Goal: Transaction & Acquisition: Purchase product/service

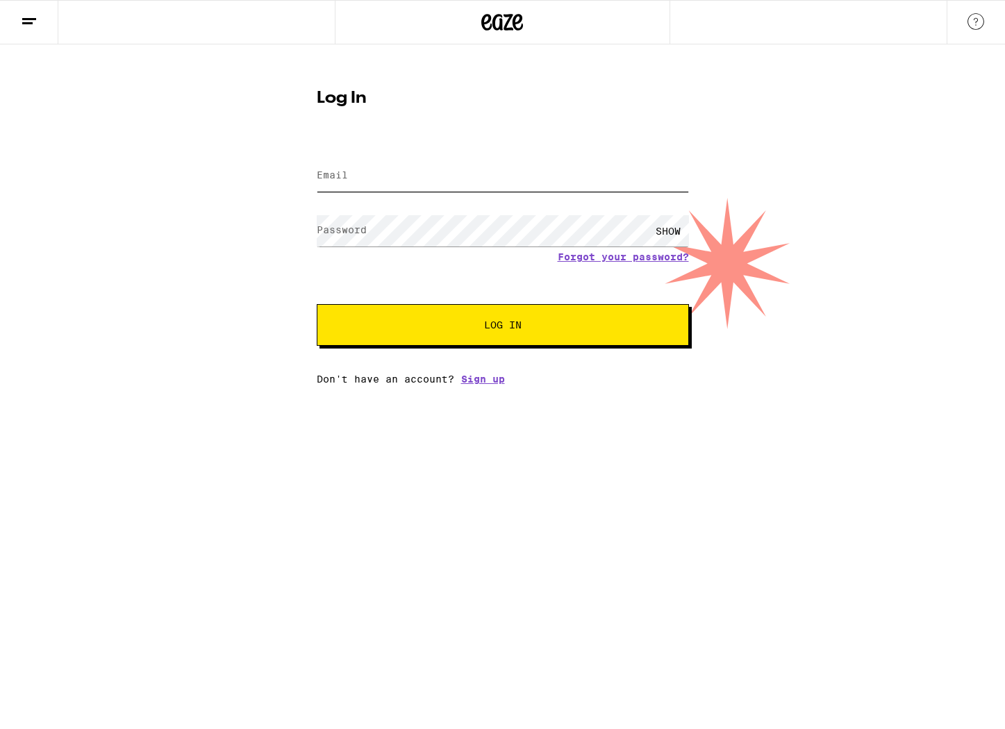
type input "[EMAIL_ADDRESS][DOMAIN_NAME]"
drag, startPoint x: 435, startPoint y: 340, endPoint x: 309, endPoint y: 186, distance: 198.5
click at [435, 339] on button "Log In" at bounding box center [503, 325] width 372 height 42
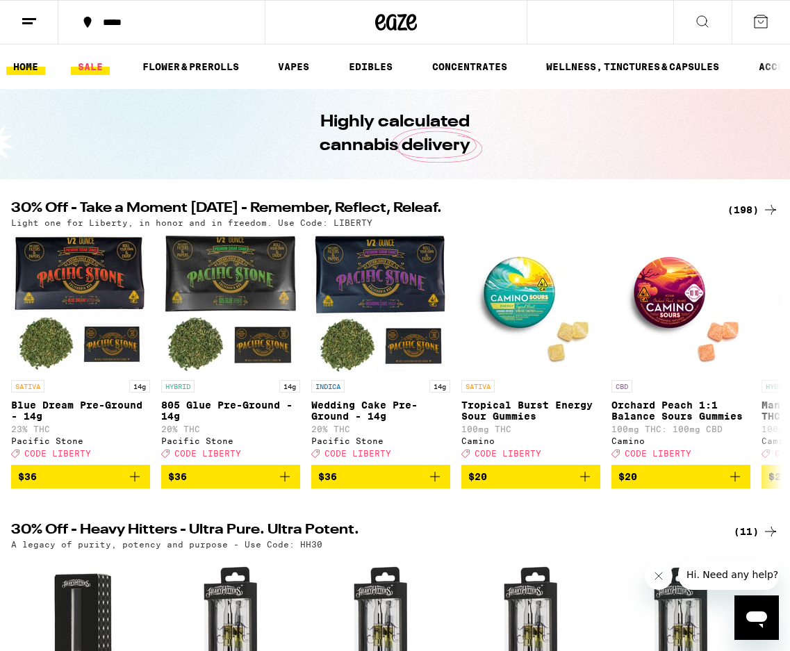
click at [74, 65] on link "SALE" at bounding box center [90, 66] width 39 height 17
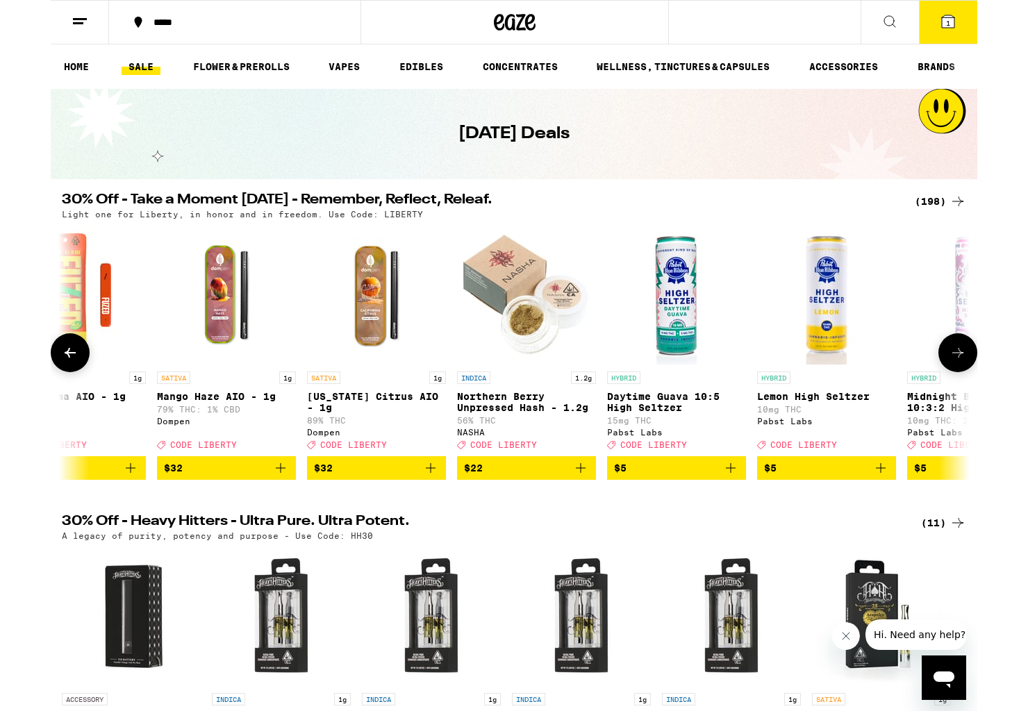
scroll to position [0, 1860]
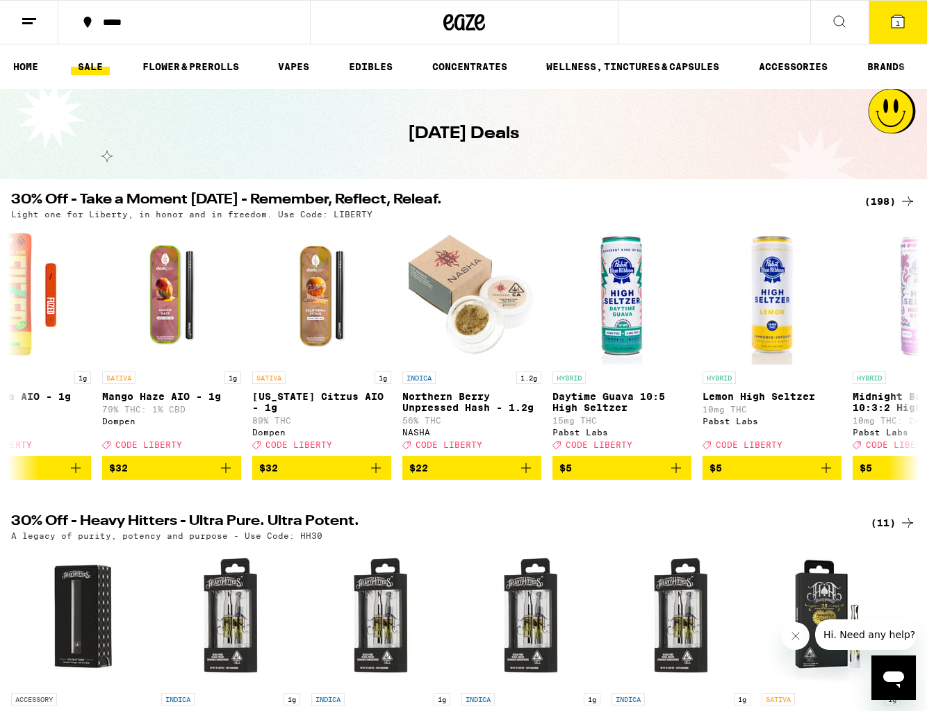
click at [909, 197] on icon at bounding box center [907, 201] width 17 height 17
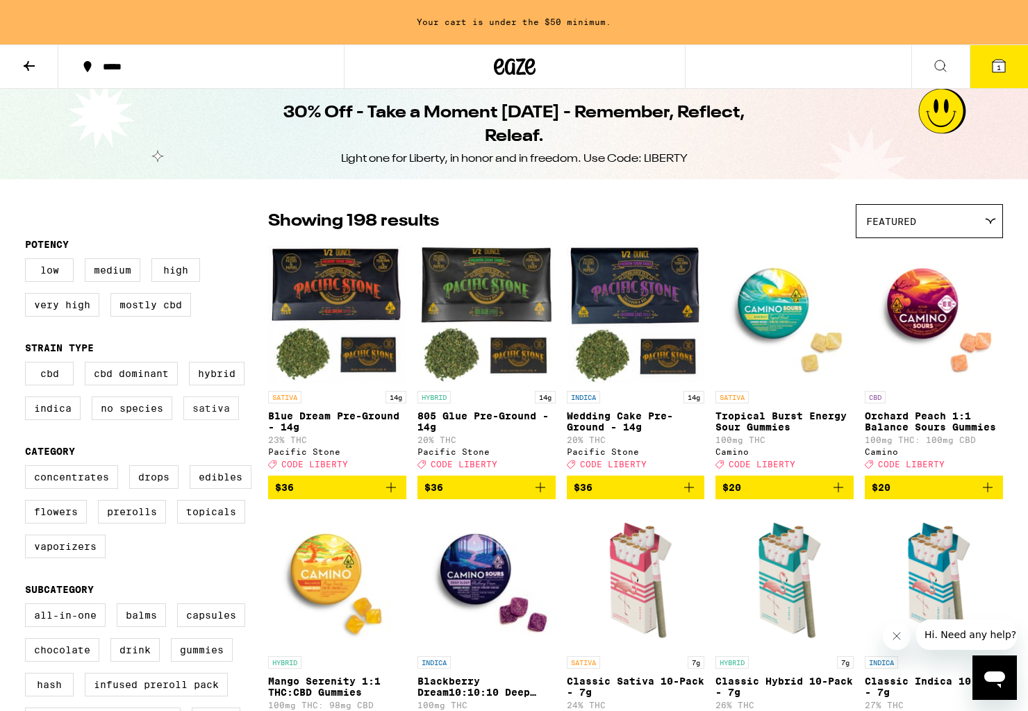
click at [214, 420] on label "Sativa" at bounding box center [211, 409] width 56 height 24
click at [28, 365] on input "Sativa" at bounding box center [28, 364] width 1 height 1
checkbox input "true"
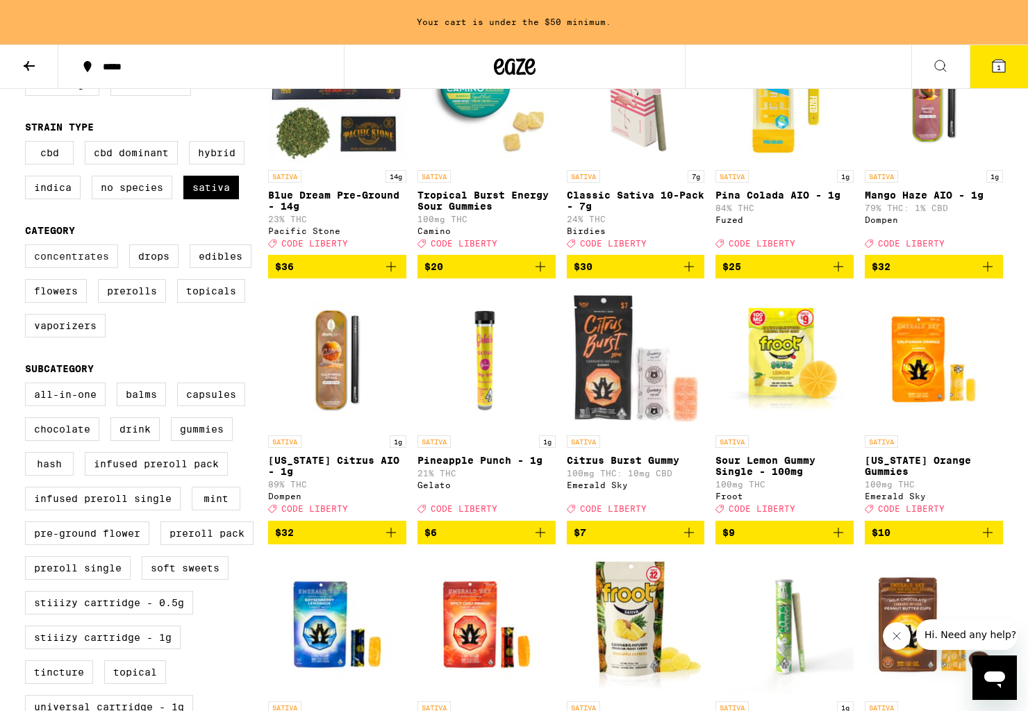
scroll to position [203, 0]
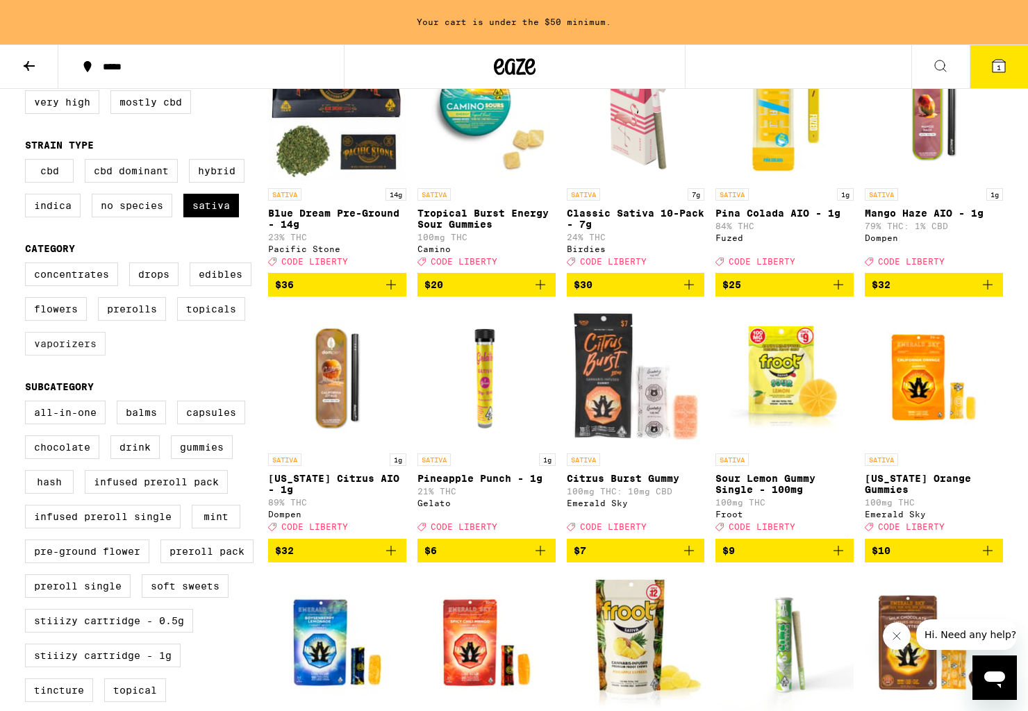
click at [72, 356] on label "Vaporizers" at bounding box center [65, 344] width 81 height 24
click at [28, 265] on input "Vaporizers" at bounding box center [28, 265] width 1 height 1
checkbox input "true"
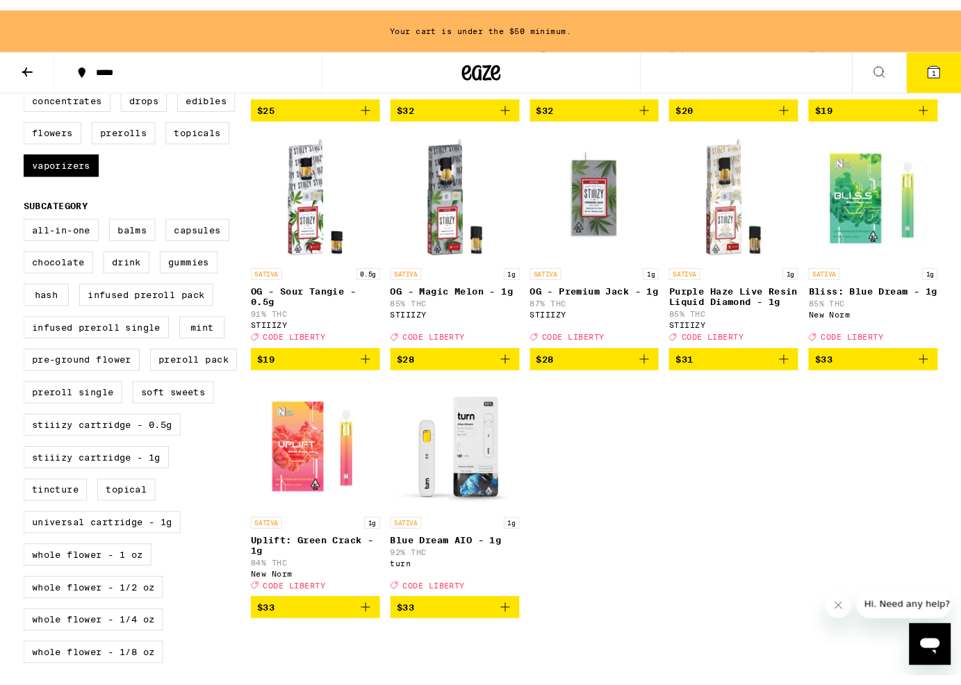
scroll to position [390, 0]
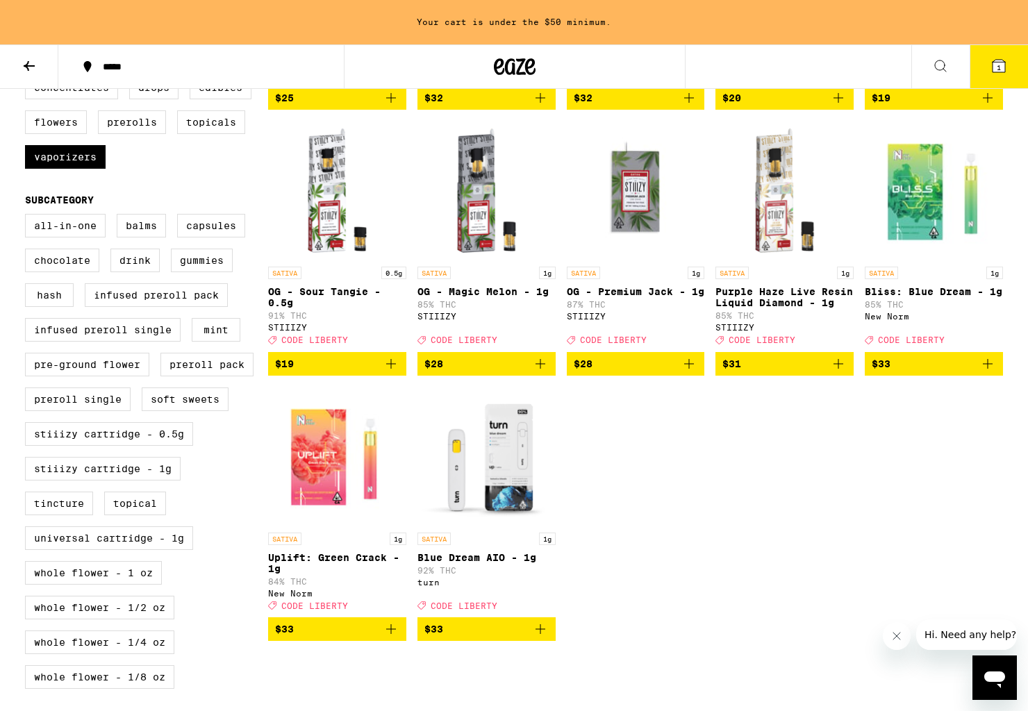
click at [461, 498] on img "Open page for Blue Dream AIO - 1g from turn" at bounding box center [487, 456] width 138 height 139
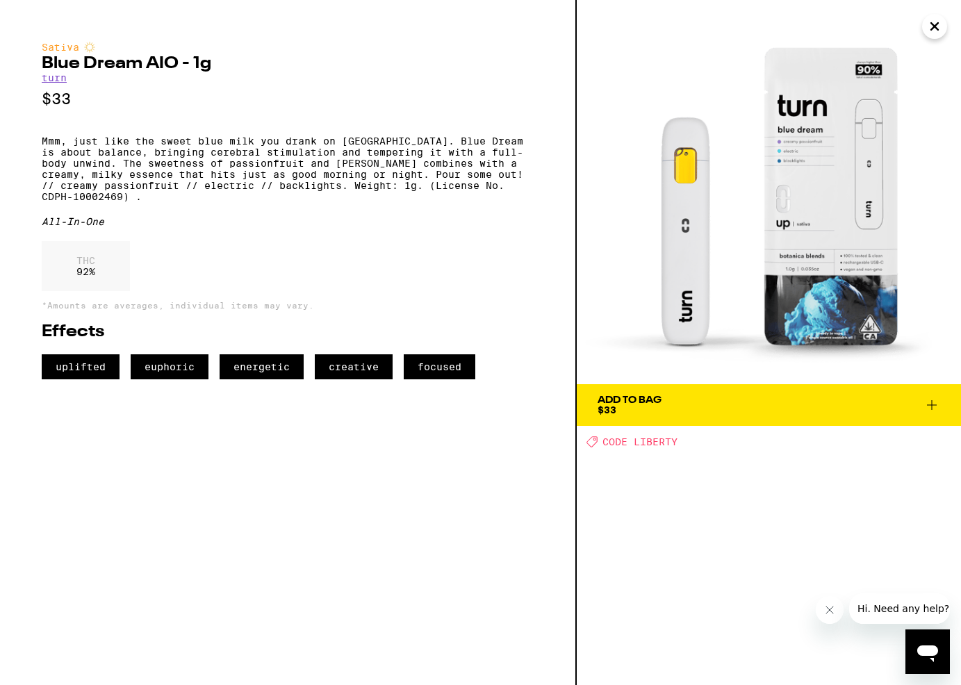
click at [665, 414] on span "Add To Bag $33" at bounding box center [768, 404] width 343 height 19
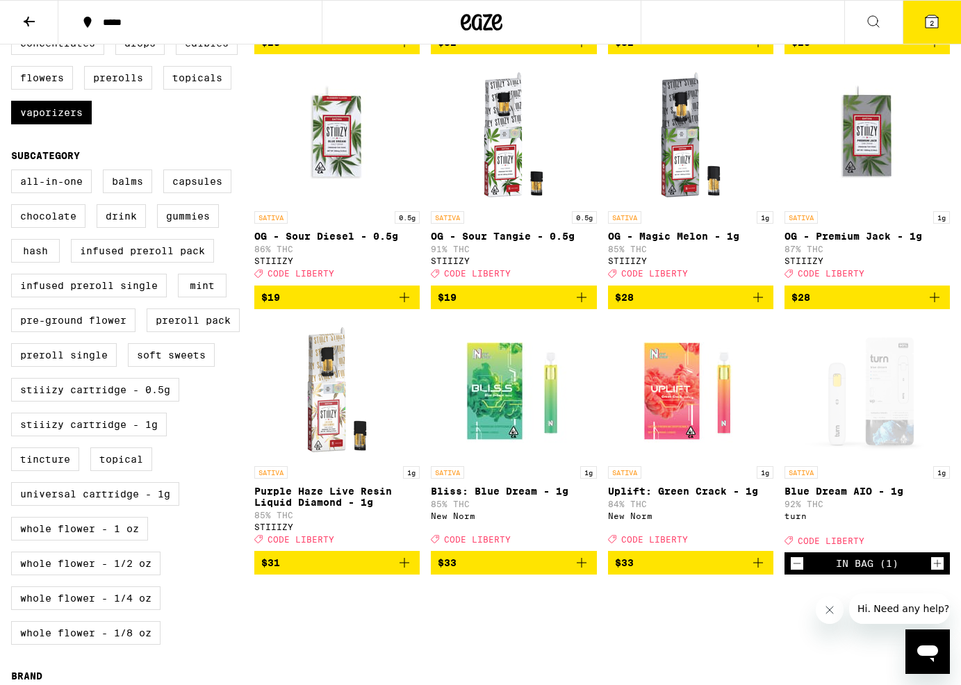
scroll to position [345, 0]
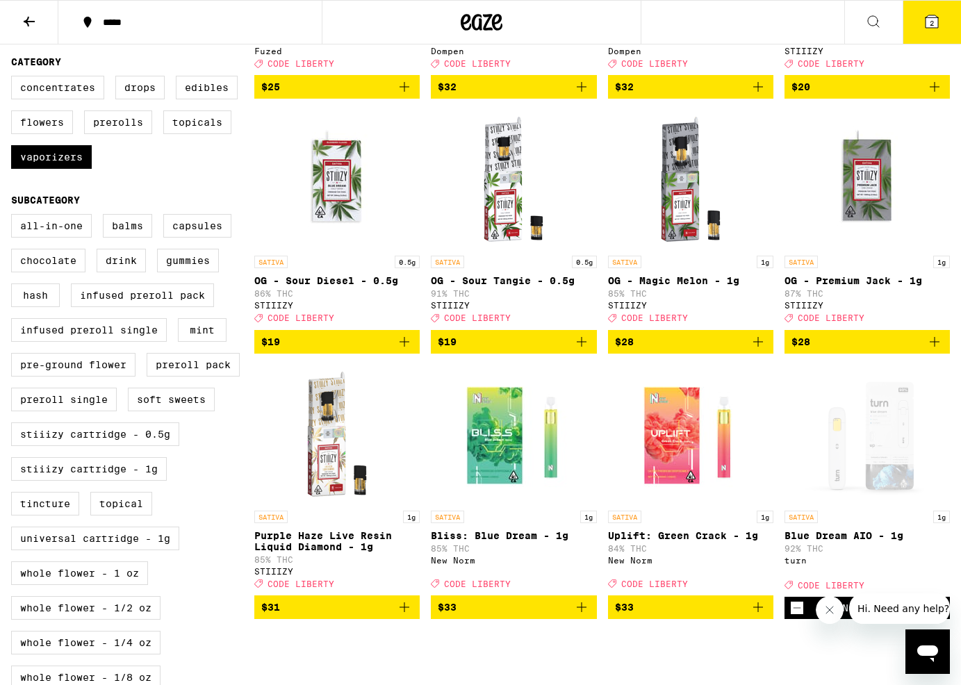
click at [930, 27] on icon at bounding box center [931, 21] width 13 height 13
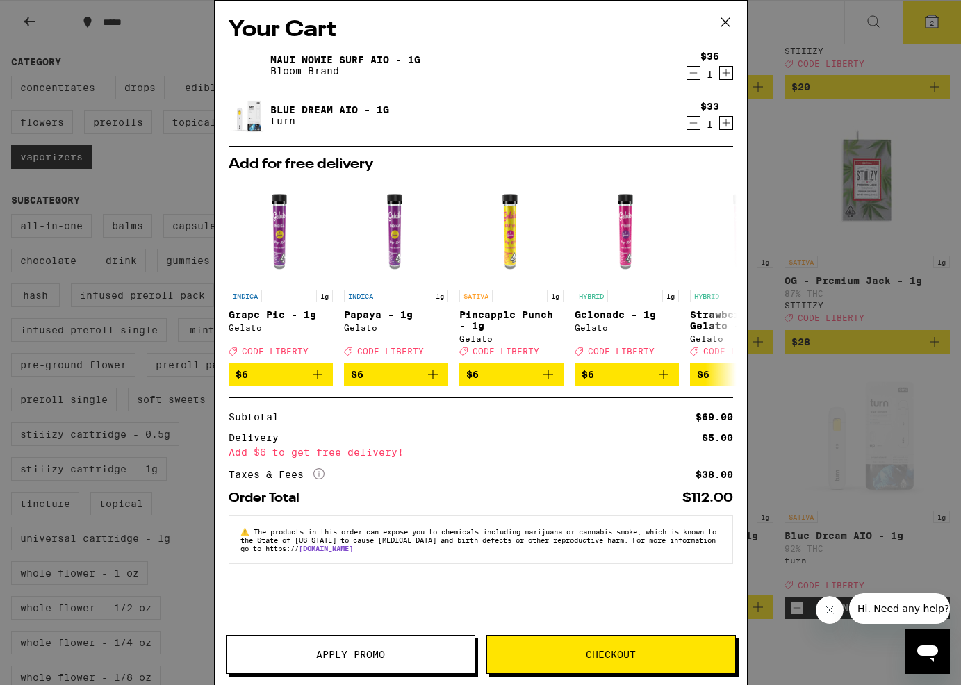
click at [698, 76] on icon "Decrement" at bounding box center [693, 73] width 13 height 17
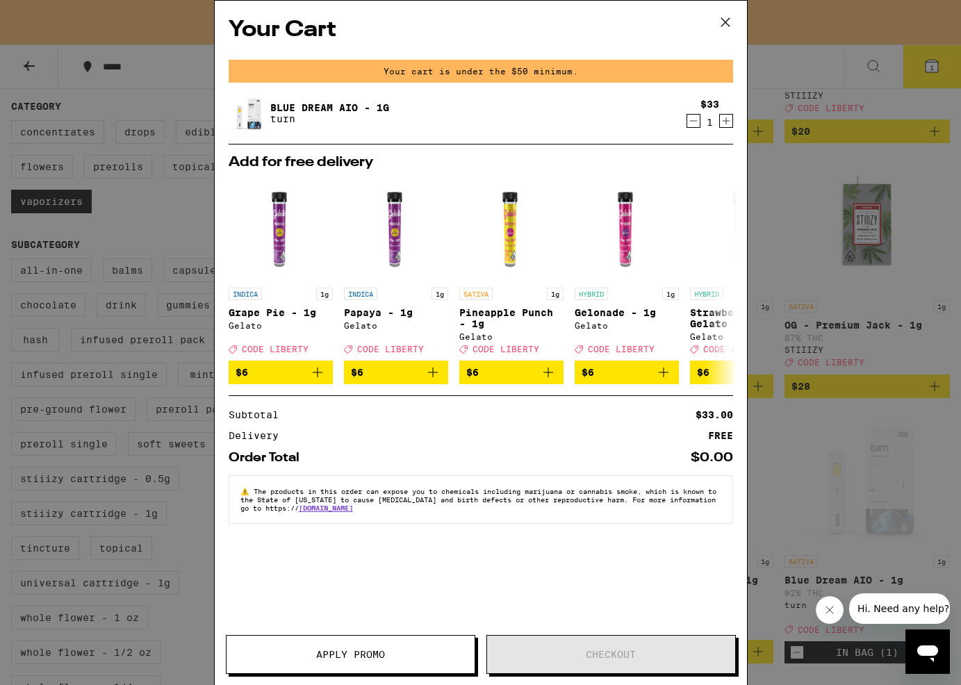
scroll to position [390, 0]
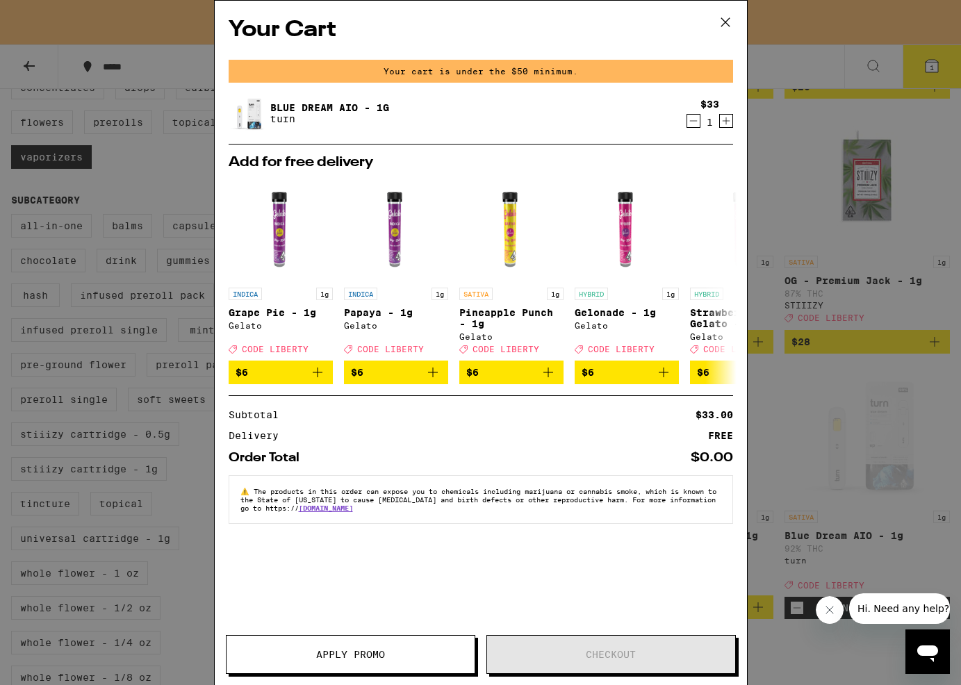
click at [855, 24] on div "Your Cart Your cart is under the $50 minimum. Blue Dream AIO - 1g turn $33 1 Ad…" at bounding box center [480, 342] width 961 height 685
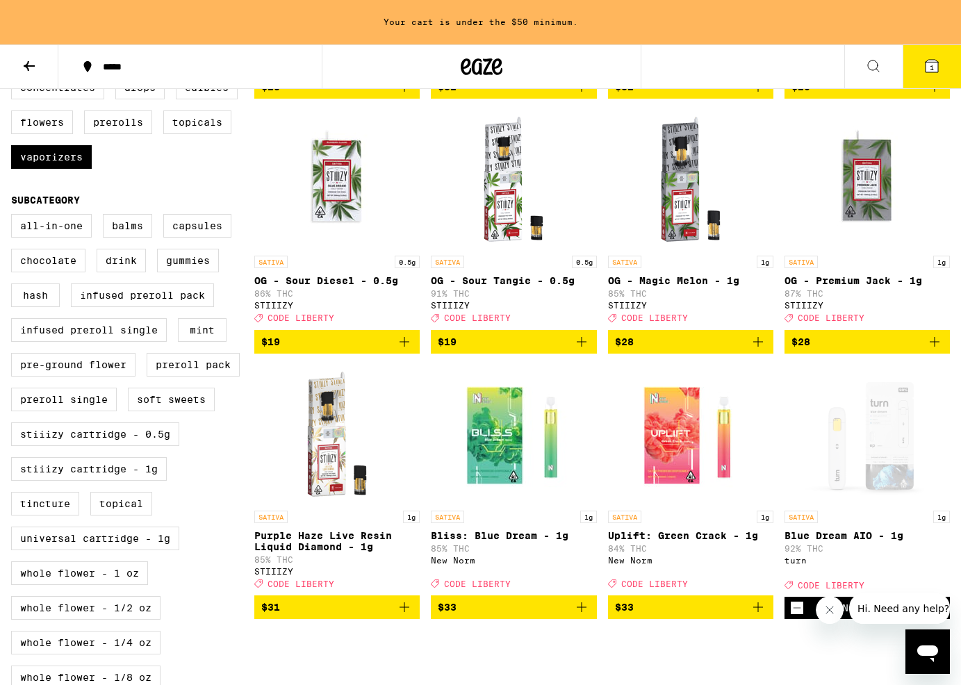
click at [749, 68] on div "***** 1" at bounding box center [480, 66] width 961 height 44
click at [888, 64] on button at bounding box center [873, 67] width 58 height 44
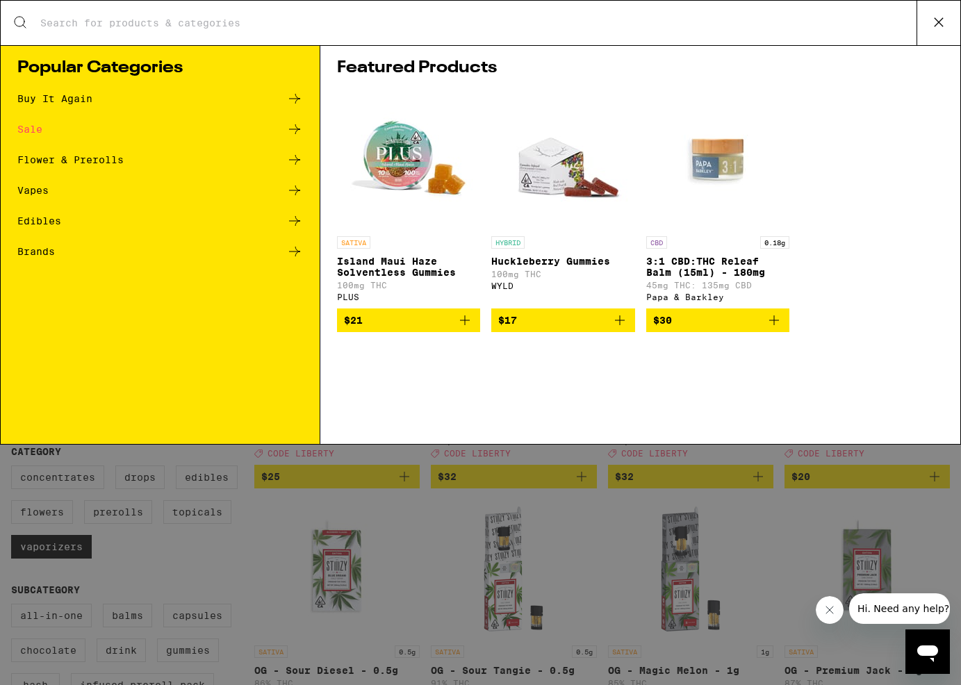
click at [48, 190] on div "Vapes" at bounding box center [32, 190] width 31 height 10
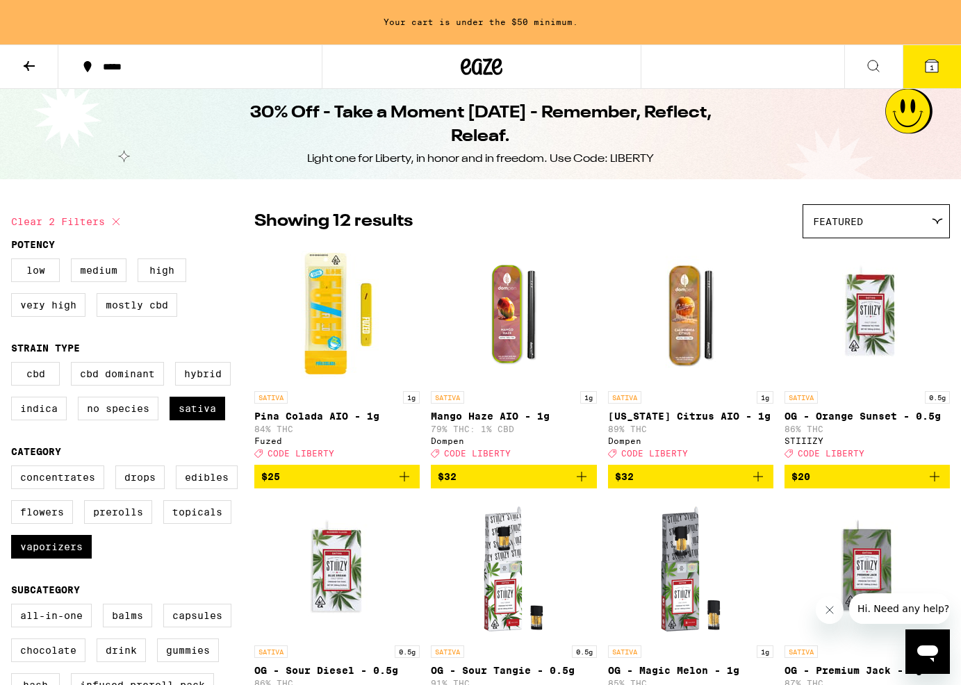
click at [122, 220] on icon at bounding box center [116, 221] width 17 height 17
checkbox input "false"
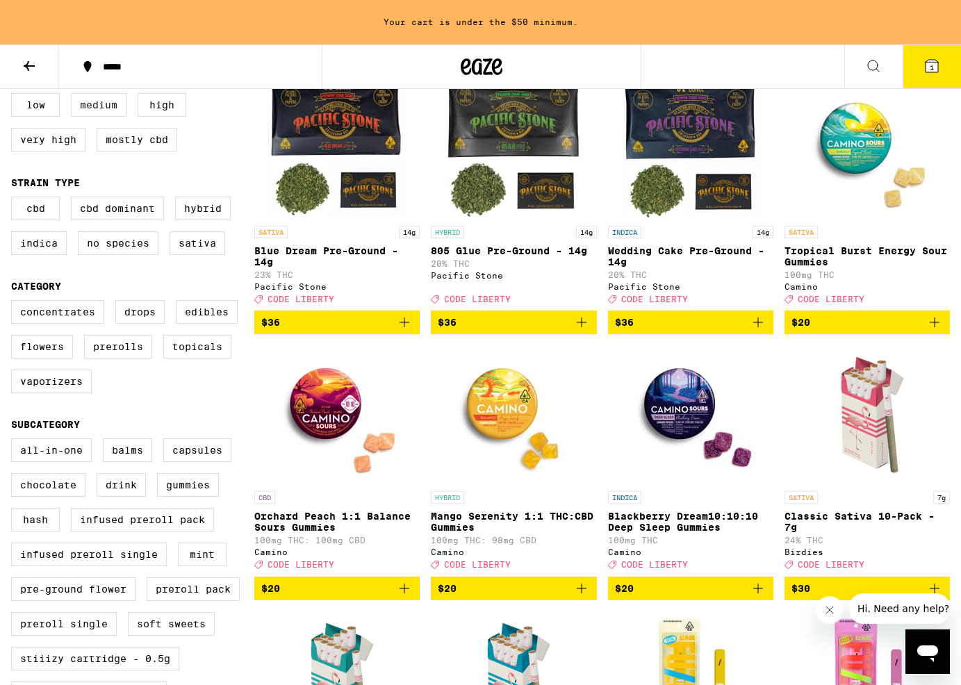
scroll to position [166, 0]
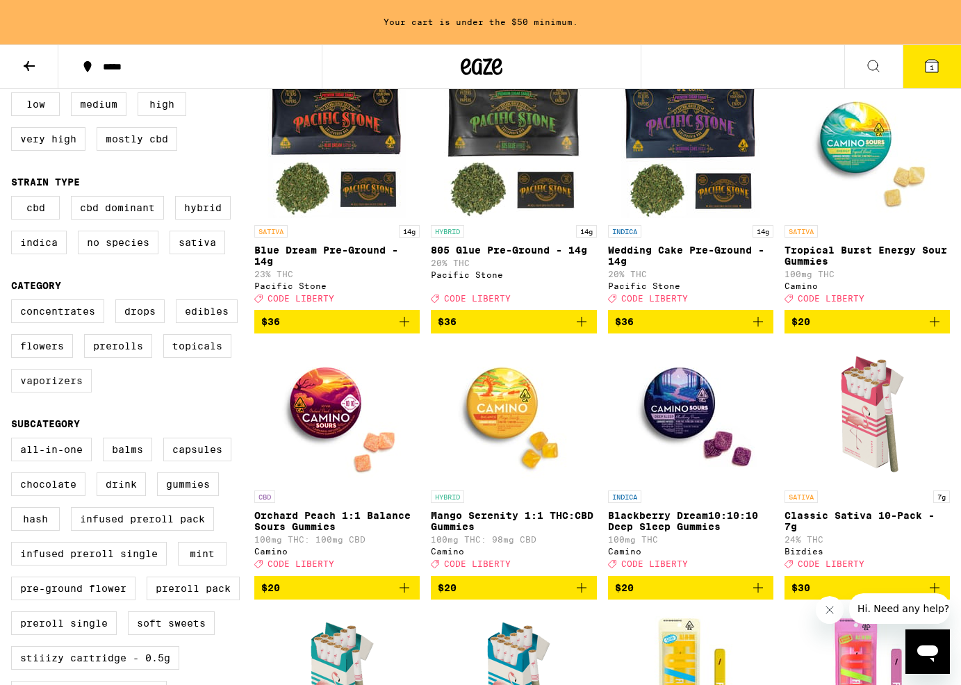
click at [62, 393] on label "Vaporizers" at bounding box center [51, 381] width 81 height 24
click at [15, 302] on input "Vaporizers" at bounding box center [14, 302] width 1 height 1
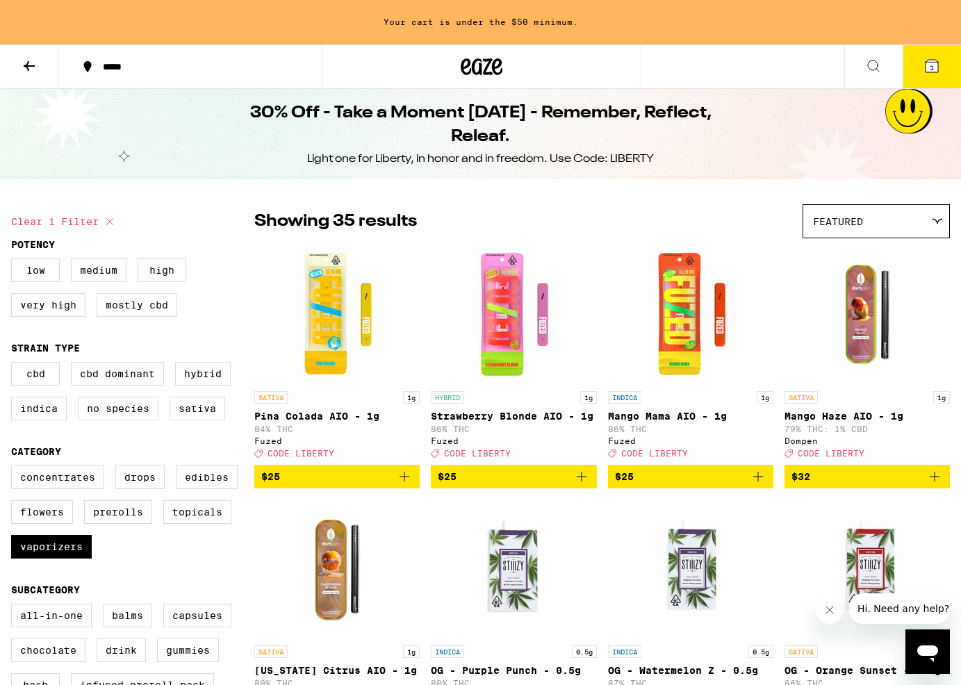
click at [110, 219] on icon at bounding box center [109, 221] width 17 height 17
checkbox input "false"
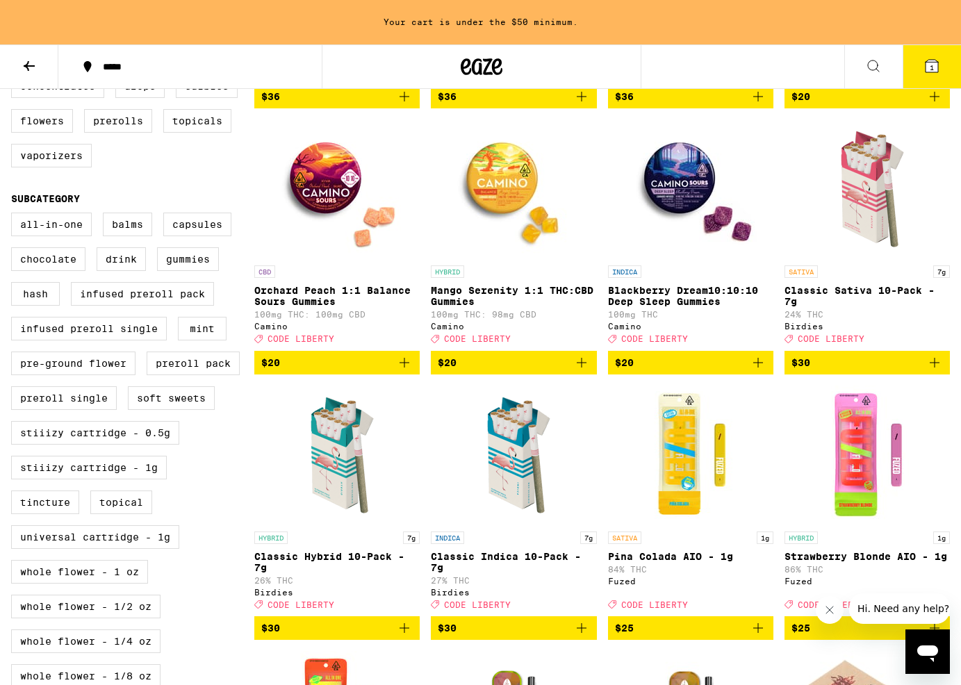
scroll to position [392, 0]
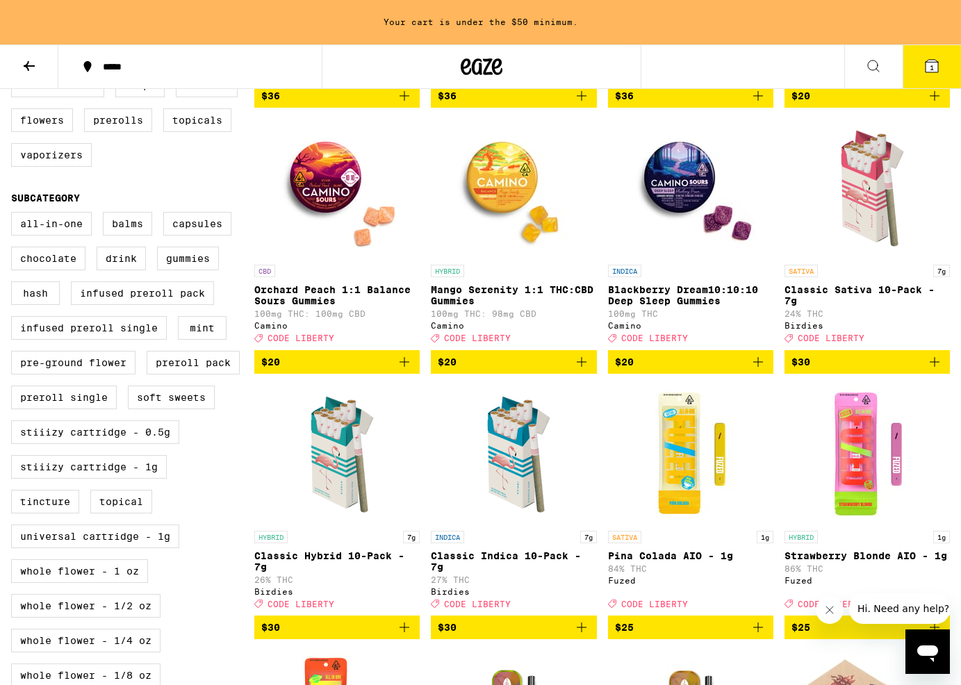
drag, startPoint x: 825, startPoint y: 69, endPoint x: 839, endPoint y: 65, distance: 15.0
click at [825, 69] on div "***** 1" at bounding box center [480, 66] width 961 height 44
click at [859, 65] on button at bounding box center [873, 67] width 58 height 44
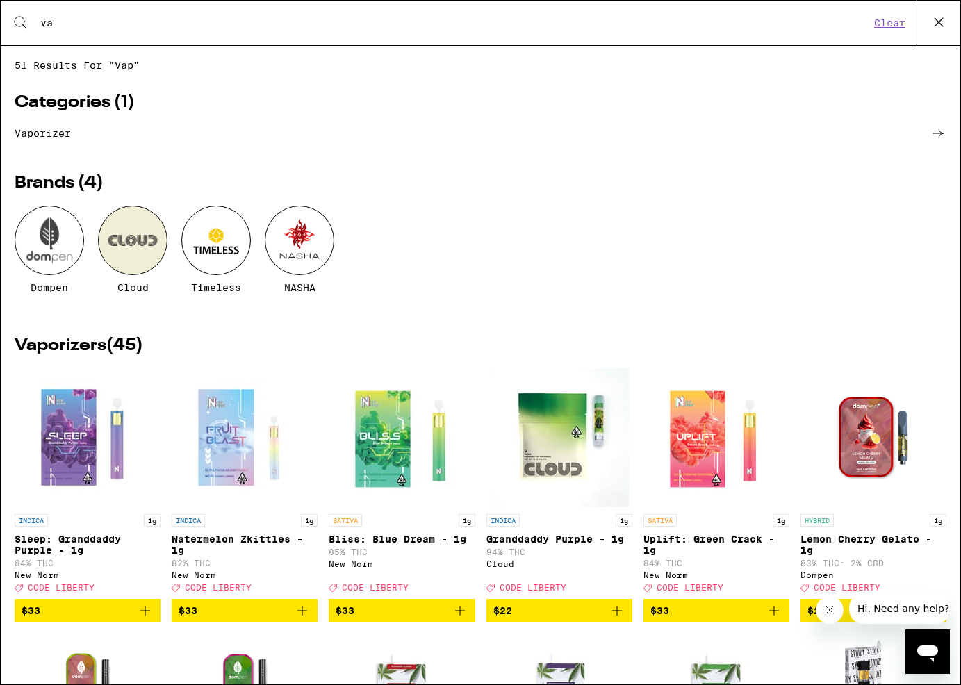
type input "v"
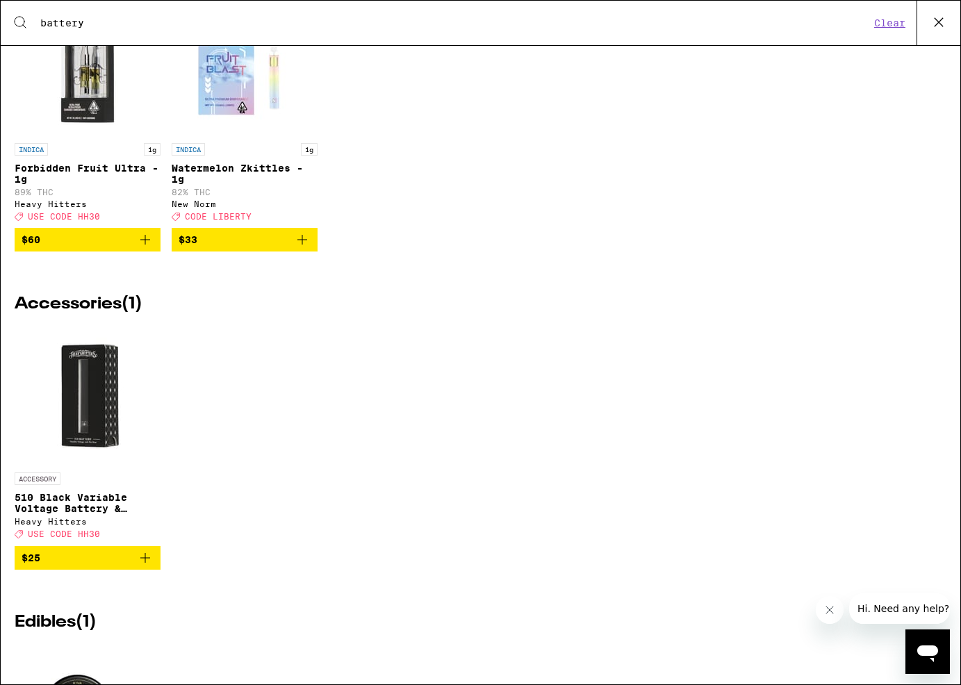
scroll to position [120, 0]
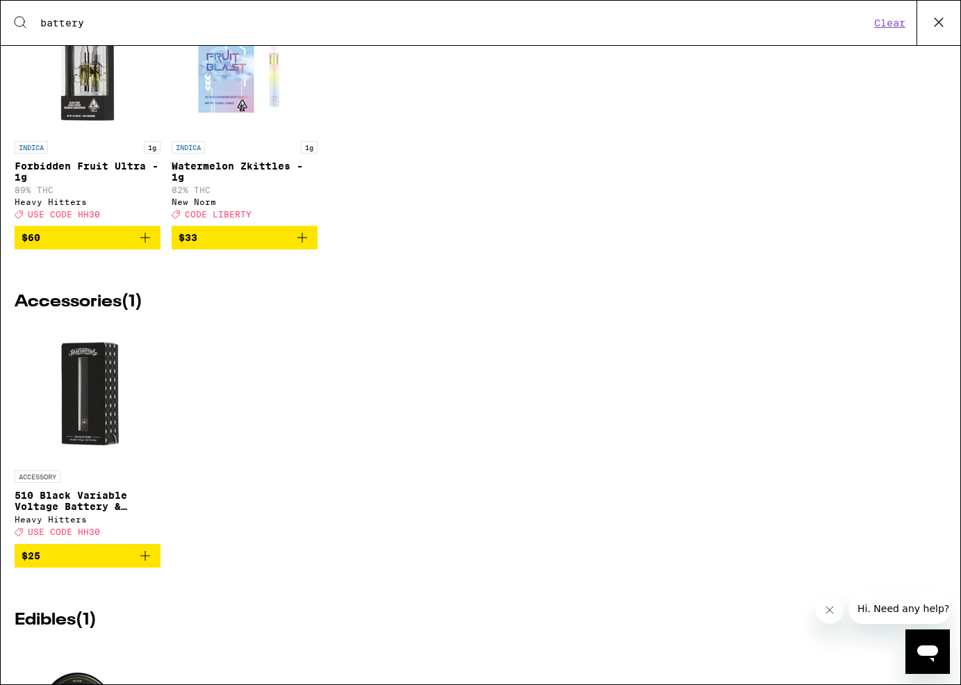
click at [110, 19] on input "battery" at bounding box center [455, 23] width 830 height 13
type input "battery"
drag, startPoint x: 900, startPoint y: 22, endPoint x: 890, endPoint y: 28, distance: 11.2
click at [900, 22] on button "Clear" at bounding box center [890, 23] width 40 height 13
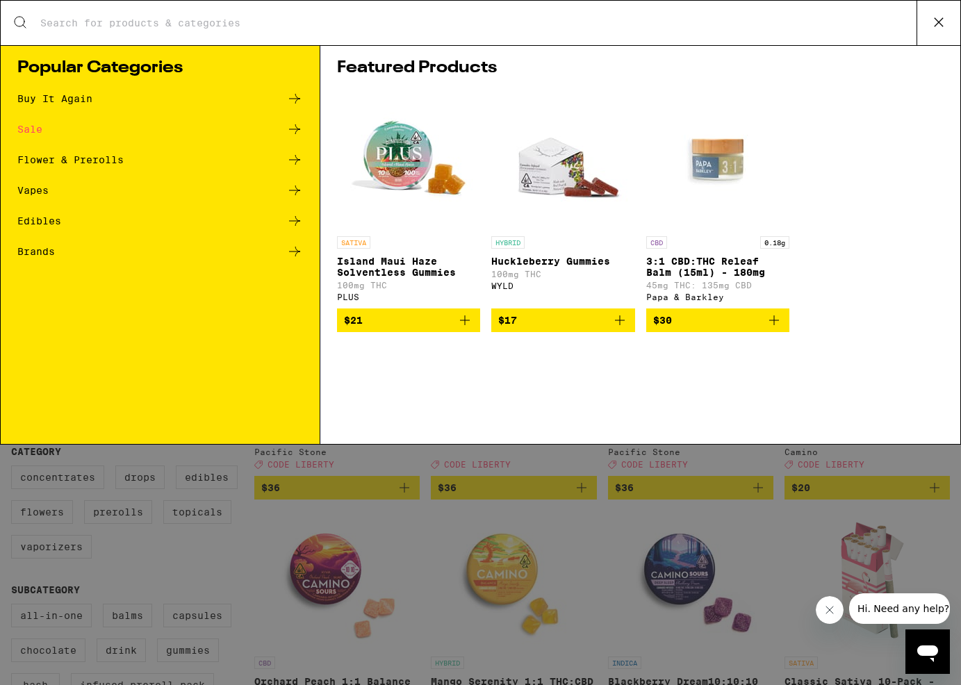
click at [941, 25] on icon at bounding box center [938, 22] width 21 height 21
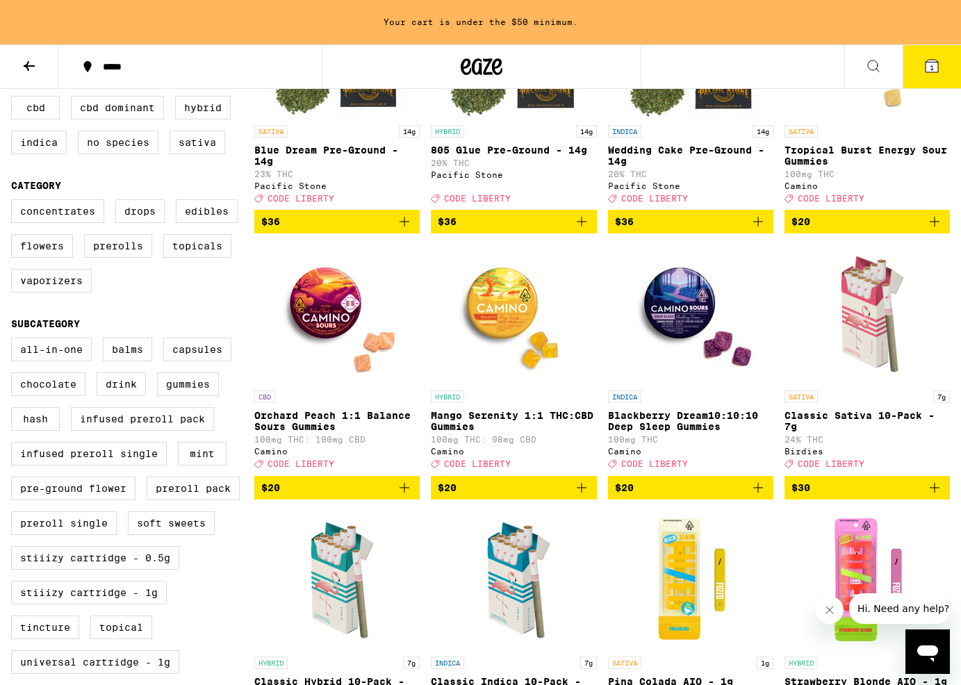
scroll to position [265, 0]
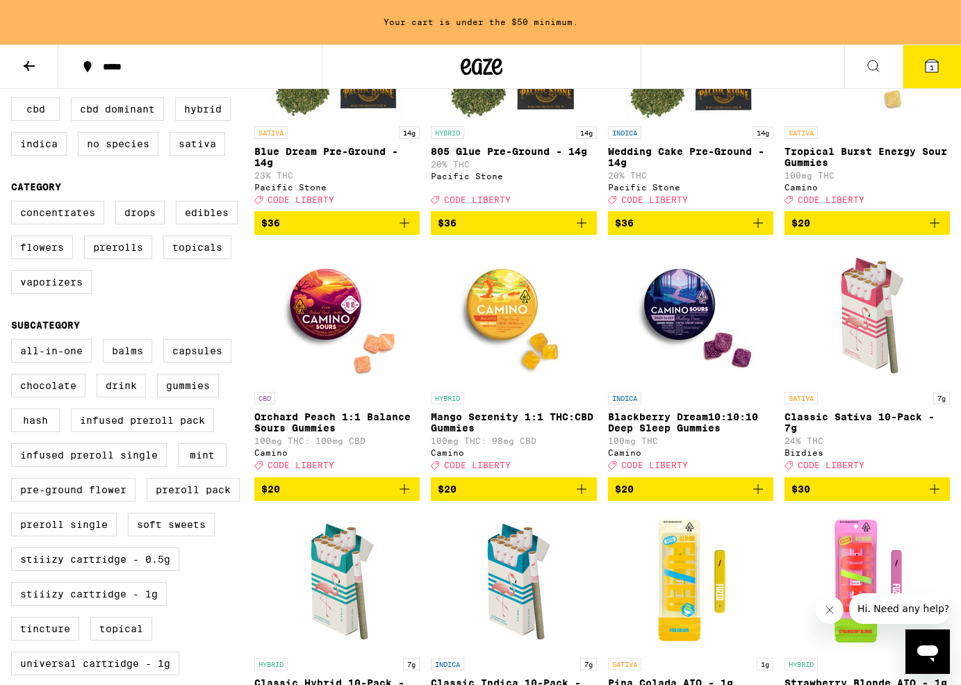
click at [324, 39] on div "Your cart is under the $50 minimum." at bounding box center [480, 22] width 961 height 44
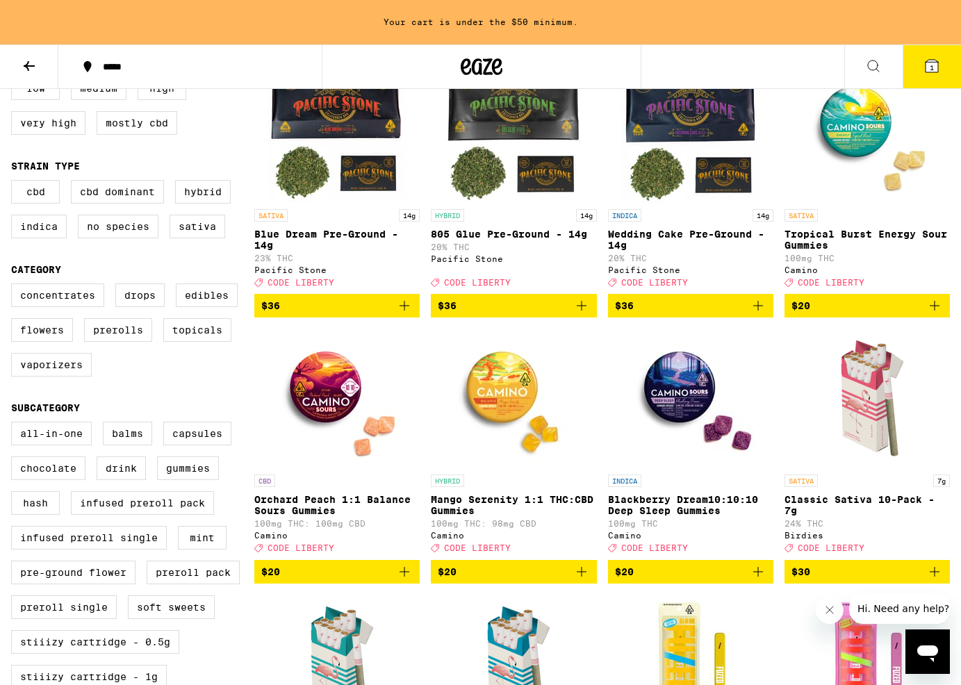
scroll to position [0, 0]
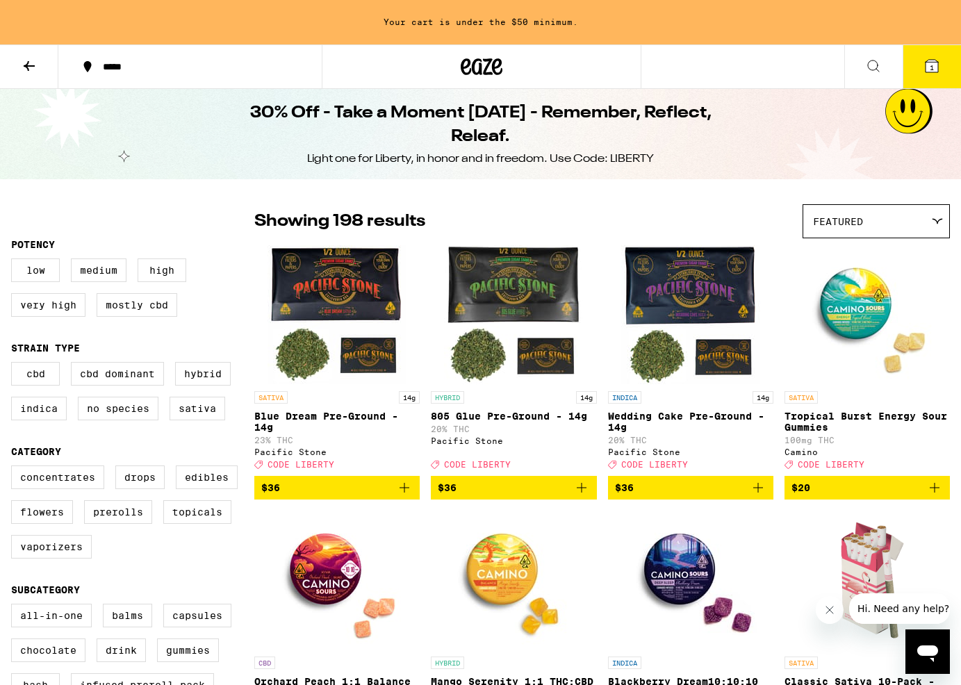
click at [33, 60] on icon at bounding box center [29, 66] width 17 height 17
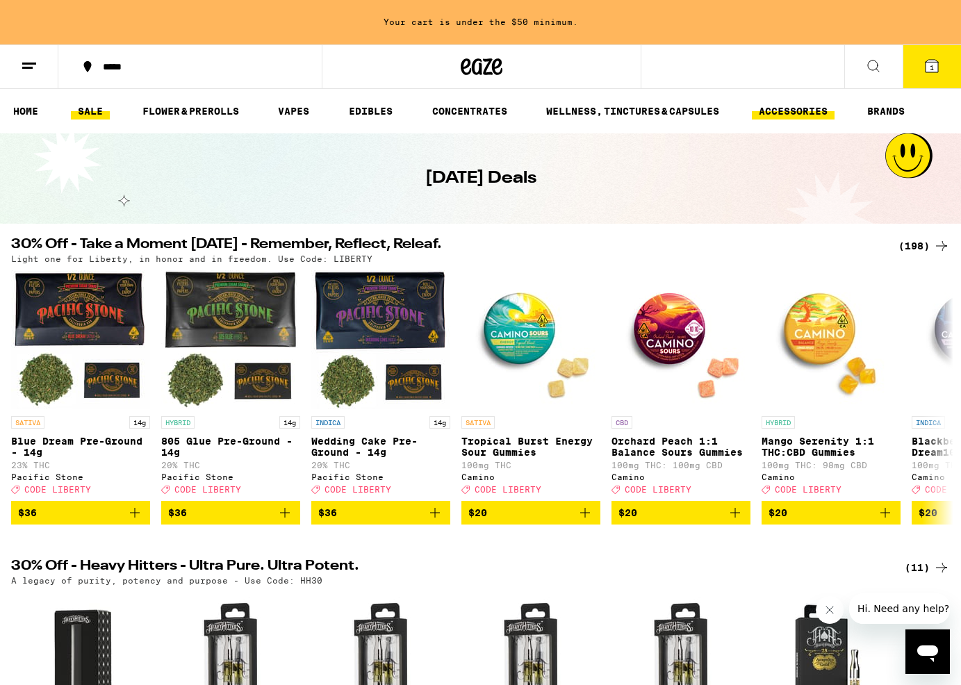
click at [761, 107] on link "ACCESSORIES" at bounding box center [793, 111] width 83 height 17
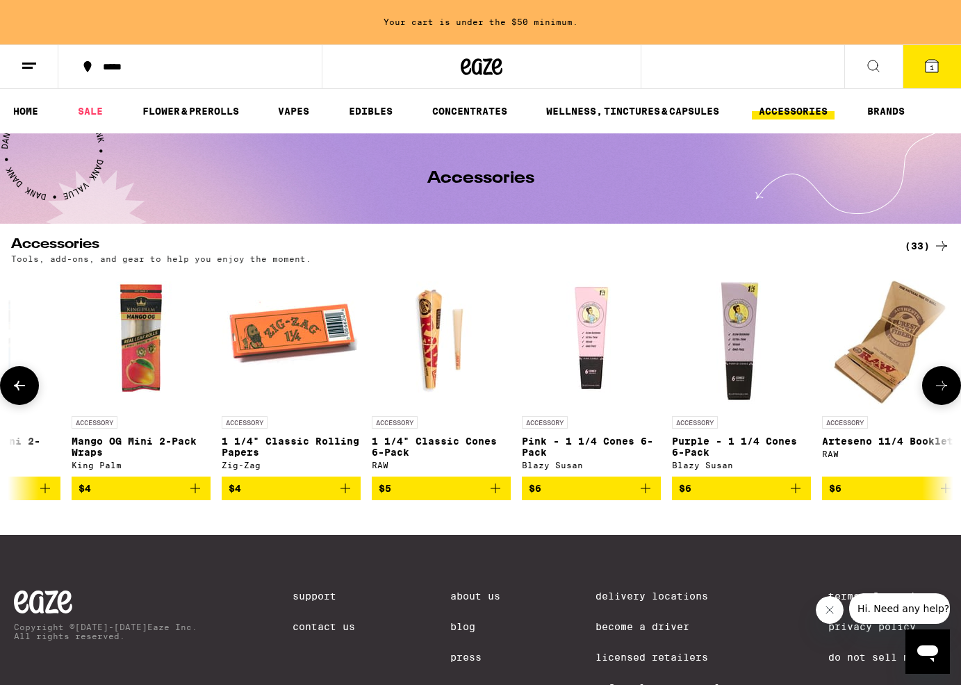
scroll to position [0, 1142]
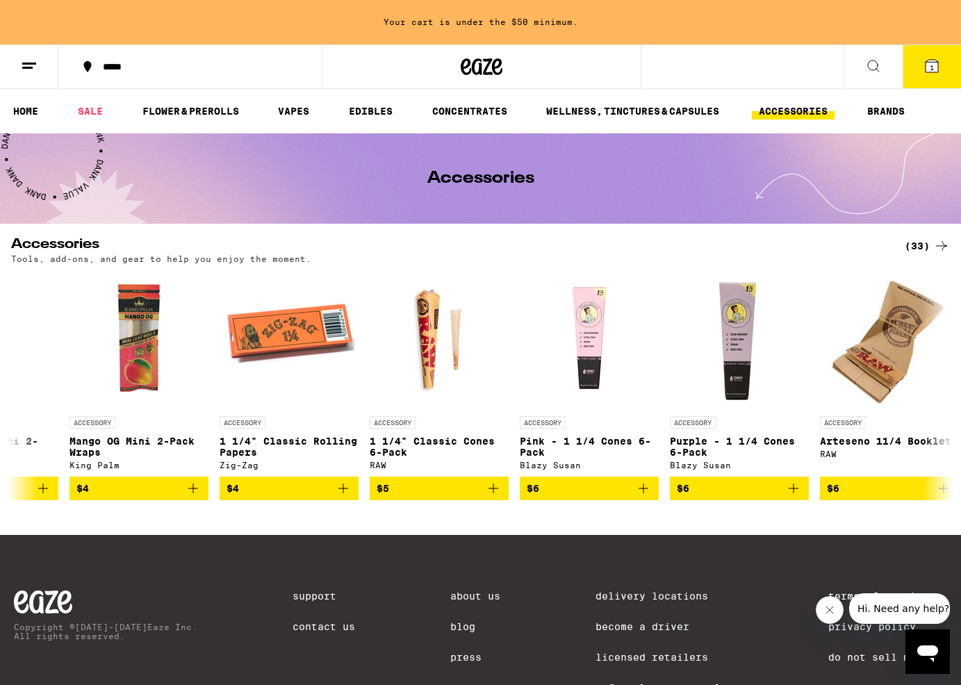
click at [940, 245] on icon at bounding box center [941, 246] width 11 height 10
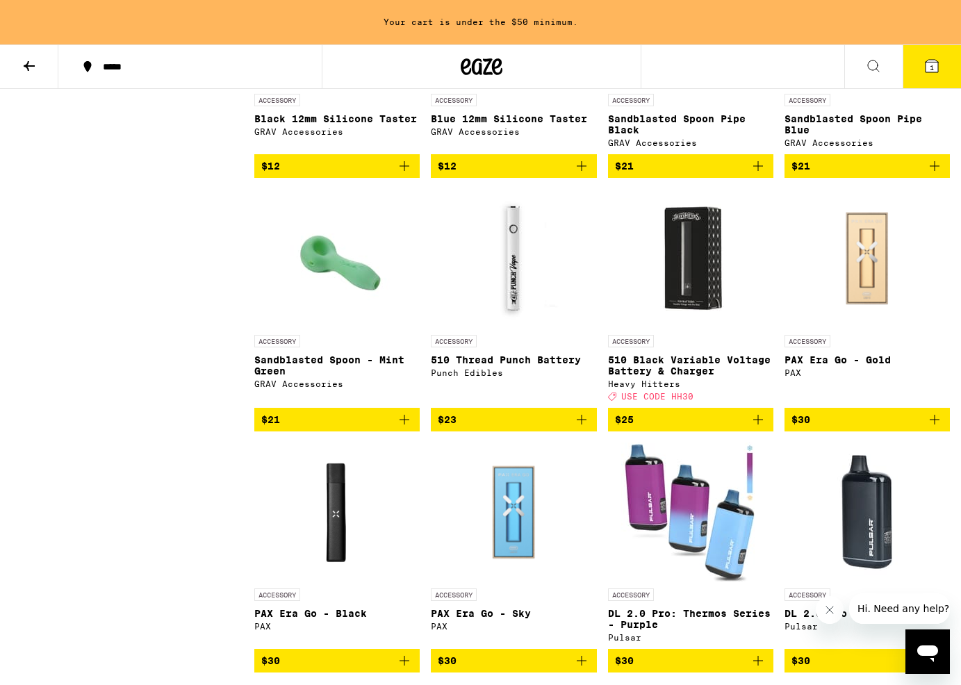
scroll to position [1258, 0]
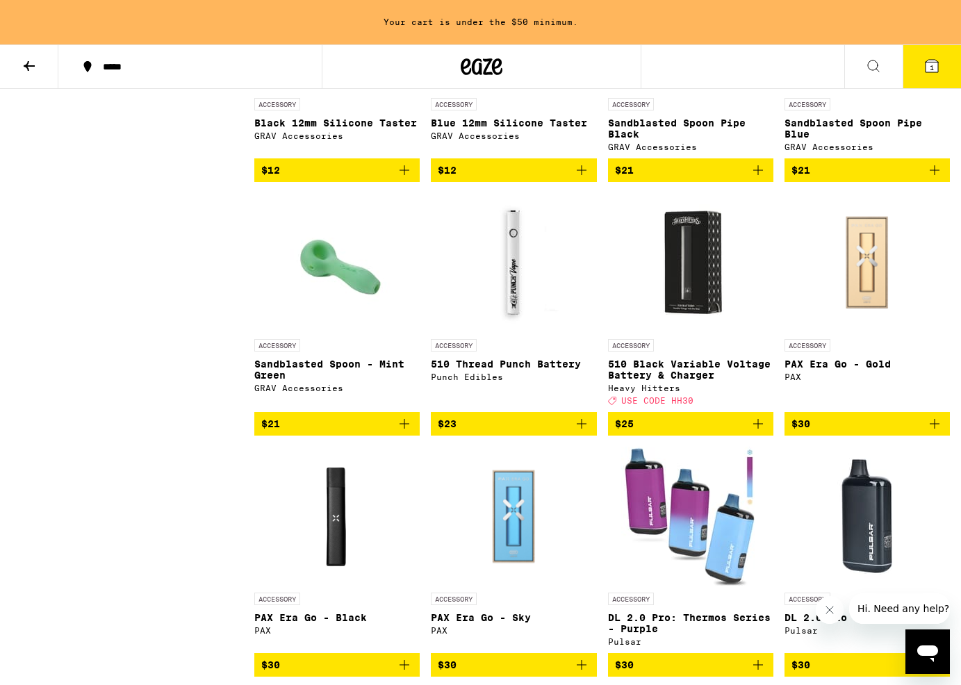
click at [522, 315] on img "Open page for 510 Thread Punch Battery from Punch Edibles" at bounding box center [513, 262] width 139 height 139
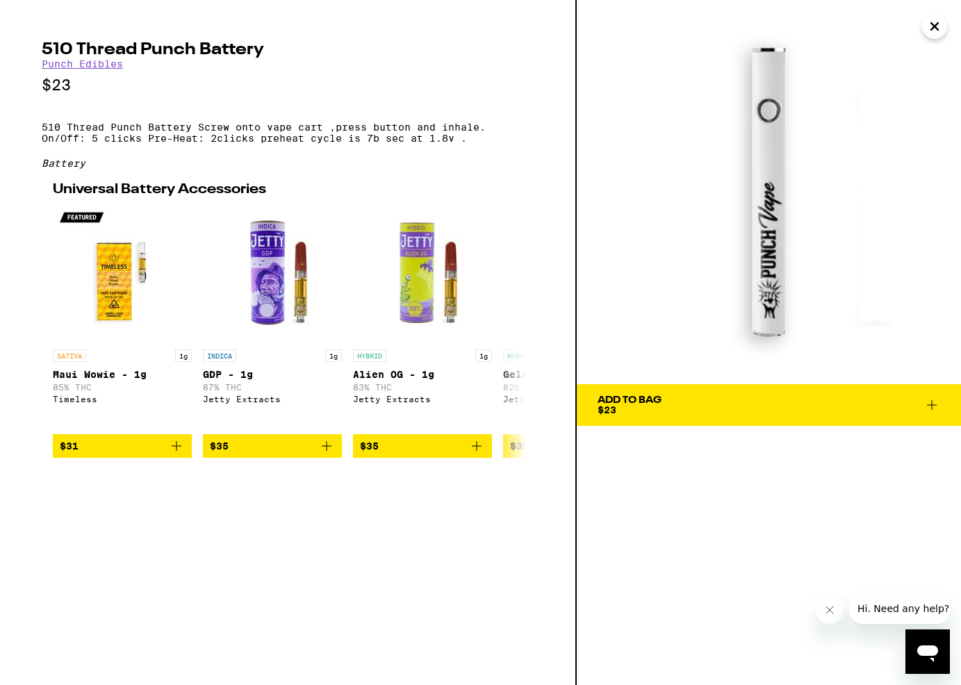
drag, startPoint x: 207, startPoint y: 146, endPoint x: 235, endPoint y: 145, distance: 27.8
click at [207, 144] on p "510 Thread Punch Battery Screw onto vape cart ,press button and inhale. On/Off:…" at bounding box center [288, 133] width 492 height 22
click at [927, 404] on icon at bounding box center [932, 405] width 10 height 10
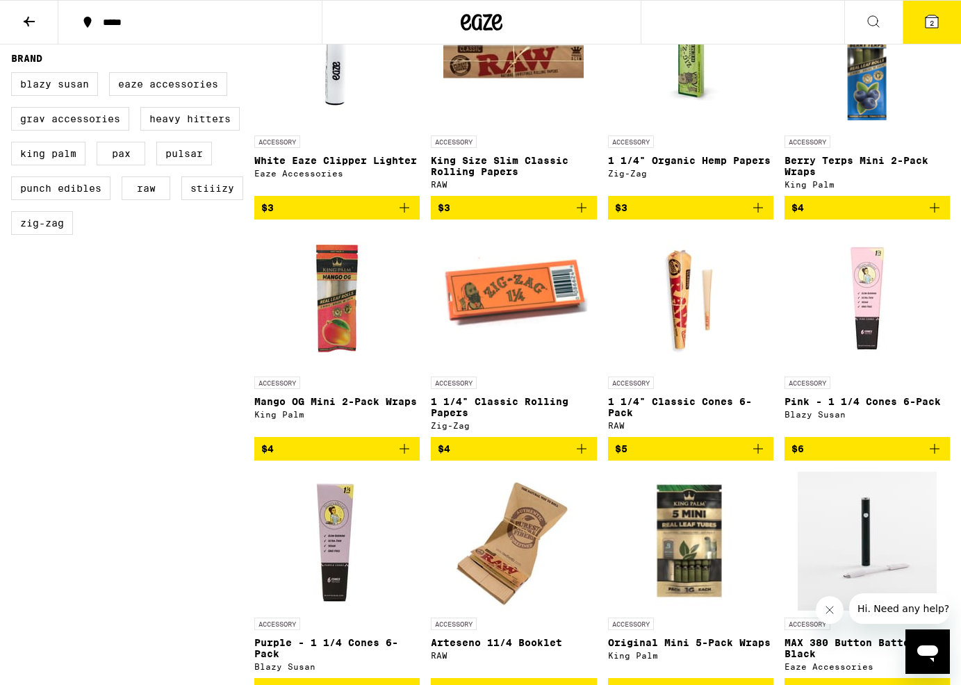
scroll to position [475, 0]
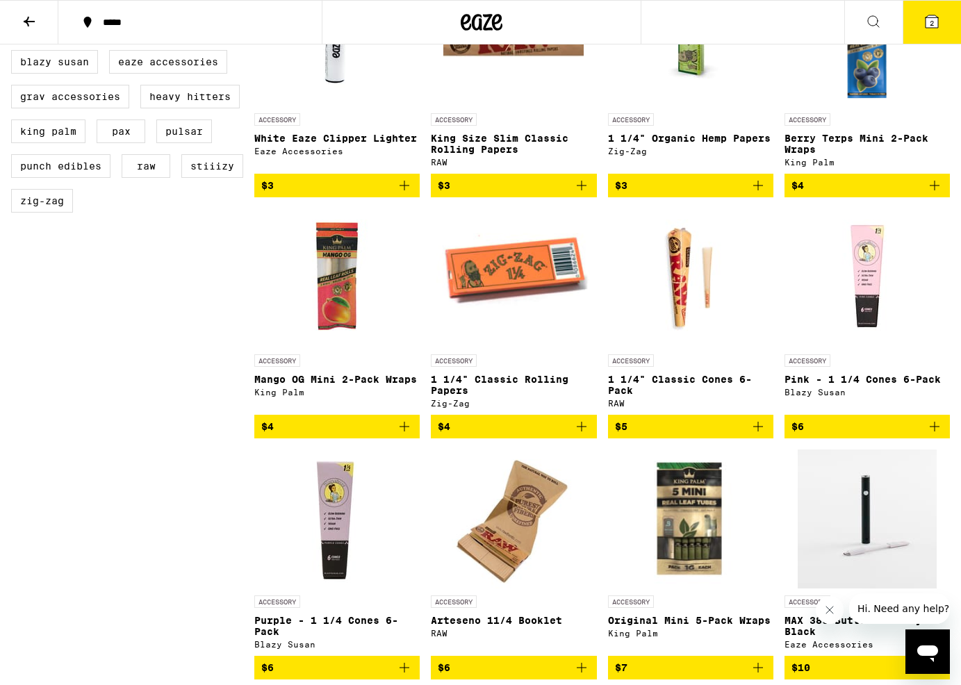
click at [33, 20] on icon at bounding box center [29, 22] width 11 height 10
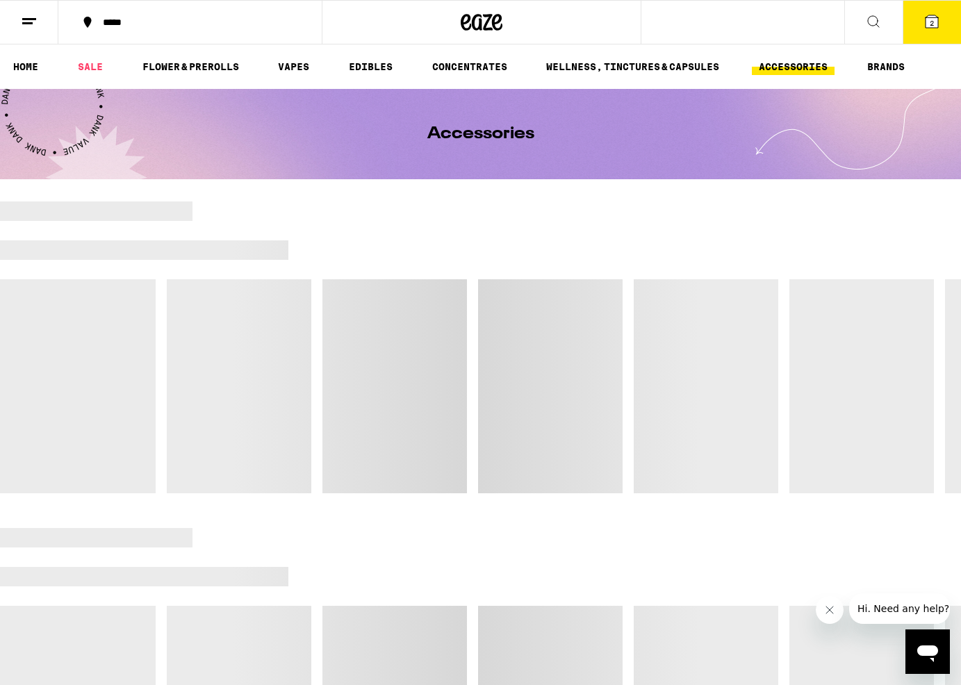
scroll to position [3, 0]
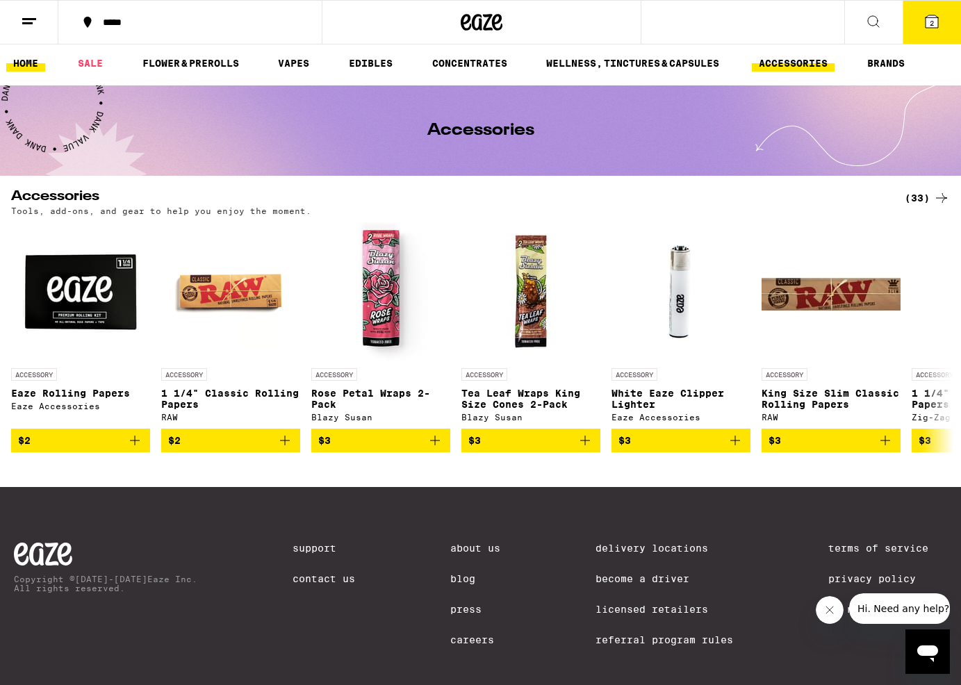
click at [24, 63] on link "HOME" at bounding box center [25, 63] width 39 height 17
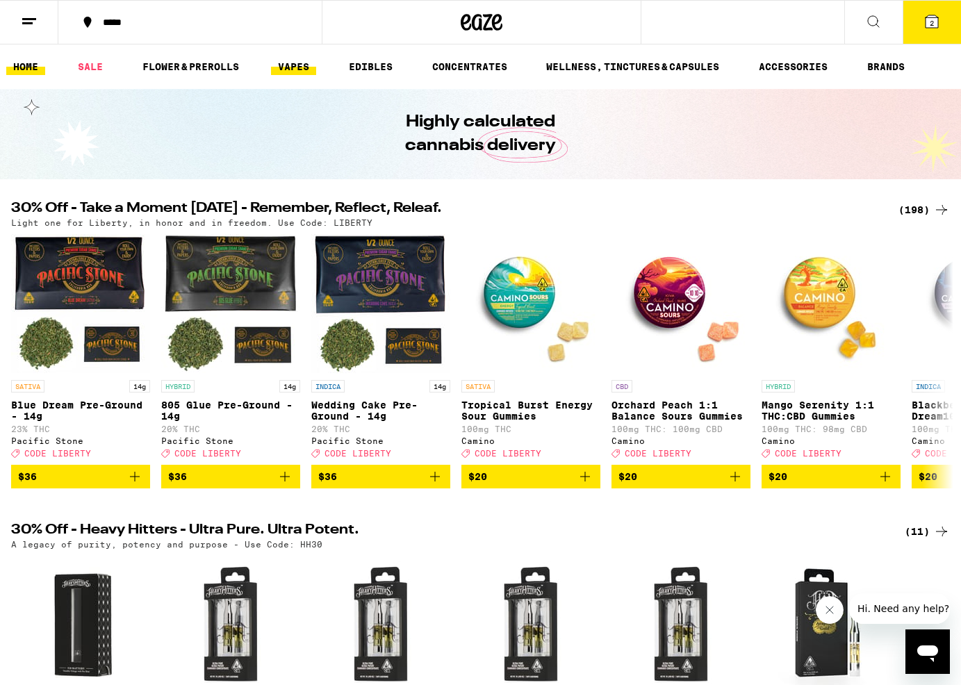
click at [302, 63] on link "VAPES" at bounding box center [293, 66] width 45 height 17
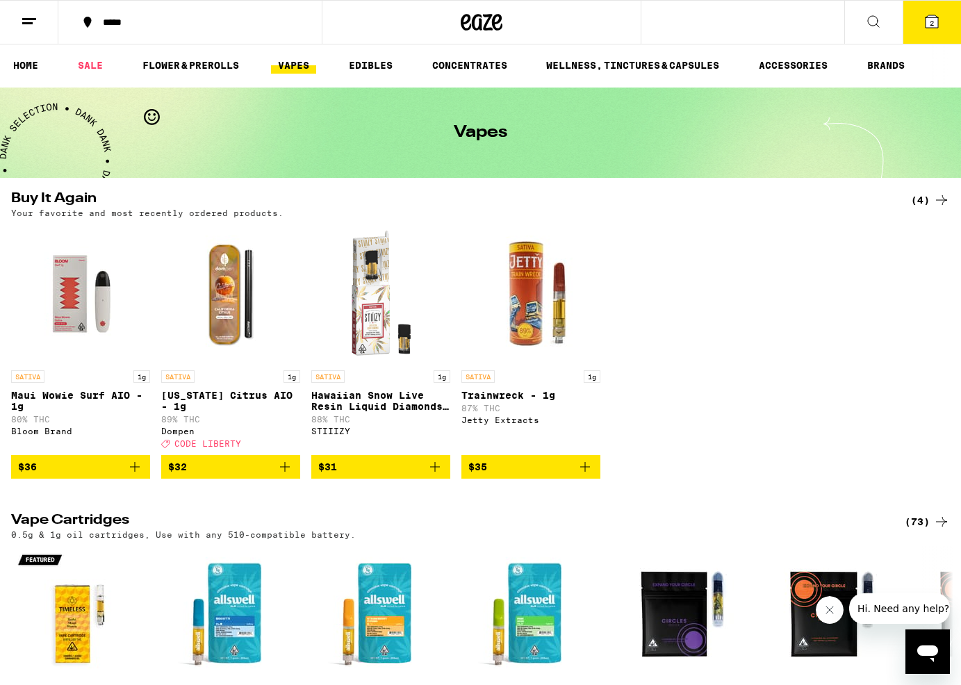
scroll to position [5, 0]
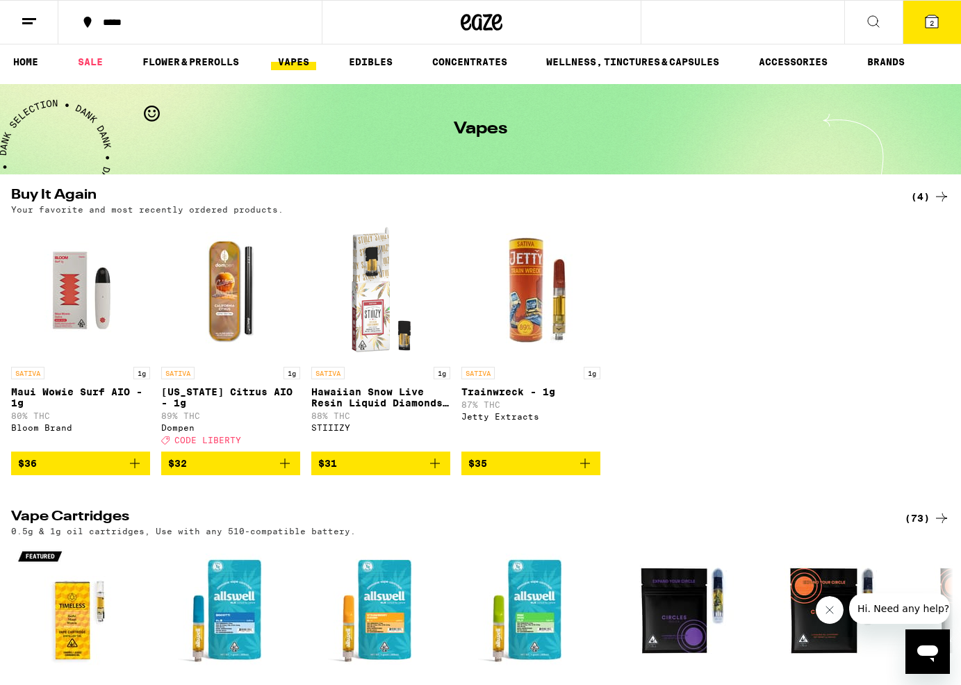
click at [552, 320] on img "Open page for Trainwreck - 1g from Jetty Extracts" at bounding box center [530, 290] width 139 height 139
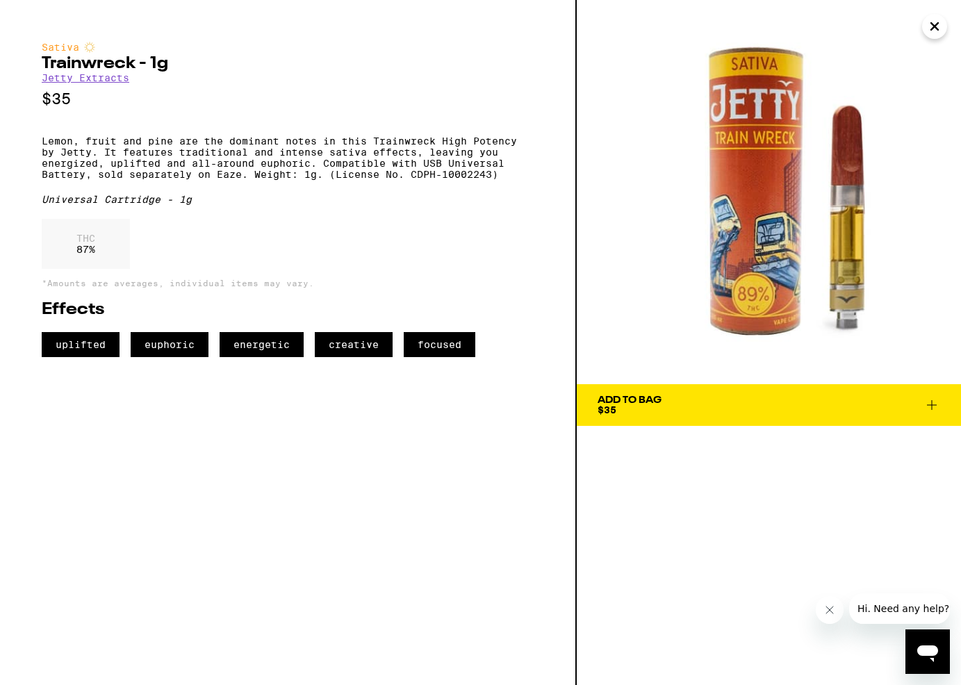
click at [750, 406] on span "Add To Bag $35" at bounding box center [768, 404] width 343 height 19
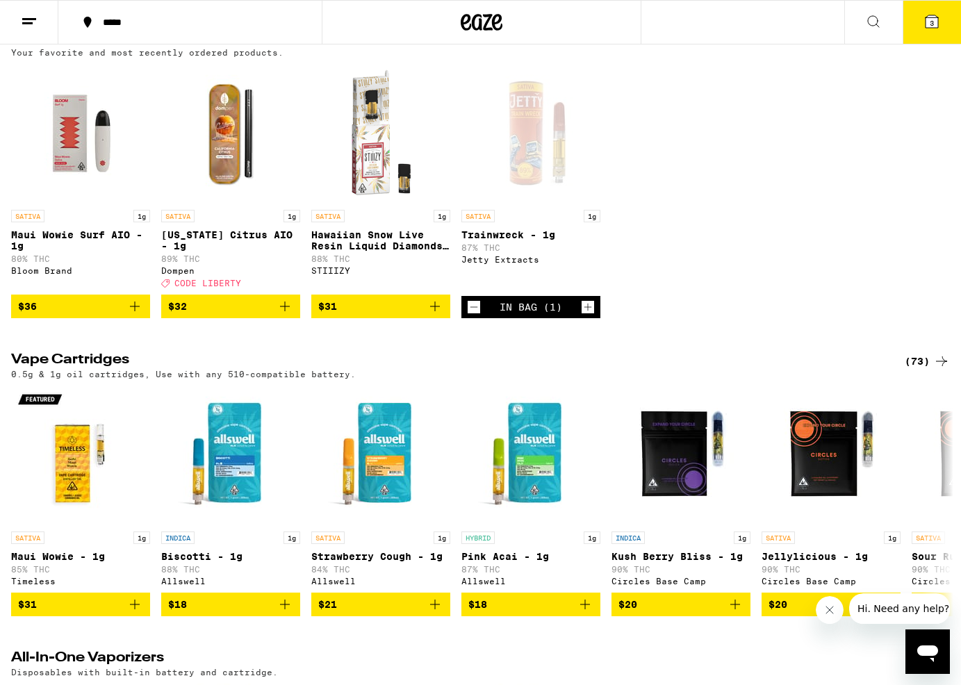
scroll to position [181, 0]
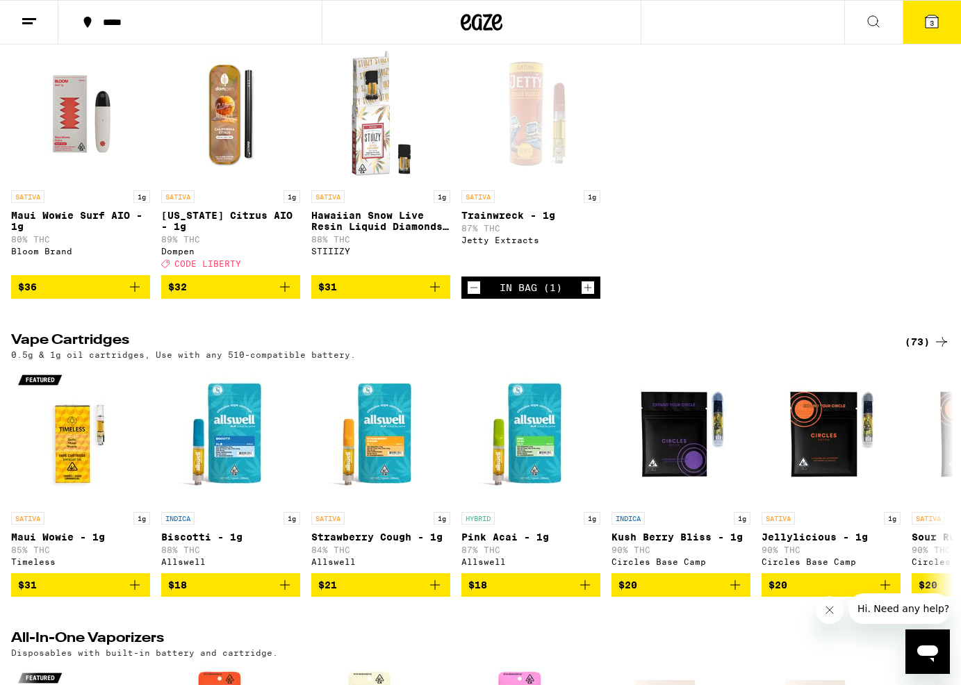
click at [26, 28] on icon at bounding box center [29, 21] width 17 height 17
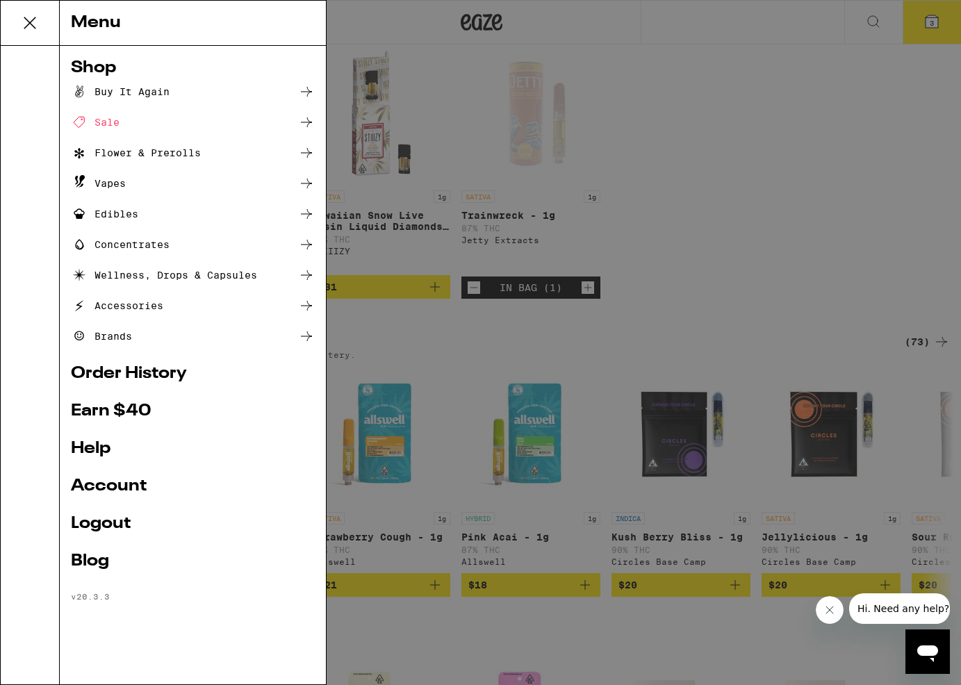
click at [133, 86] on div "Buy It Again" at bounding box center [120, 91] width 99 height 17
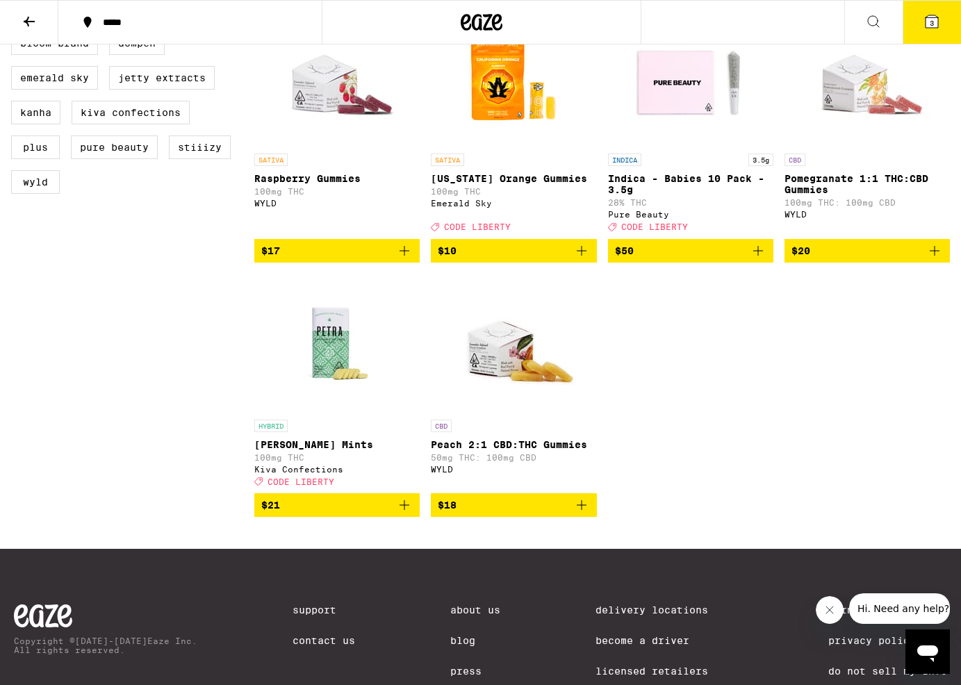
scroll to position [706, 0]
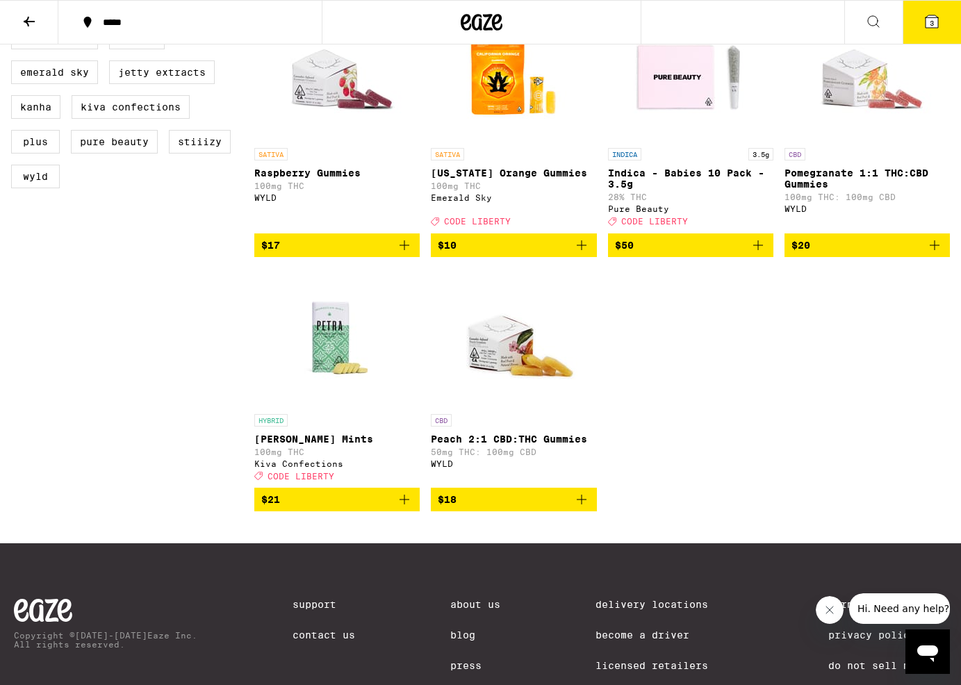
click at [777, 406] on div "SATIVA 1g Maui Wowie Surf AIO - 1g 80% THC Bloom Brand $36 HYBRID [PERSON_NAME]…" at bounding box center [601, 3] width 695 height 1016
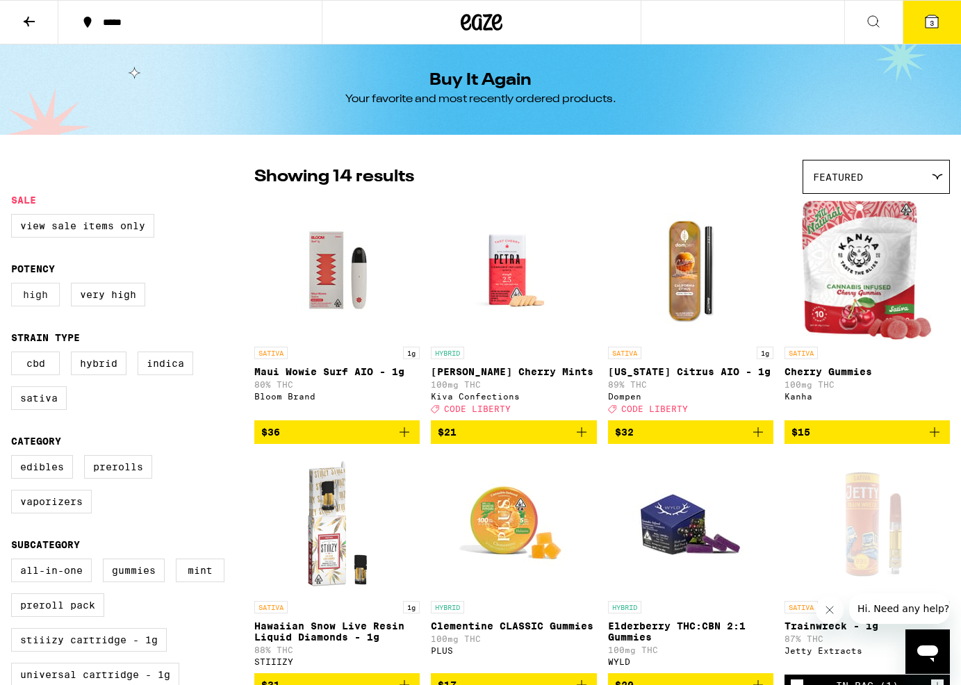
scroll to position [4, 0]
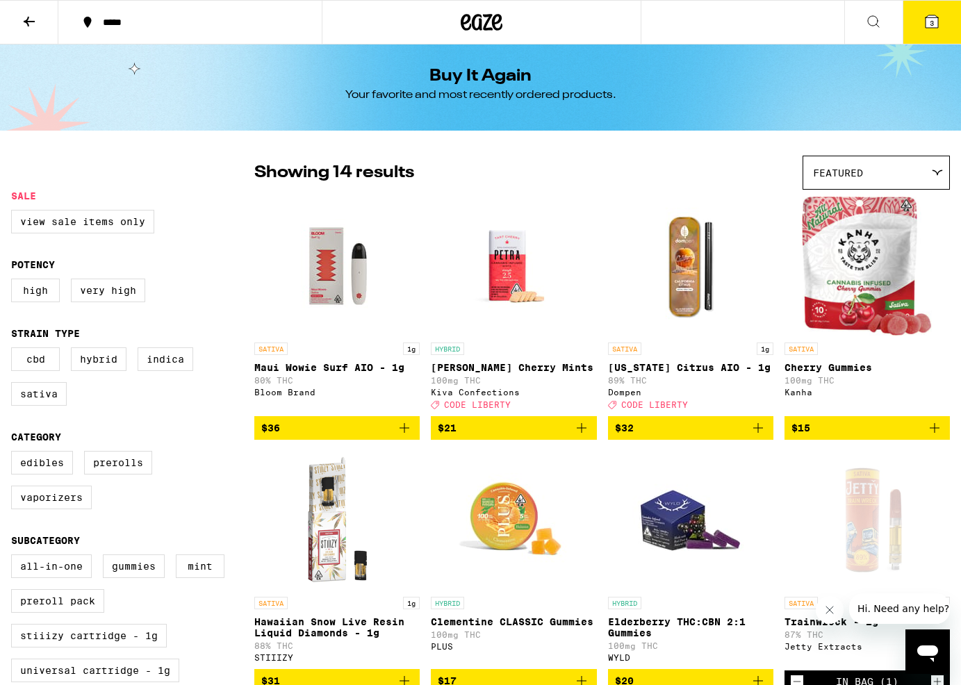
click at [12, 17] on button at bounding box center [29, 23] width 58 height 44
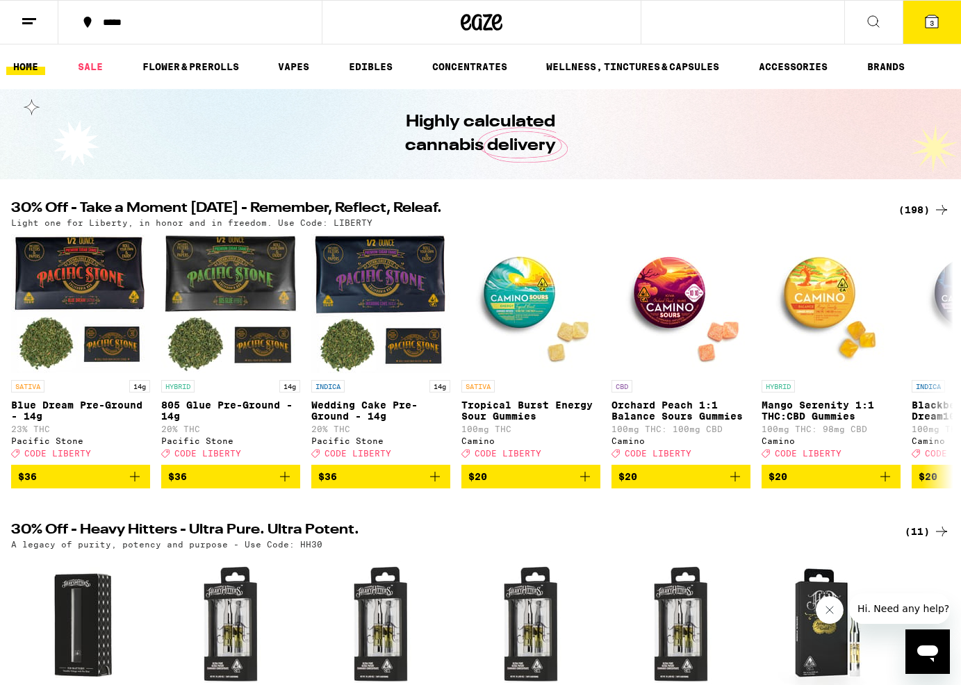
click at [25, 63] on link "HOME" at bounding box center [25, 66] width 39 height 17
click at [292, 65] on link "VAPES" at bounding box center [293, 66] width 45 height 17
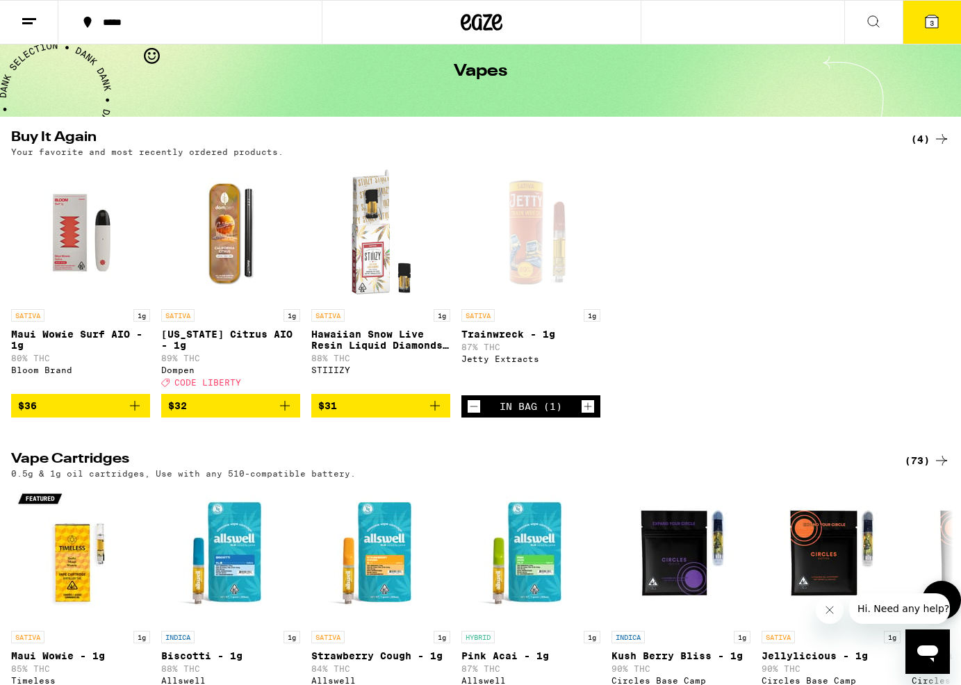
scroll to position [74, 0]
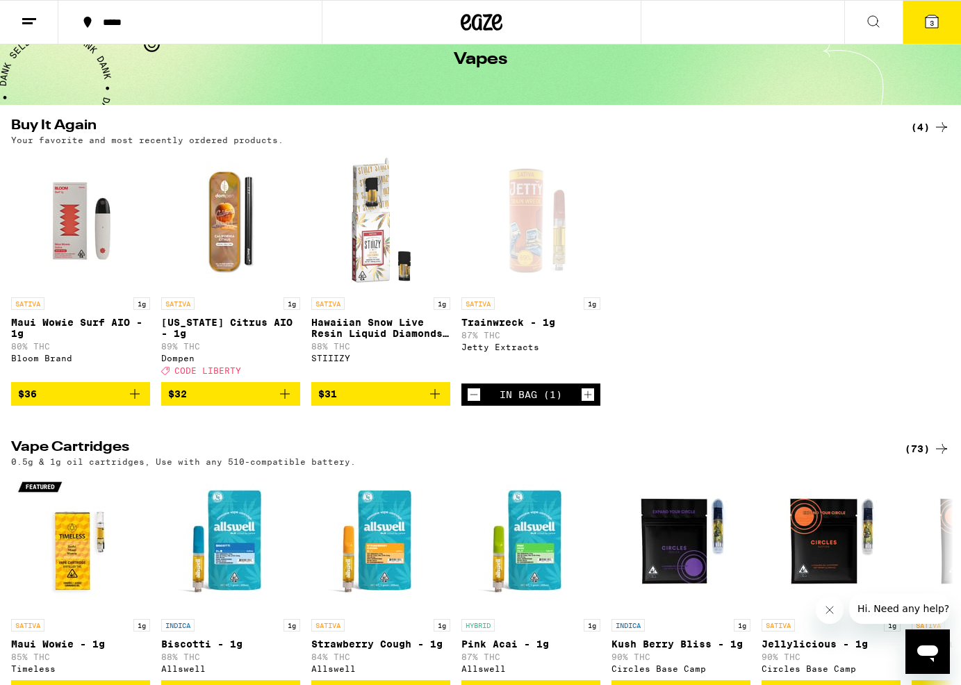
click at [937, 457] on icon at bounding box center [941, 448] width 17 height 17
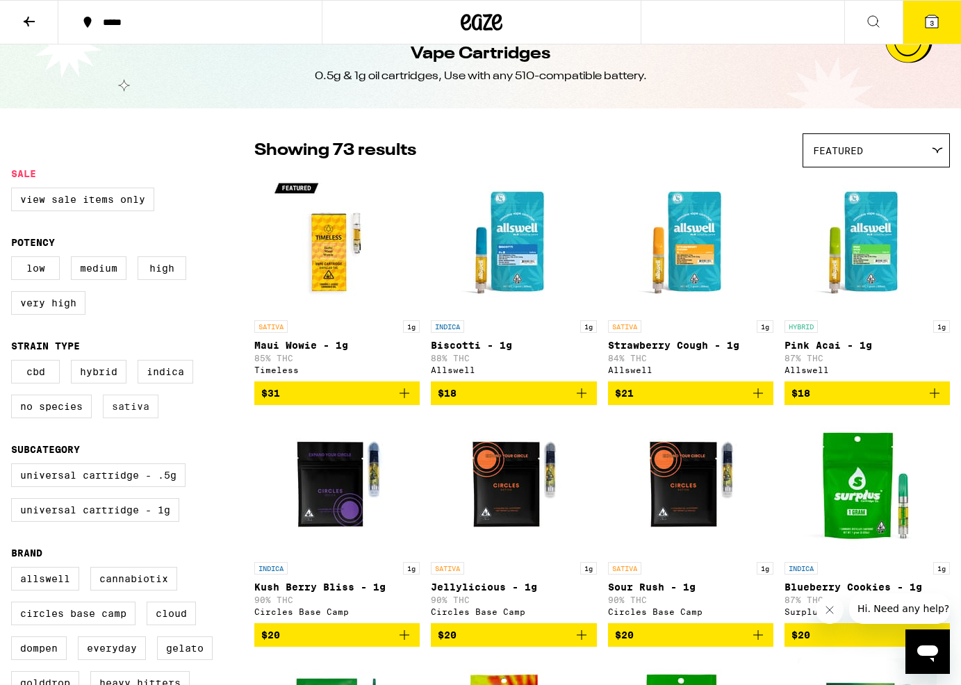
scroll to position [29, 0]
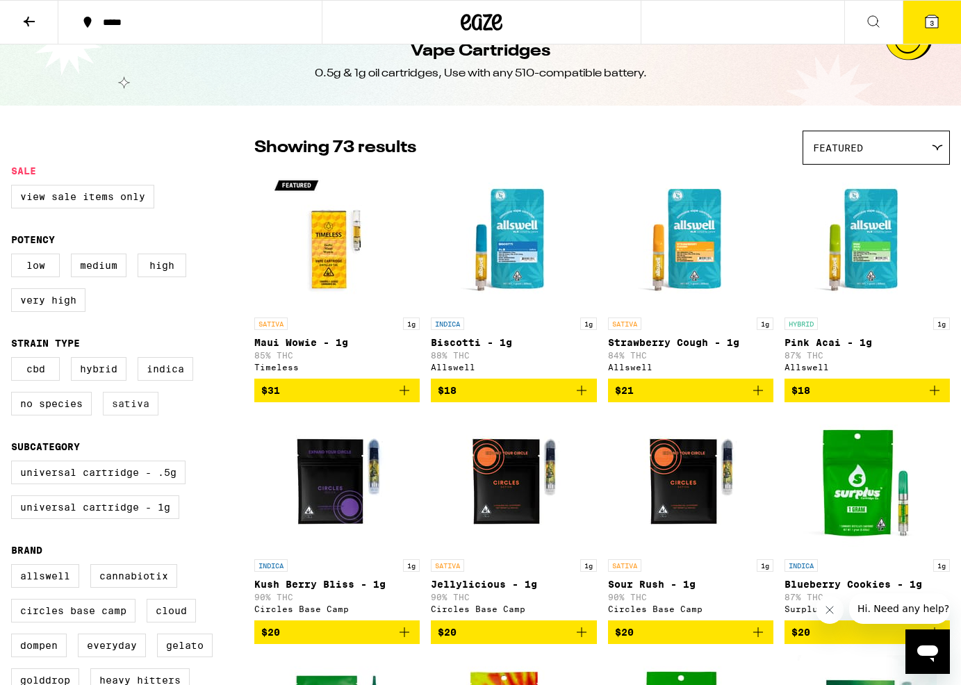
click at [125, 415] on label "Sativa" at bounding box center [131, 404] width 56 height 24
click at [15, 360] on input "Sativa" at bounding box center [14, 359] width 1 height 1
checkbox input "true"
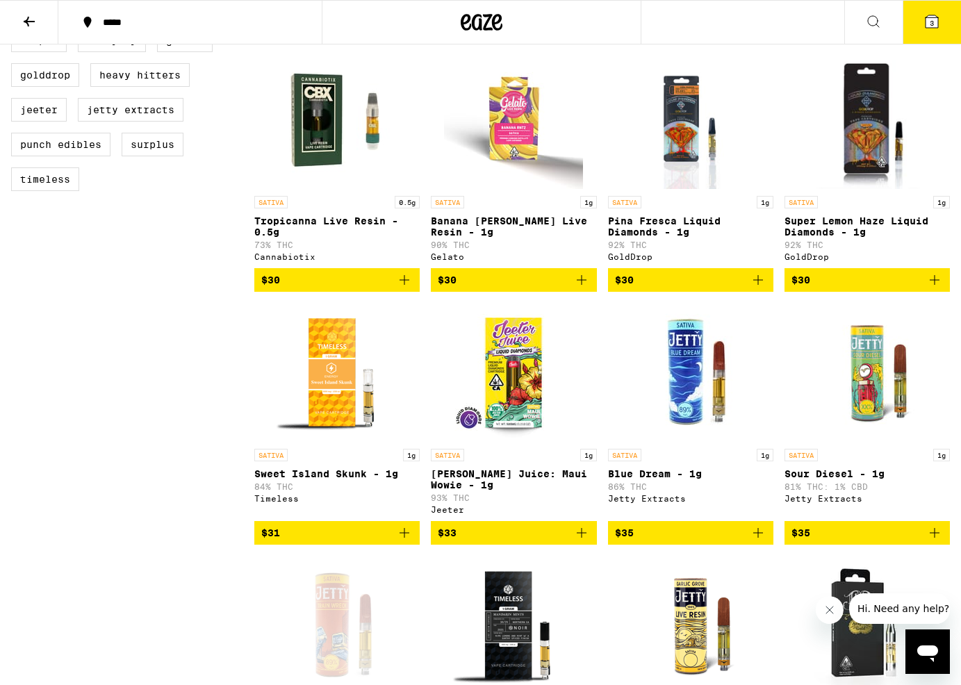
scroll to position [416, 0]
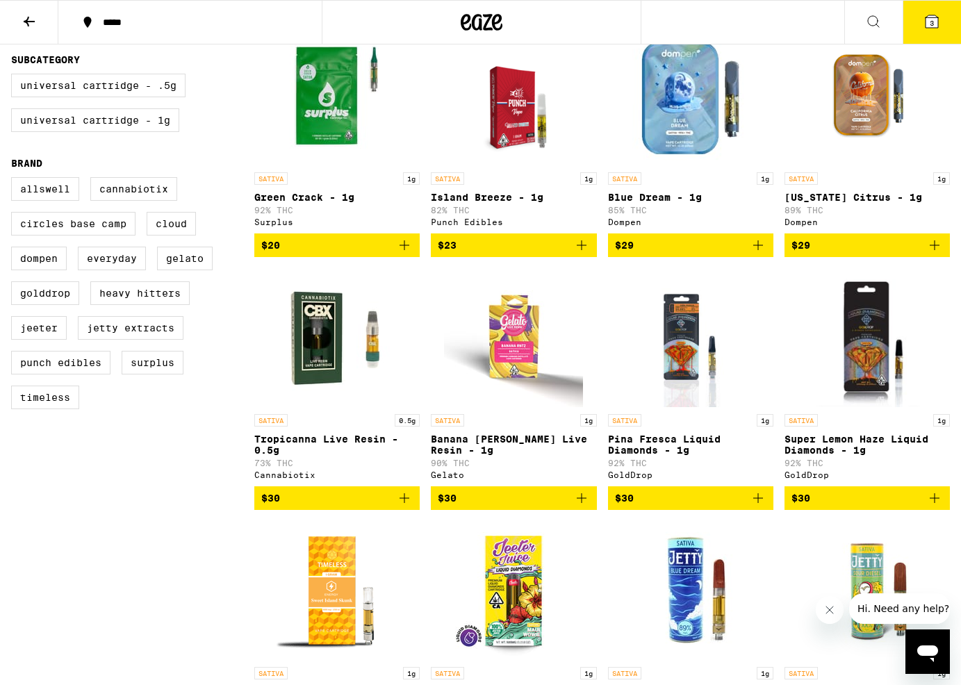
click at [509, 506] on span "$30" at bounding box center [513, 498] width 151 height 17
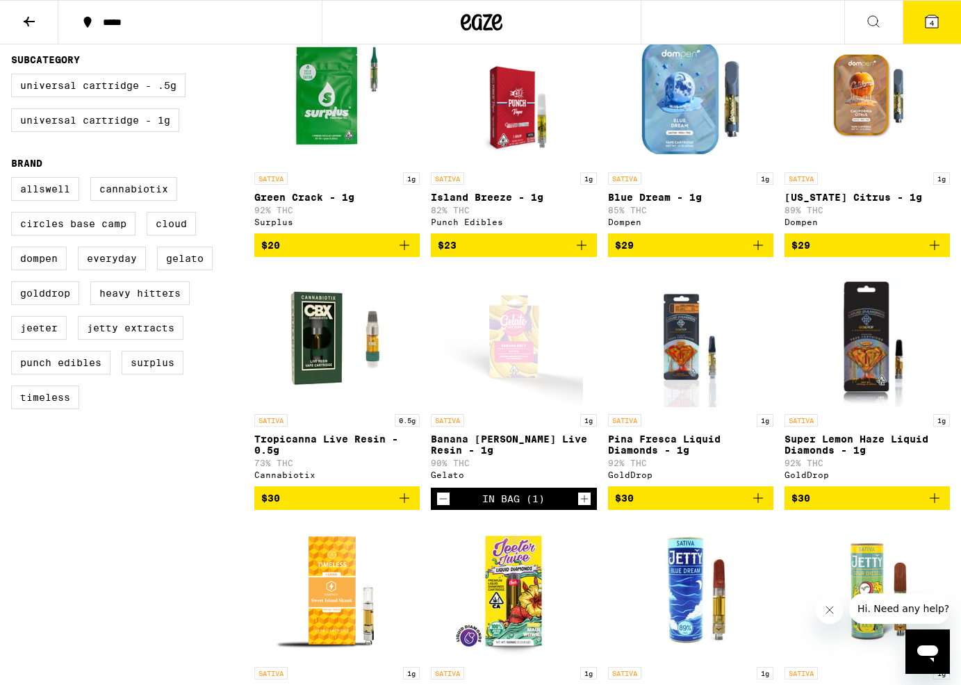
click at [527, 407] on div "Open page for Banana Runtz Live Resin - 1g from Gelato" at bounding box center [513, 337] width 139 height 139
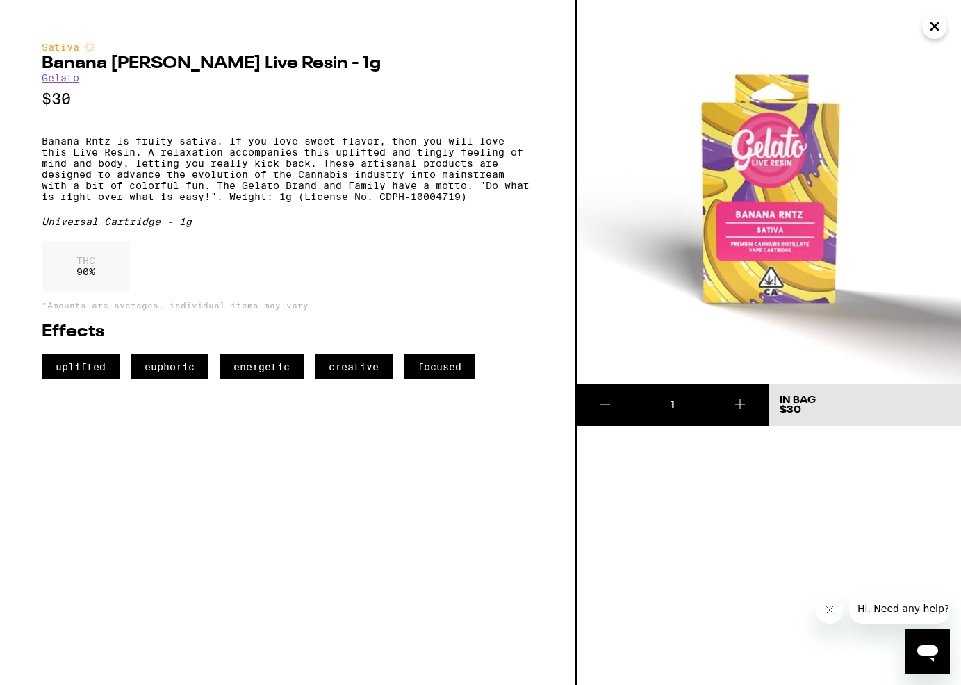
click at [53, 83] on link "Gelato" at bounding box center [61, 77] width 38 height 11
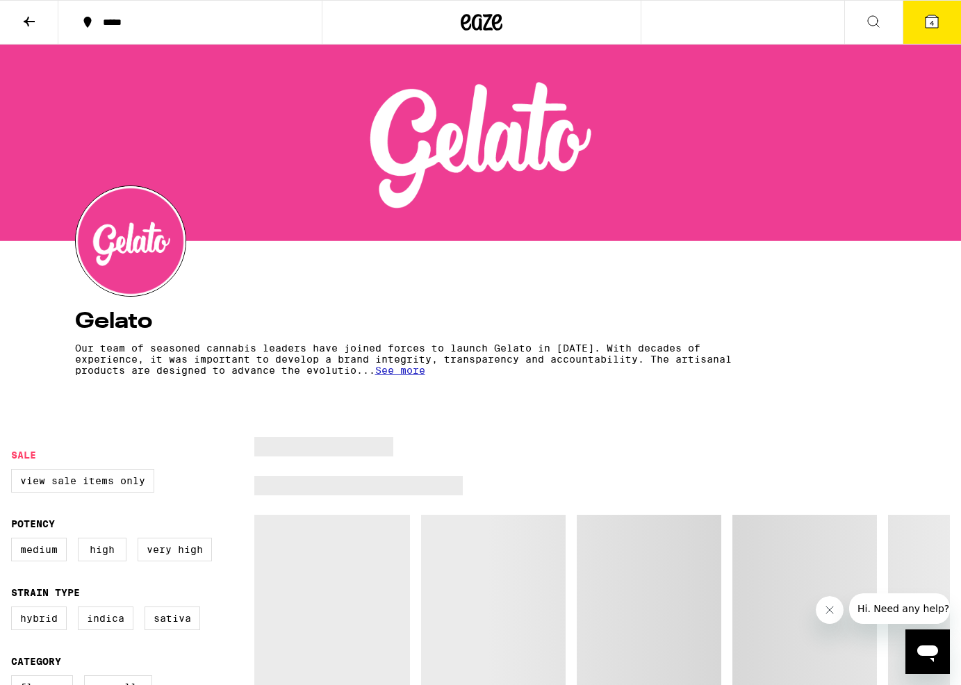
click at [939, 28] on icon at bounding box center [931, 21] width 17 height 17
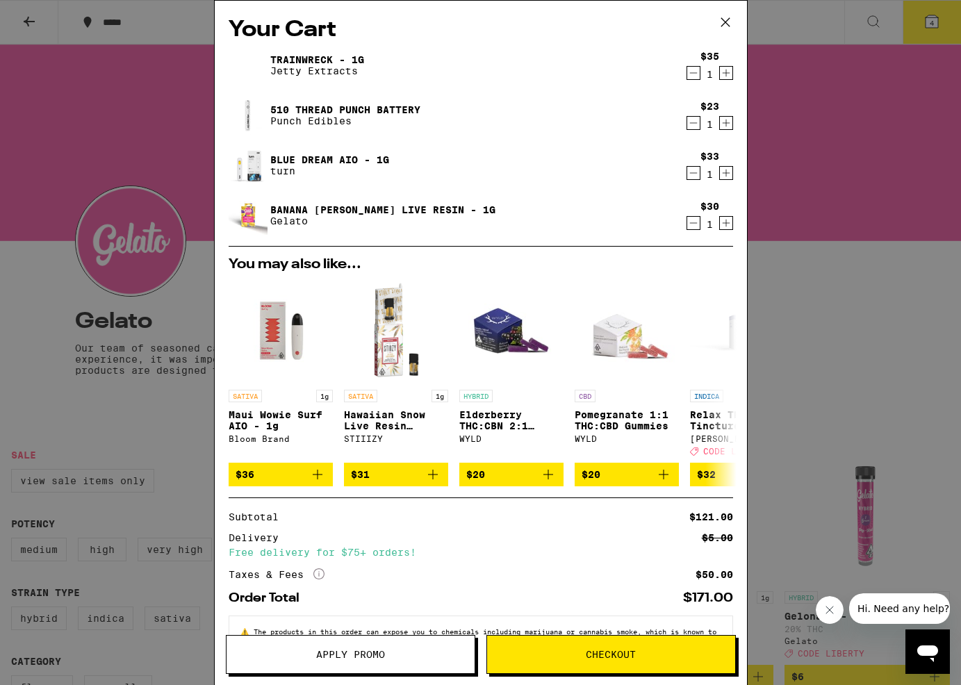
click at [693, 72] on icon "Decrement" at bounding box center [693, 73] width 13 height 17
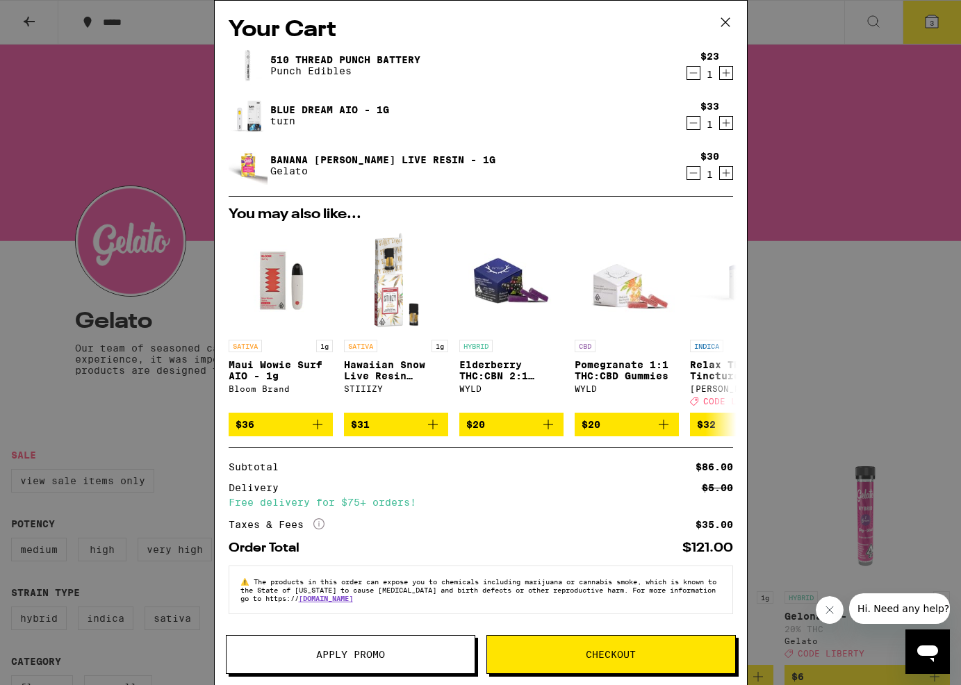
click at [692, 126] on icon "Decrement" at bounding box center [693, 123] width 13 height 17
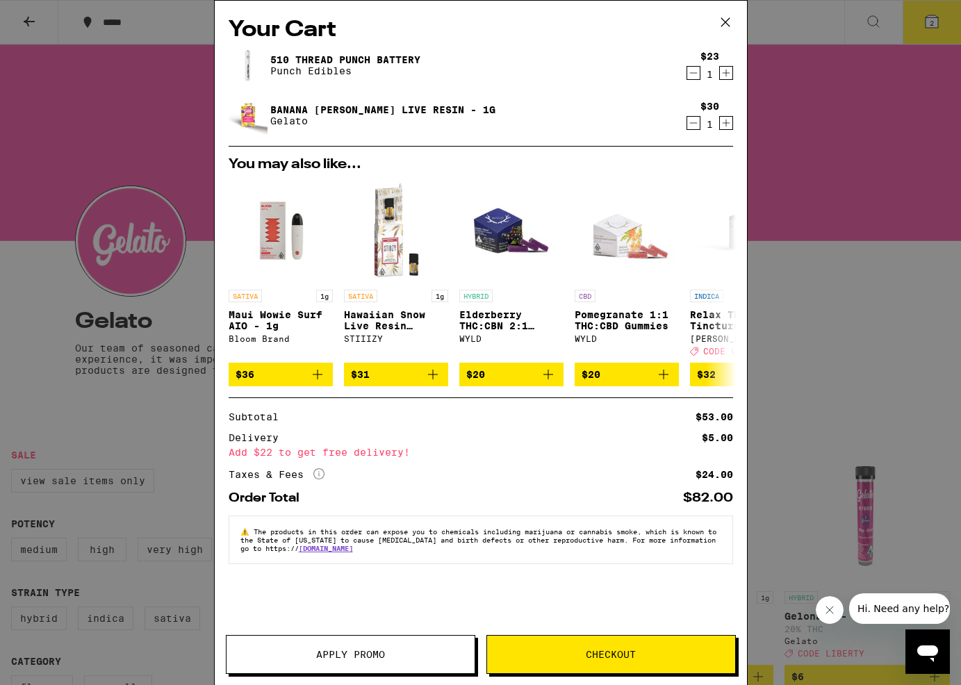
click at [386, 661] on button "Apply Promo" at bounding box center [350, 654] width 249 height 39
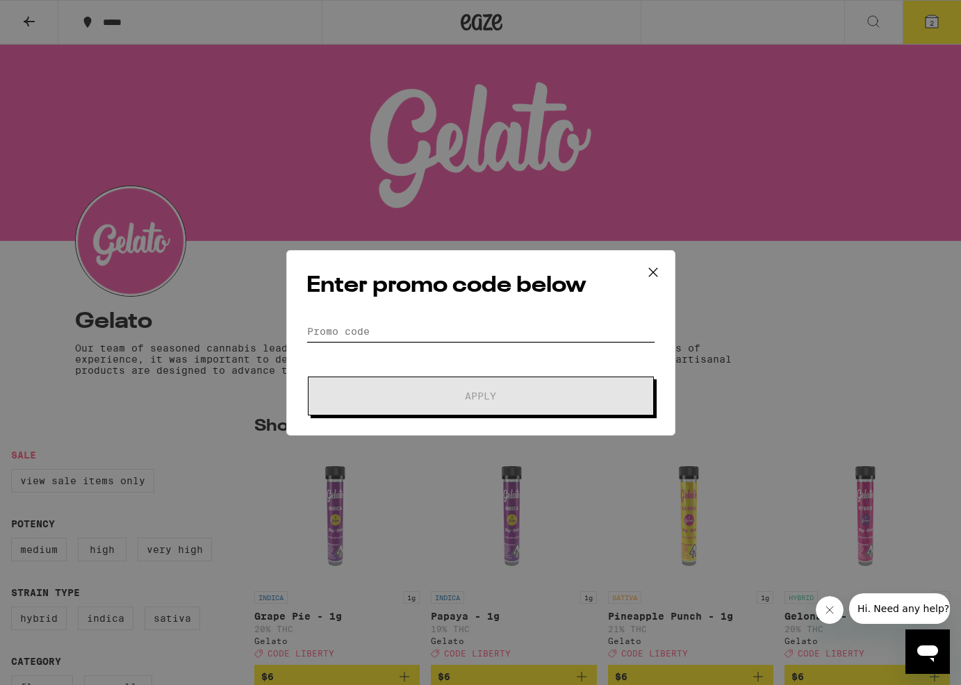
click at [459, 336] on input "Promo Code" at bounding box center [480, 331] width 349 height 21
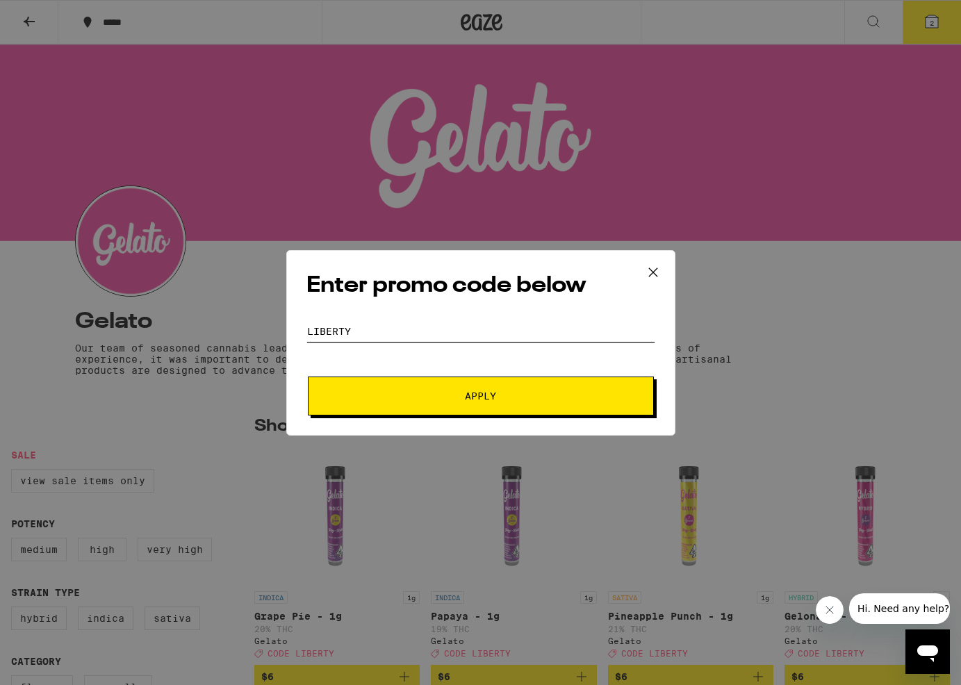
type input "liberty"
click at [308, 377] on button "Apply" at bounding box center [481, 396] width 346 height 39
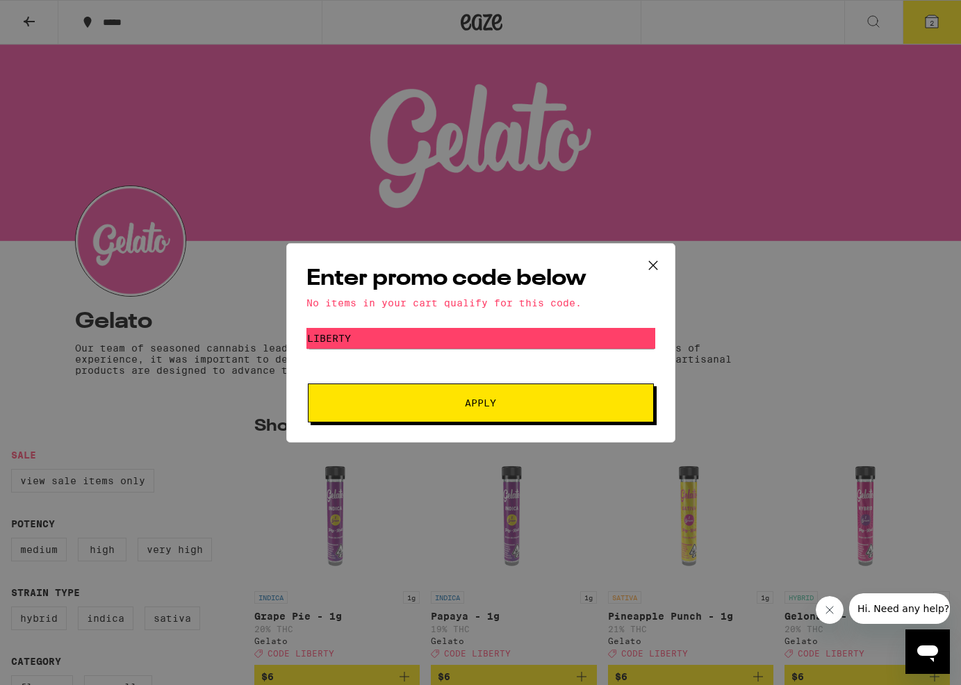
click at [407, 406] on span "Apply" at bounding box center [481, 403] width 250 height 10
click at [649, 266] on icon at bounding box center [653, 265] width 21 height 21
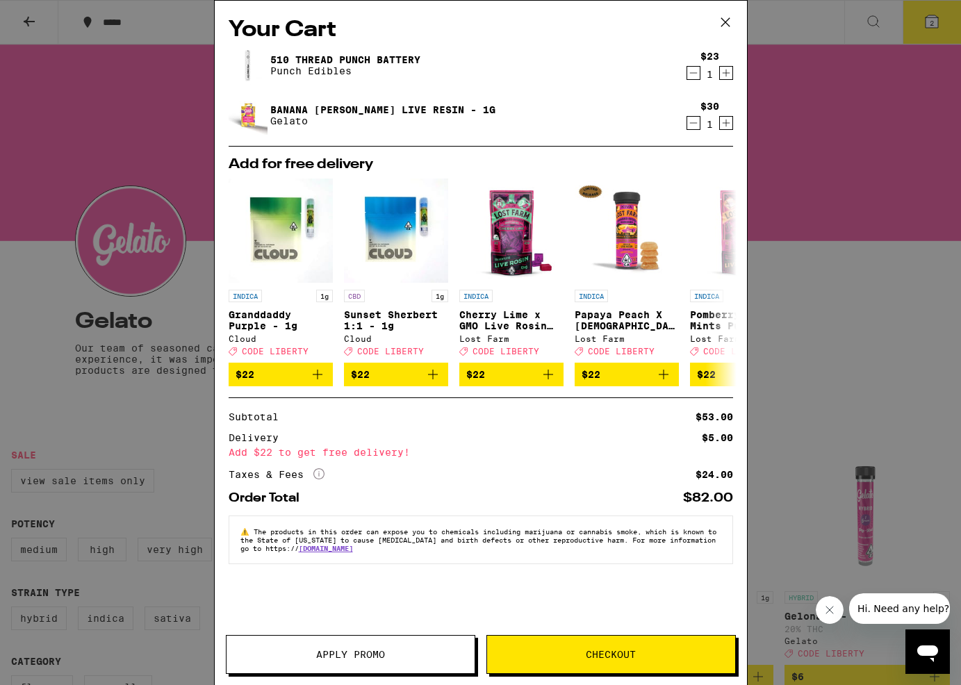
click at [727, 23] on icon at bounding box center [725, 22] width 21 height 21
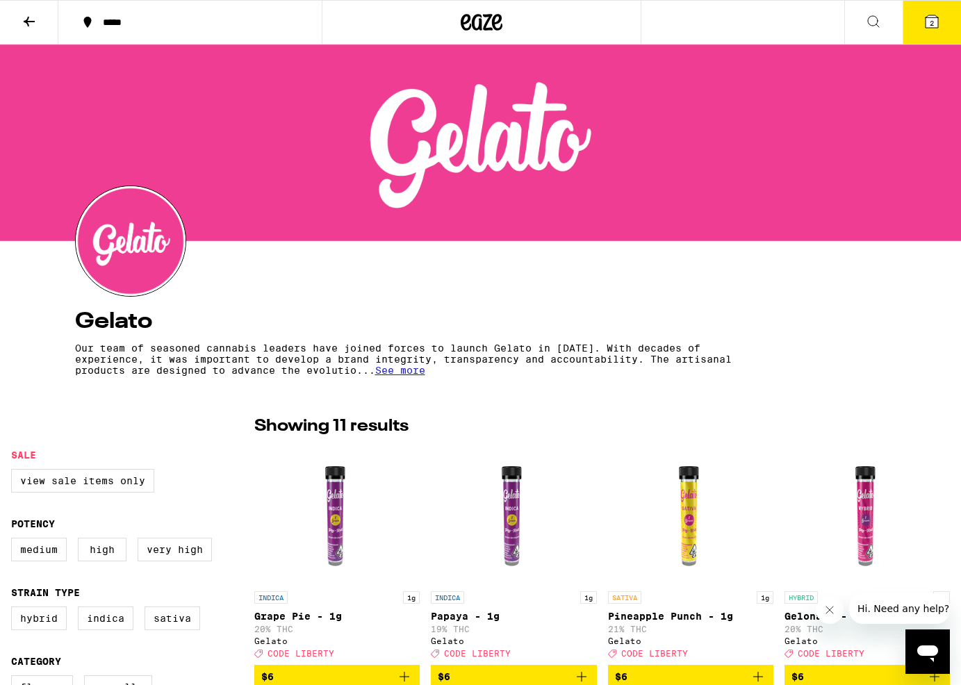
click at [27, 21] on icon at bounding box center [29, 22] width 11 height 10
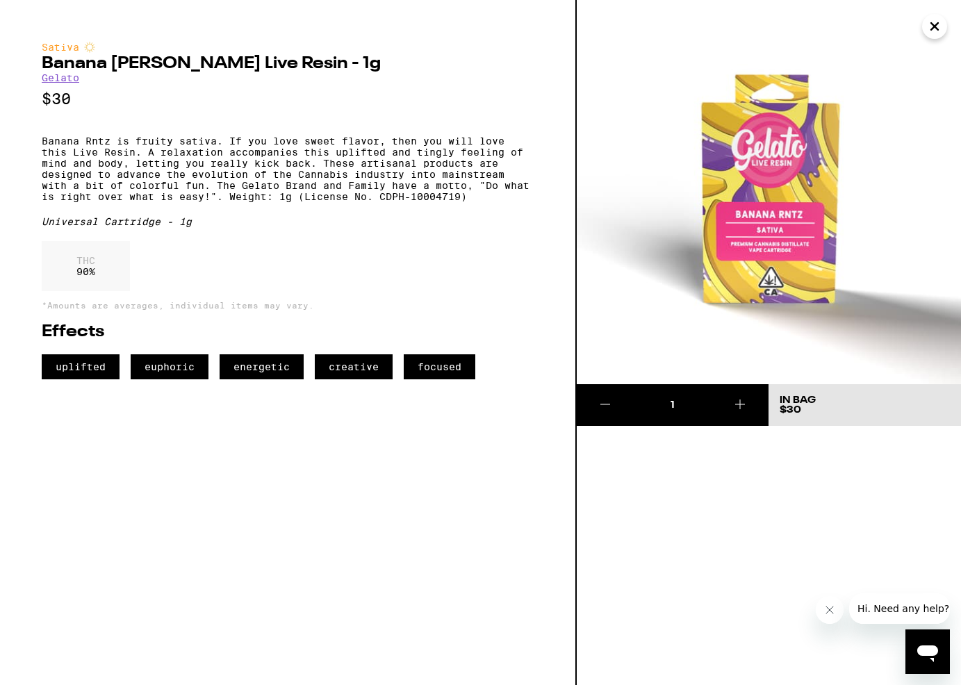
click at [932, 31] on icon "Close" at bounding box center [934, 26] width 17 height 21
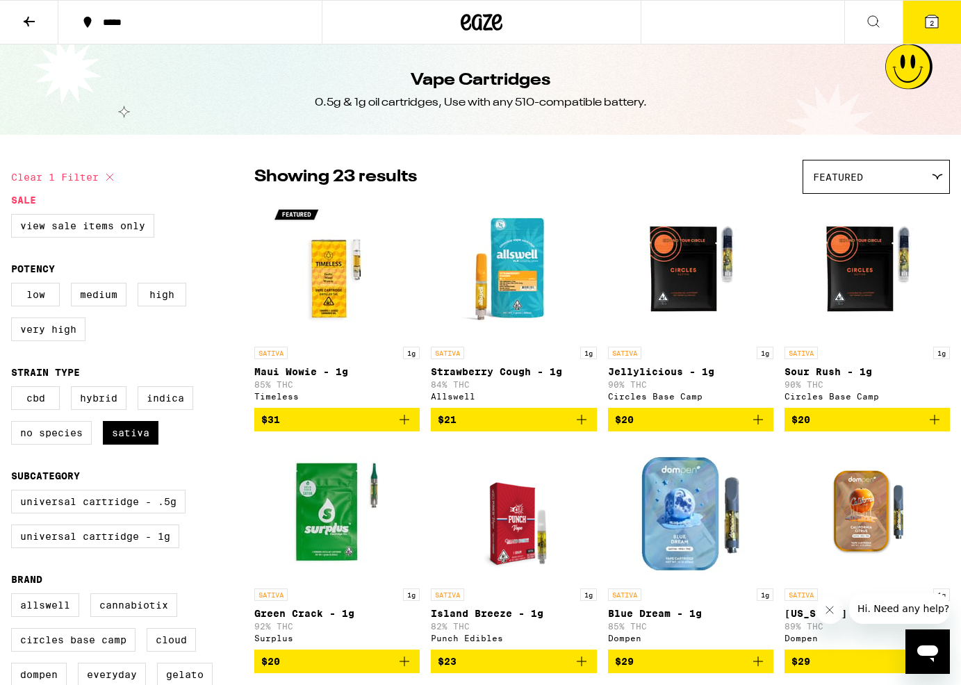
click at [30, 22] on icon at bounding box center [29, 21] width 17 height 17
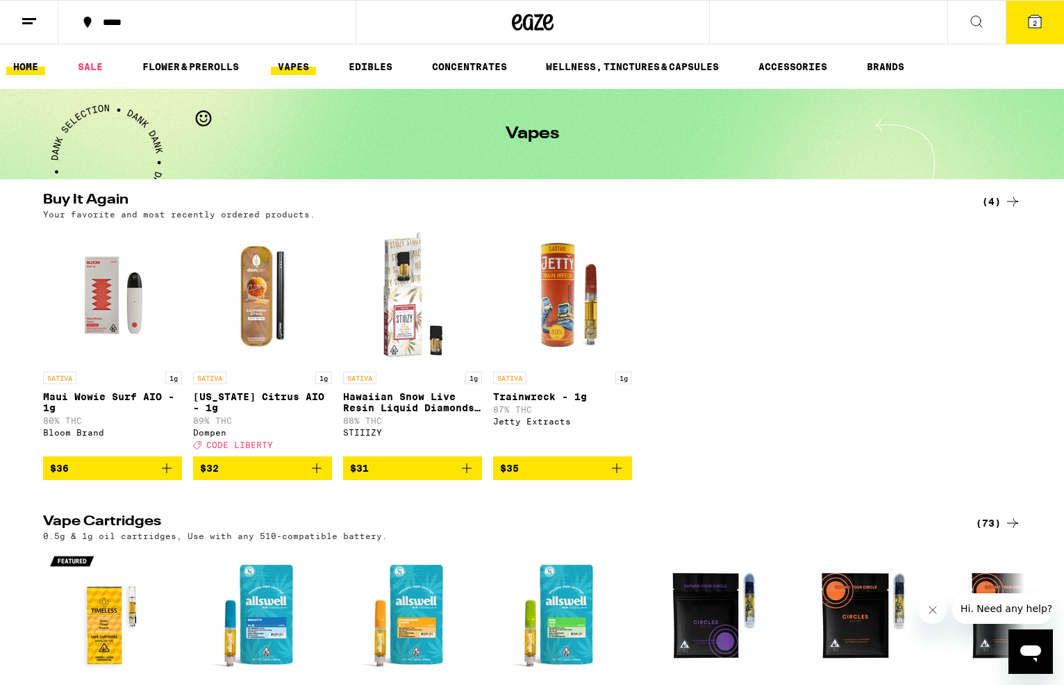
click at [37, 72] on link "HOME" at bounding box center [25, 66] width 39 height 17
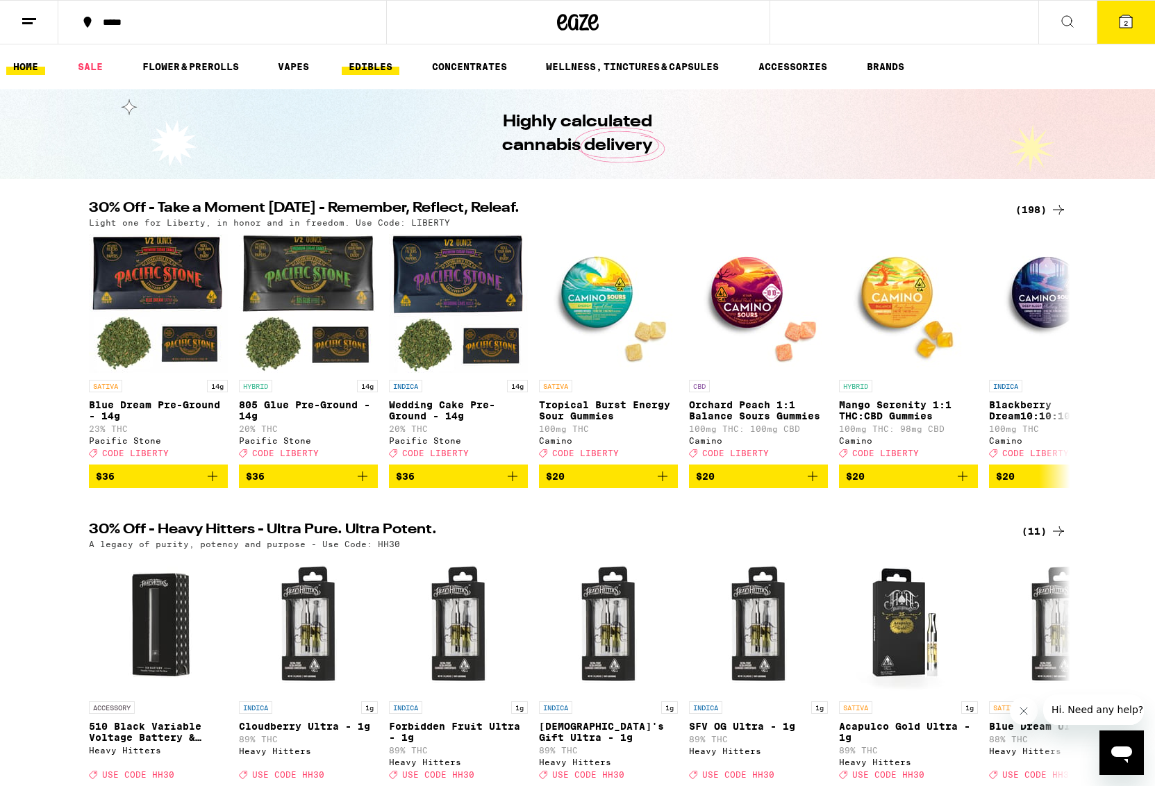
click at [378, 67] on link "EDIBLES" at bounding box center [371, 66] width 58 height 17
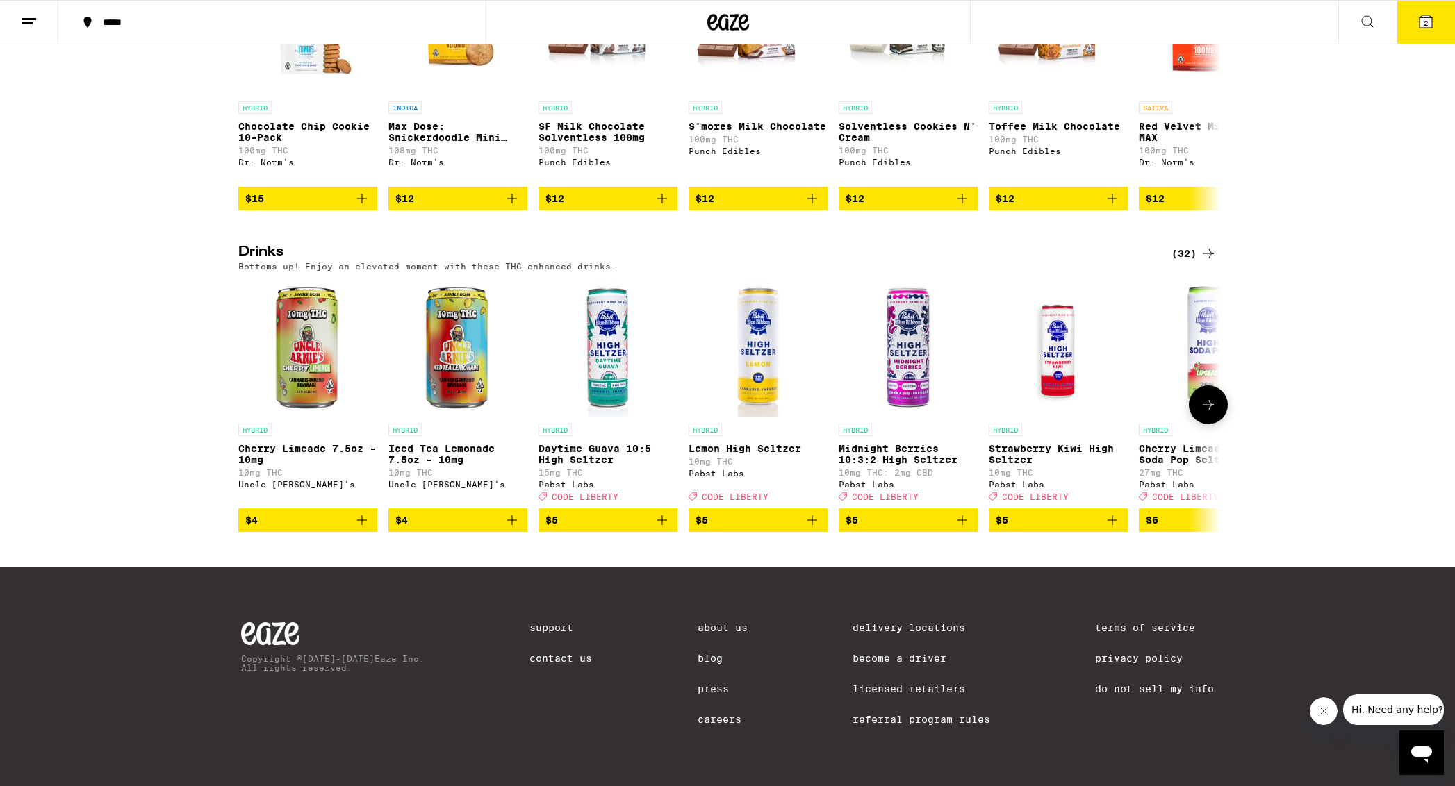
click at [331, 363] on img "Open page for Cherry Limeade 7.5oz - 10mg from Uncle Arnie's" at bounding box center [307, 347] width 139 height 139
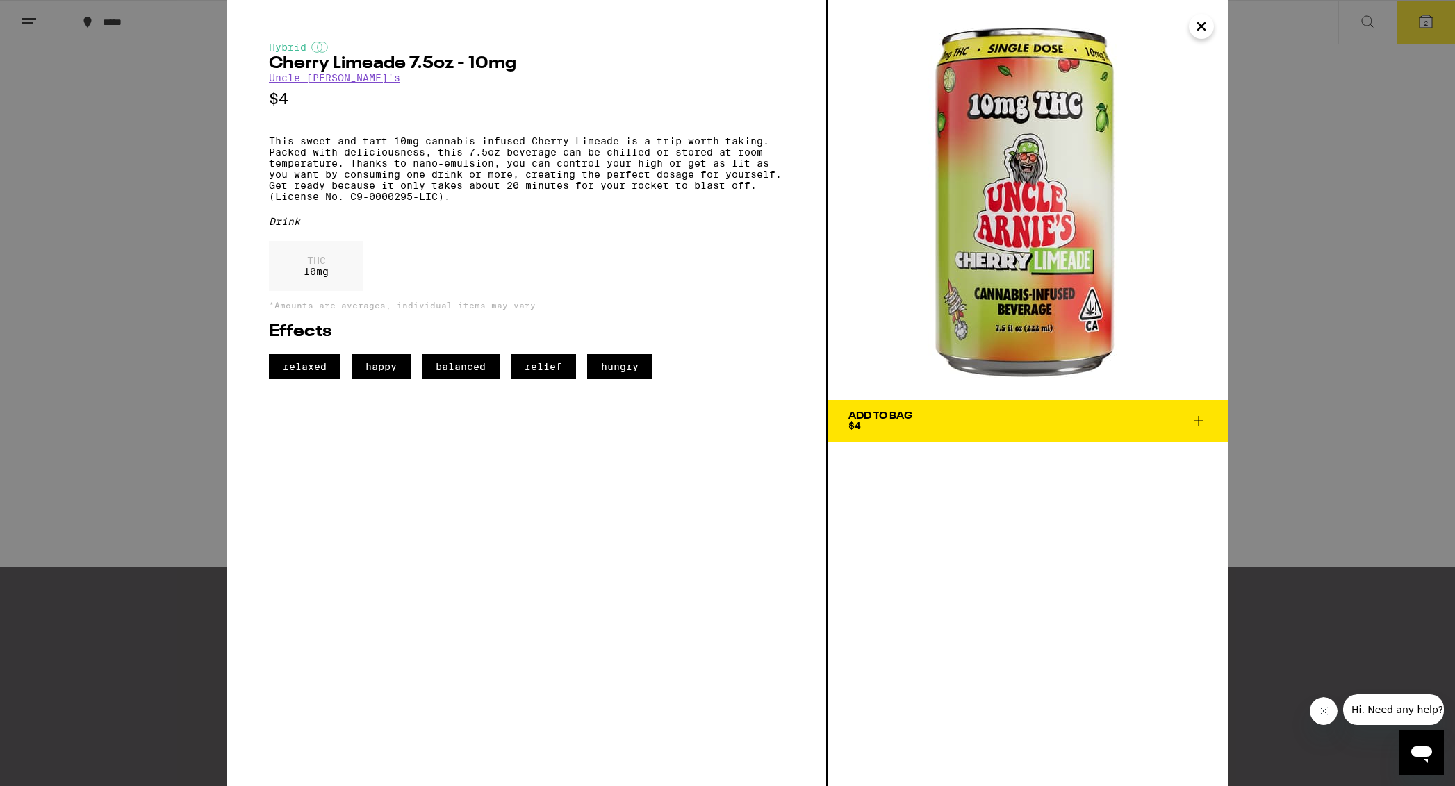
click at [1005, 423] on icon at bounding box center [1198, 421] width 17 height 17
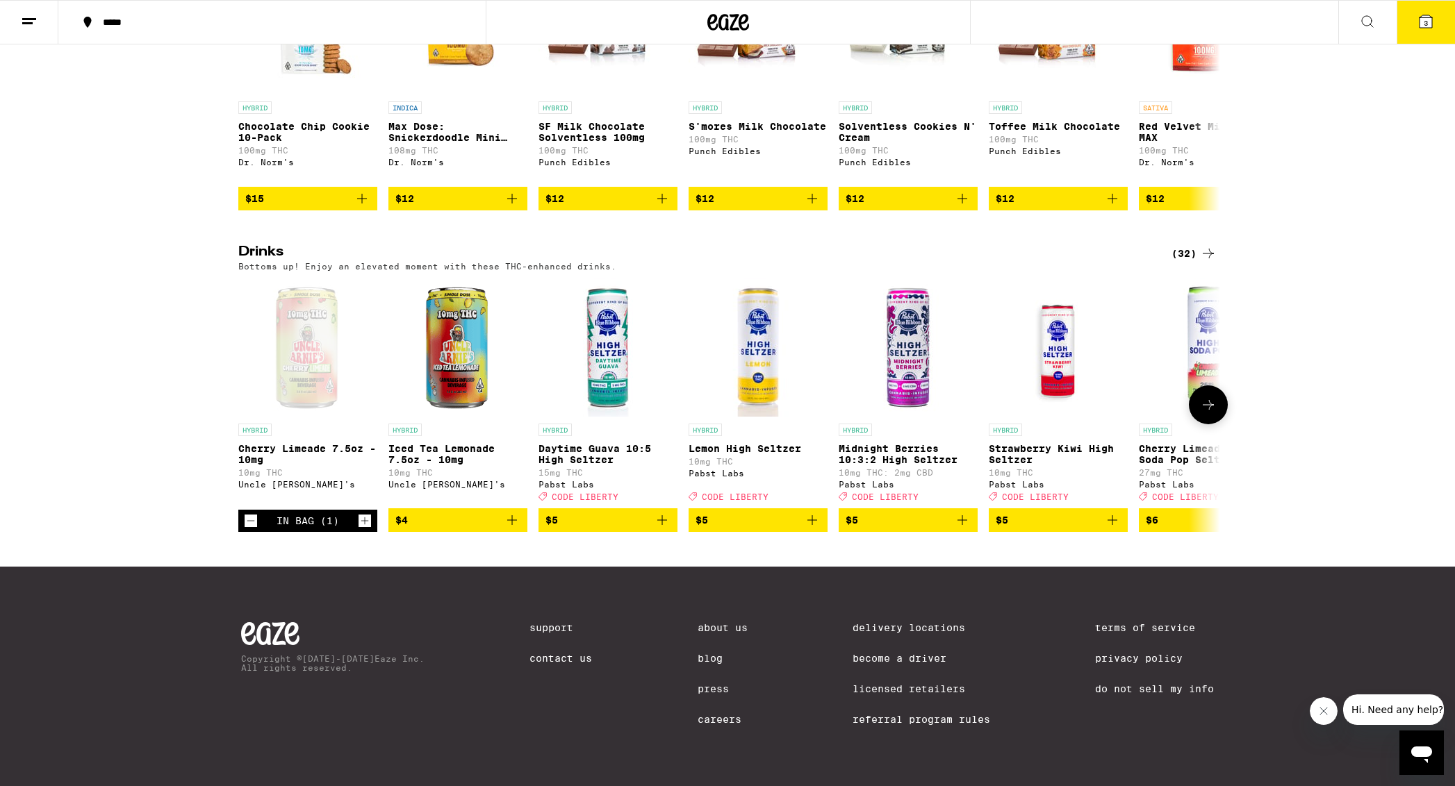
click at [367, 513] on icon "Increment" at bounding box center [364, 521] width 13 height 17
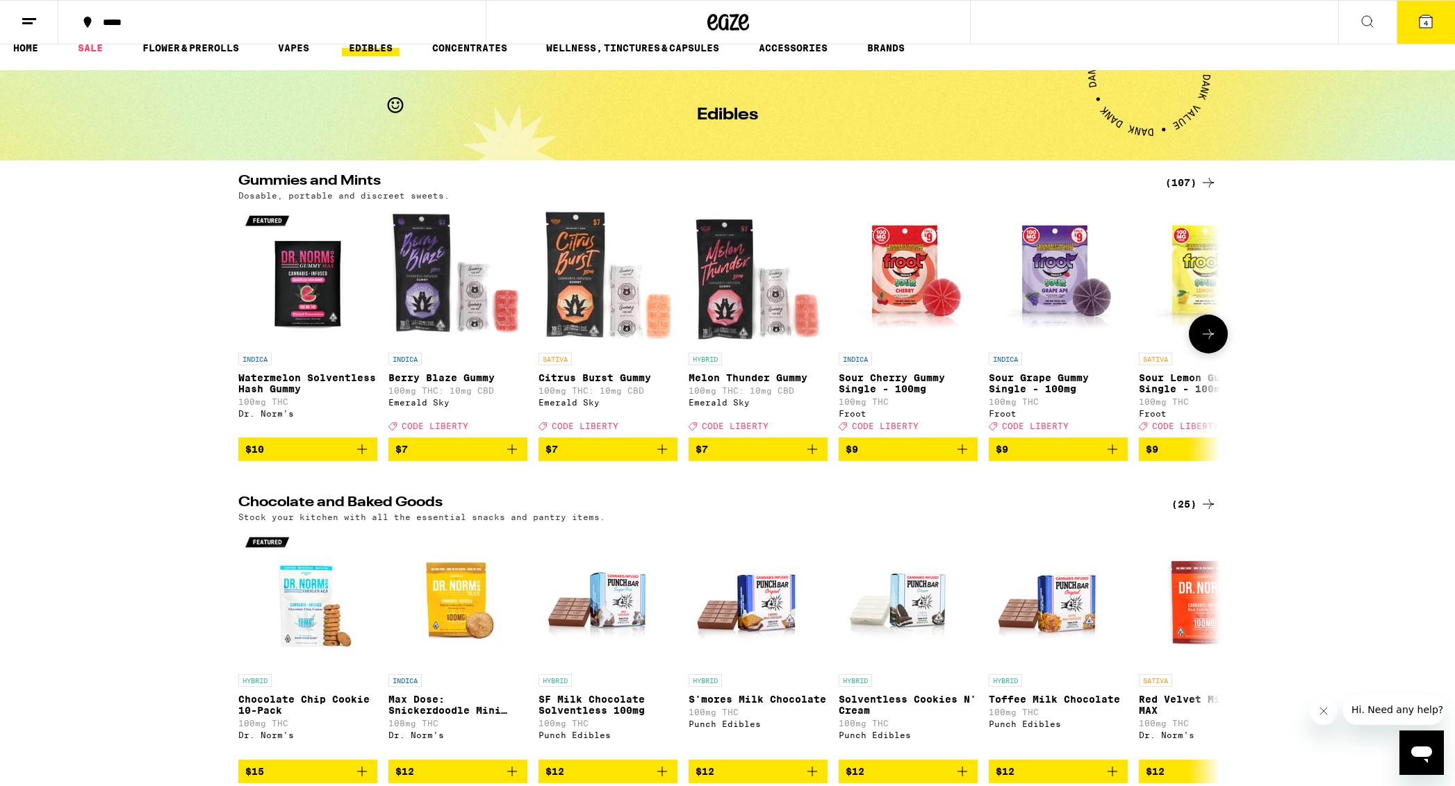
scroll to position [19, 0]
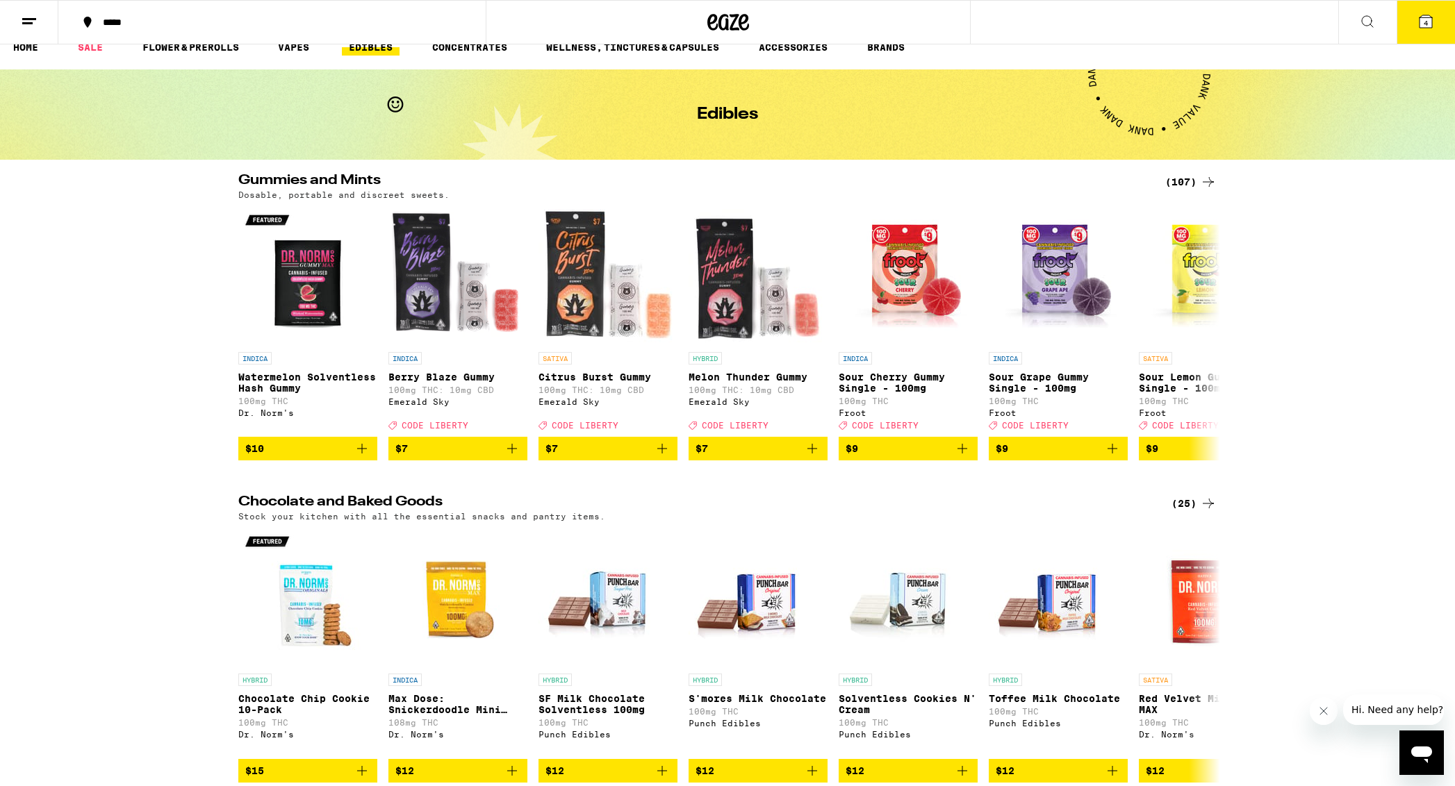
click at [1005, 181] on div "(107)" at bounding box center [1190, 182] width 51 height 17
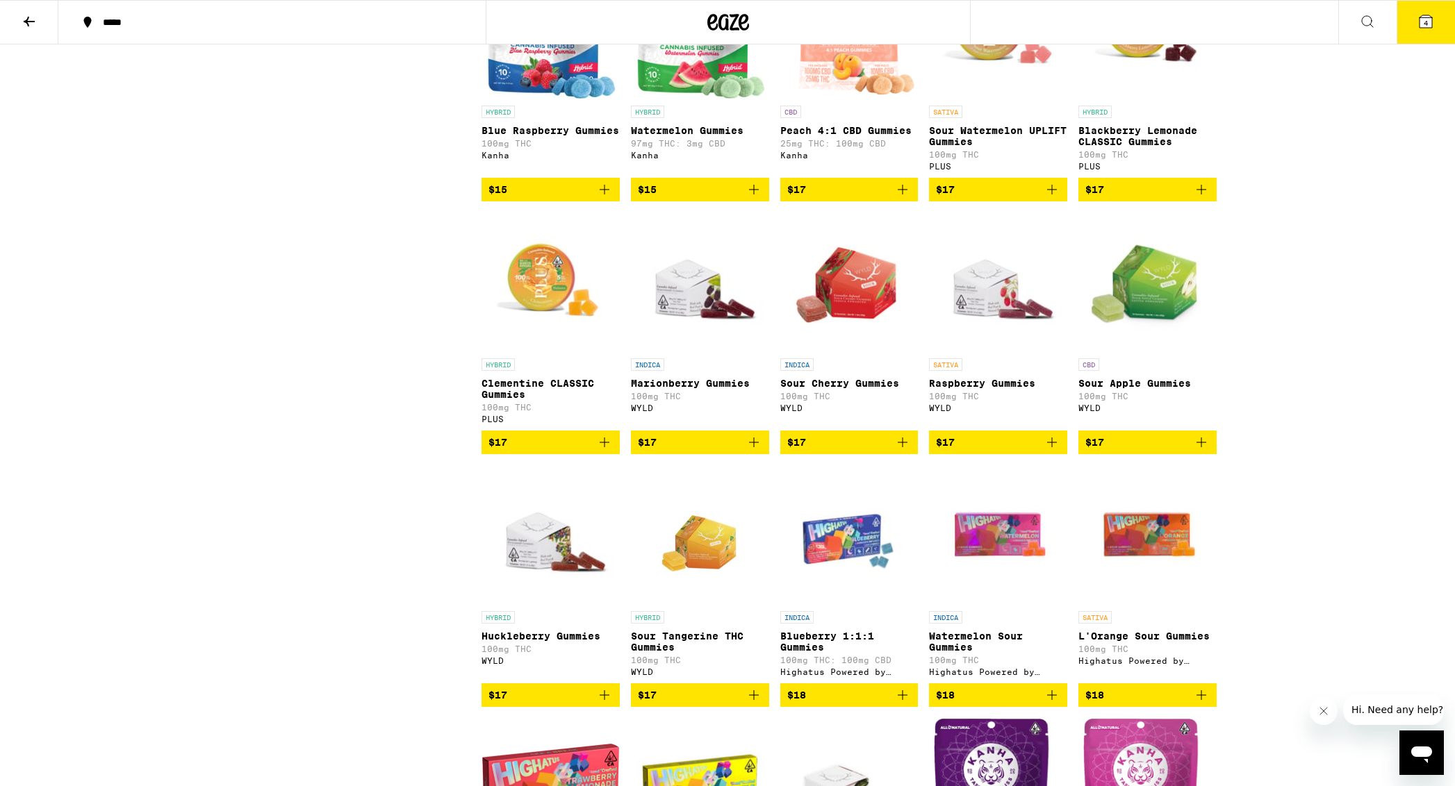
scroll to position [2086, 0]
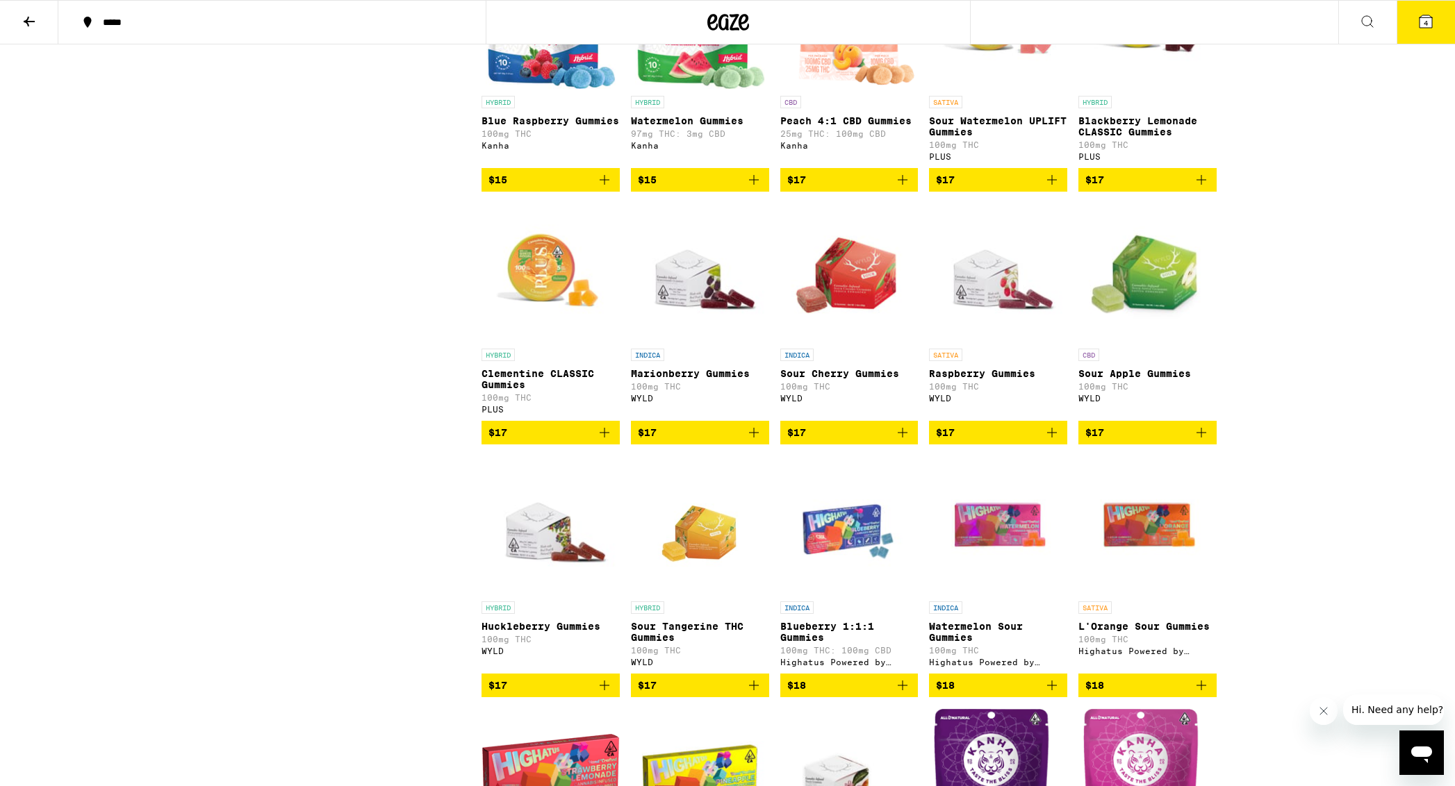
click at [978, 342] on img "Open page for Raspberry Gummies from WYLD" at bounding box center [998, 272] width 138 height 139
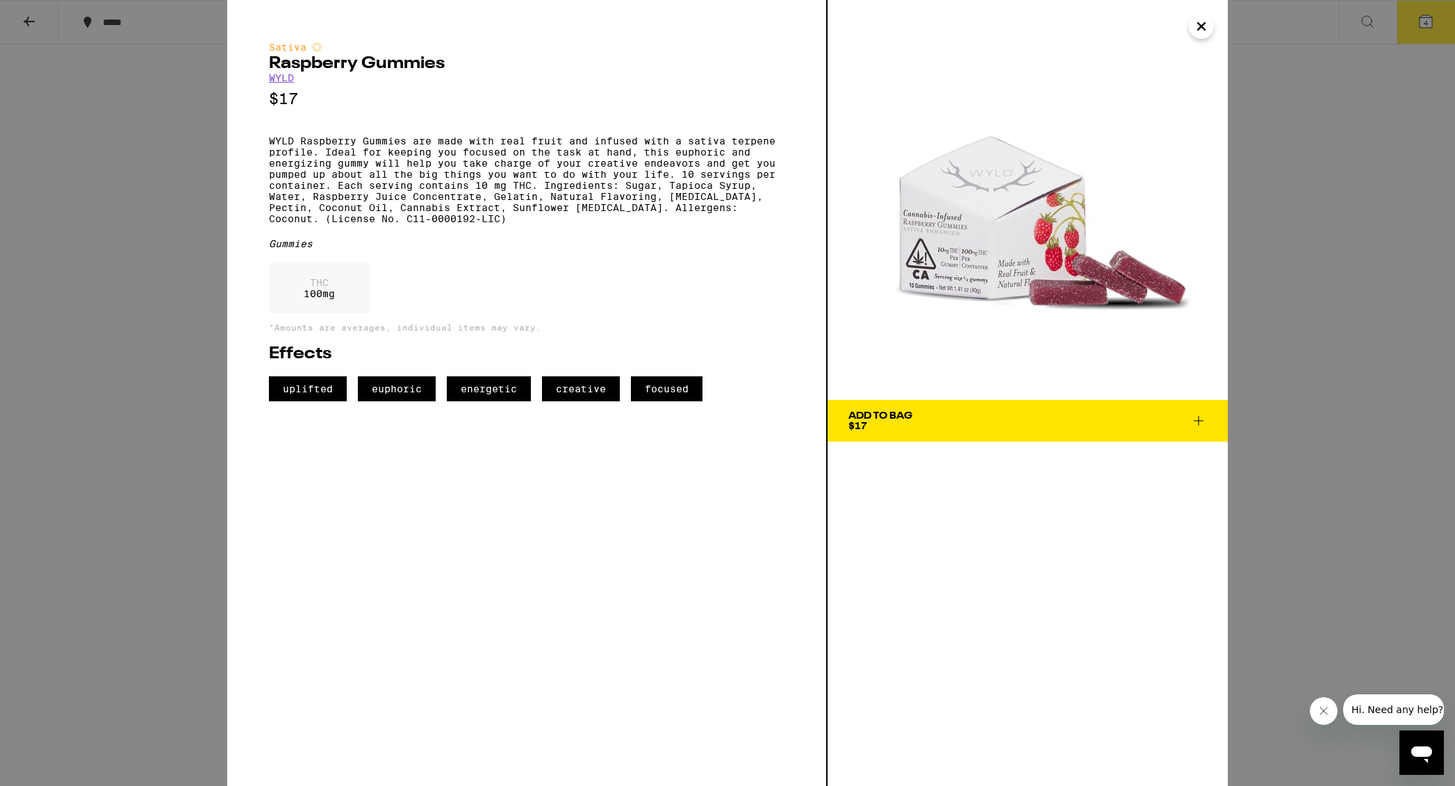
click at [1005, 427] on span "Add To Bag $17" at bounding box center [1027, 420] width 358 height 19
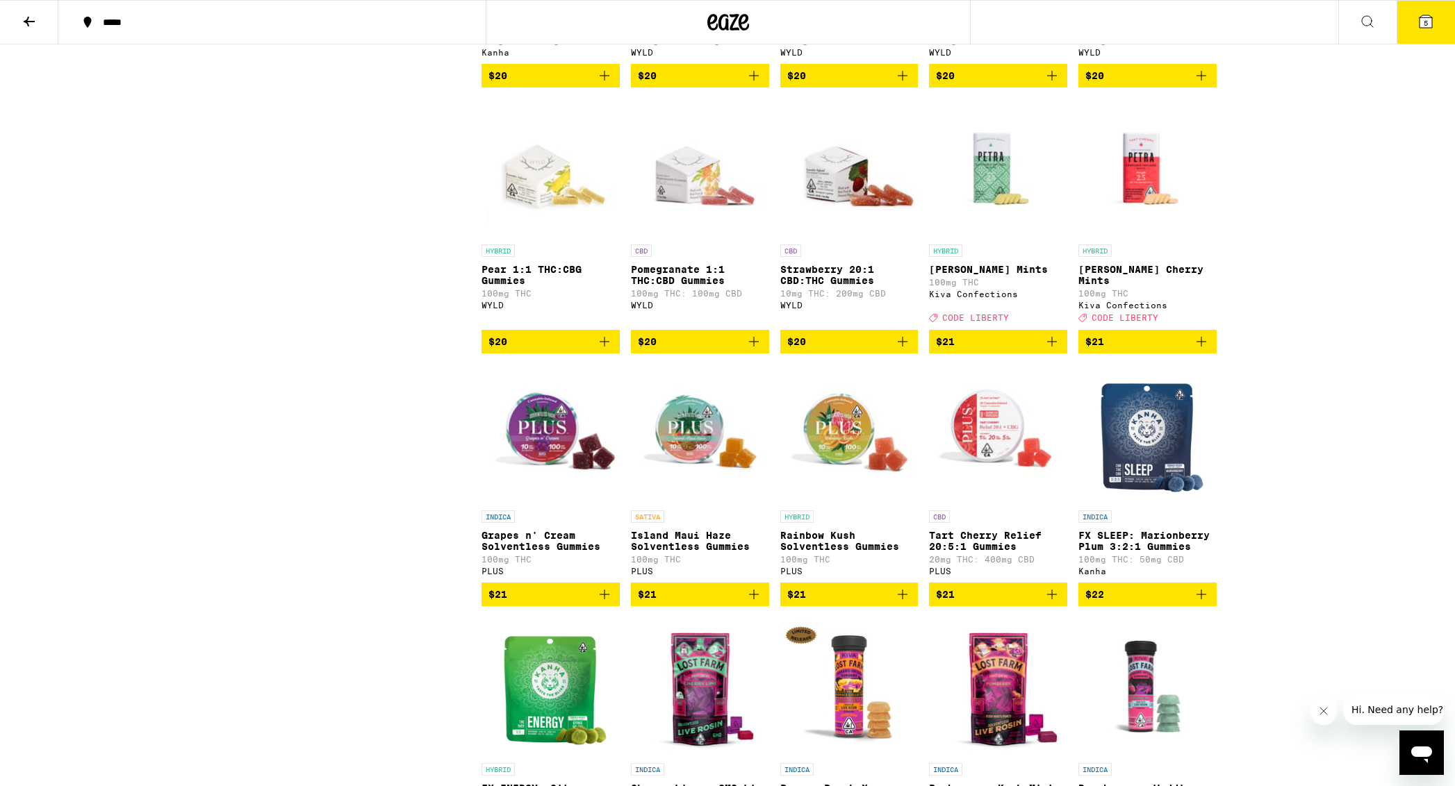
scroll to position [4245, 0]
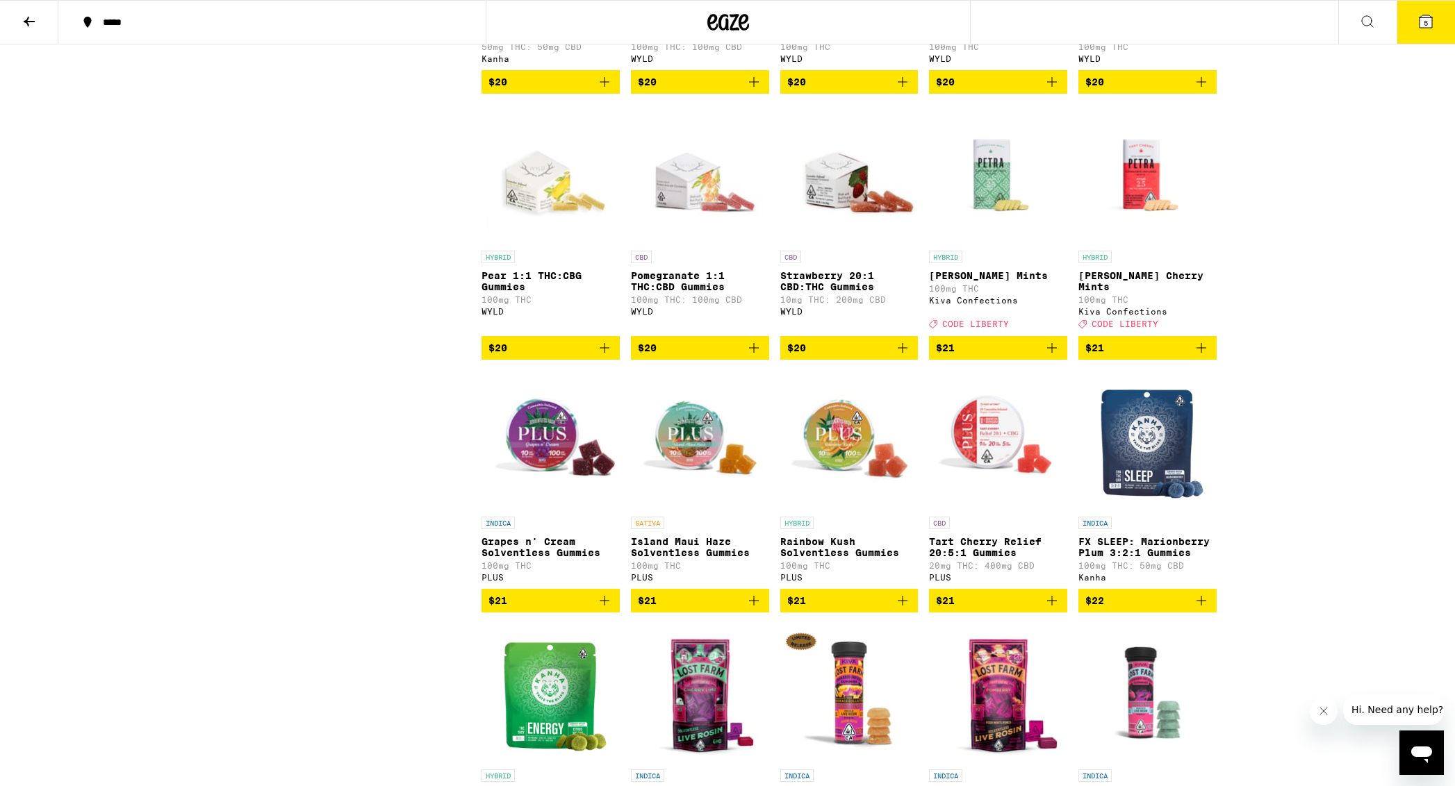
click at [1005, 356] on icon "Add to bag" at bounding box center [1052, 348] width 17 height 17
click at [1005, 14] on icon at bounding box center [1425, 21] width 17 height 17
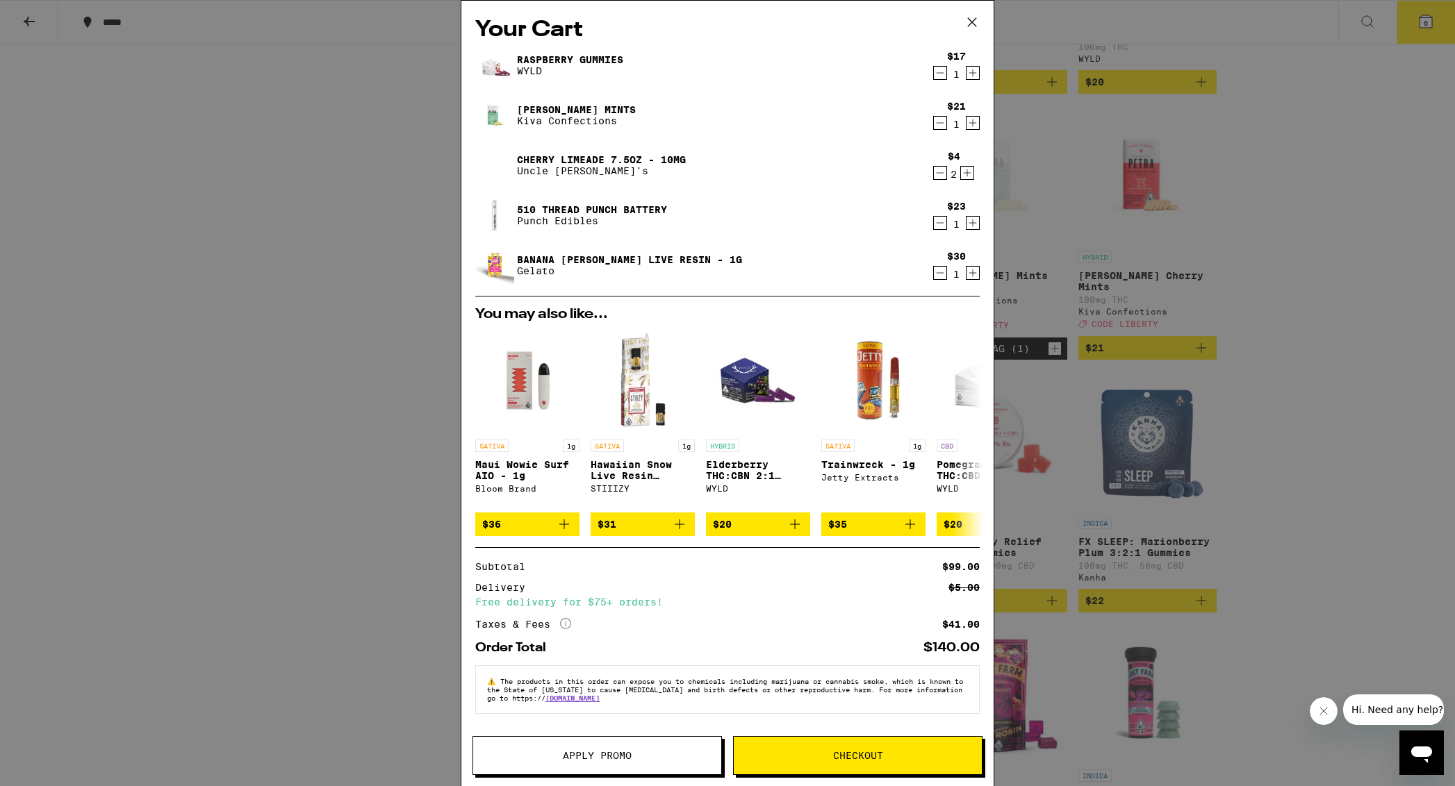
click at [941, 74] on icon "Decrement" at bounding box center [940, 73] width 13 height 17
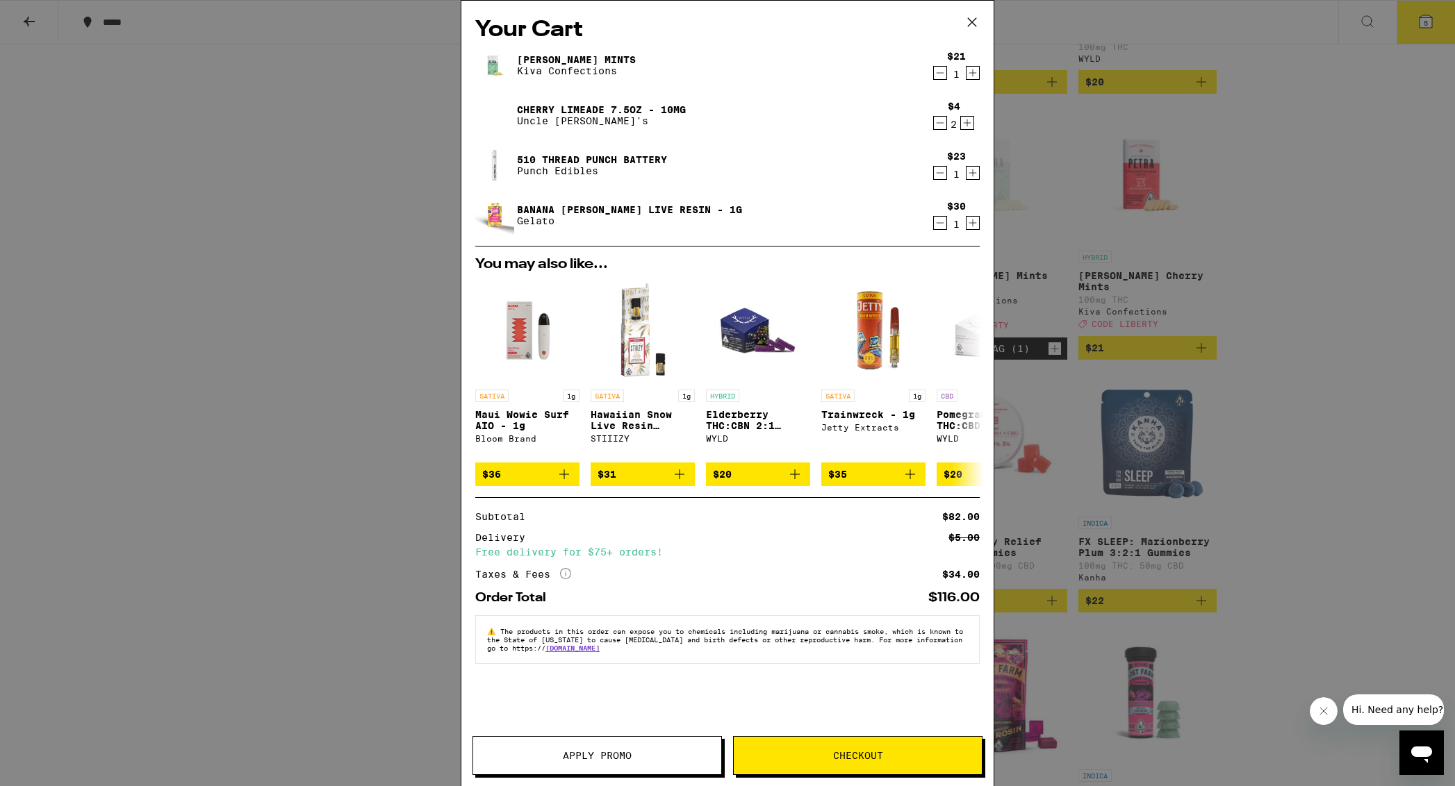
click at [973, 21] on icon at bounding box center [972, 22] width 8 height 8
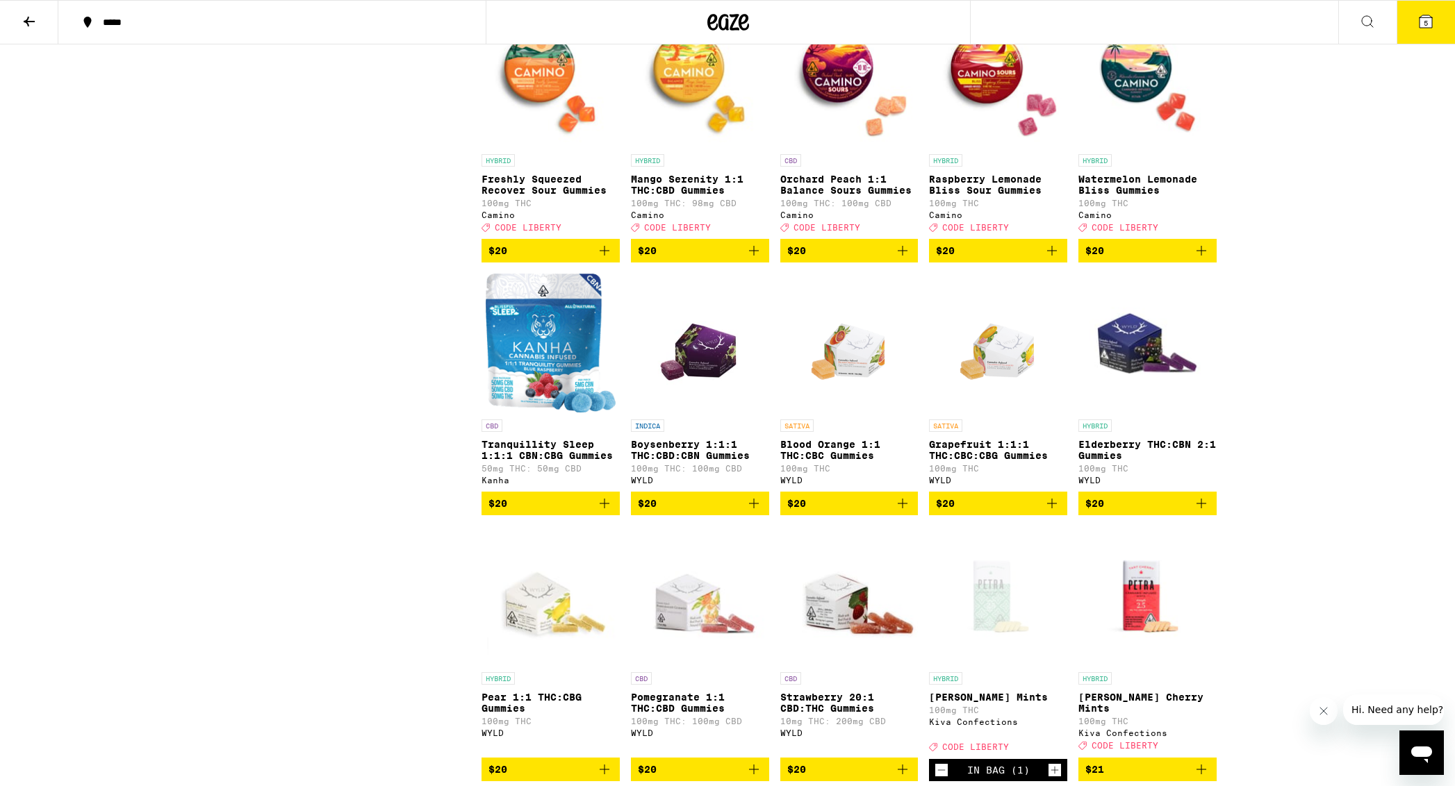
scroll to position [3289, 0]
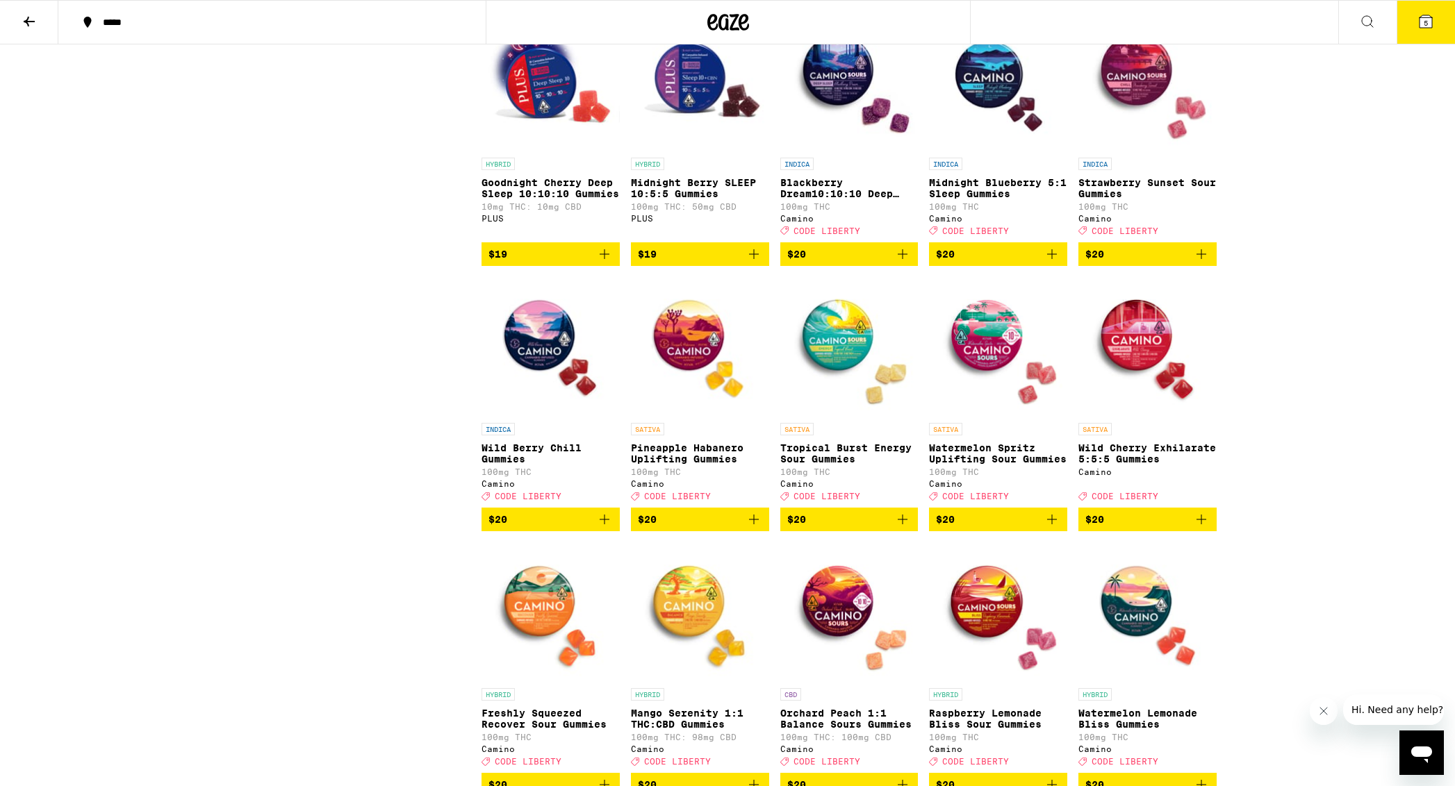
click at [844, 151] on img "Open page for Blackberry Dream10:10:10 Deep Sleep Gummies from Camino" at bounding box center [849, 81] width 138 height 139
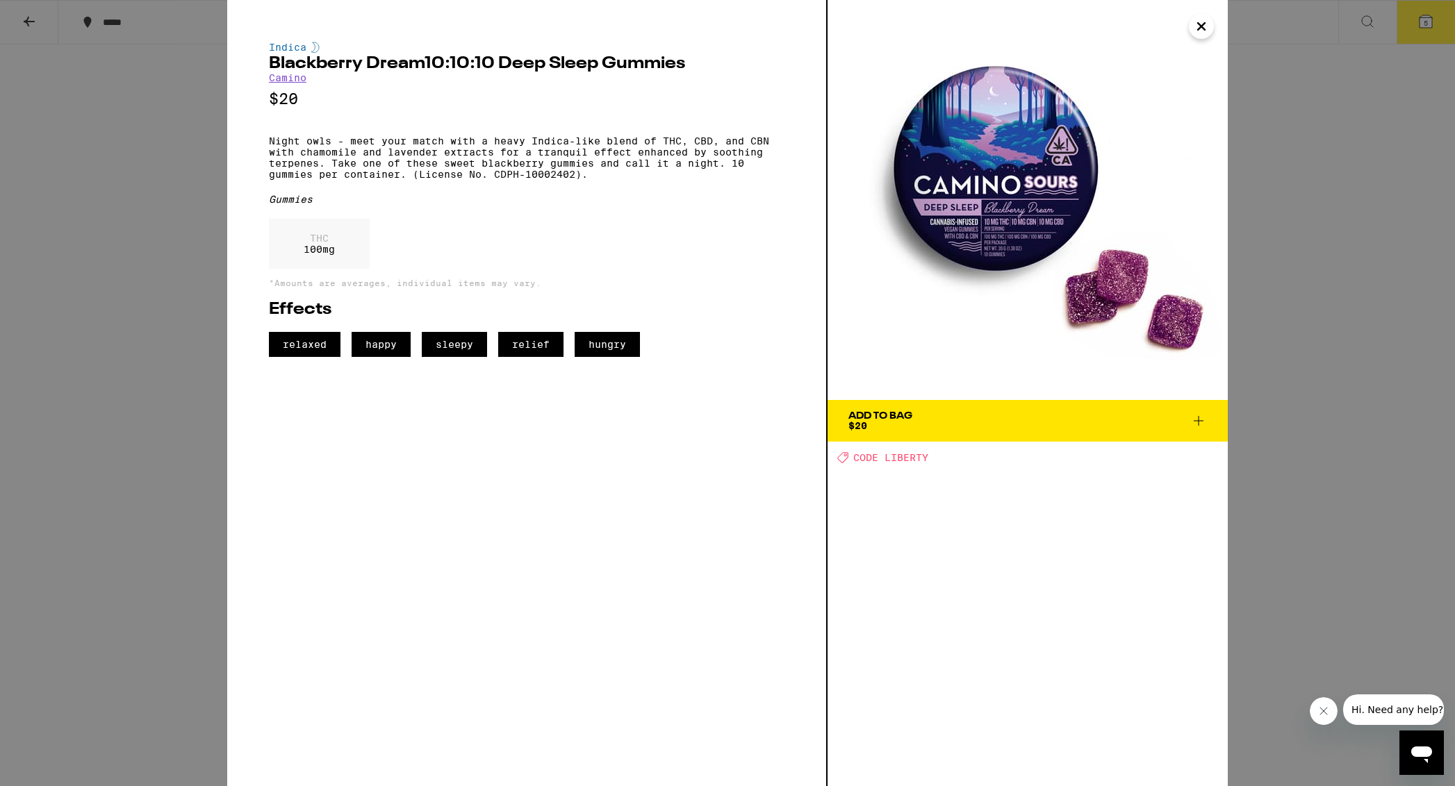
click at [1005, 33] on icon "Close" at bounding box center [1201, 26] width 17 height 21
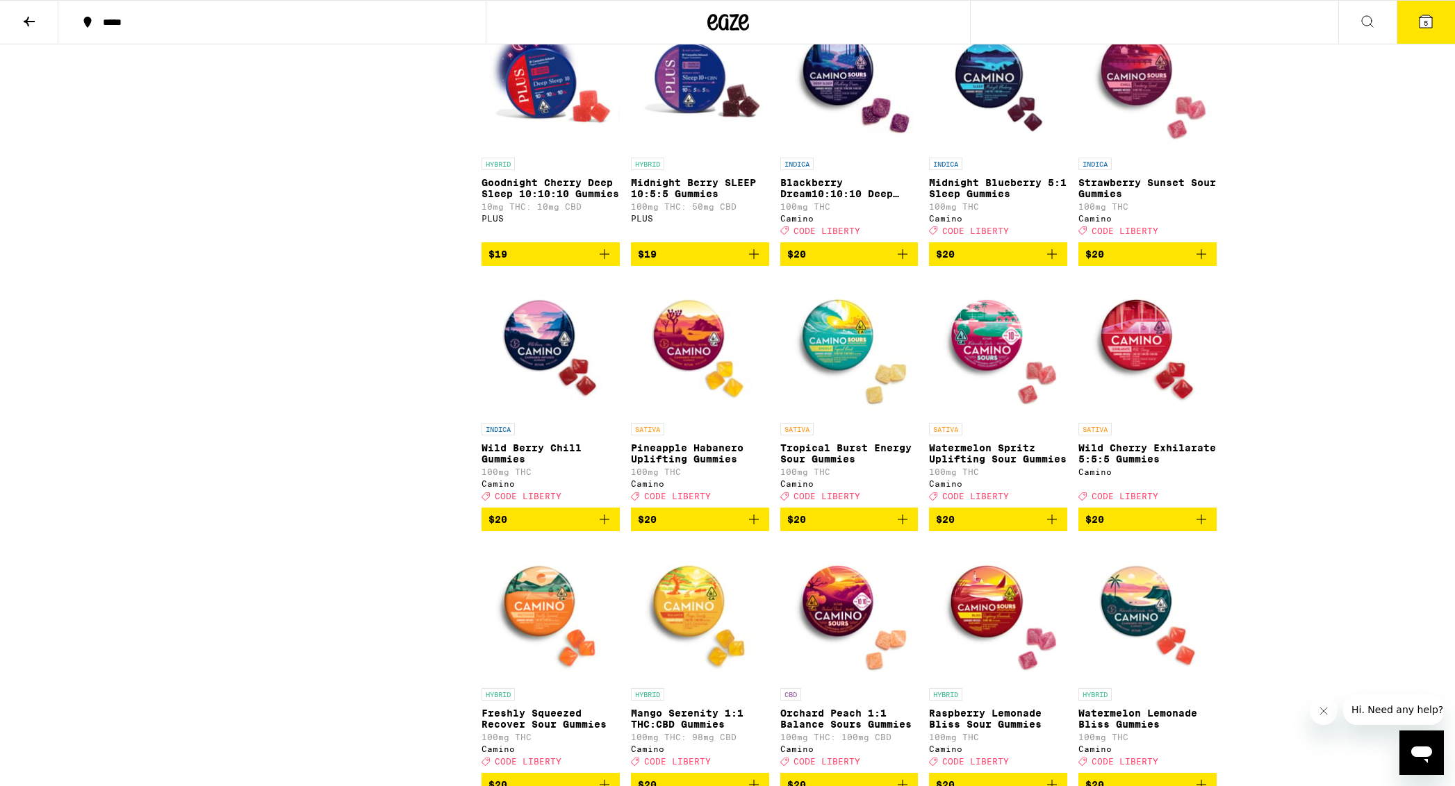
click at [1005, 21] on icon at bounding box center [1425, 21] width 13 height 13
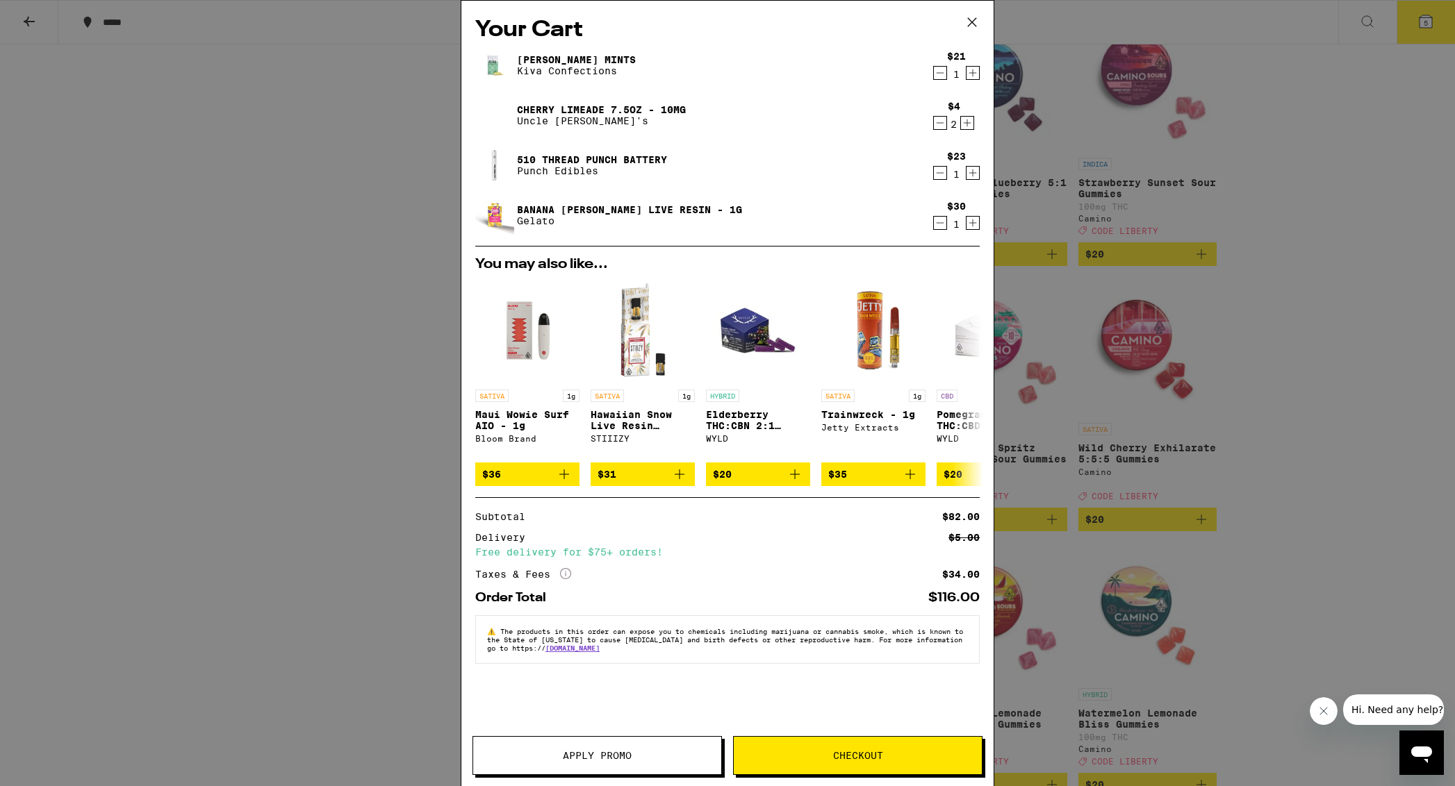
click at [937, 76] on icon "Decrement" at bounding box center [940, 73] width 13 height 17
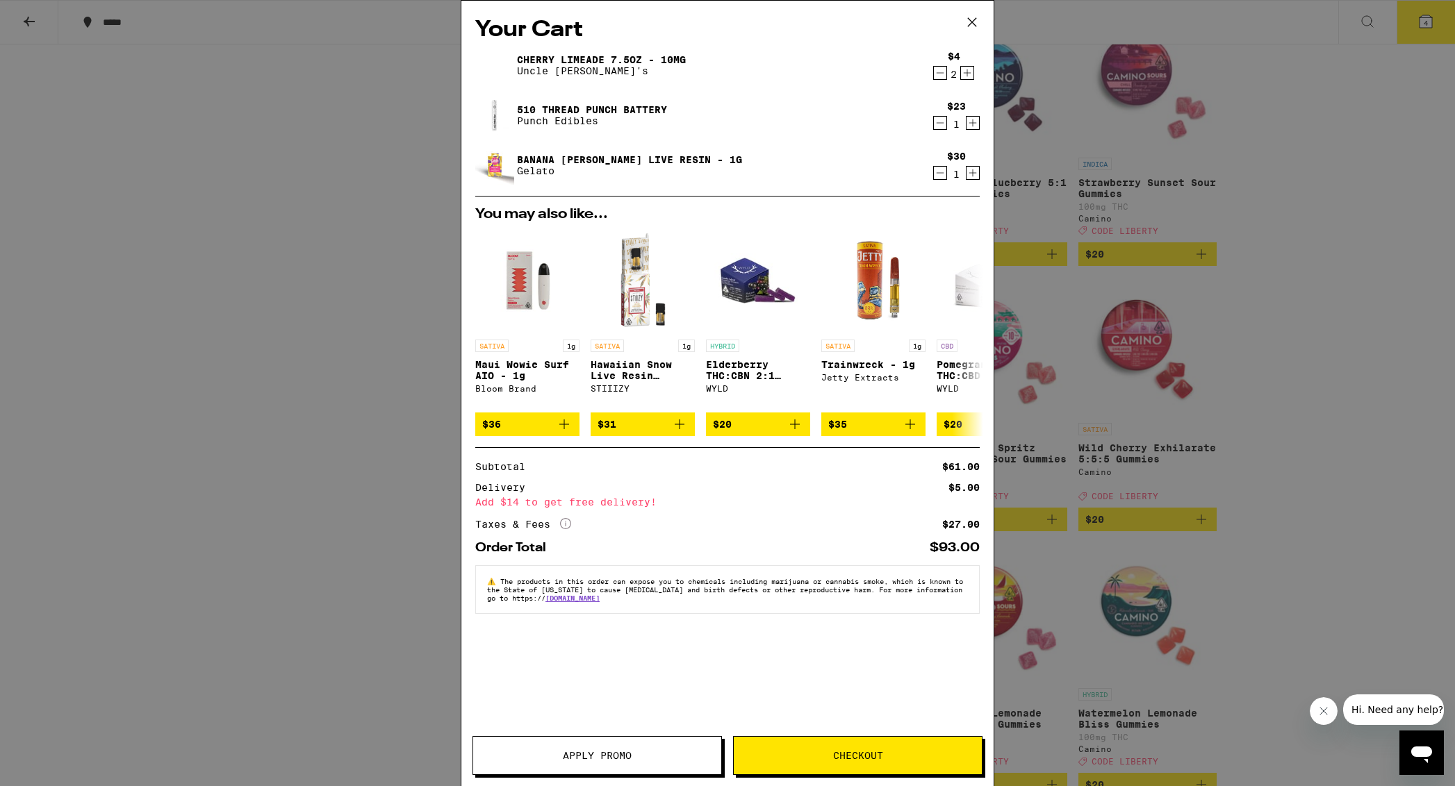
click at [977, 19] on icon at bounding box center [972, 22] width 21 height 21
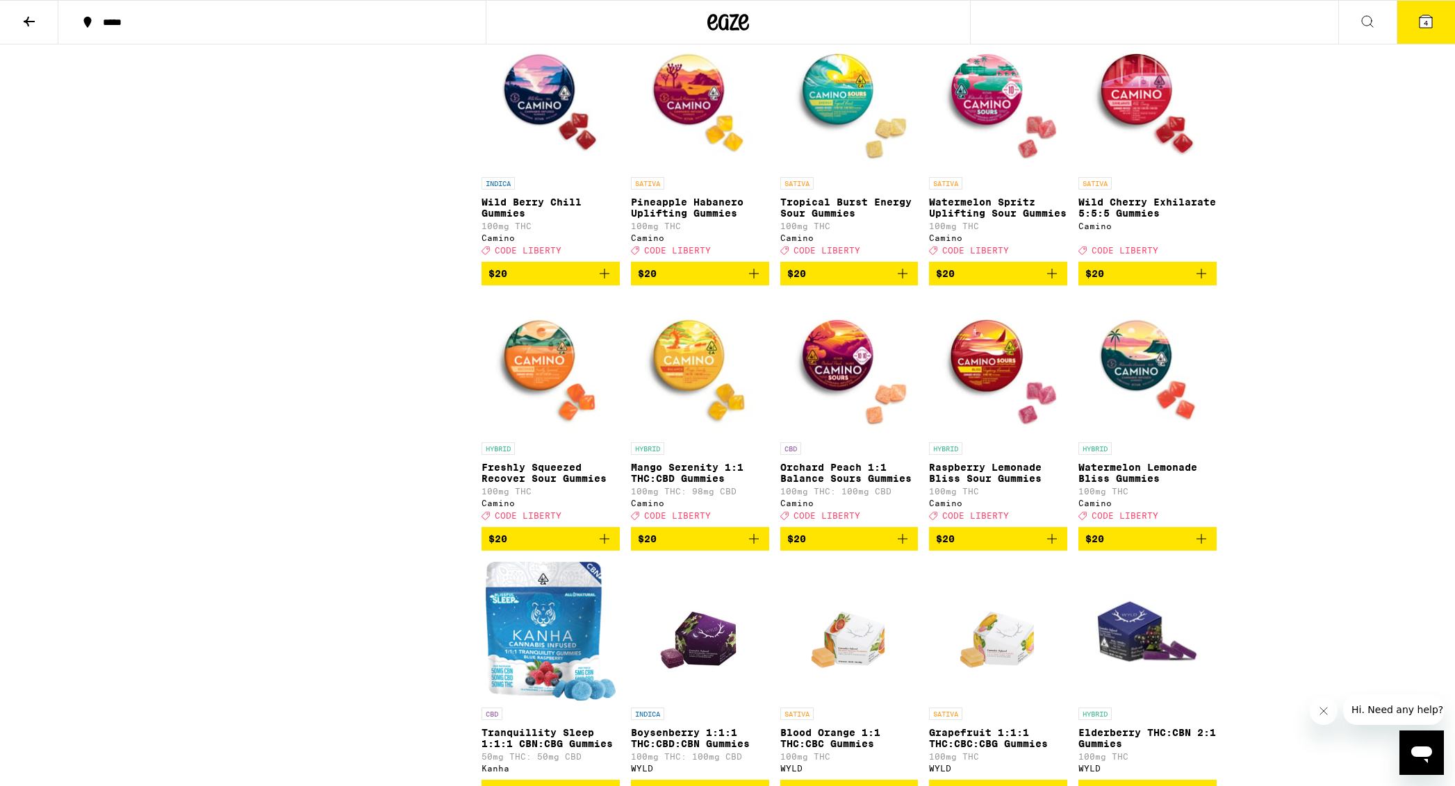
scroll to position [3536, 0]
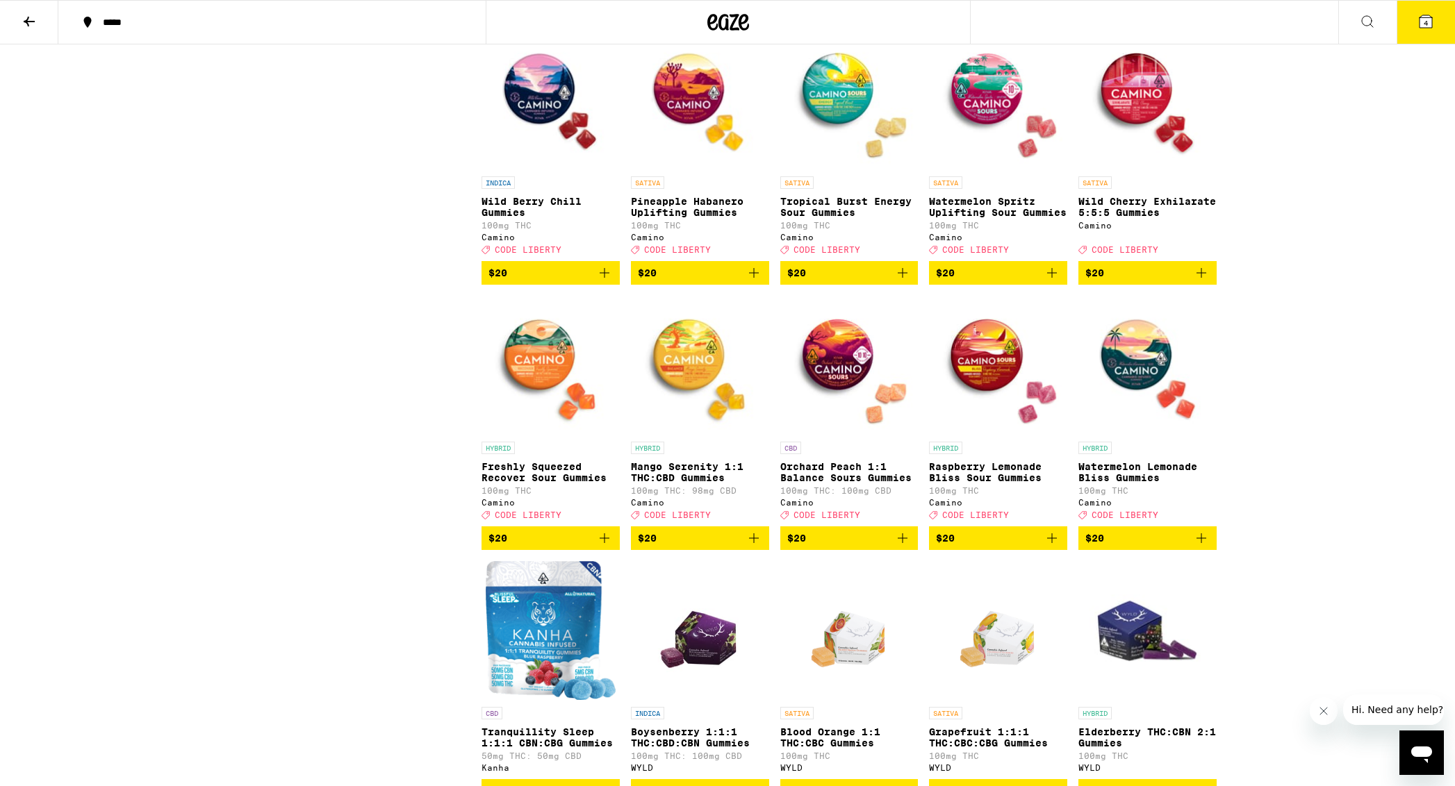
drag, startPoint x: 988, startPoint y: 468, endPoint x: 957, endPoint y: 465, distance: 31.3
click at [988, 435] on img "Open page for Raspberry Lemonade Bliss Sour Gummies from Camino" at bounding box center [998, 365] width 138 height 139
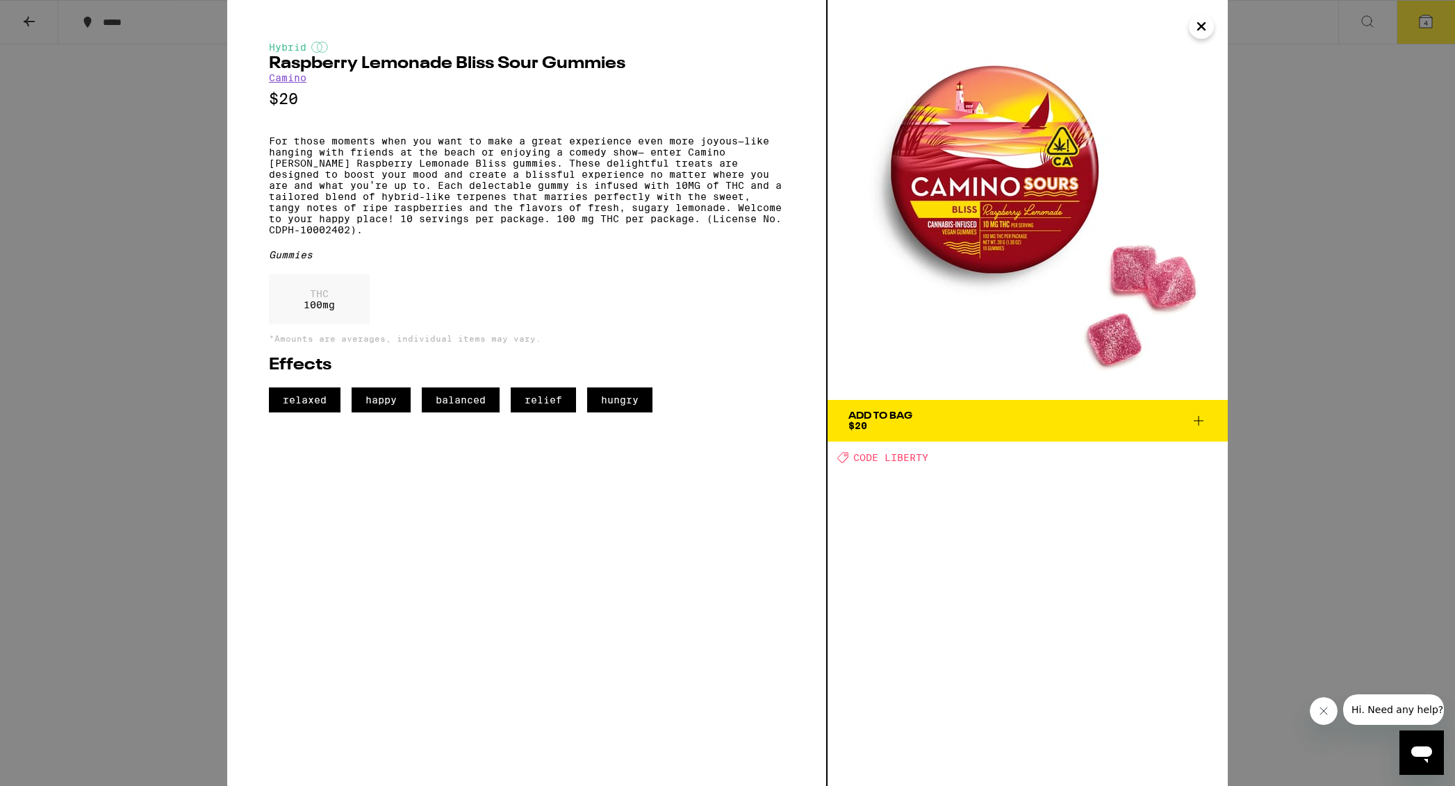
click at [1005, 420] on icon at bounding box center [1198, 421] width 17 height 17
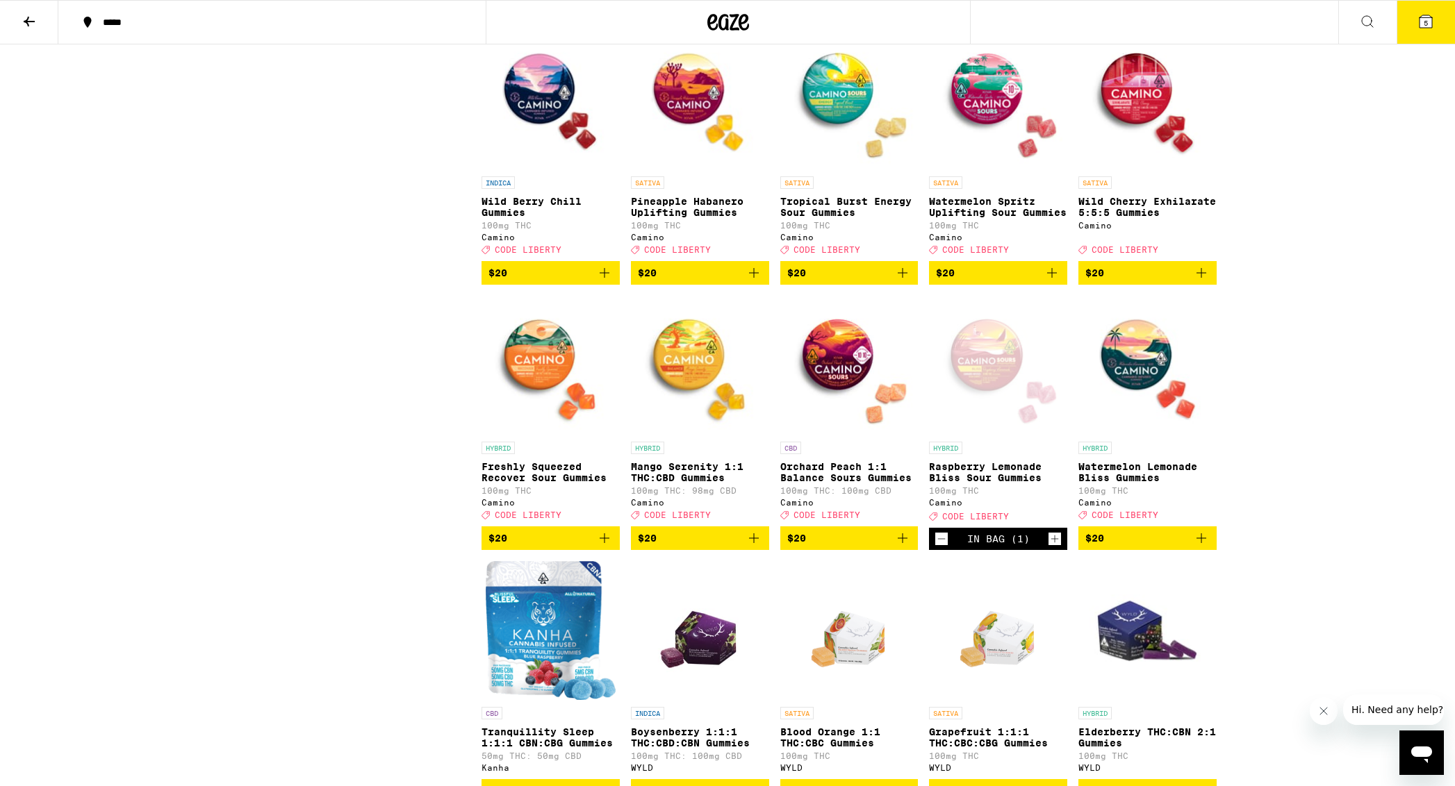
click at [1005, 20] on icon at bounding box center [1425, 21] width 13 height 13
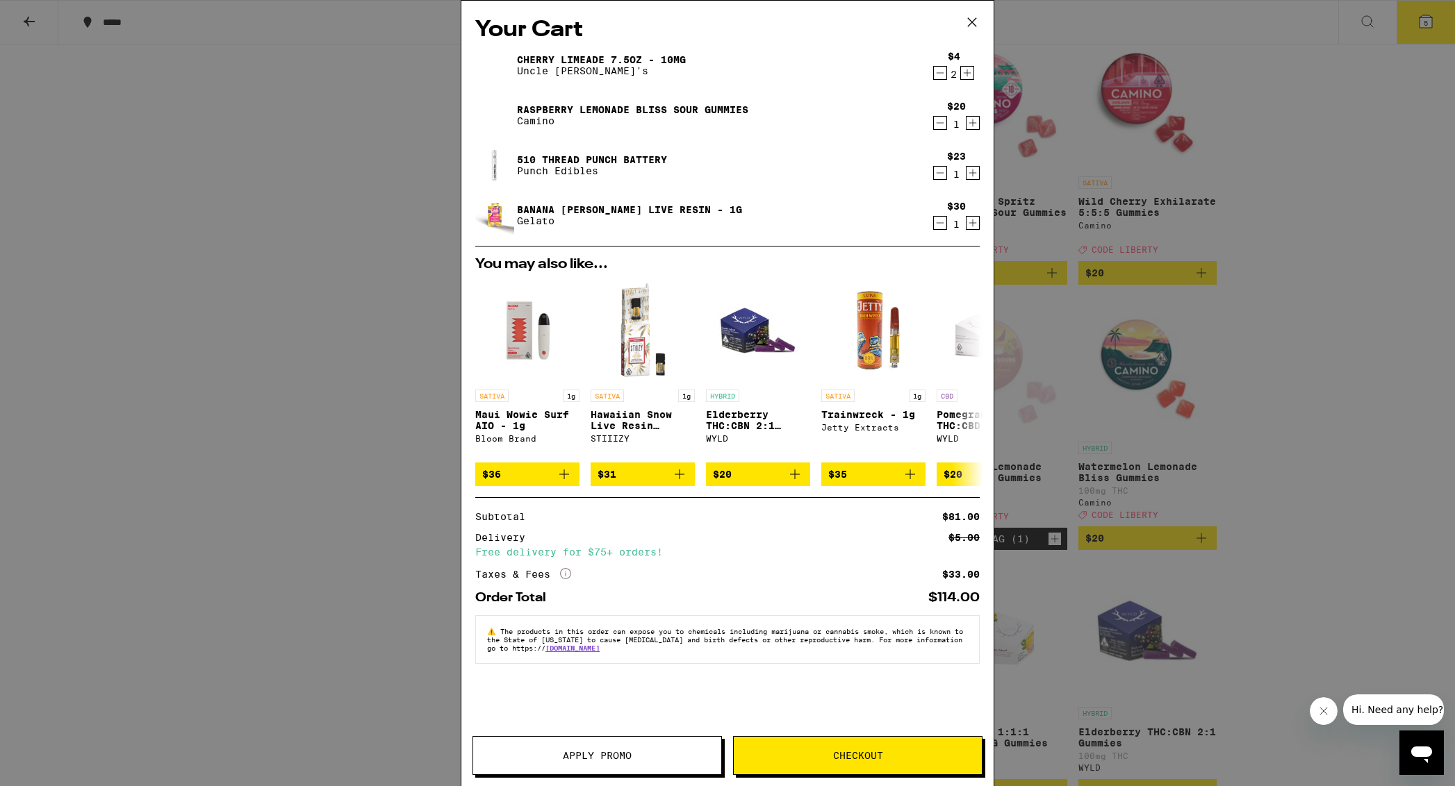
click at [975, 16] on icon at bounding box center [972, 22] width 21 height 21
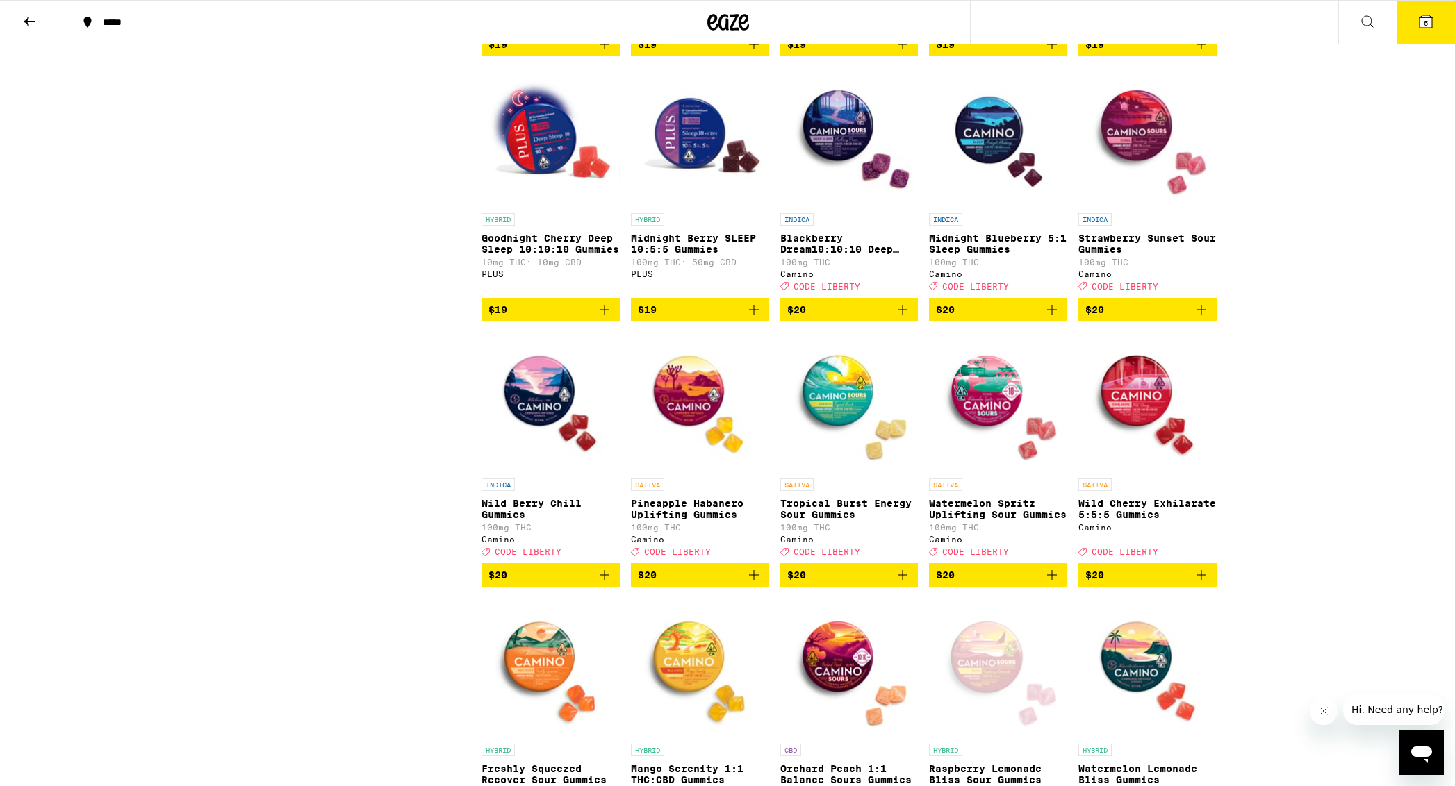
scroll to position [3171, 0]
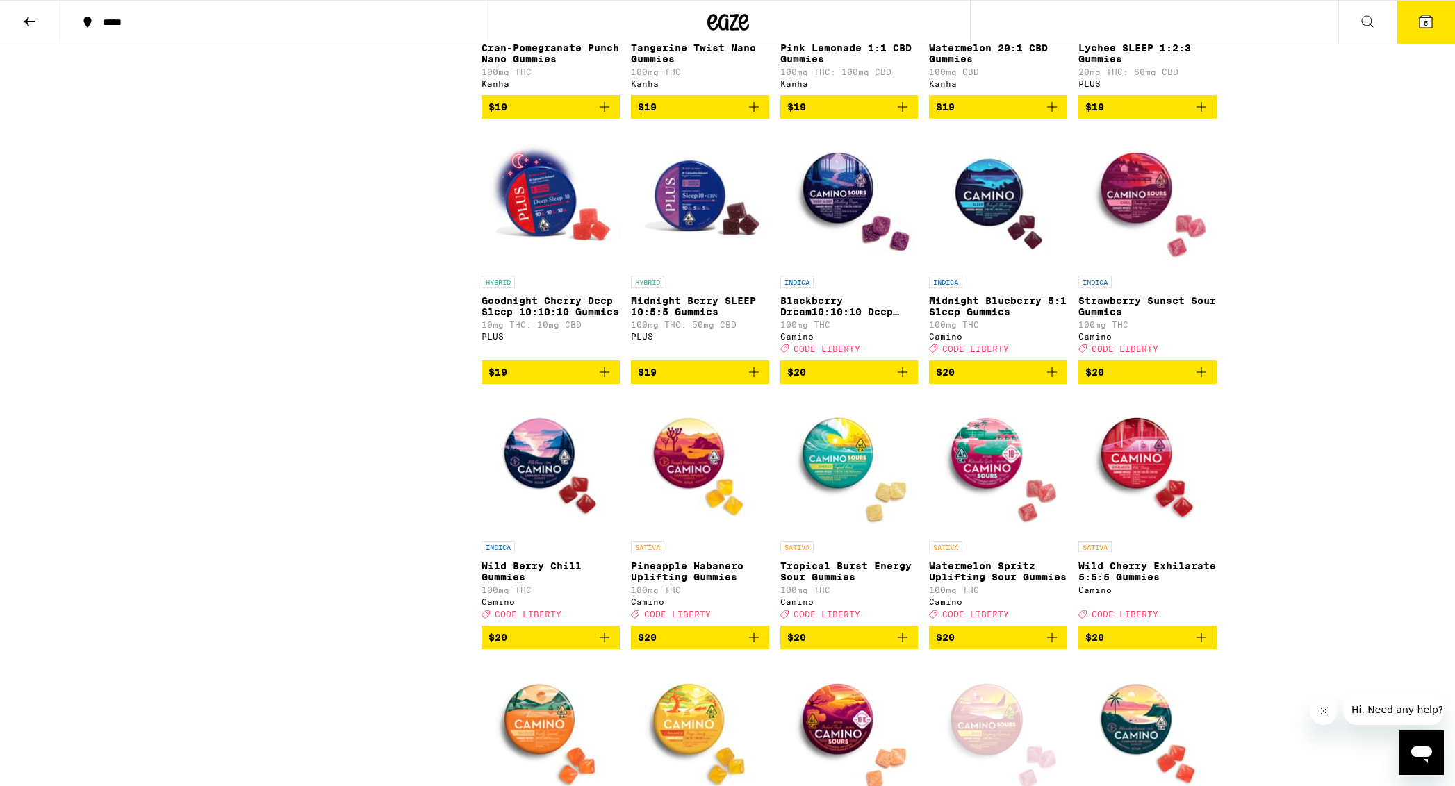
click at [830, 269] on img "Open page for Blackberry Dream10:10:10 Deep Sleep Gummies from Camino" at bounding box center [849, 199] width 138 height 139
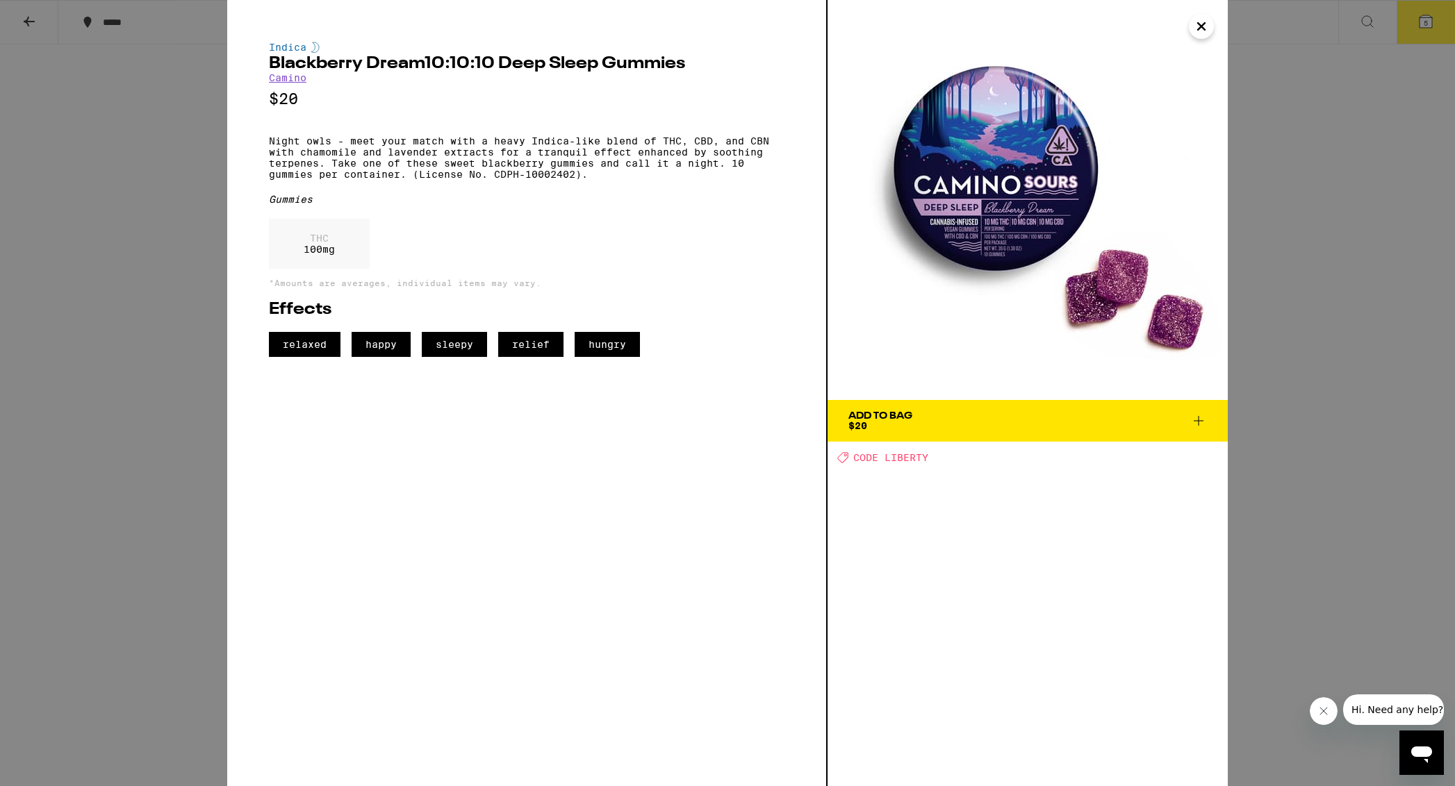
click at [1005, 418] on icon at bounding box center [1198, 421] width 17 height 17
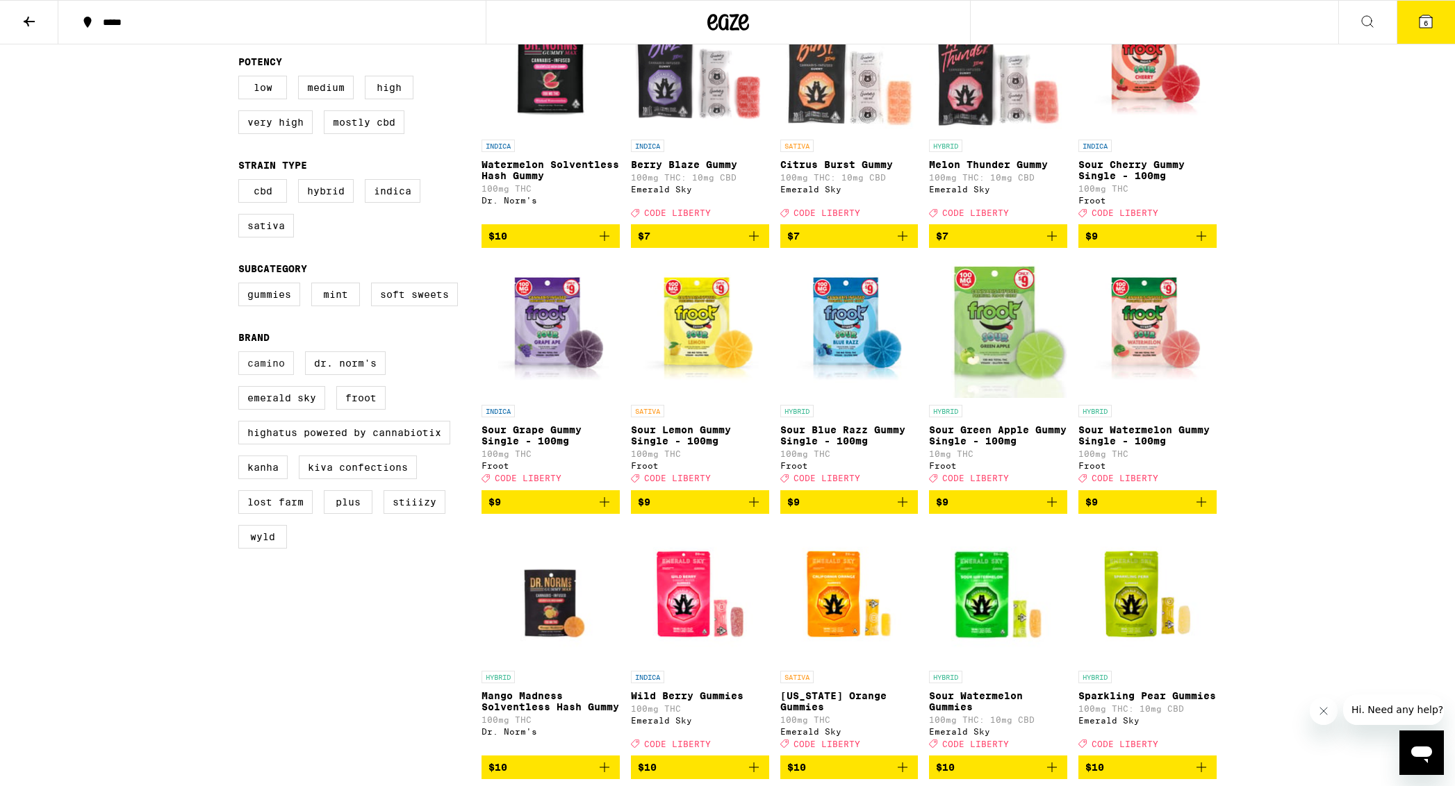
scroll to position [212, 0]
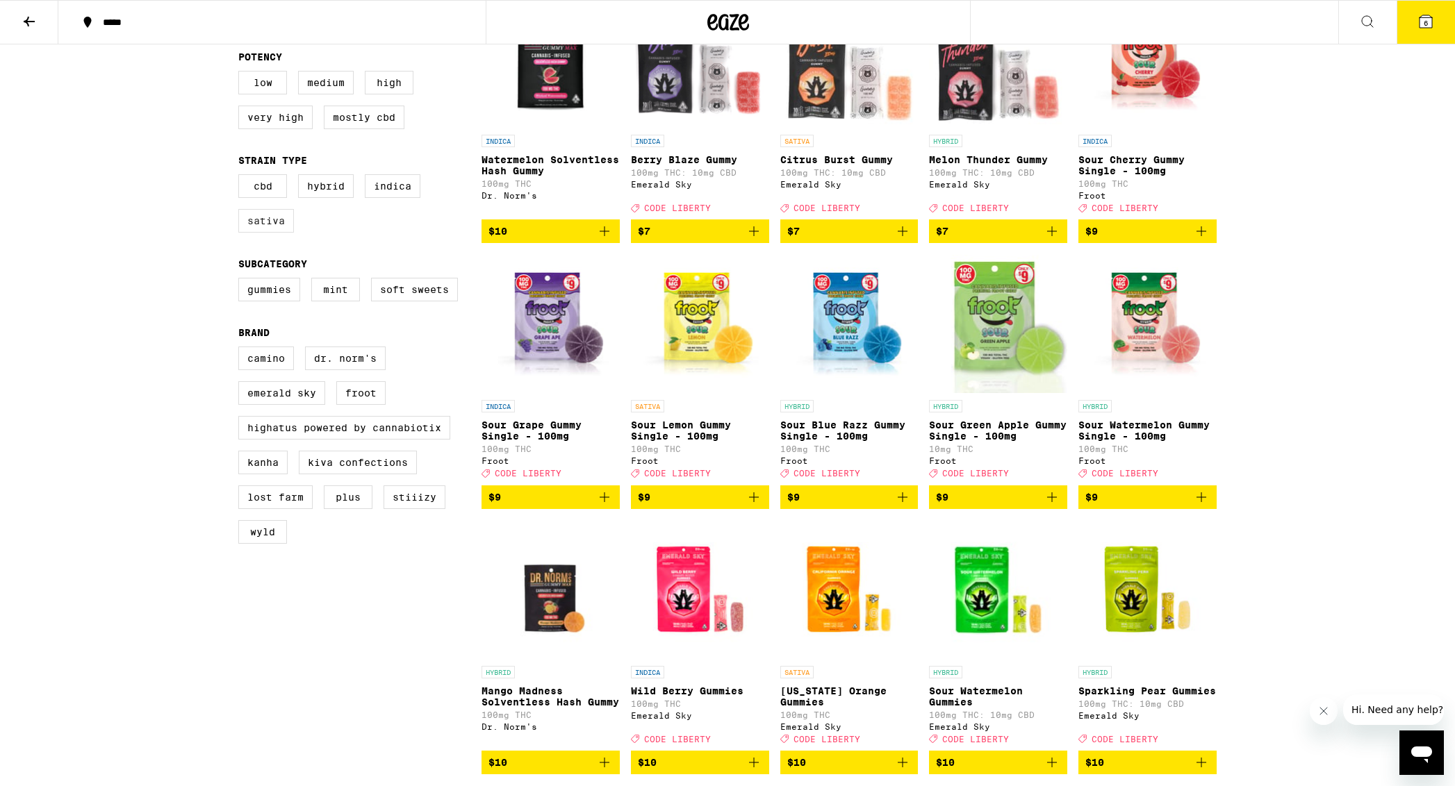
click at [289, 233] on label "Sativa" at bounding box center [266, 221] width 56 height 24
click at [242, 177] on input "Sativa" at bounding box center [241, 176] width 1 height 1
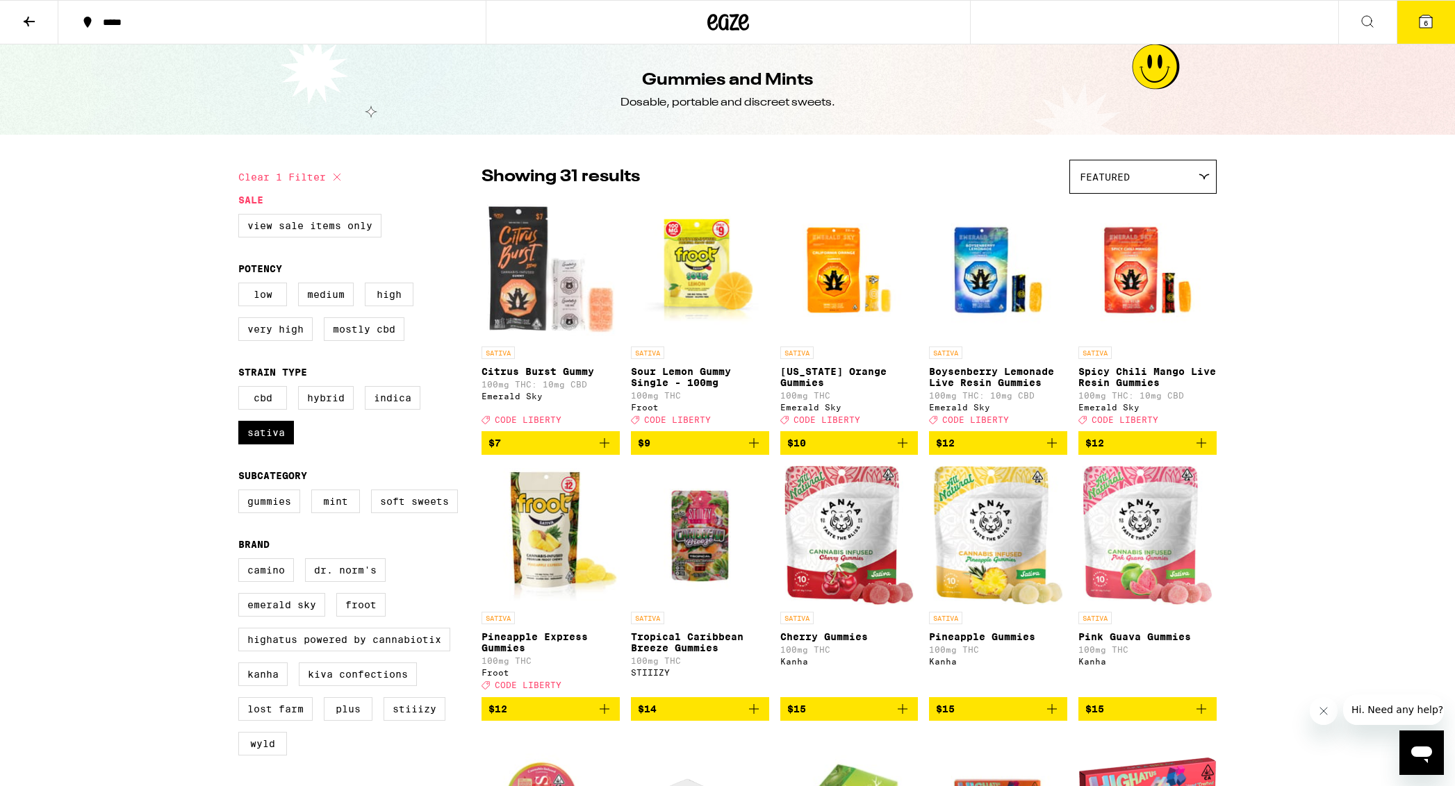
click at [345, 175] on div "Clear 1 filter" at bounding box center [359, 177] width 243 height 35
click at [339, 176] on icon at bounding box center [337, 177] width 17 height 17
checkbox input "false"
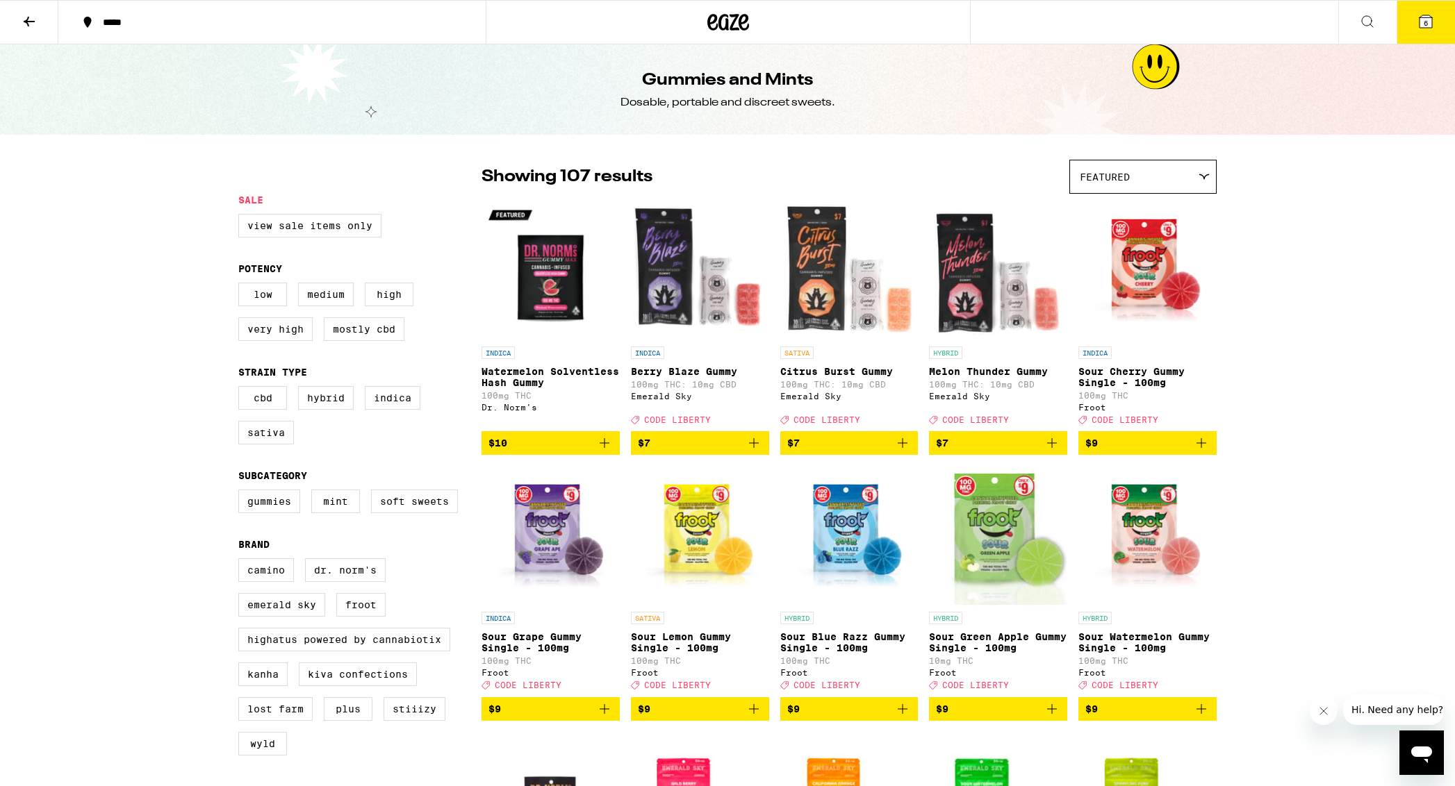
click at [1005, 178] on icon at bounding box center [1203, 177] width 11 height 6
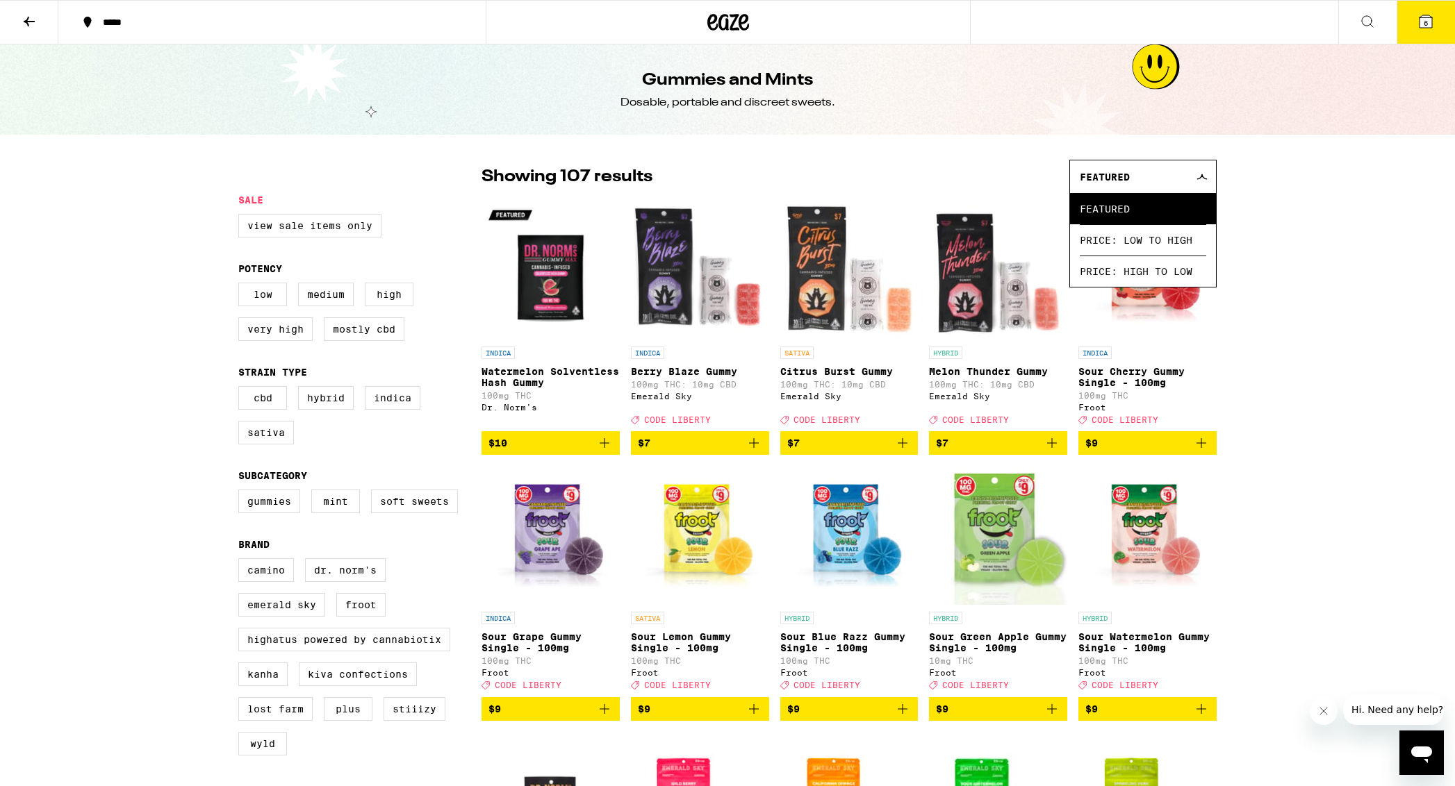
click at [1005, 274] on span "Price: High to Low" at bounding box center [1143, 271] width 126 height 31
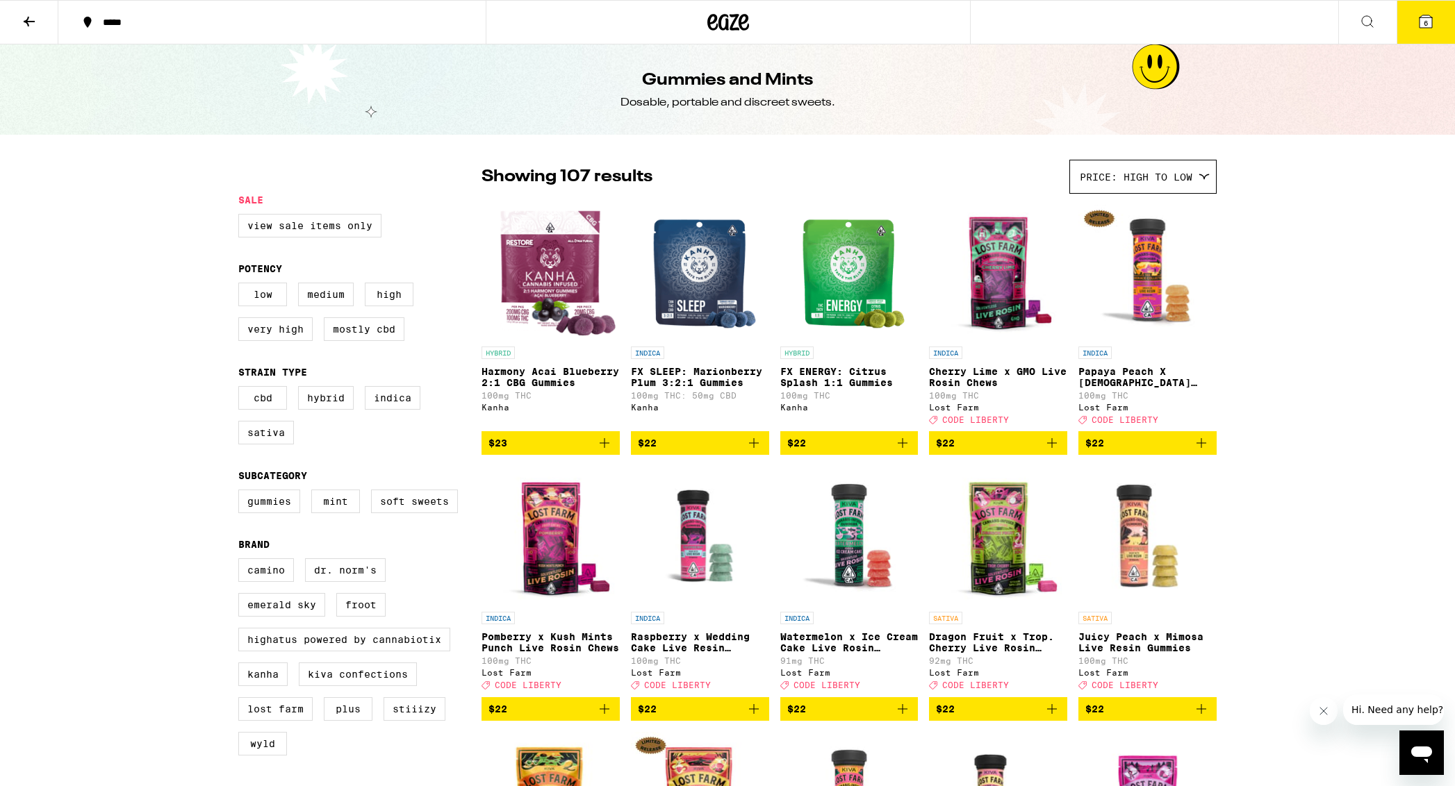
click at [31, 27] on icon at bounding box center [29, 21] width 17 height 17
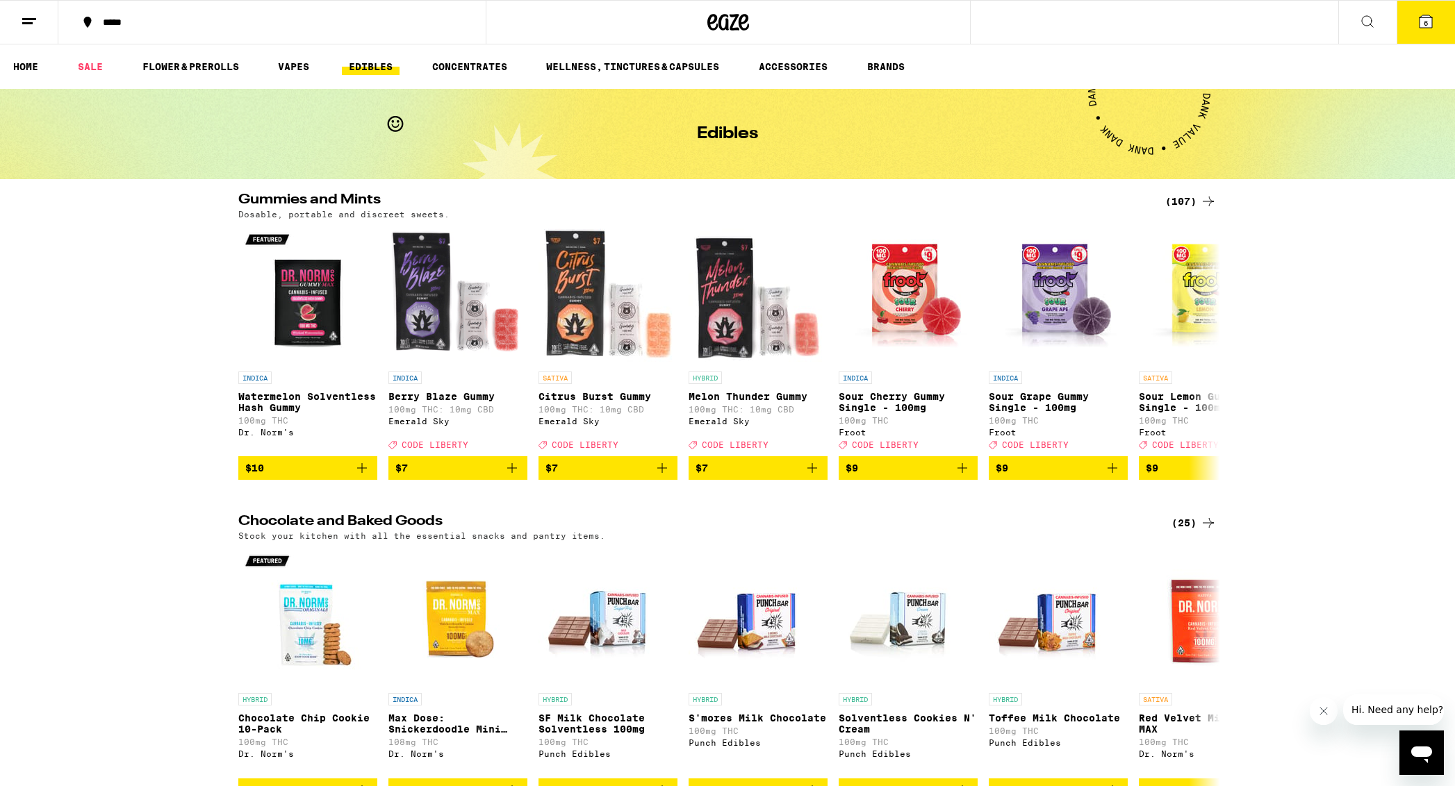
click at [1005, 28] on div "***** 6" at bounding box center [727, 22] width 1455 height 44
click at [367, 67] on link "EDIBLES" at bounding box center [371, 66] width 58 height 17
click at [385, 66] on link "EDIBLES" at bounding box center [371, 66] width 58 height 17
click at [297, 67] on link "VAPES" at bounding box center [293, 66] width 45 height 17
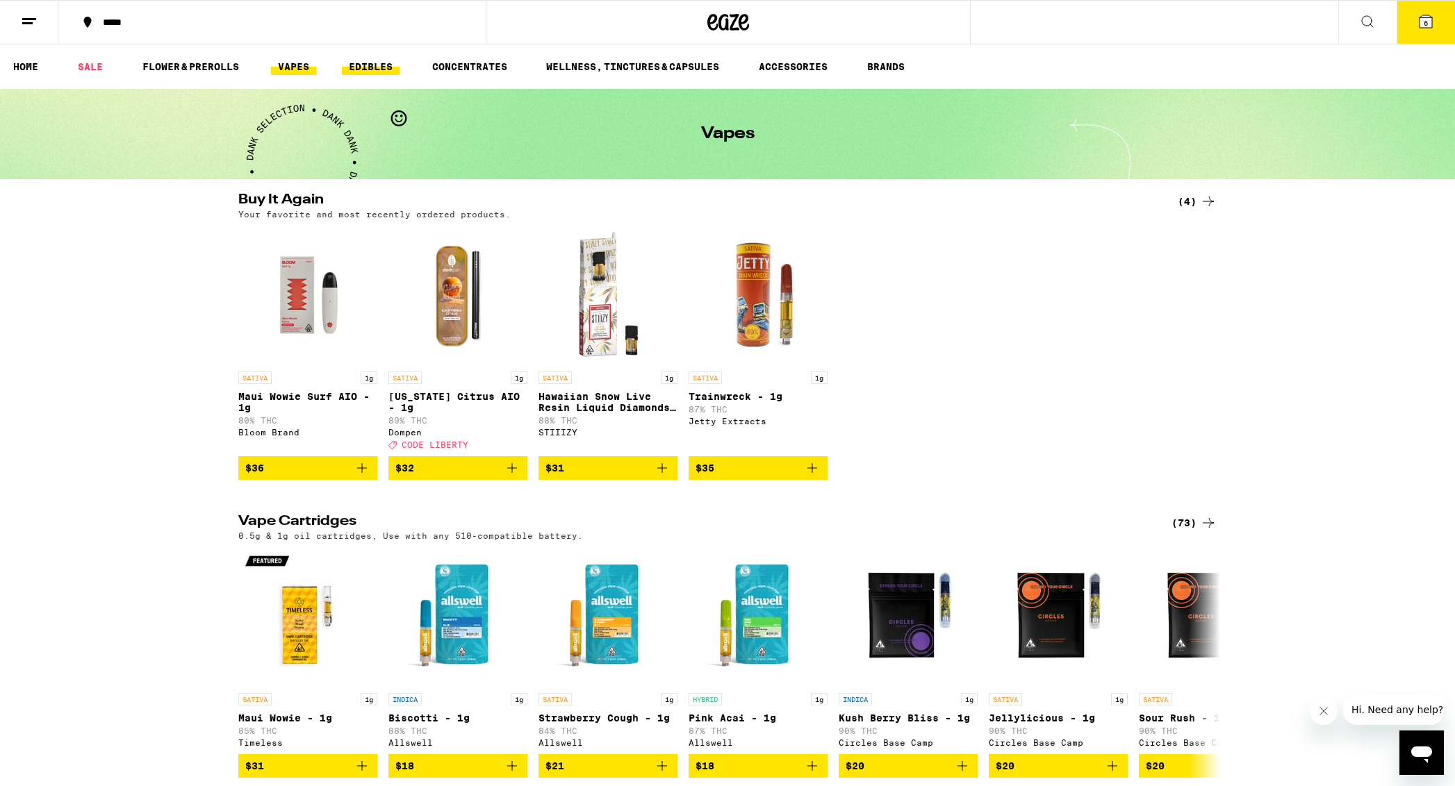
click at [370, 64] on link "EDIBLES" at bounding box center [371, 66] width 58 height 17
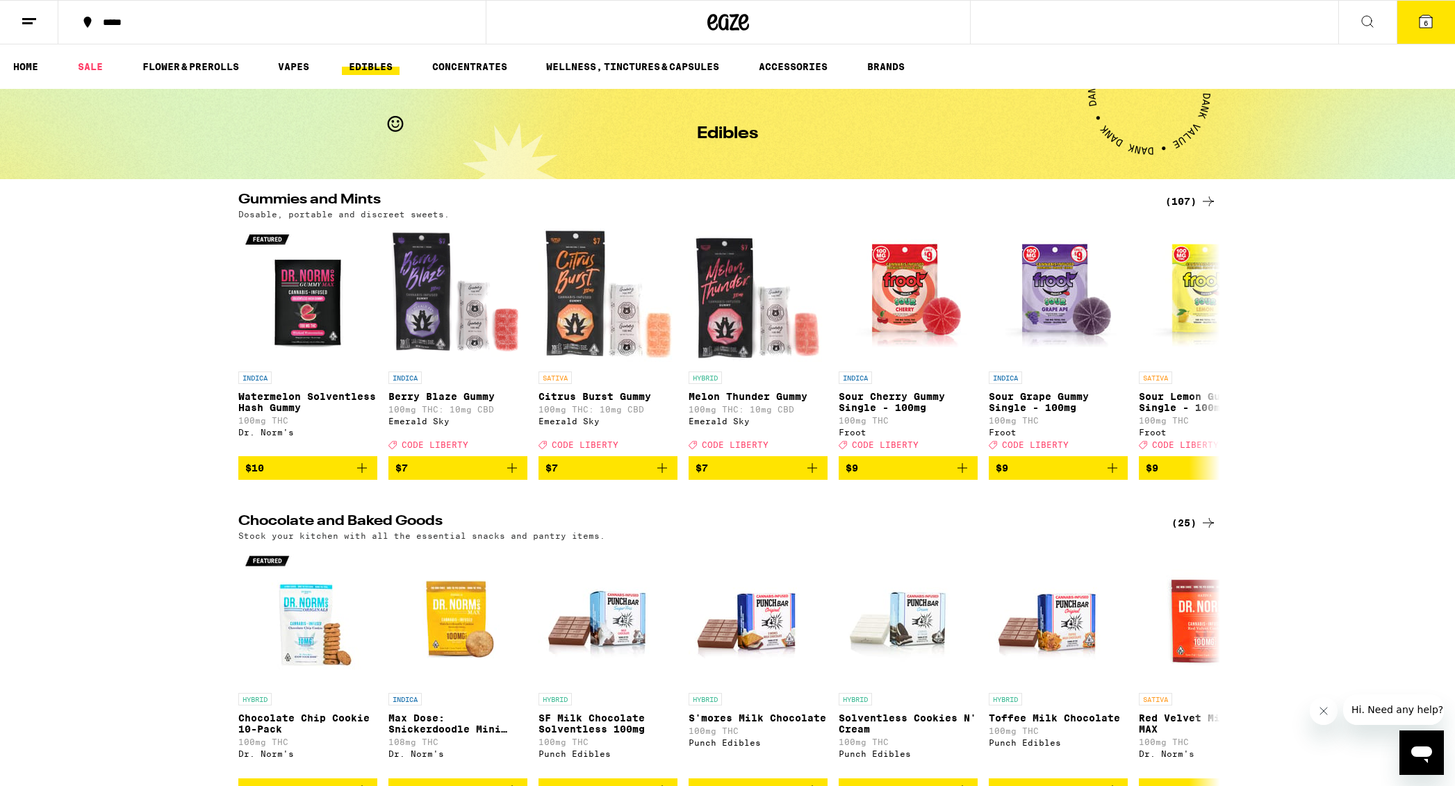
click at [1005, 201] on div "(107)" at bounding box center [1190, 201] width 51 height 17
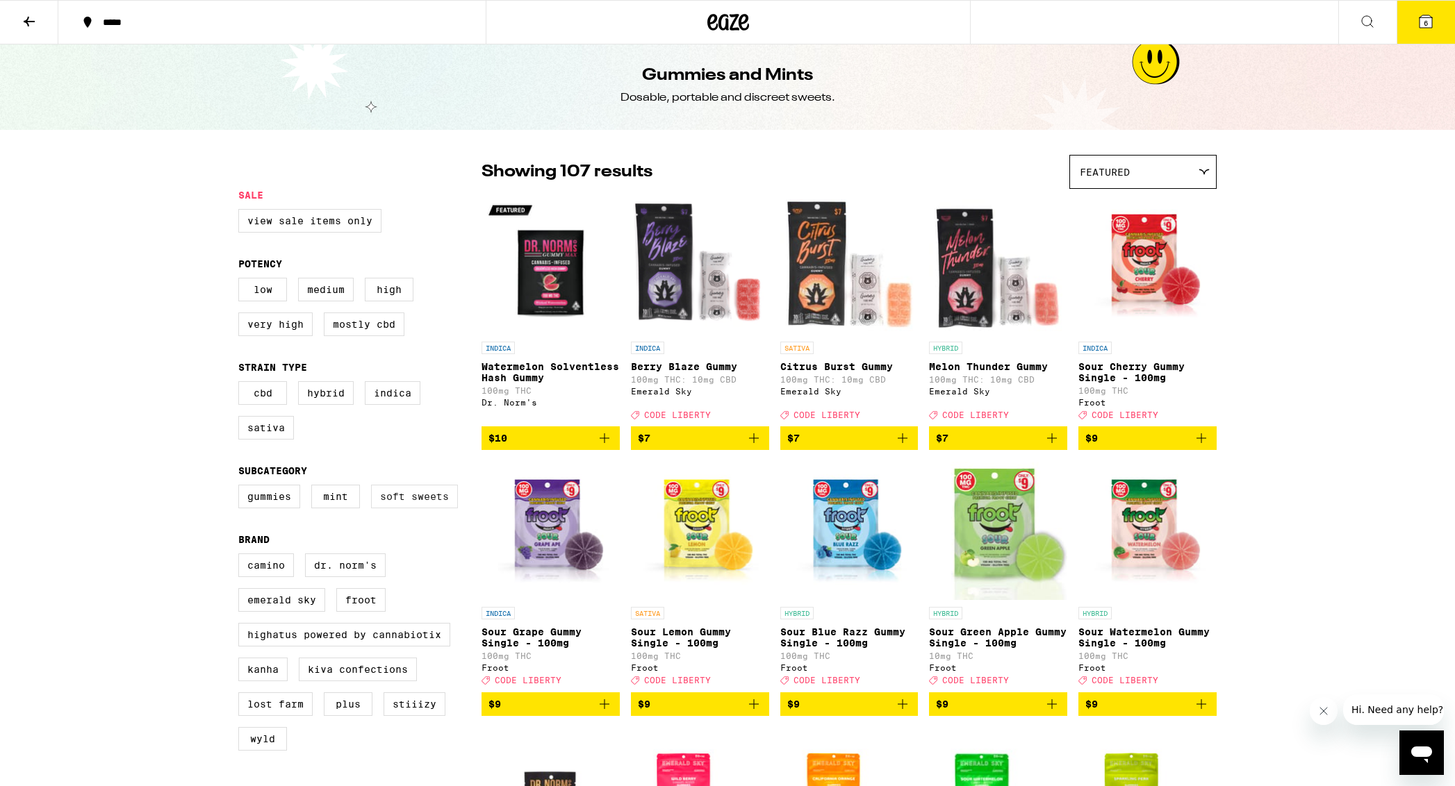
scroll to position [6, 0]
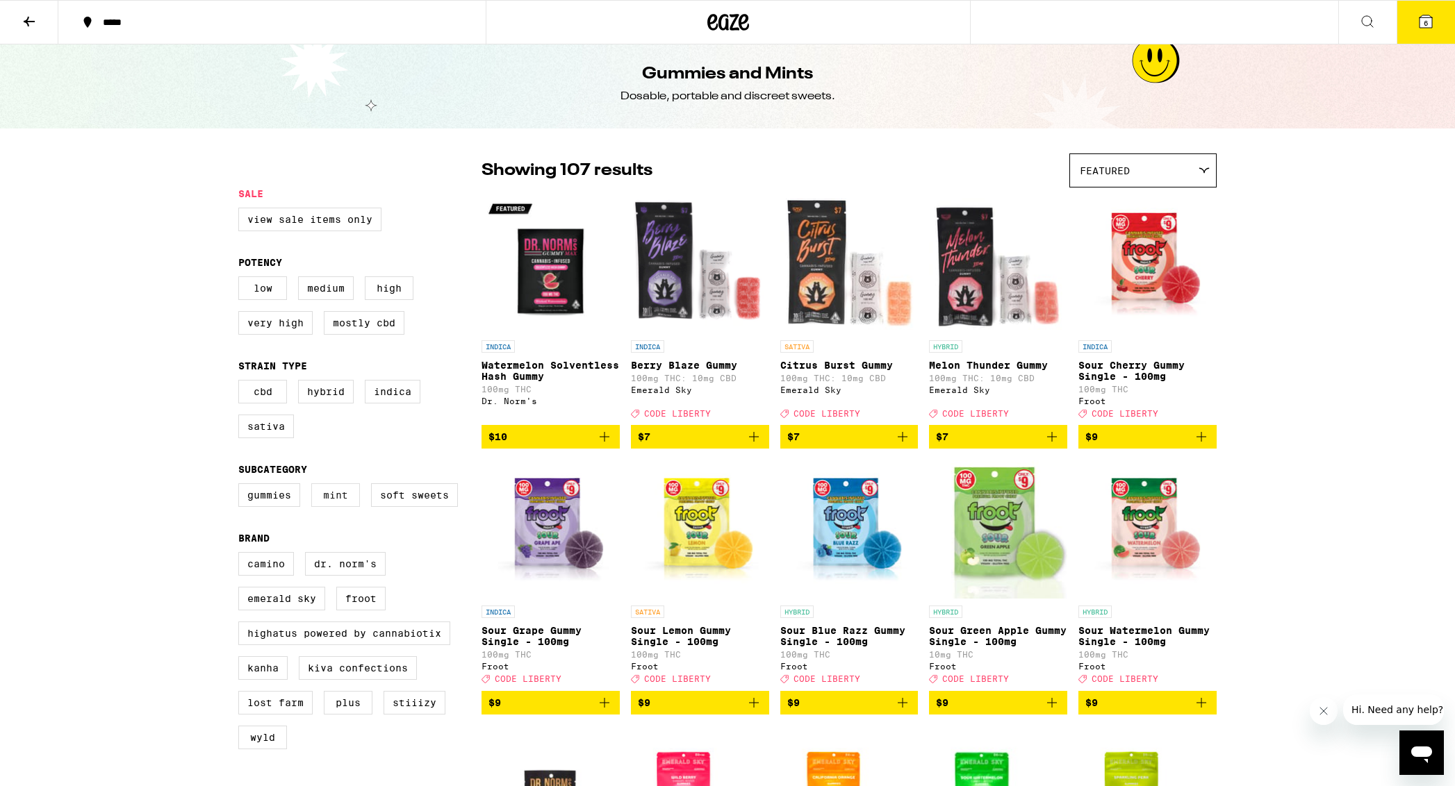
click at [354, 507] on label "Mint" at bounding box center [335, 496] width 49 height 24
click at [242, 486] on input "Mint" at bounding box center [241, 486] width 1 height 1
checkbox input "true"
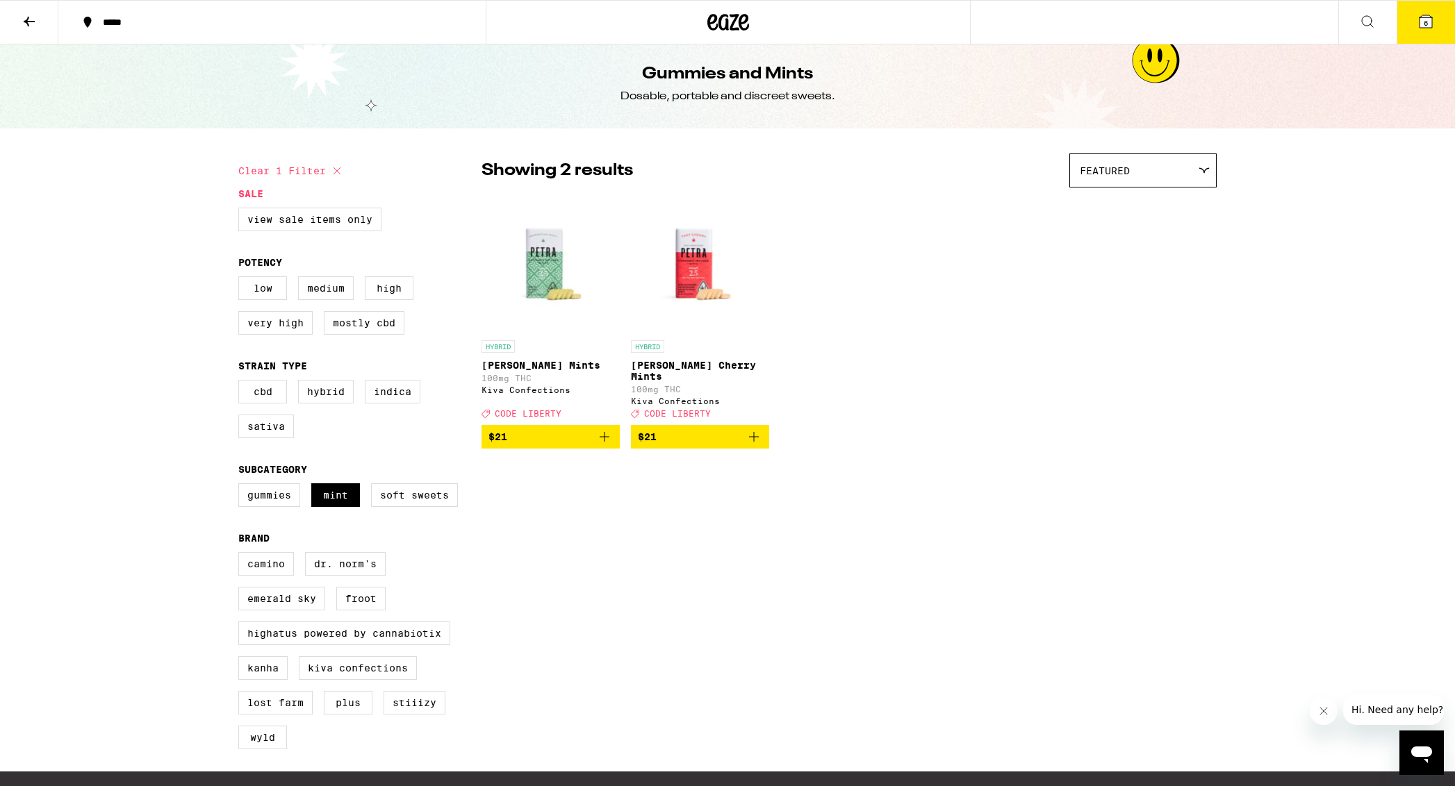
click at [547, 445] on span "$21" at bounding box center [550, 437] width 124 height 17
click at [1005, 19] on icon at bounding box center [1425, 21] width 17 height 17
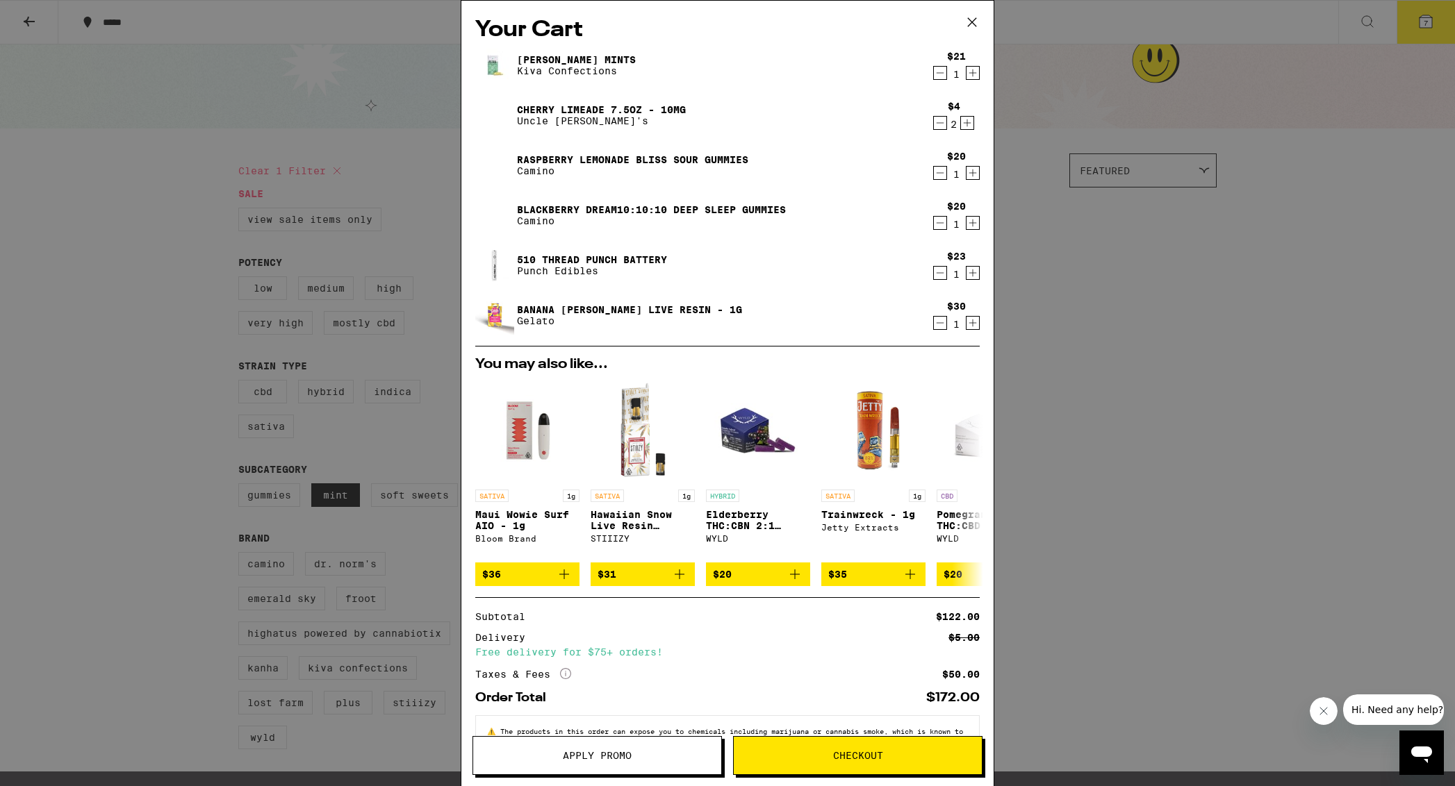
click at [659, 729] on span "Apply Promo" at bounding box center [597, 756] width 248 height 10
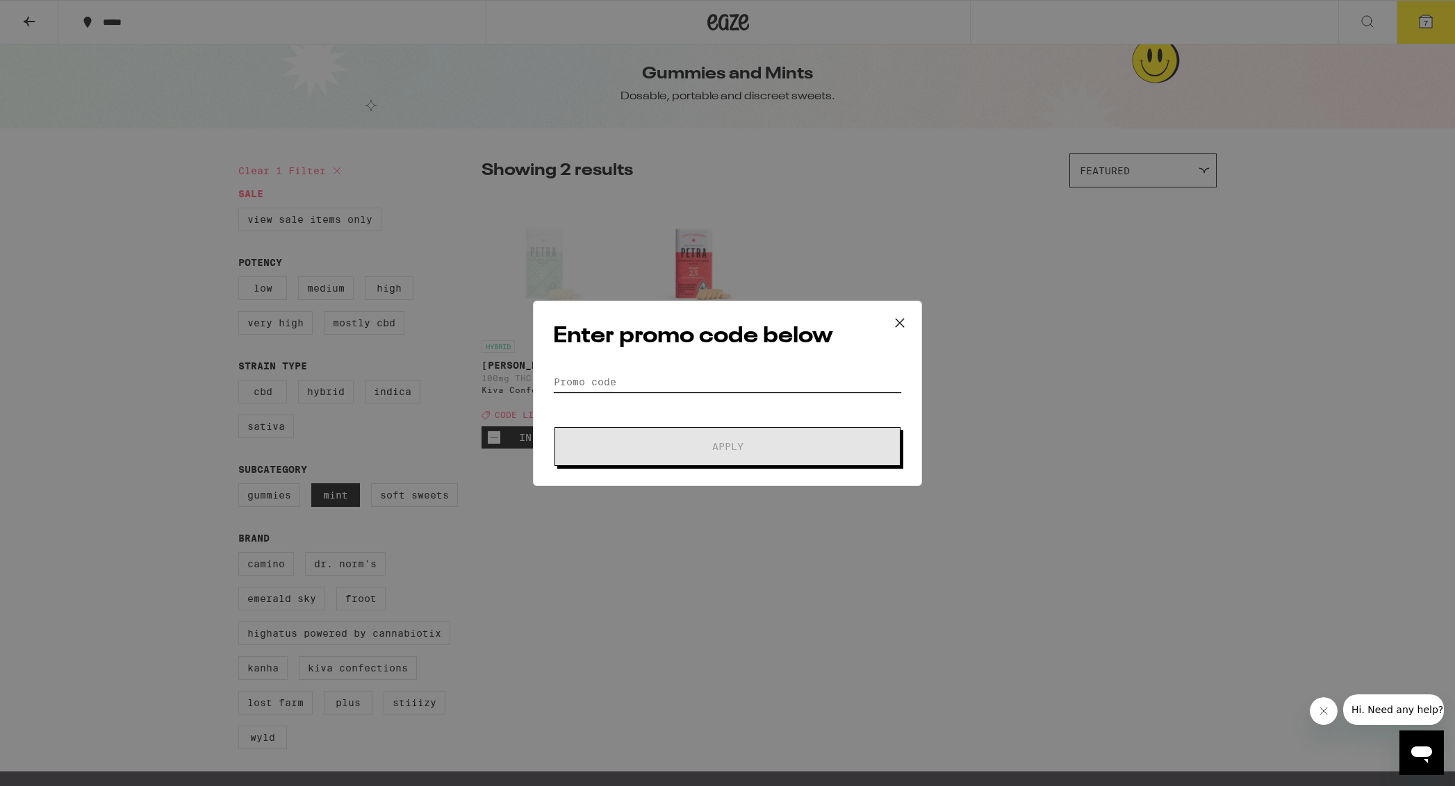
click at [752, 383] on input "Promo Code" at bounding box center [727, 382] width 349 height 21
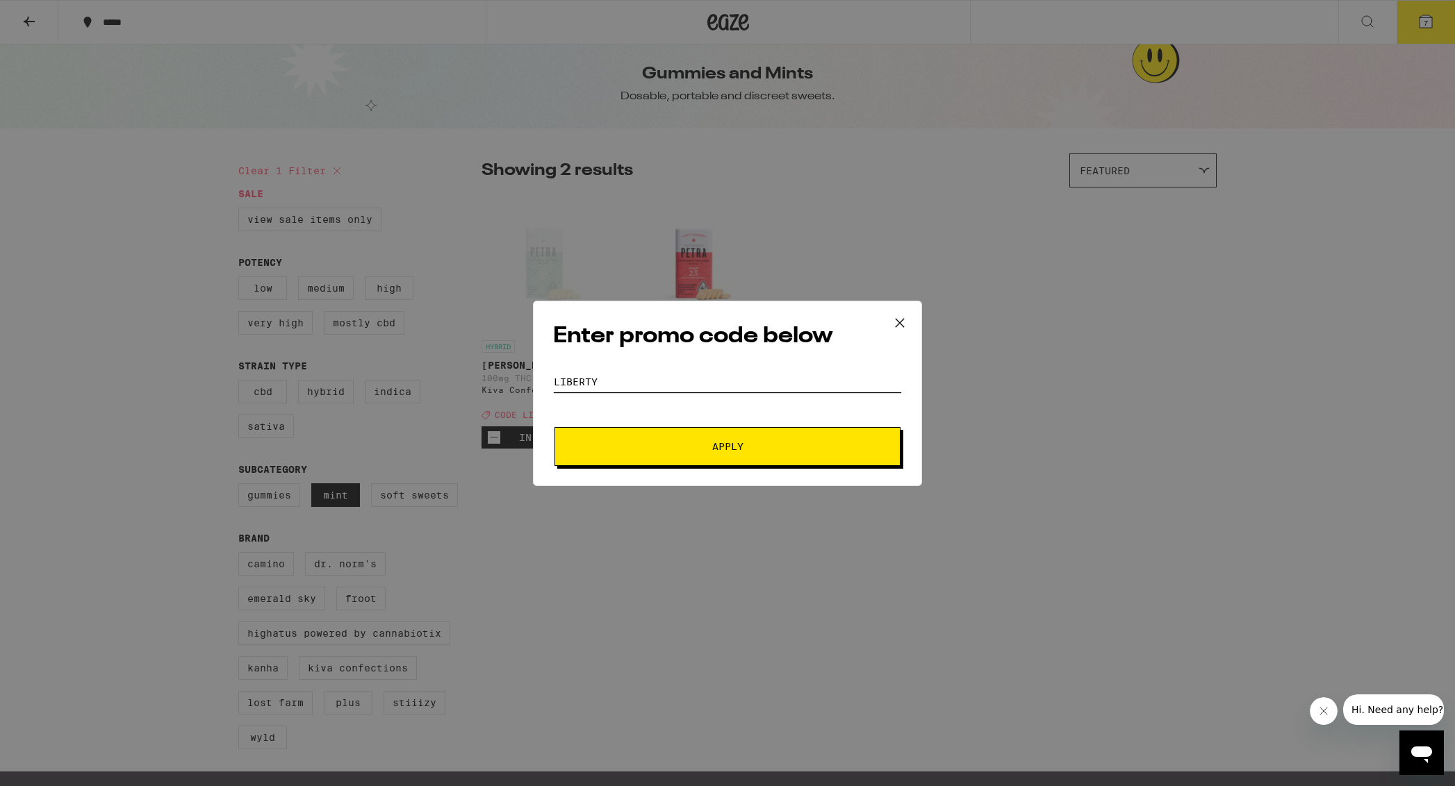
type input "liberty"
click at [554, 427] on button "Apply" at bounding box center [727, 446] width 346 height 39
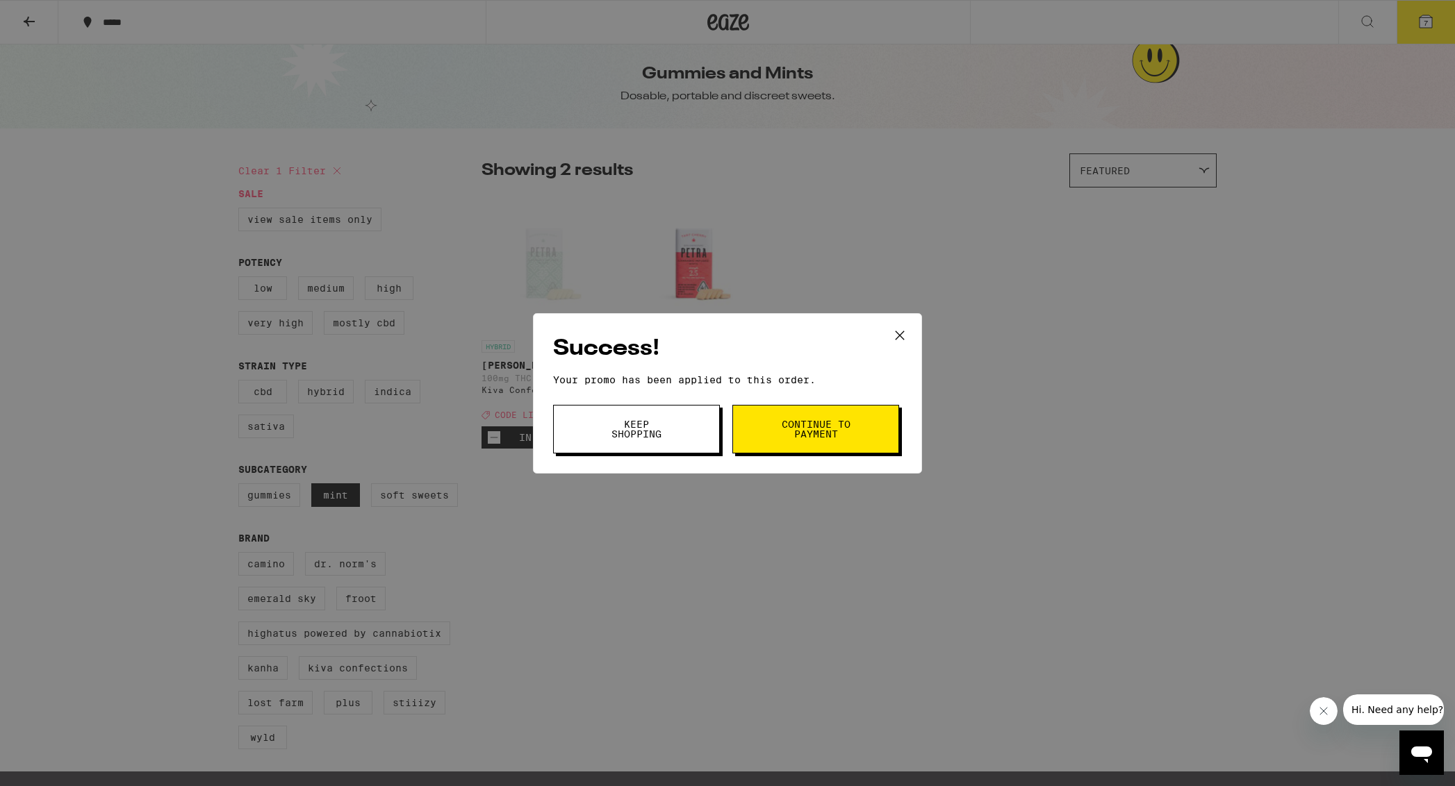
click at [702, 442] on button "Keep Shopping" at bounding box center [636, 429] width 167 height 49
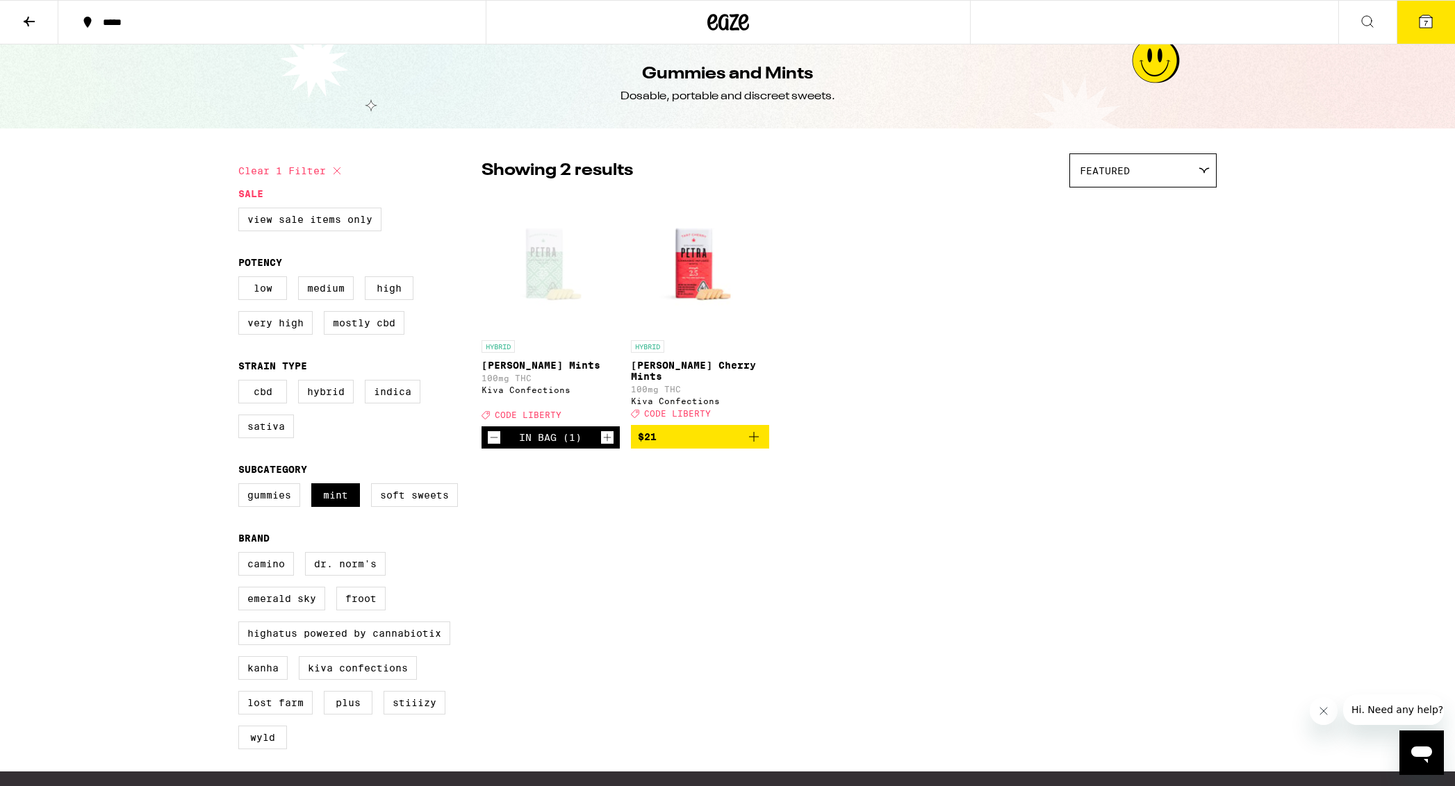
click at [1005, 22] on icon at bounding box center [1425, 21] width 13 height 13
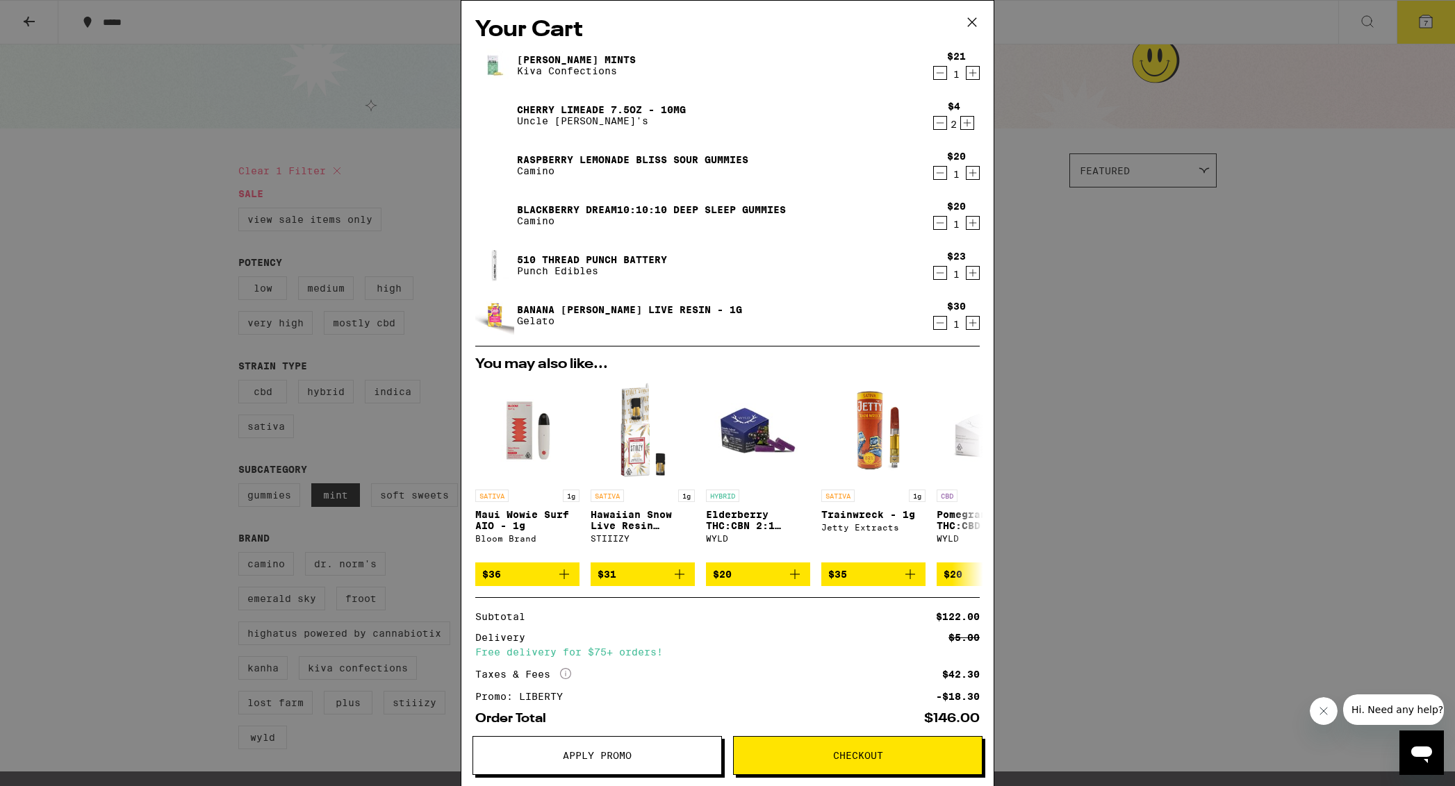
click at [336, 449] on div "Your Cart [PERSON_NAME] Mints Kiva Confections $21 1 Cherry Limeade 7.5oz - 10m…" at bounding box center [727, 393] width 1455 height 786
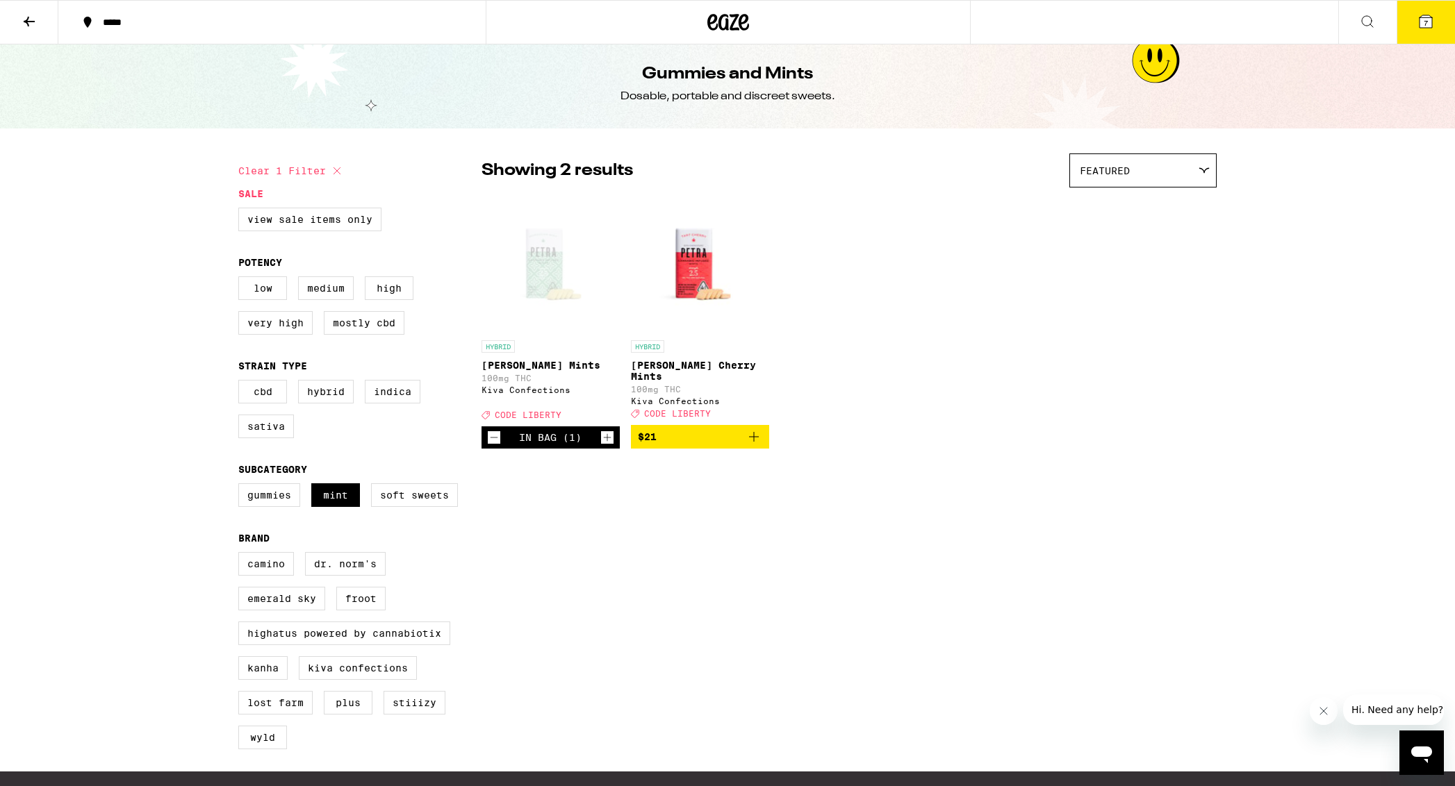
click at [39, 22] on button at bounding box center [29, 23] width 58 height 44
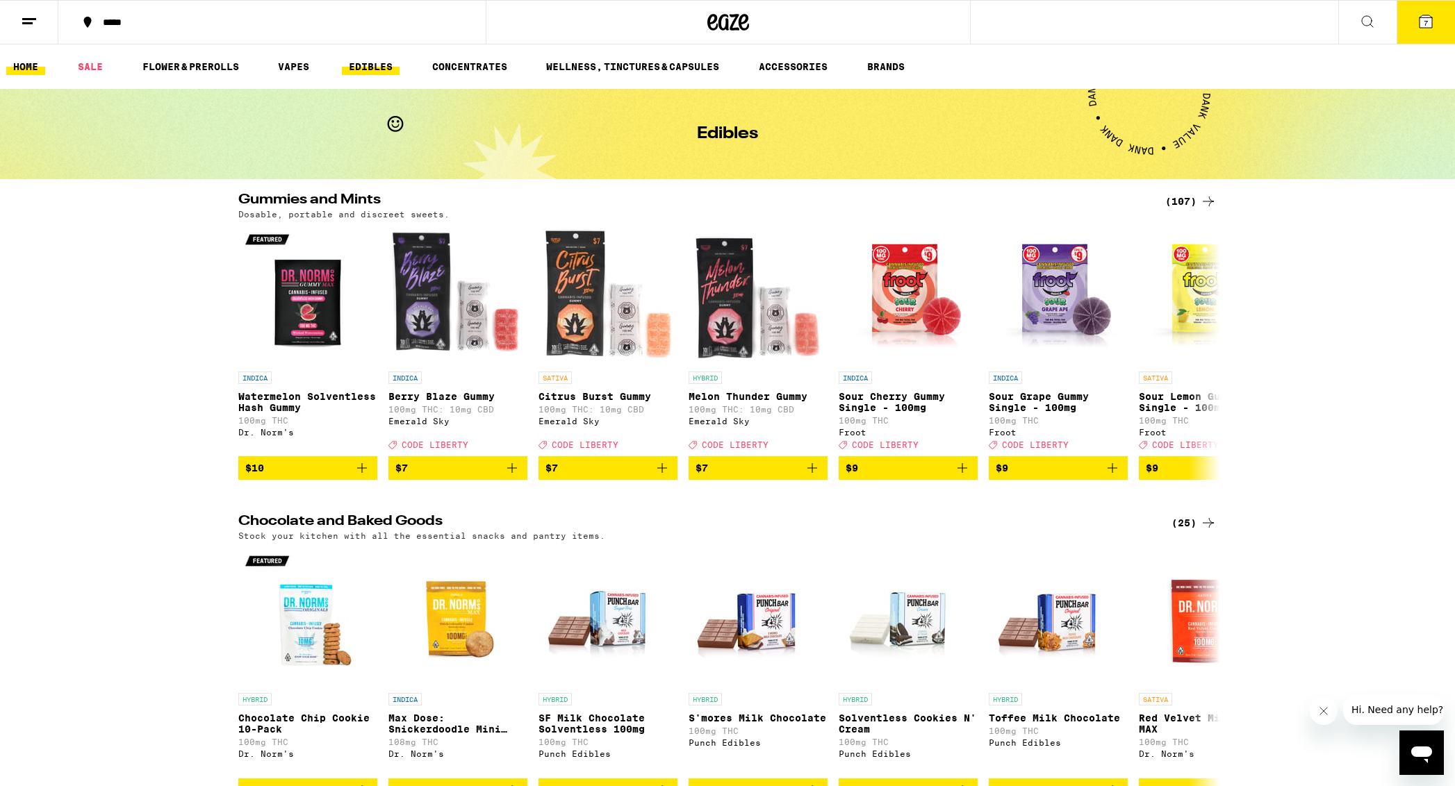
drag, startPoint x: 27, startPoint y: 67, endPoint x: 35, endPoint y: 65, distance: 7.8
click at [27, 67] on link "HOME" at bounding box center [25, 66] width 39 height 17
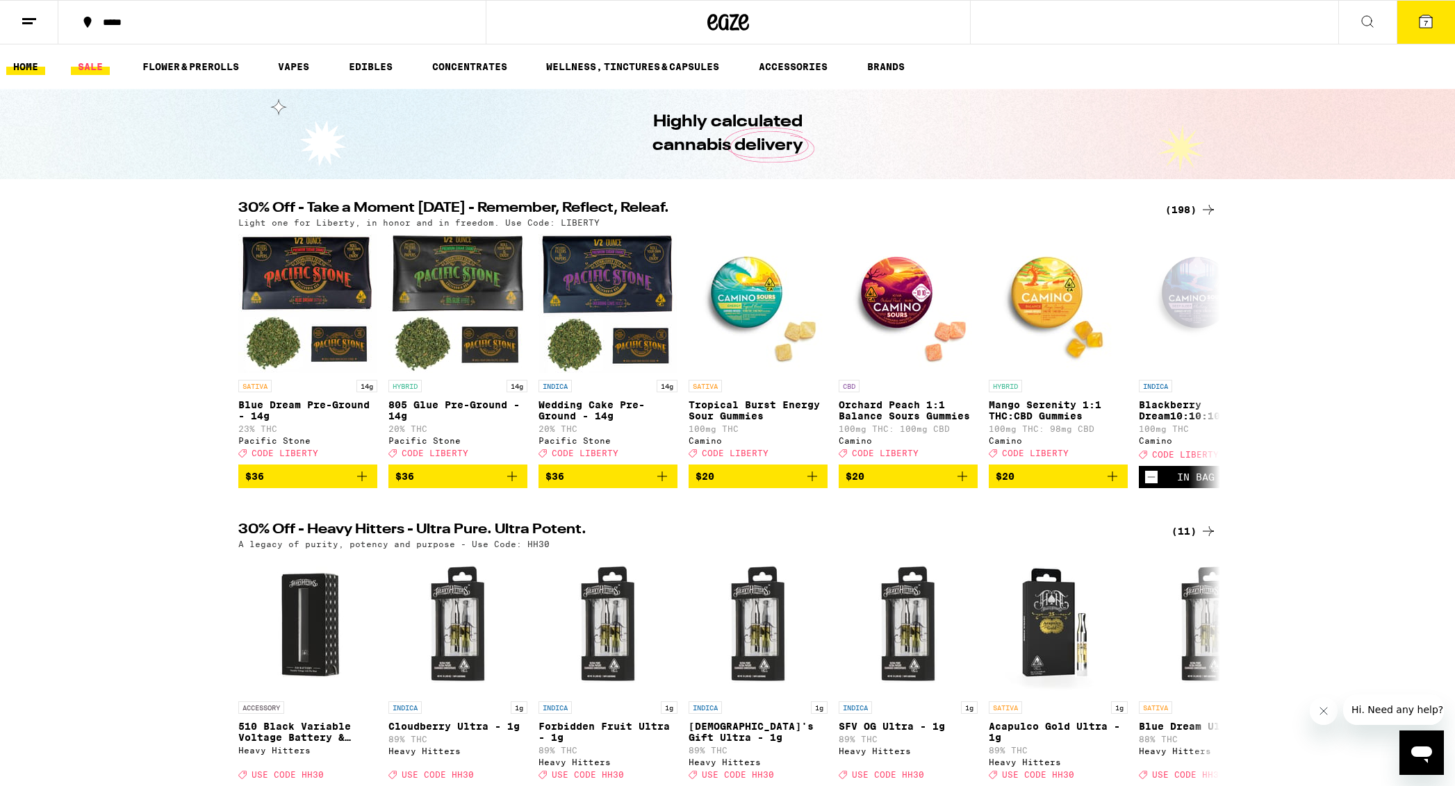
click at [90, 67] on link "SALE" at bounding box center [90, 66] width 39 height 17
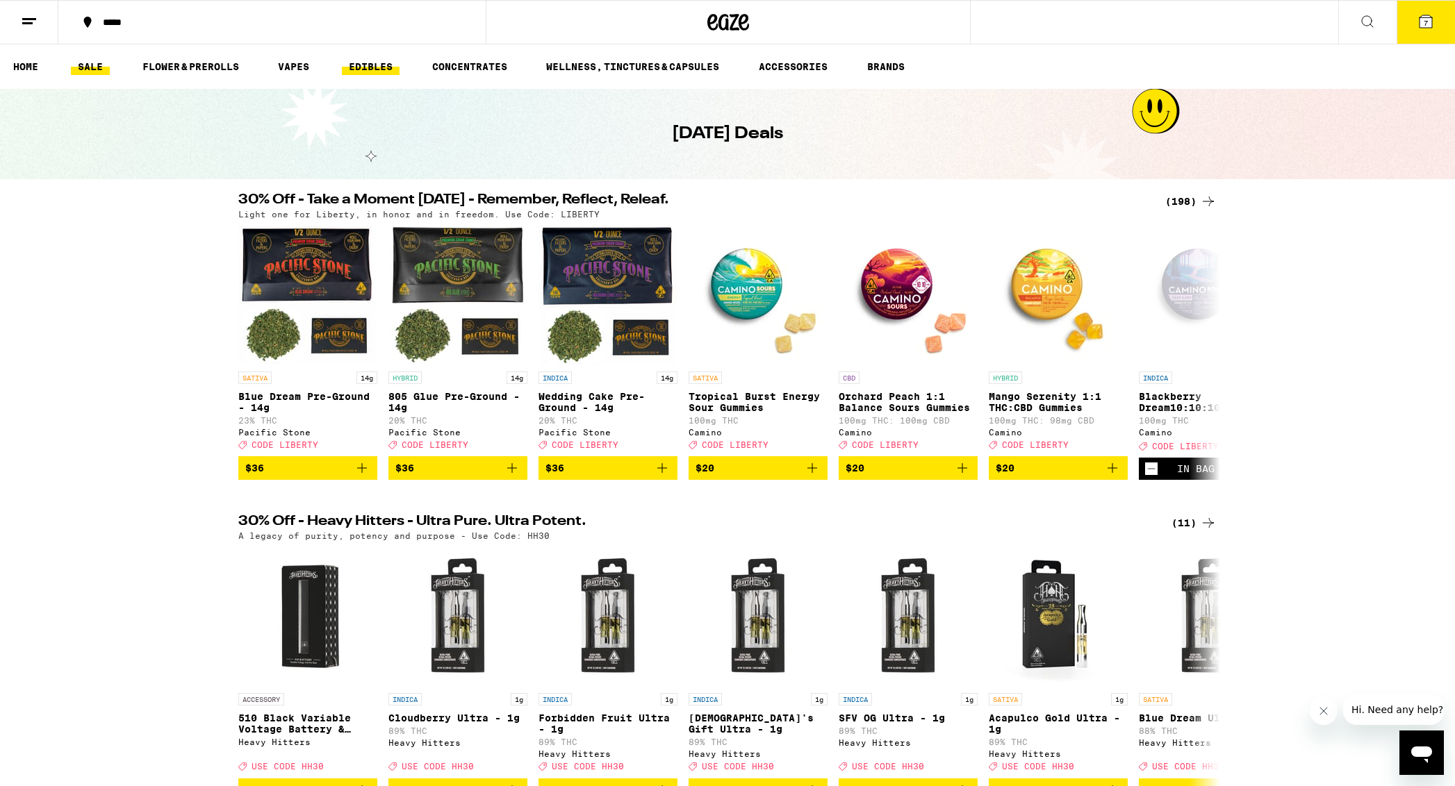
click at [375, 66] on link "EDIBLES" at bounding box center [371, 66] width 58 height 17
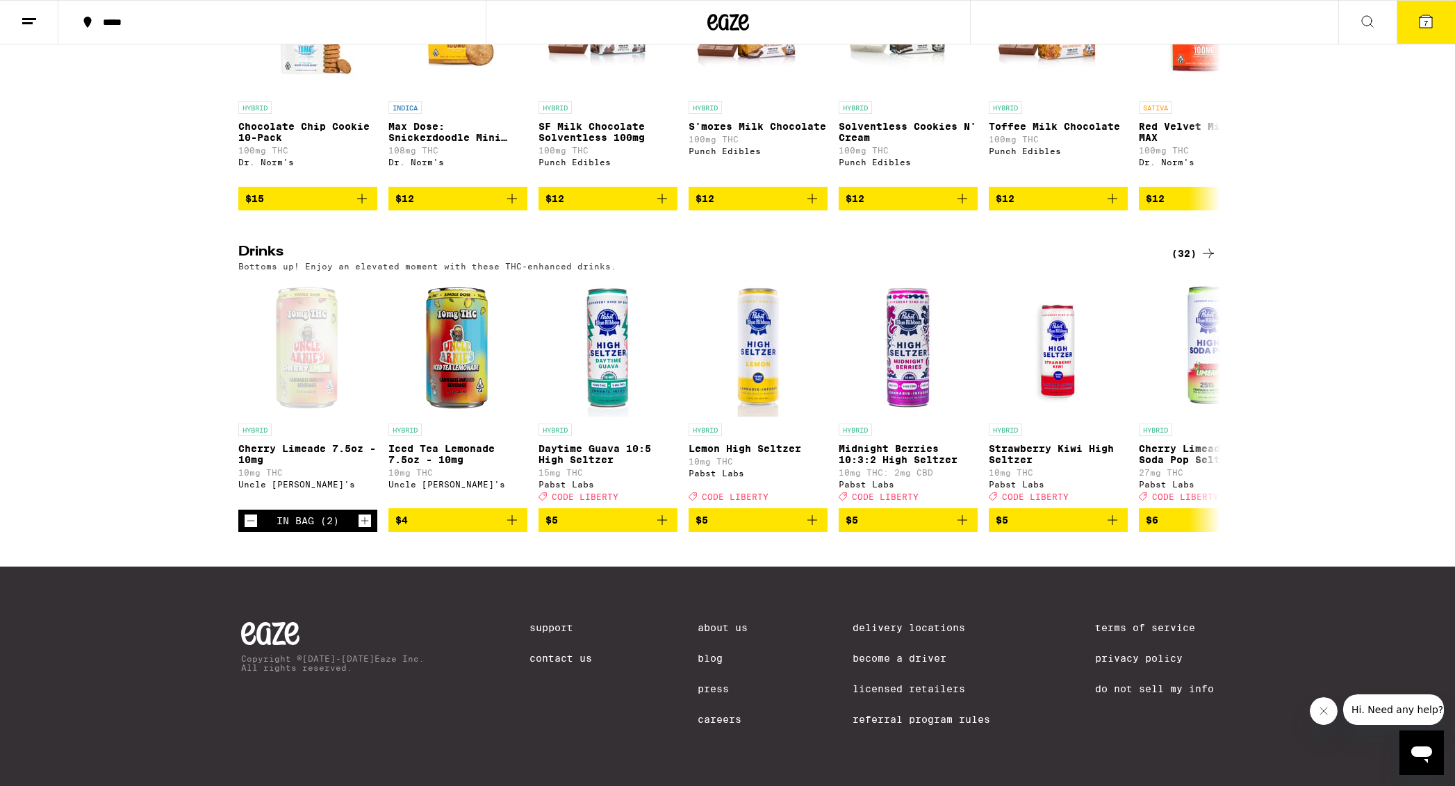
scroll to position [632, 0]
click at [1005, 245] on div "(32)" at bounding box center [1193, 253] width 45 height 17
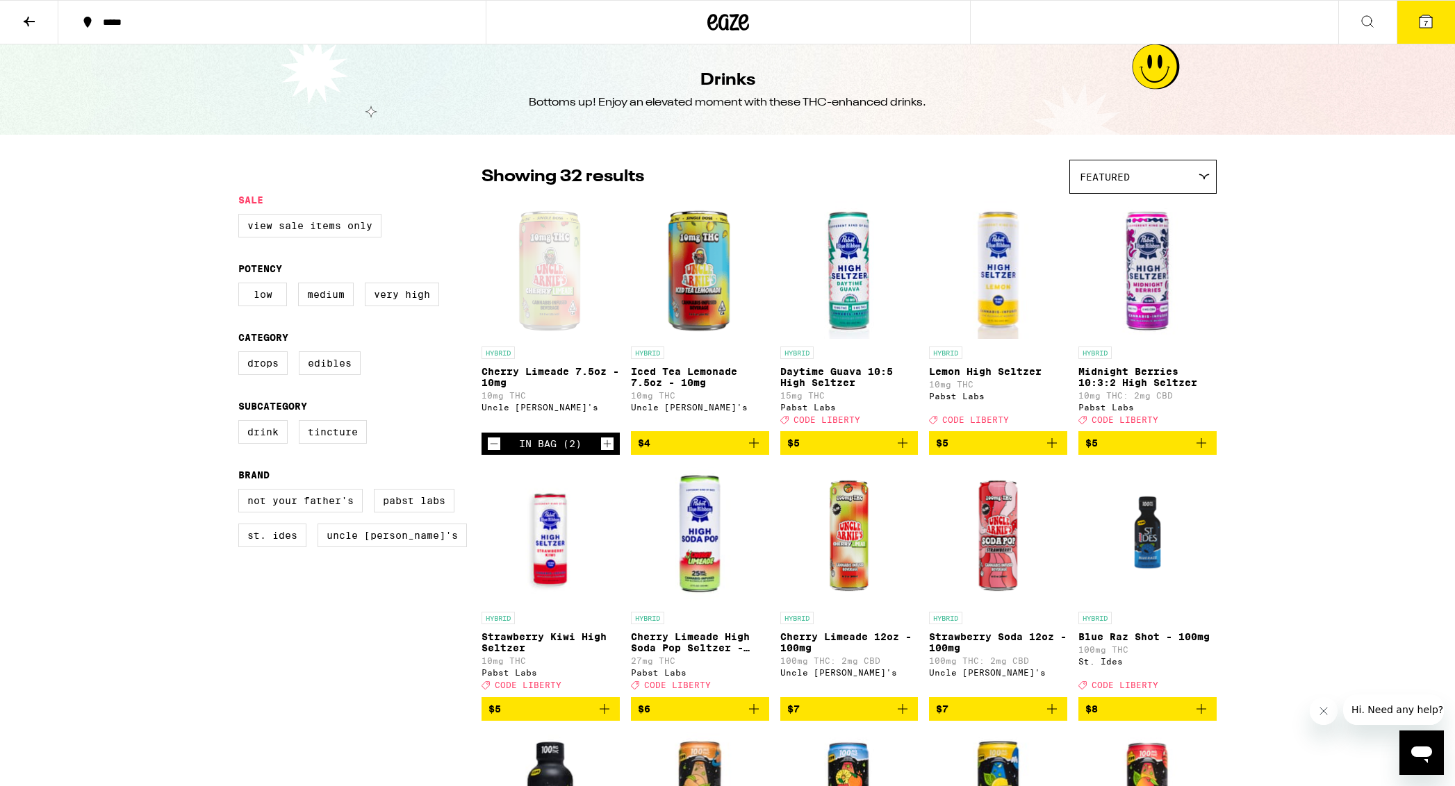
click at [26, 20] on icon at bounding box center [29, 22] width 11 height 10
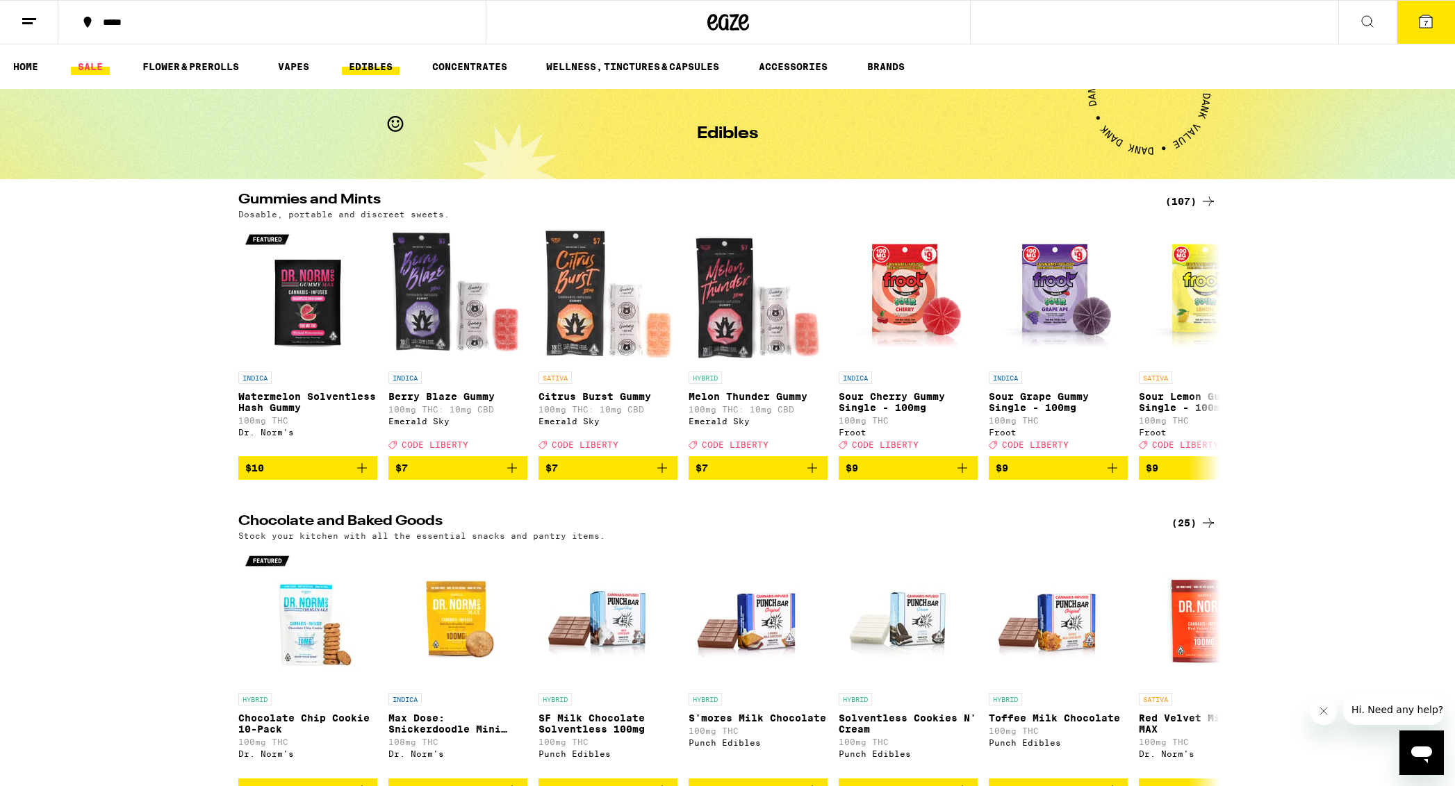
click at [85, 65] on link "SALE" at bounding box center [90, 66] width 39 height 17
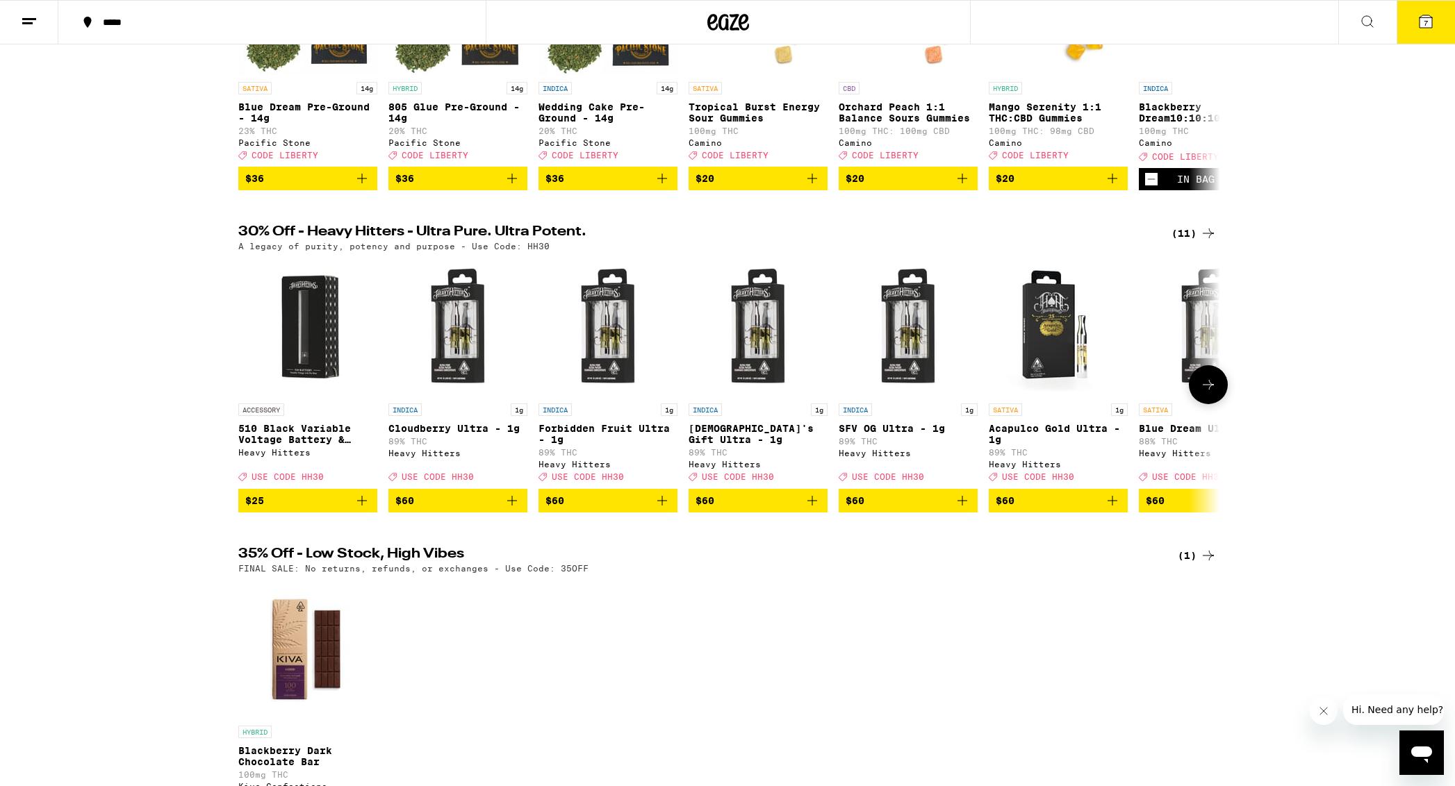
scroll to position [299, 0]
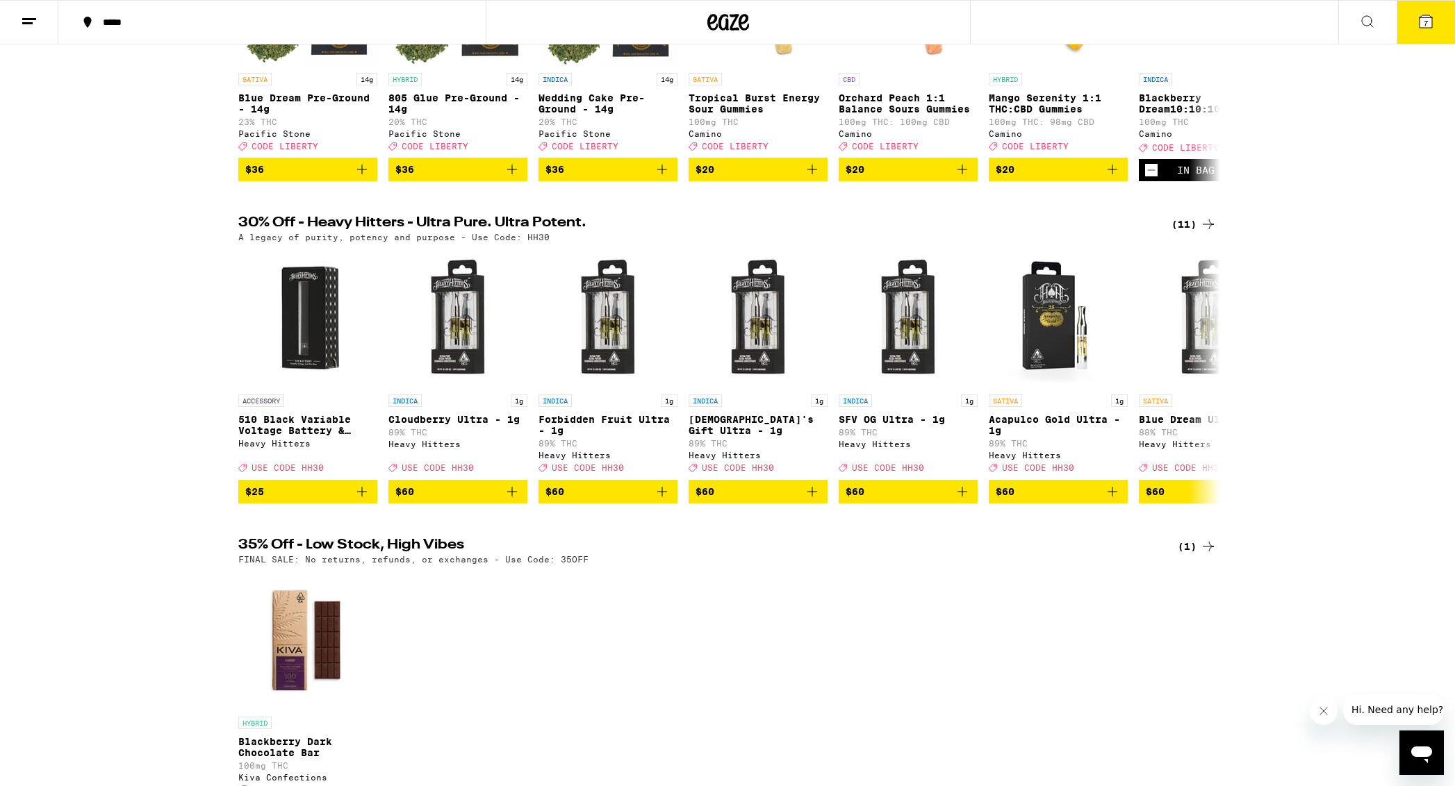
click at [1005, 233] on div "(11)" at bounding box center [1193, 224] width 45 height 17
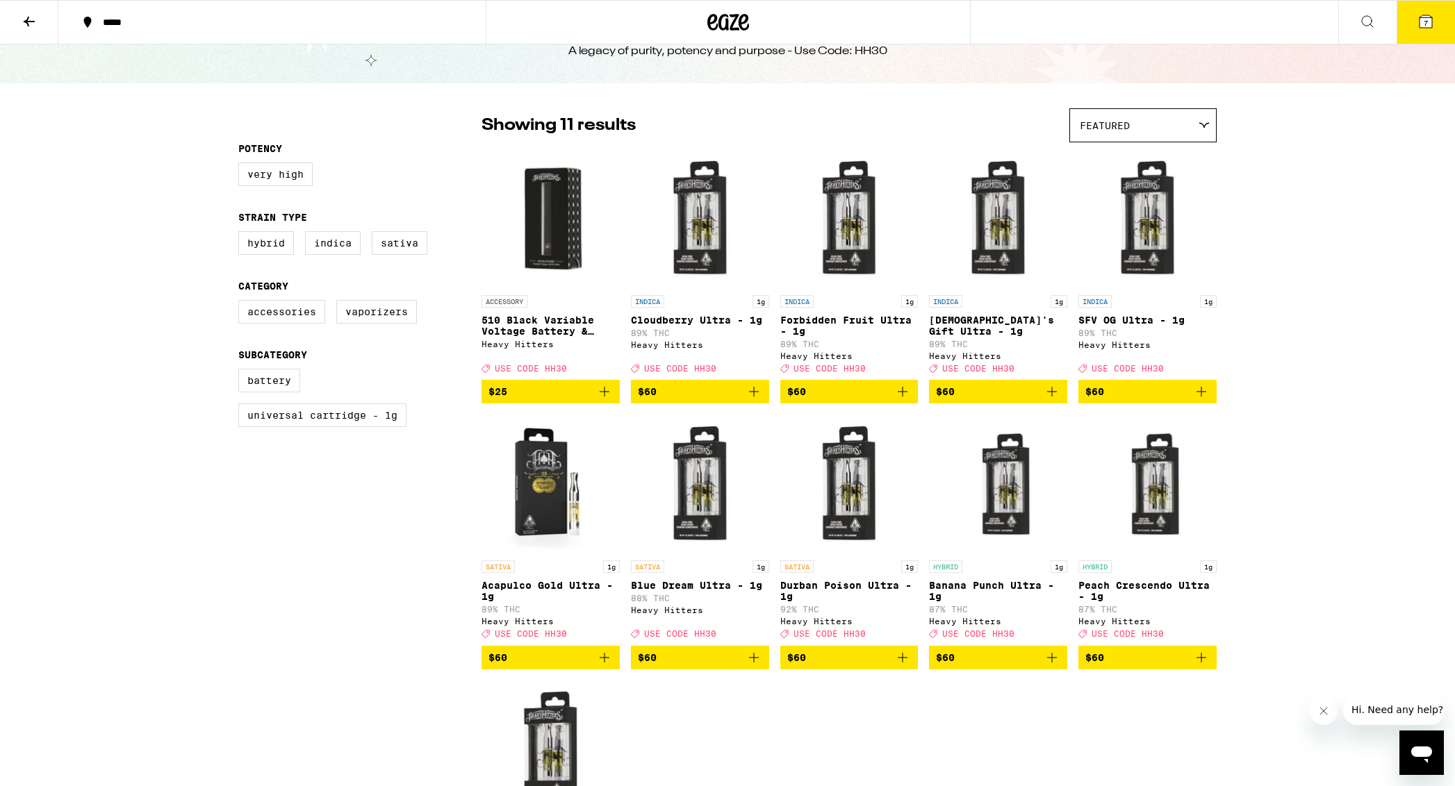
scroll to position [50, 0]
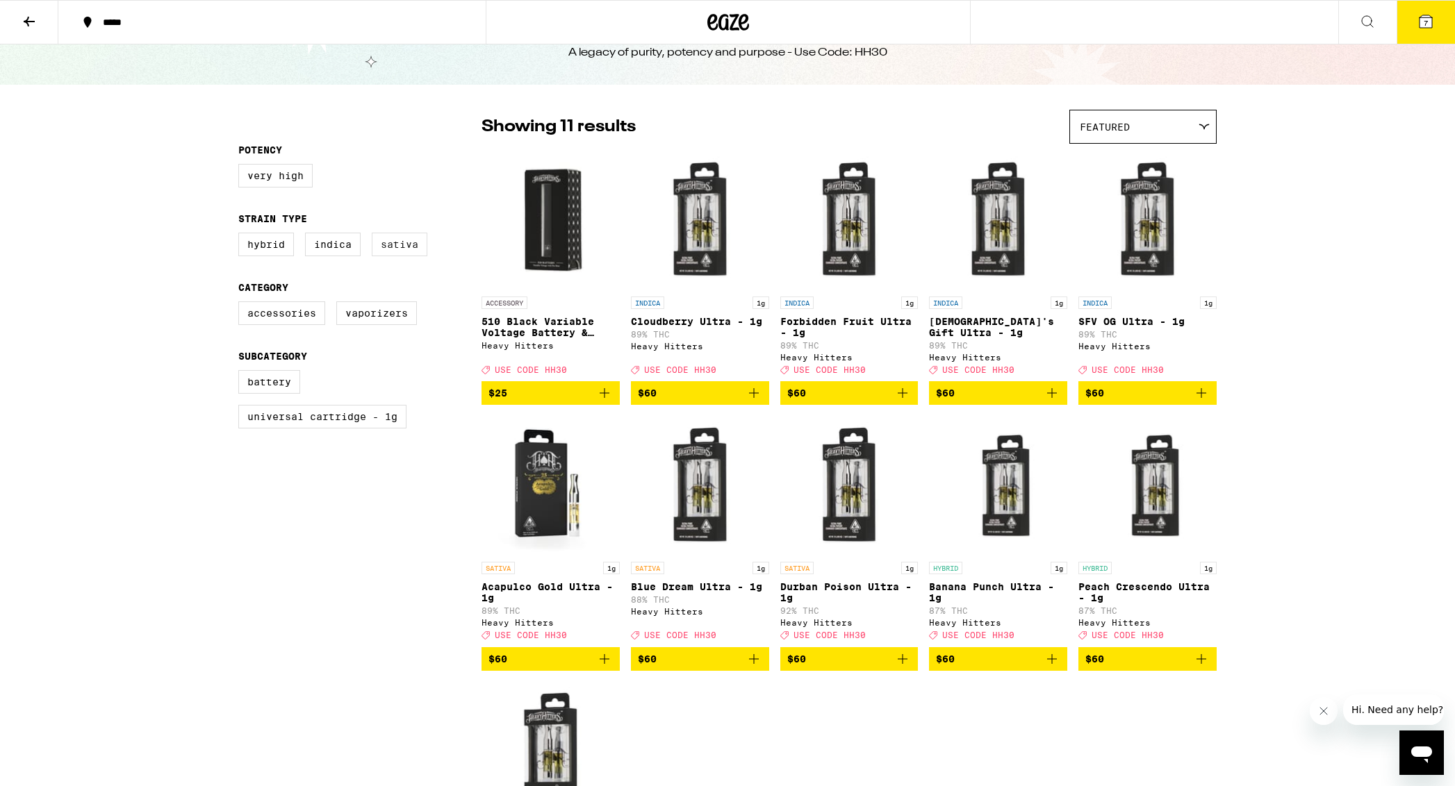
click at [411, 245] on label "Sativa" at bounding box center [400, 245] width 56 height 24
click at [242, 236] on input "Sativa" at bounding box center [241, 235] width 1 height 1
checkbox input "true"
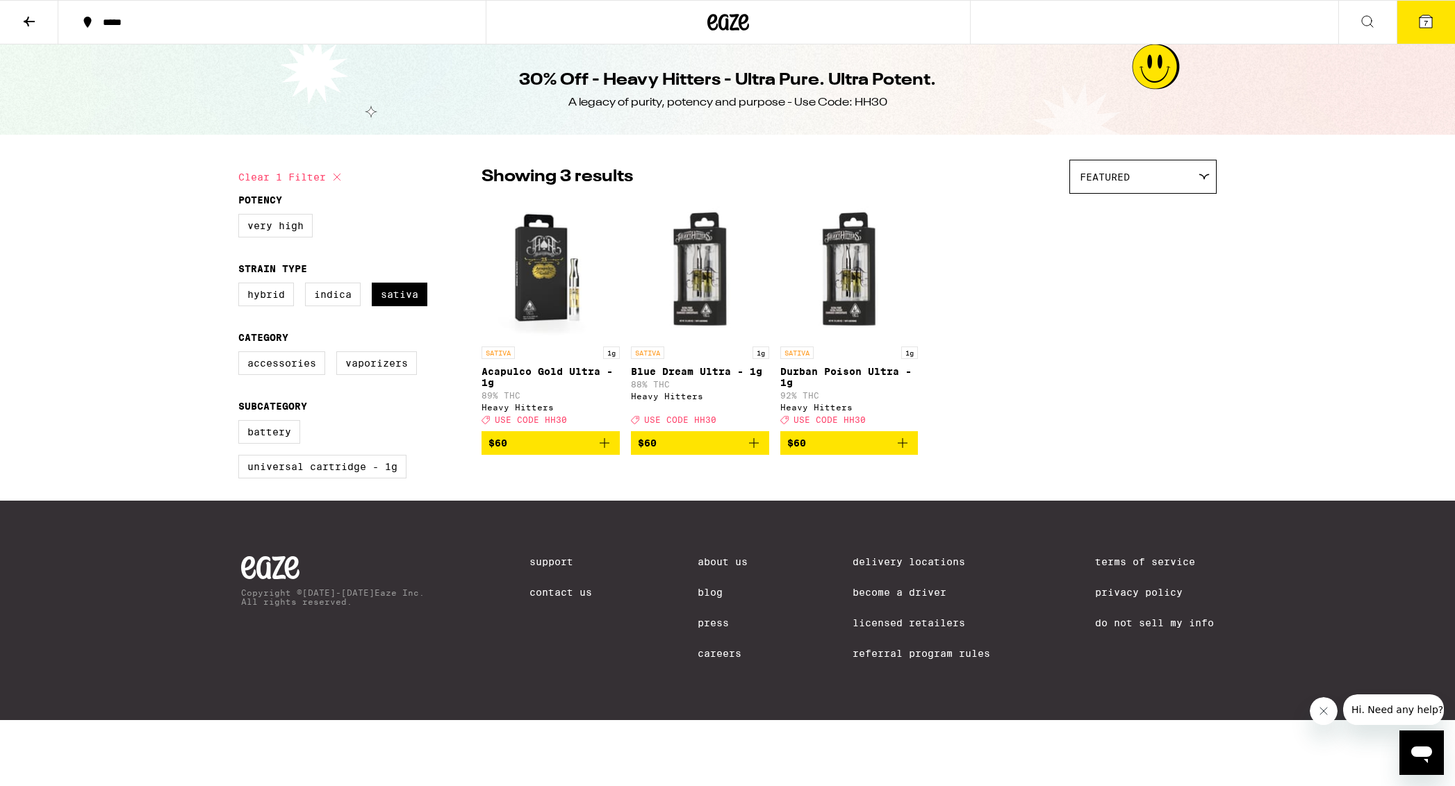
click at [544, 292] on img "Open page for Acapulco Gold Ultra - 1g from Heavy Hitters" at bounding box center [550, 270] width 138 height 139
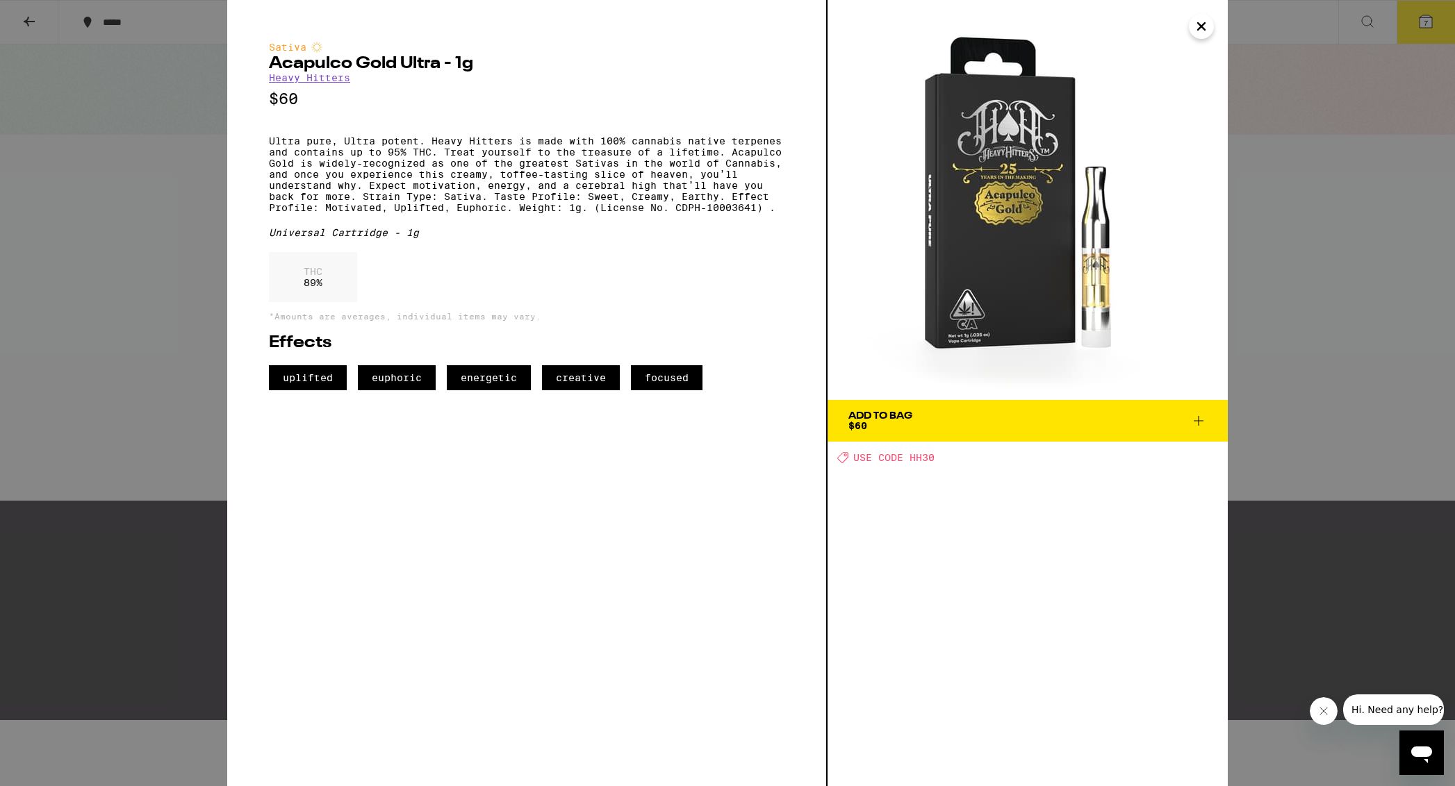
click at [1005, 419] on icon at bounding box center [1198, 421] width 17 height 17
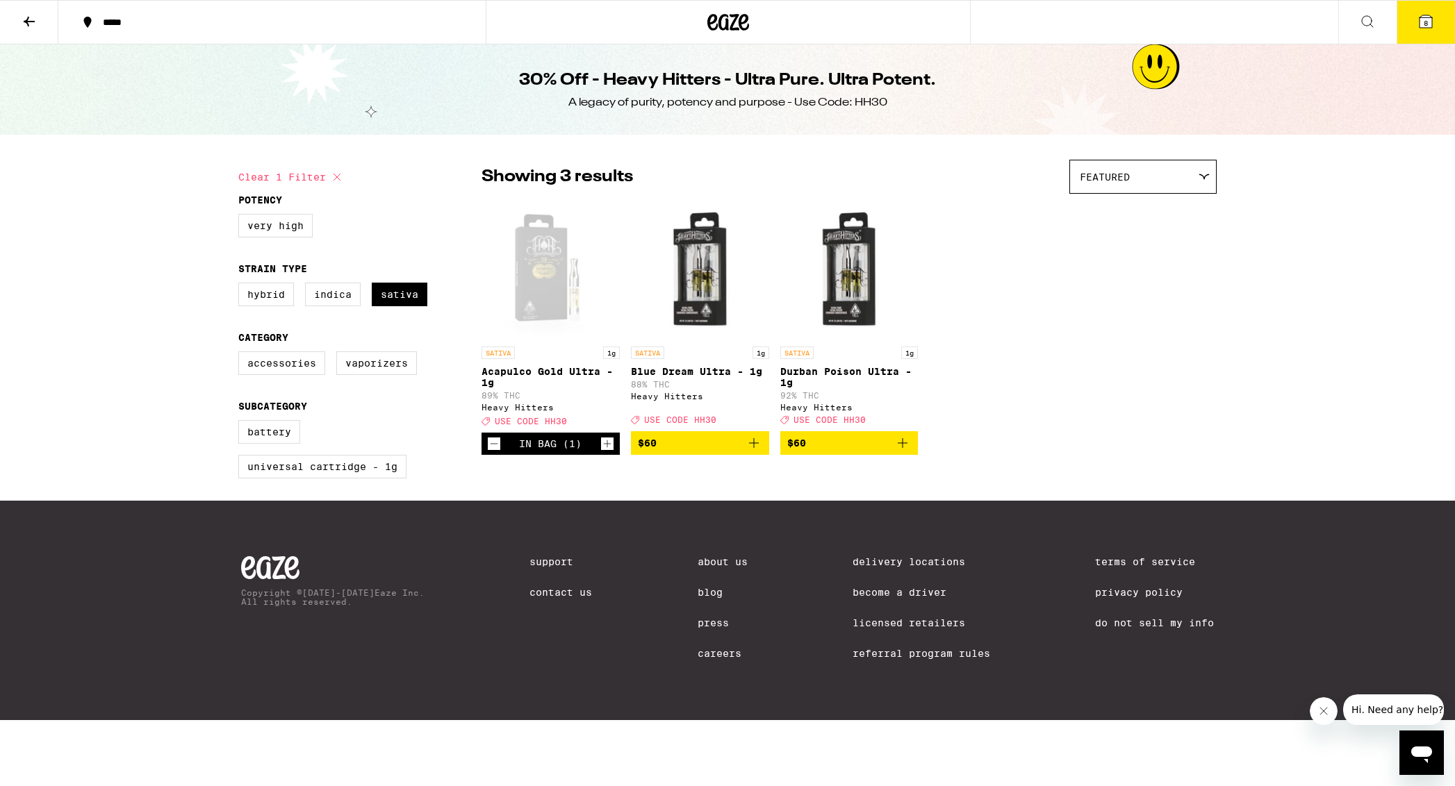
click at [1005, 25] on icon at bounding box center [1425, 21] width 17 height 17
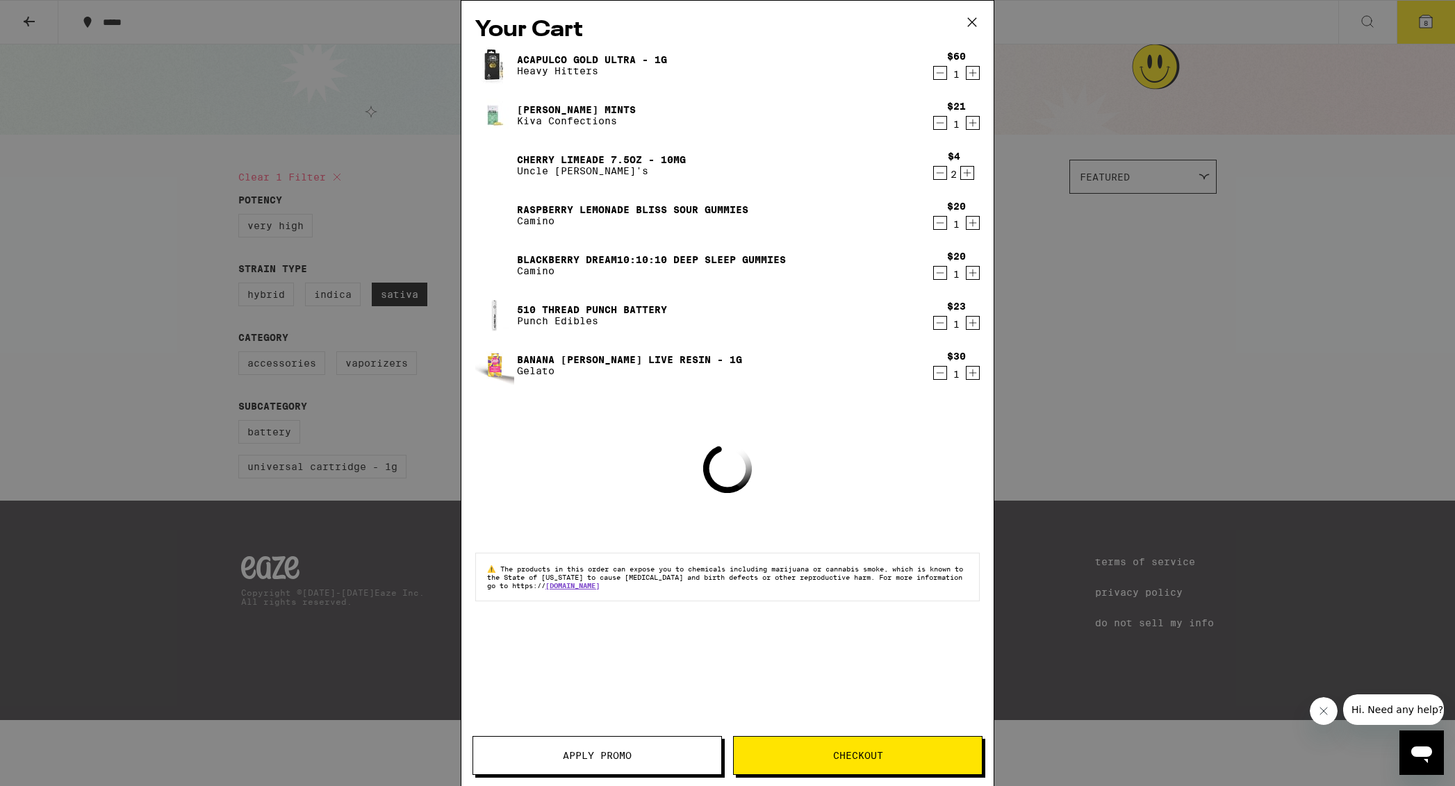
click at [609, 729] on button "Apply Promo" at bounding box center [596, 755] width 249 height 39
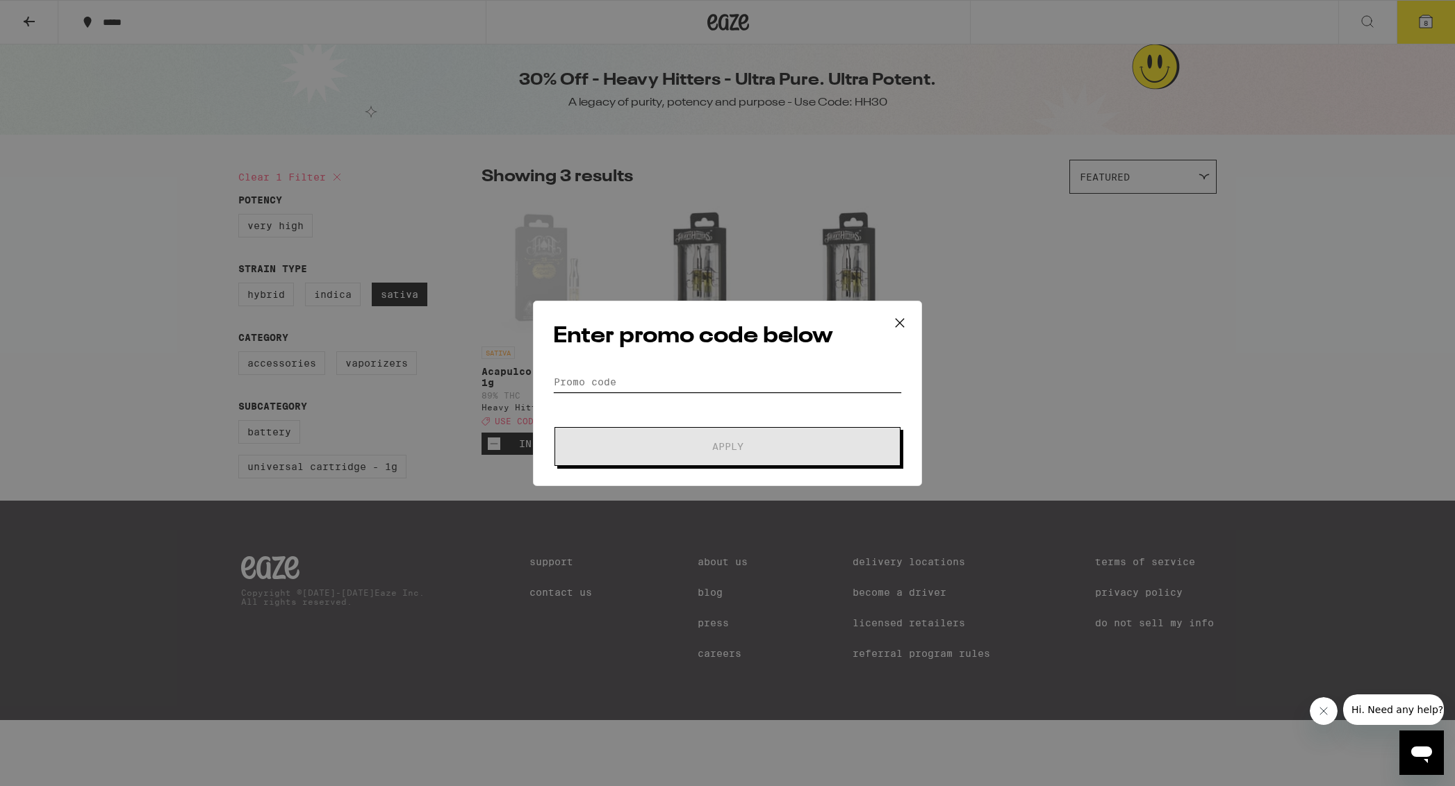
click at [636, 382] on input "Promo Code" at bounding box center [727, 382] width 349 height 21
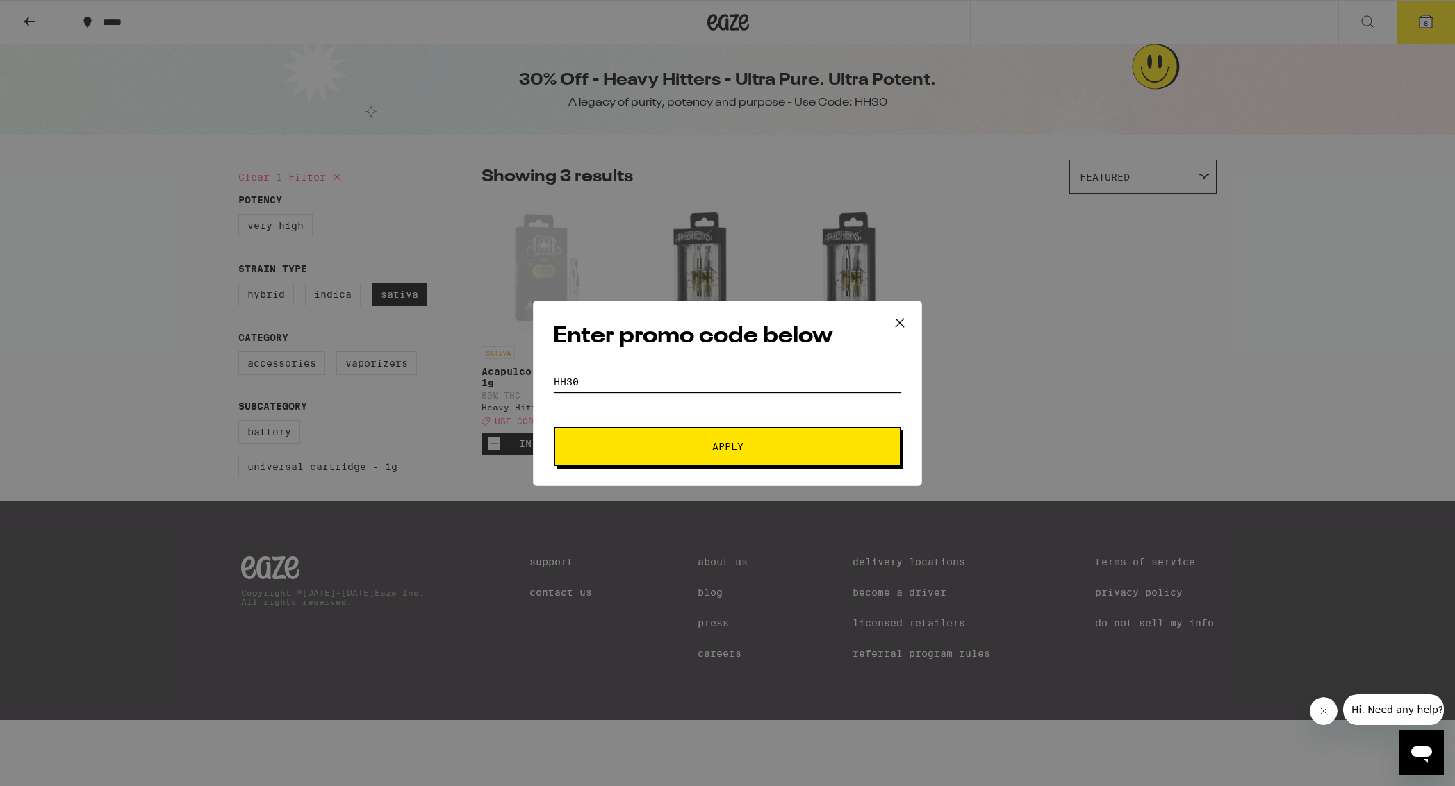
type input "HH30"
click at [629, 443] on span "Apply" at bounding box center [727, 447] width 250 height 10
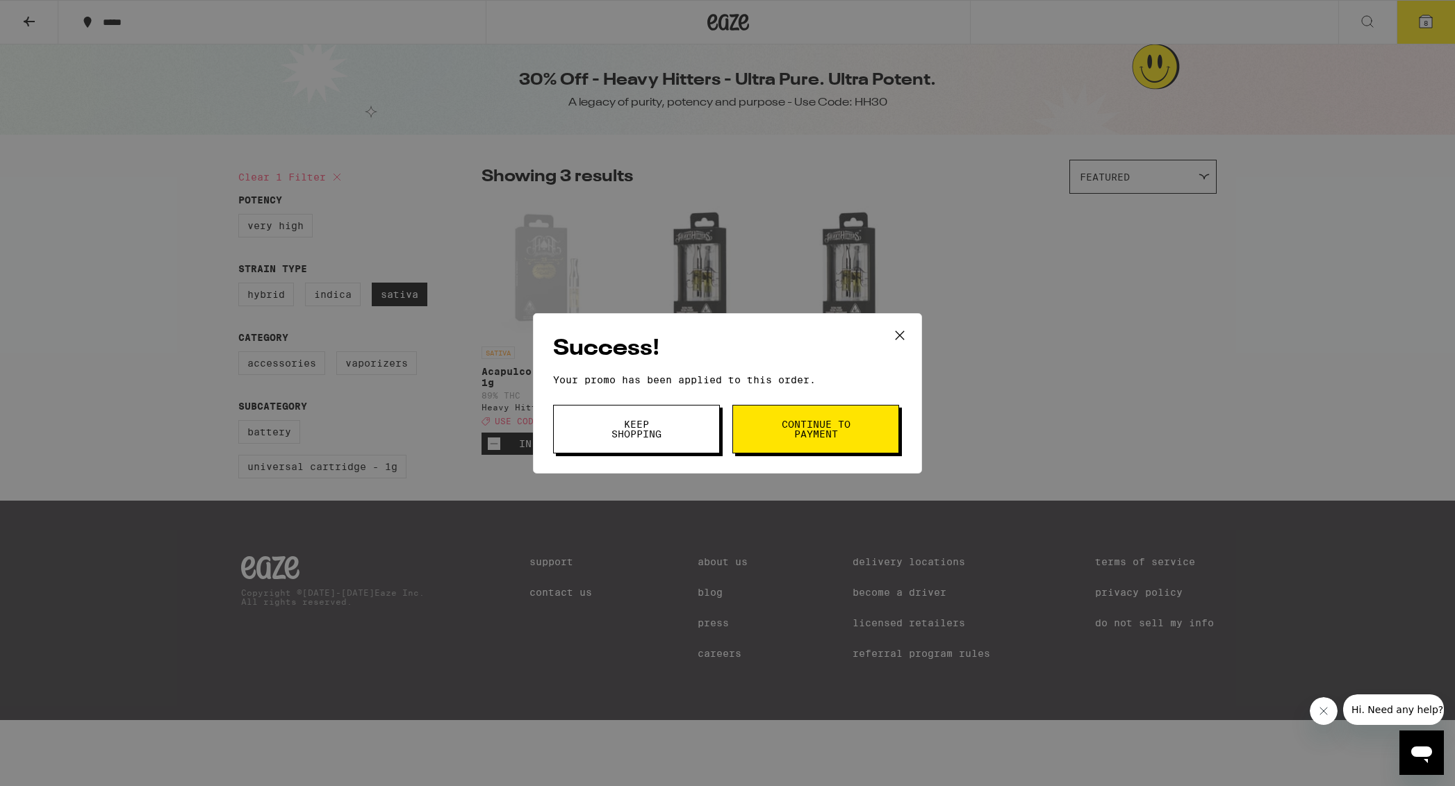
click at [847, 445] on button "Continue to payment" at bounding box center [815, 429] width 167 height 49
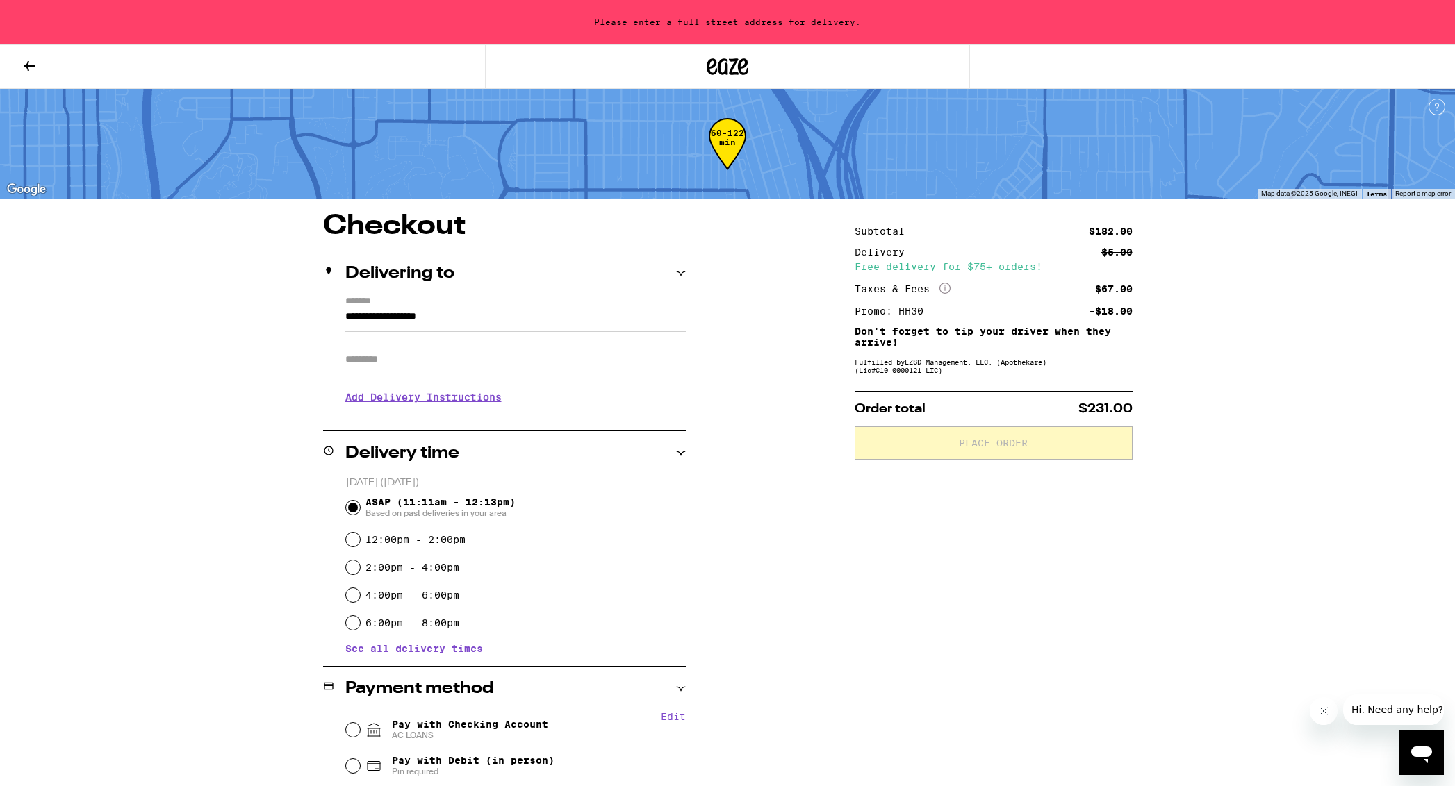
click at [25, 62] on icon at bounding box center [29, 66] width 17 height 17
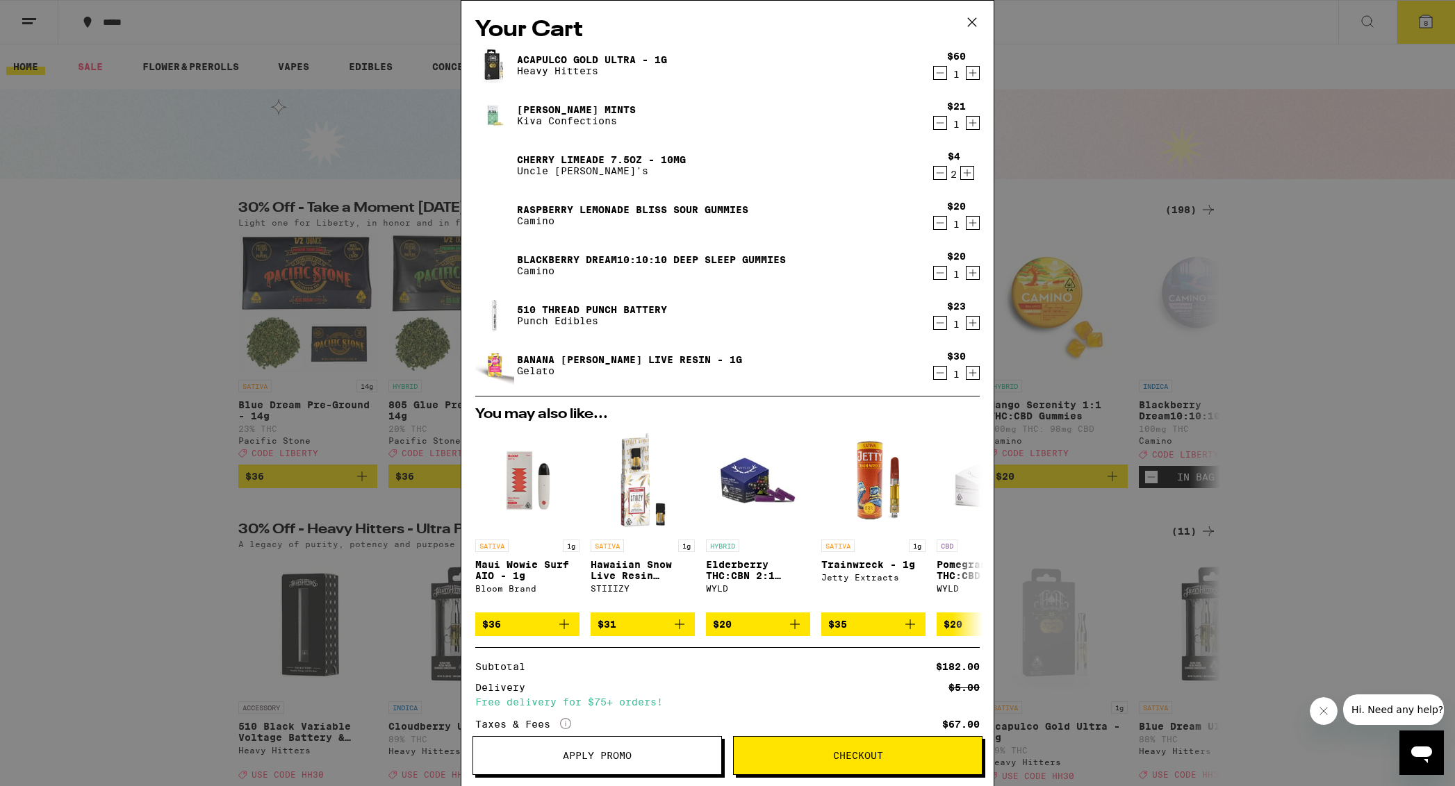
click at [940, 74] on icon "Decrement" at bounding box center [940, 73] width 13 height 17
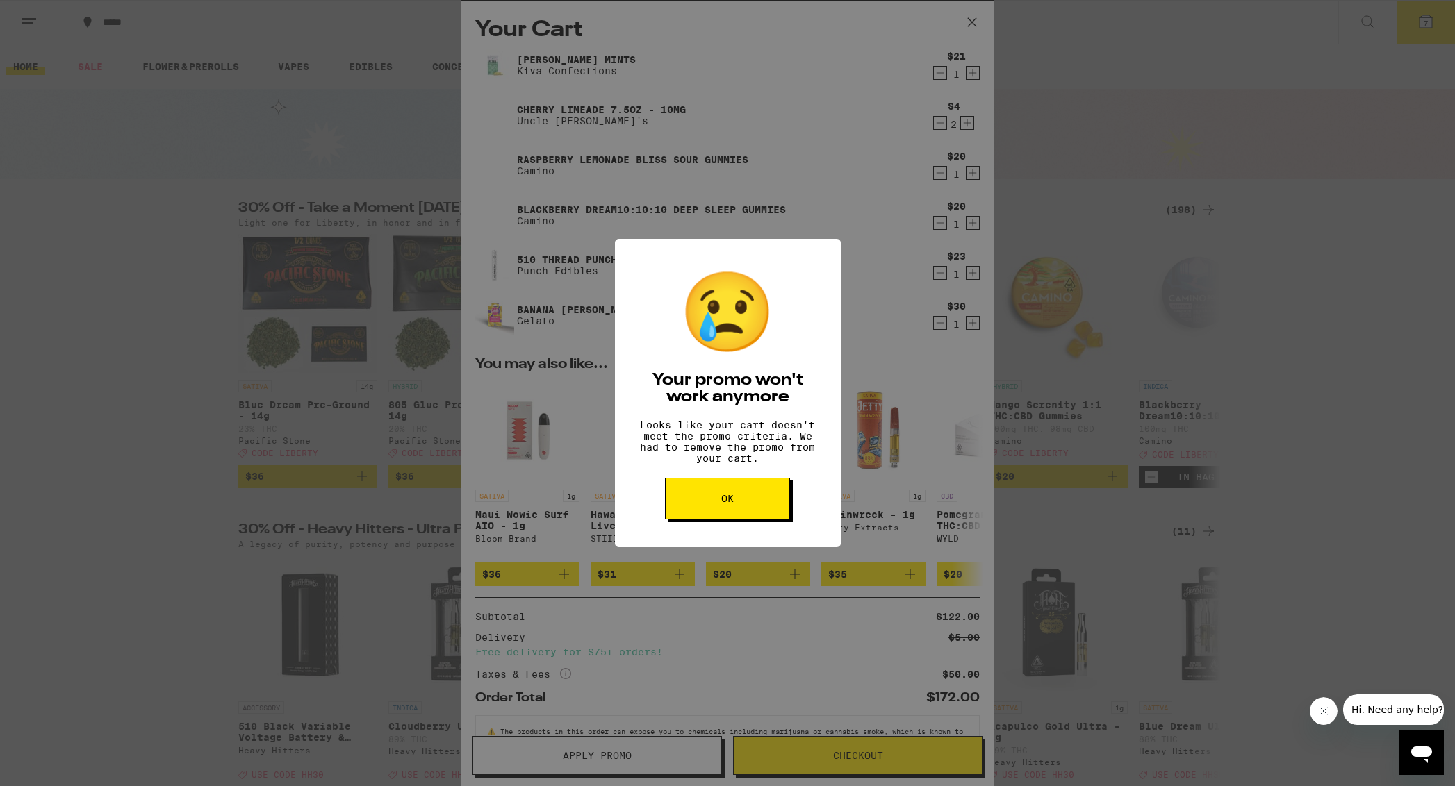
click at [711, 500] on button "OK" at bounding box center [727, 499] width 125 height 42
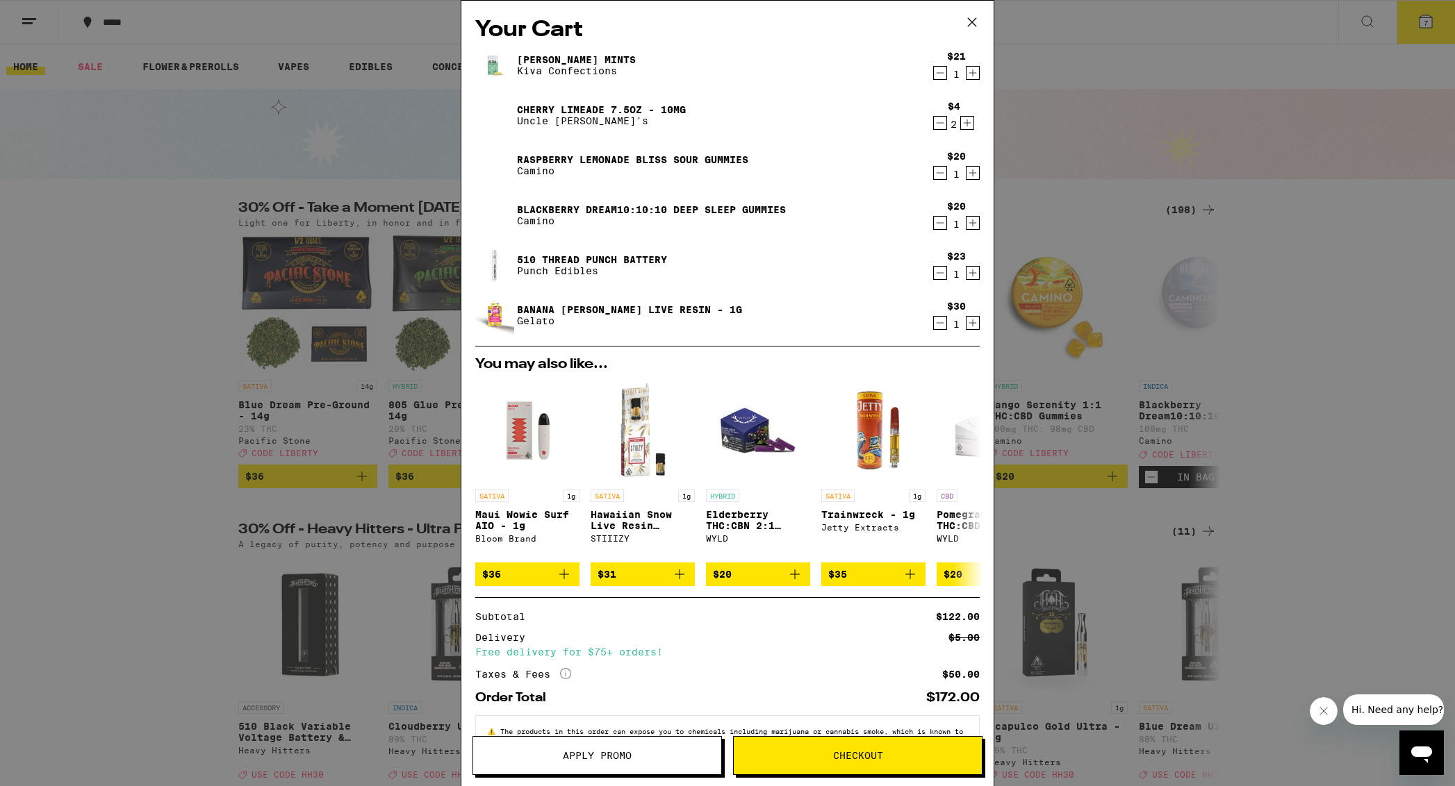
click at [621, 729] on span "Apply Promo" at bounding box center [597, 756] width 69 height 10
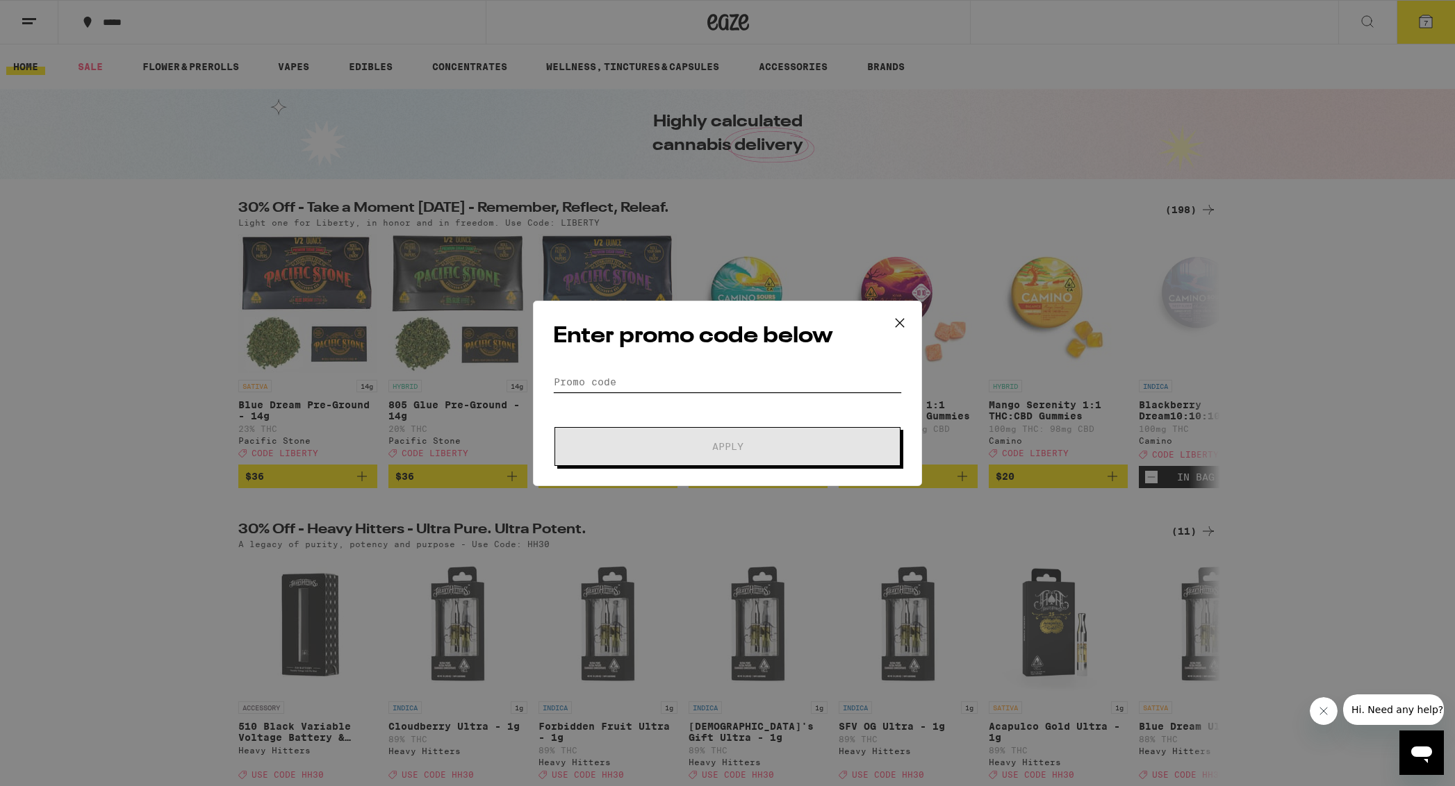
click at [619, 387] on input "Promo Code" at bounding box center [727, 382] width 349 height 21
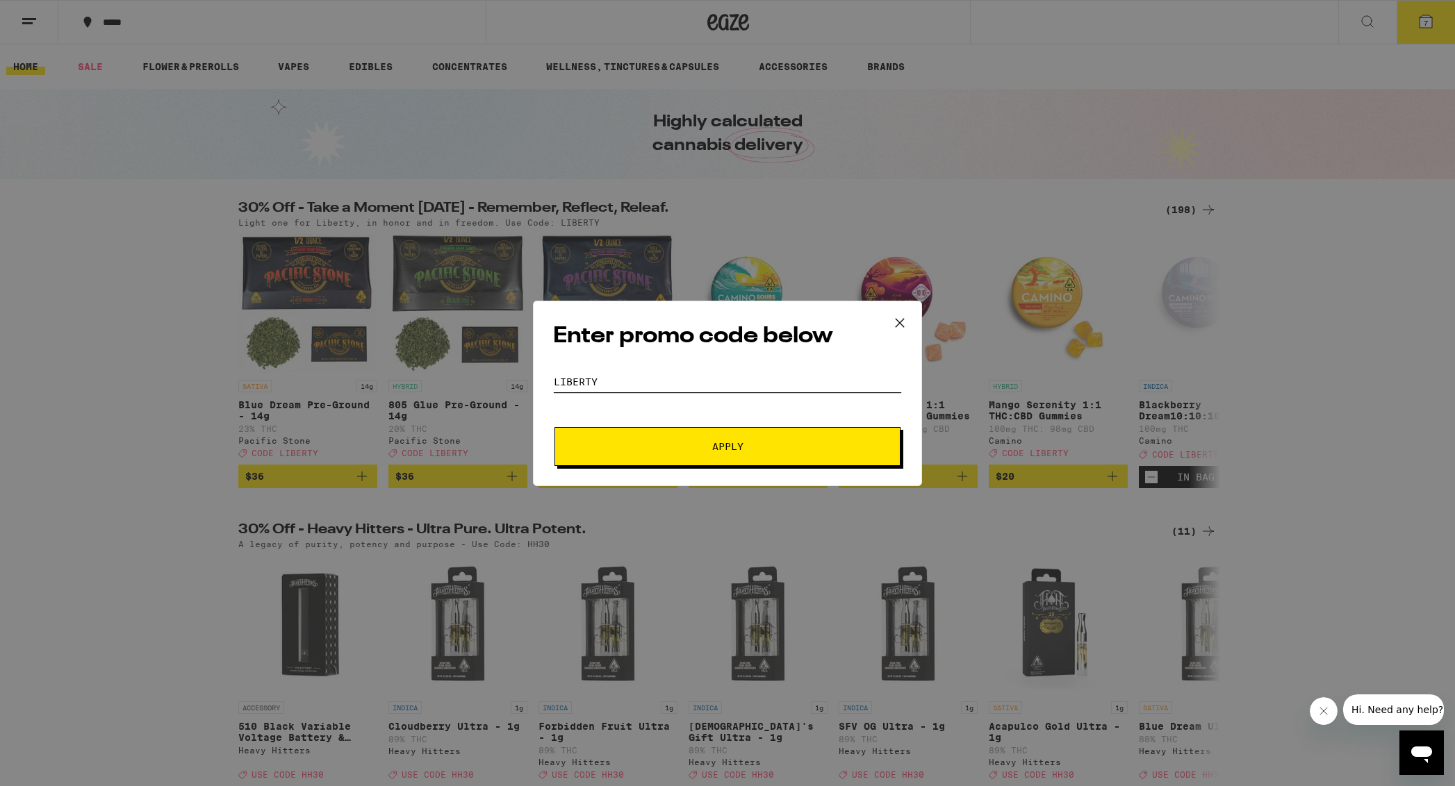
type input "liberty"
click at [597, 443] on button "Apply" at bounding box center [727, 446] width 346 height 39
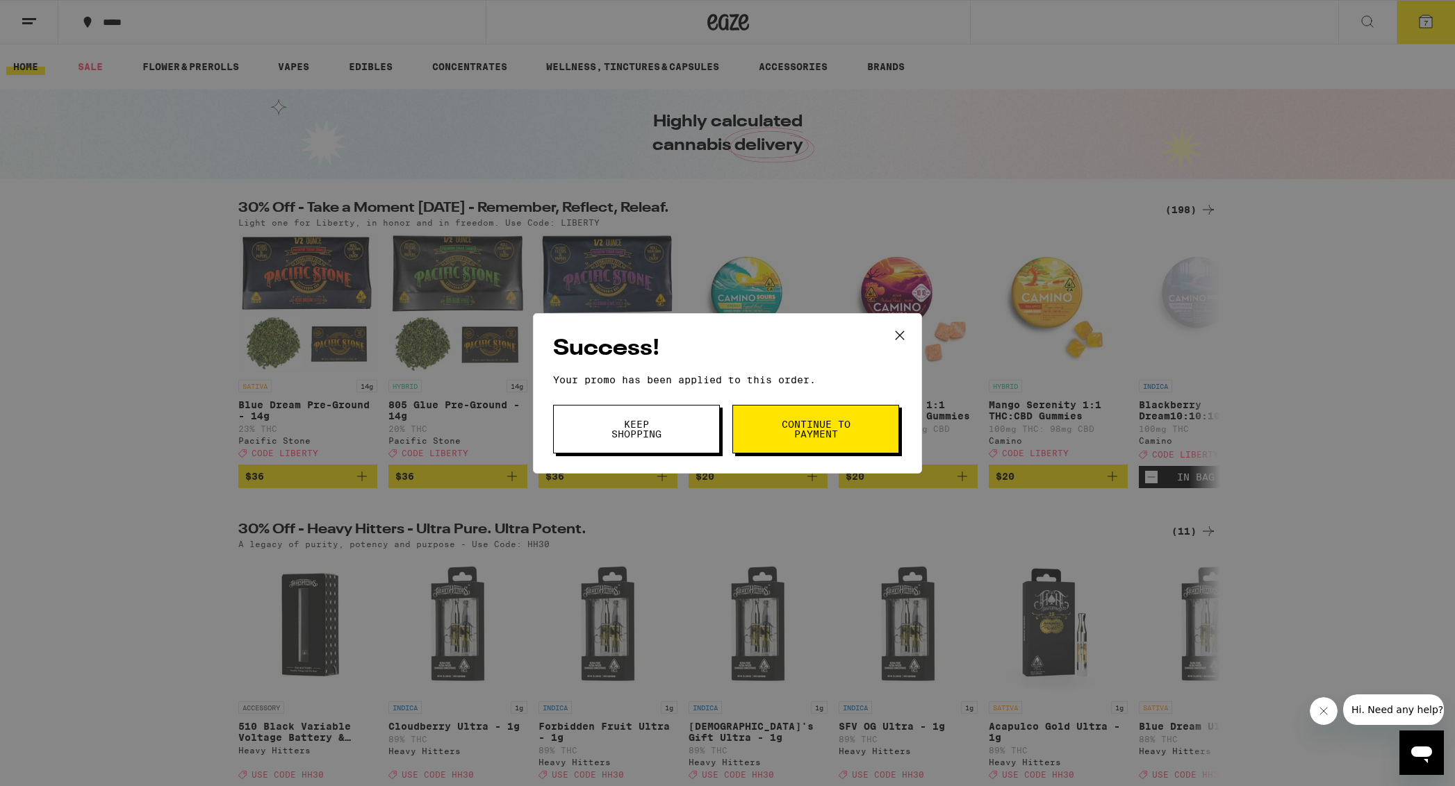
click at [804, 433] on span "Continue to payment" at bounding box center [815, 429] width 71 height 19
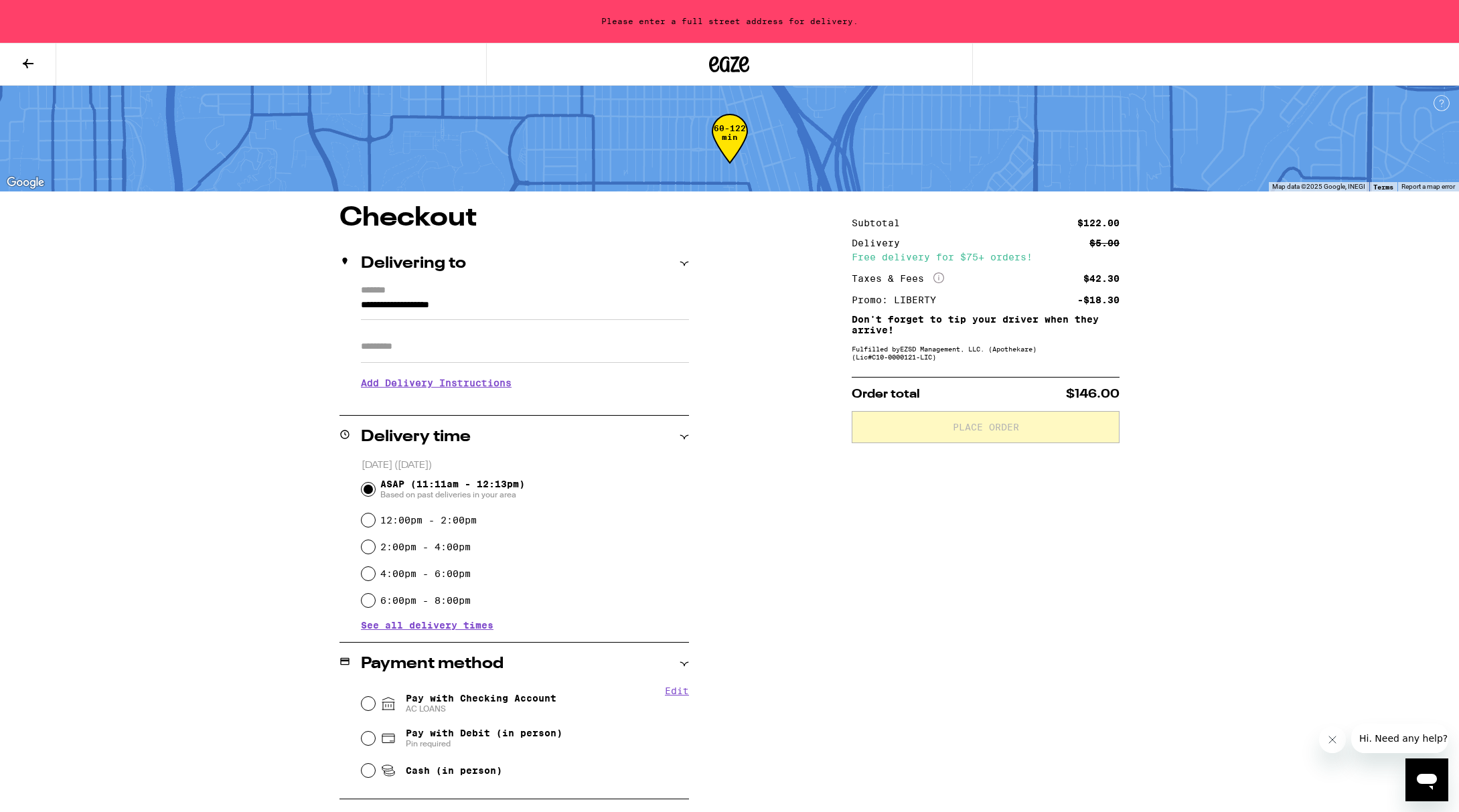
drag, startPoint x: 838, startPoint y: 511, endPoint x: 843, endPoint y: 503, distance: 9.4
click at [841, 508] on div "**********" at bounding box center [730, 668] width 964 height 927
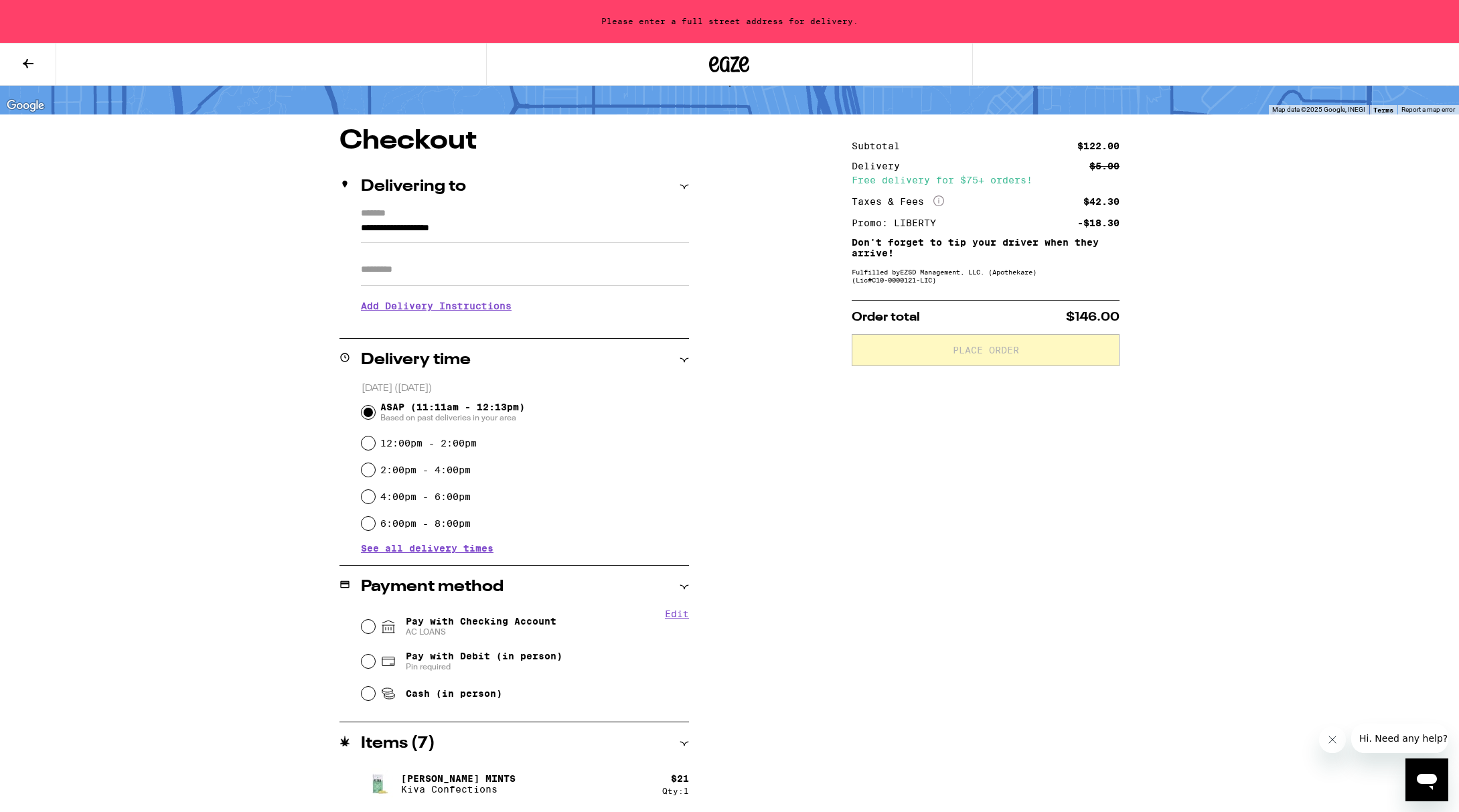
scroll to position [40, 0]
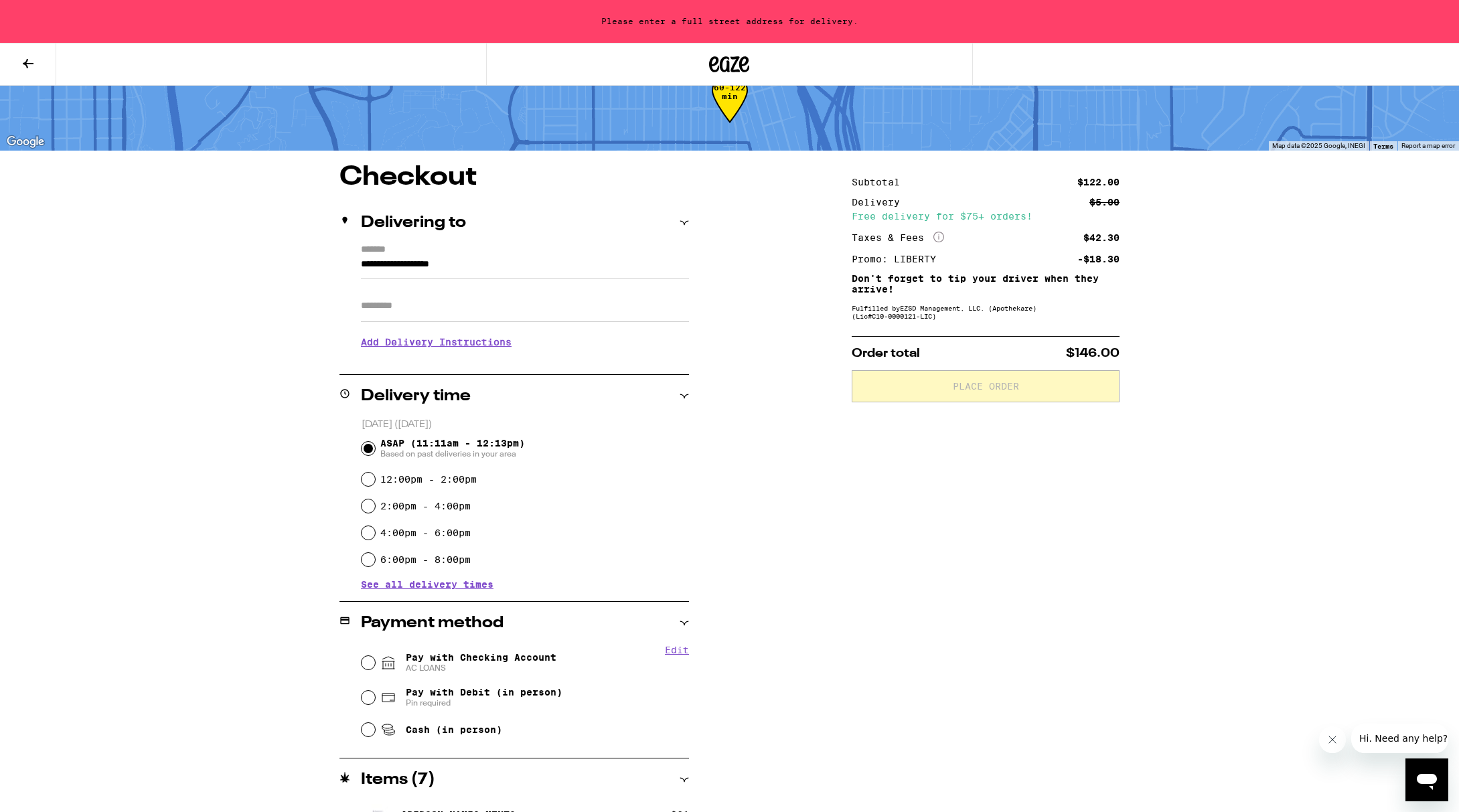
click at [444, 257] on input "**********" at bounding box center [524, 268] width 328 height 23
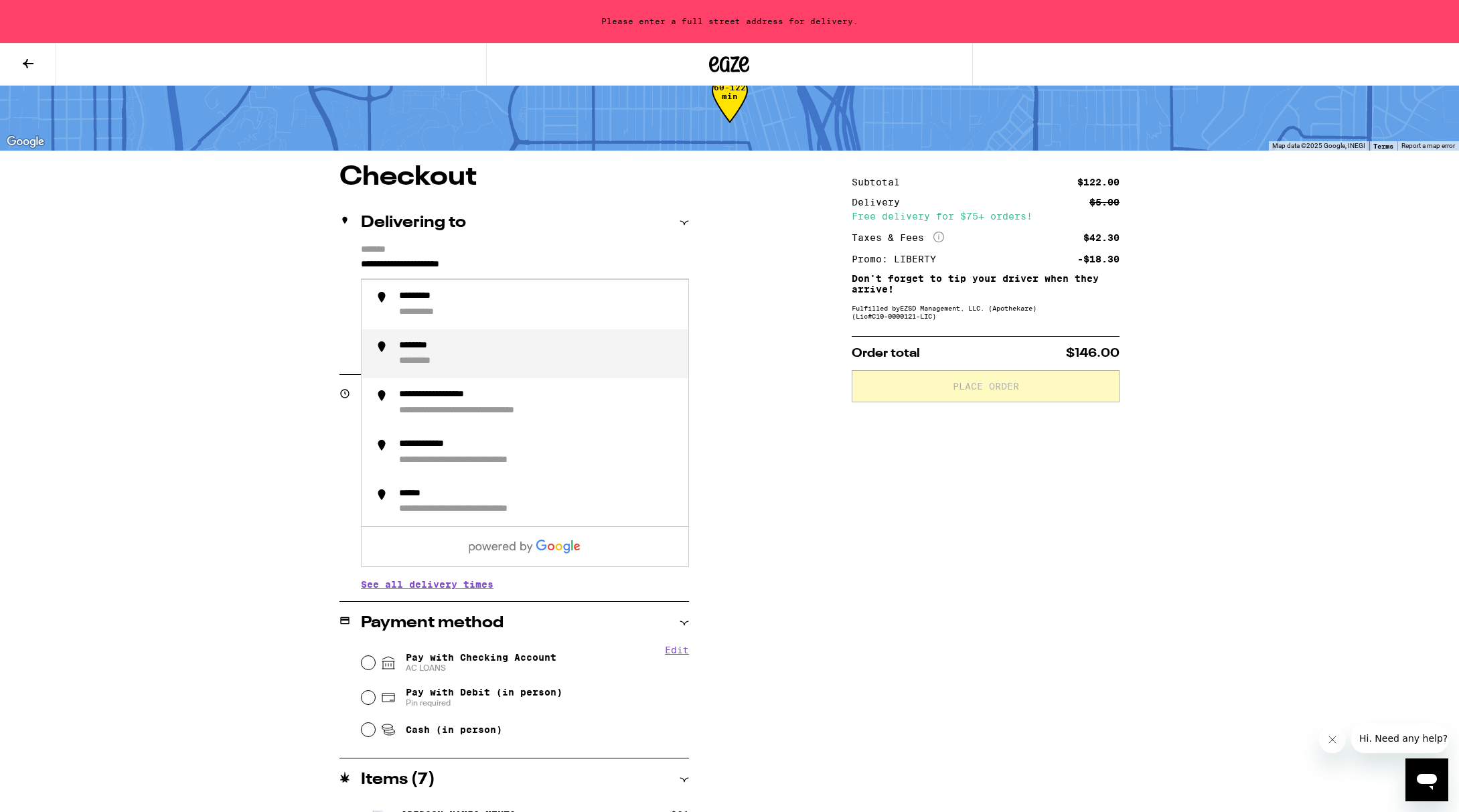
click at [497, 308] on div "**********" at bounding box center [538, 304] width 279 height 28
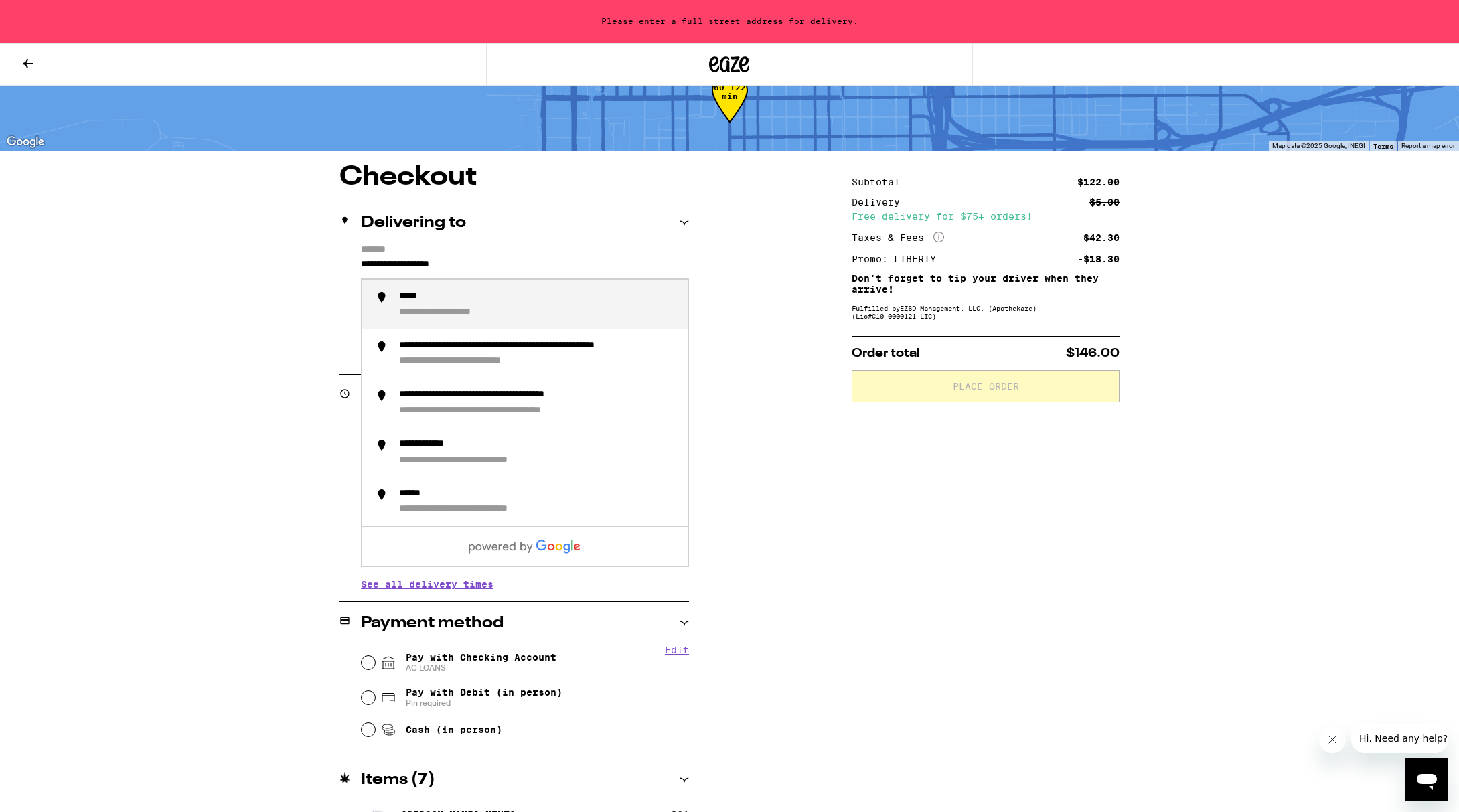
drag, startPoint x: 505, startPoint y: 262, endPoint x: 285, endPoint y: 252, distance: 220.2
click at [285, 252] on div "**********" at bounding box center [730, 627] width 964 height 927
click at [415, 316] on div "**********" at bounding box center [438, 312] width 79 height 13
type input "**********"
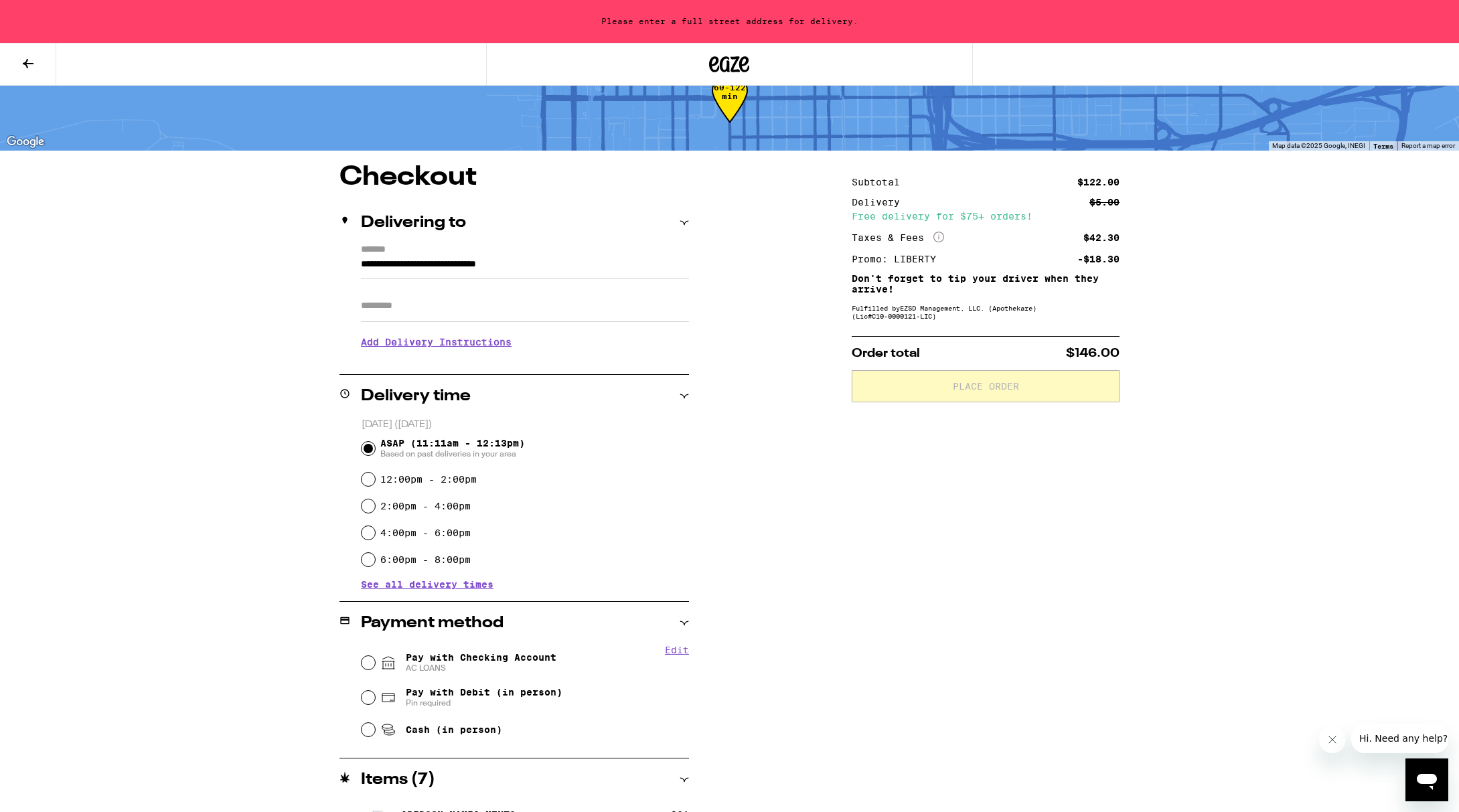
click at [442, 306] on input "Apt/Suite" at bounding box center [524, 305] width 328 height 32
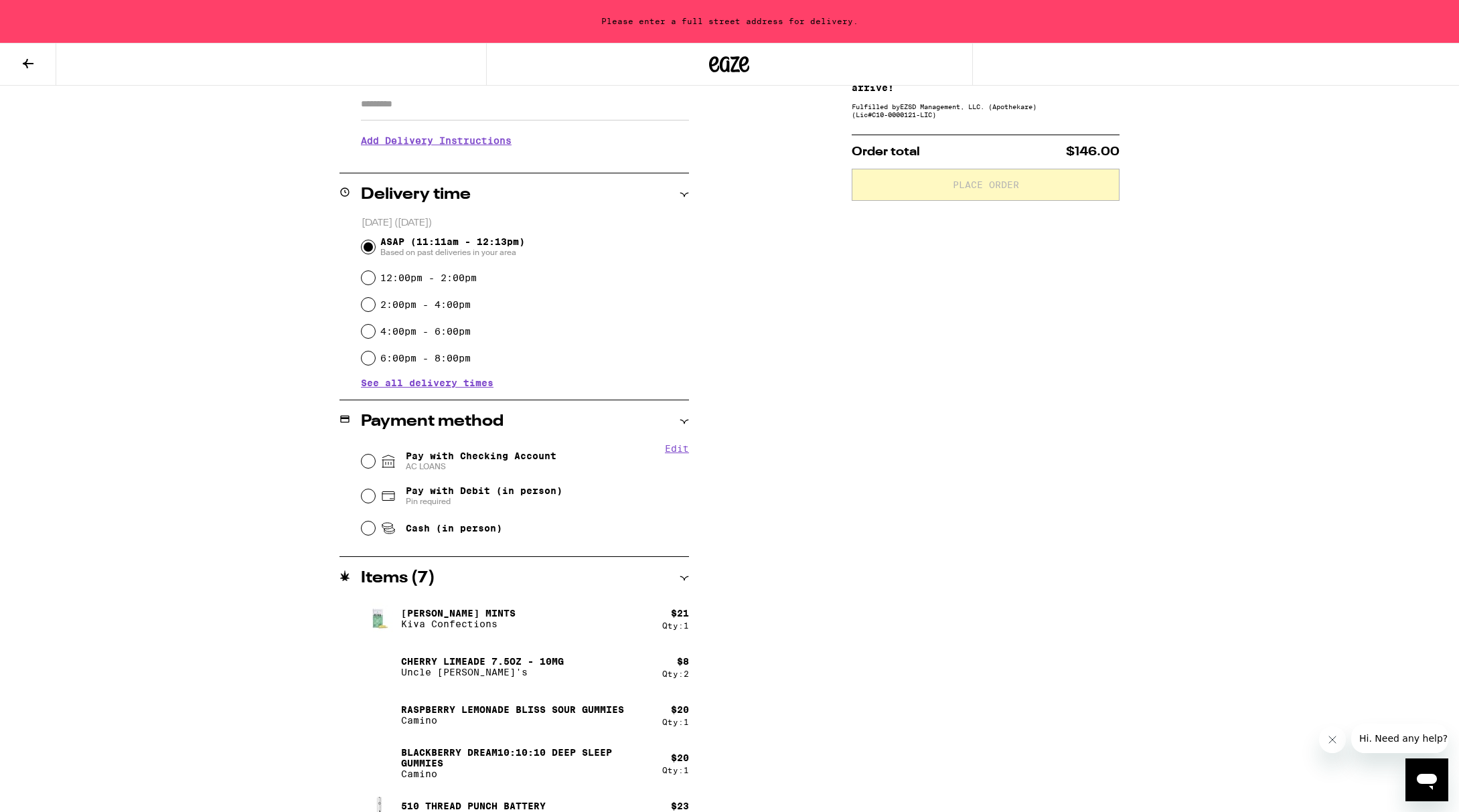
scroll to position [248, 0]
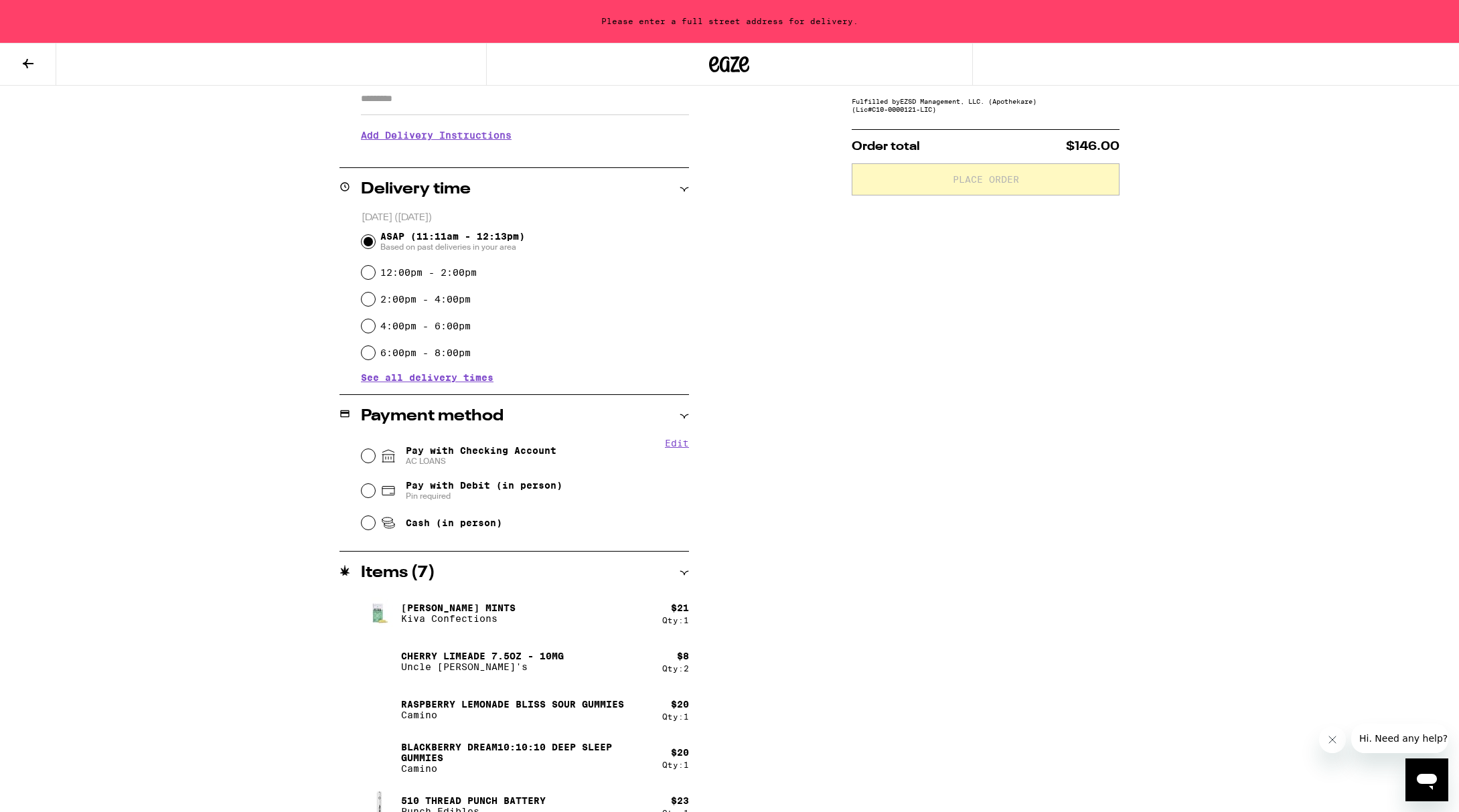
click at [444, 449] on span "Pay with Checking Account AC LOANS" at bounding box center [481, 456] width 150 height 21
click at [375, 449] on input "Pay with Checking Account AC LOANS" at bounding box center [368, 456] width 13 height 13
radio input "true"
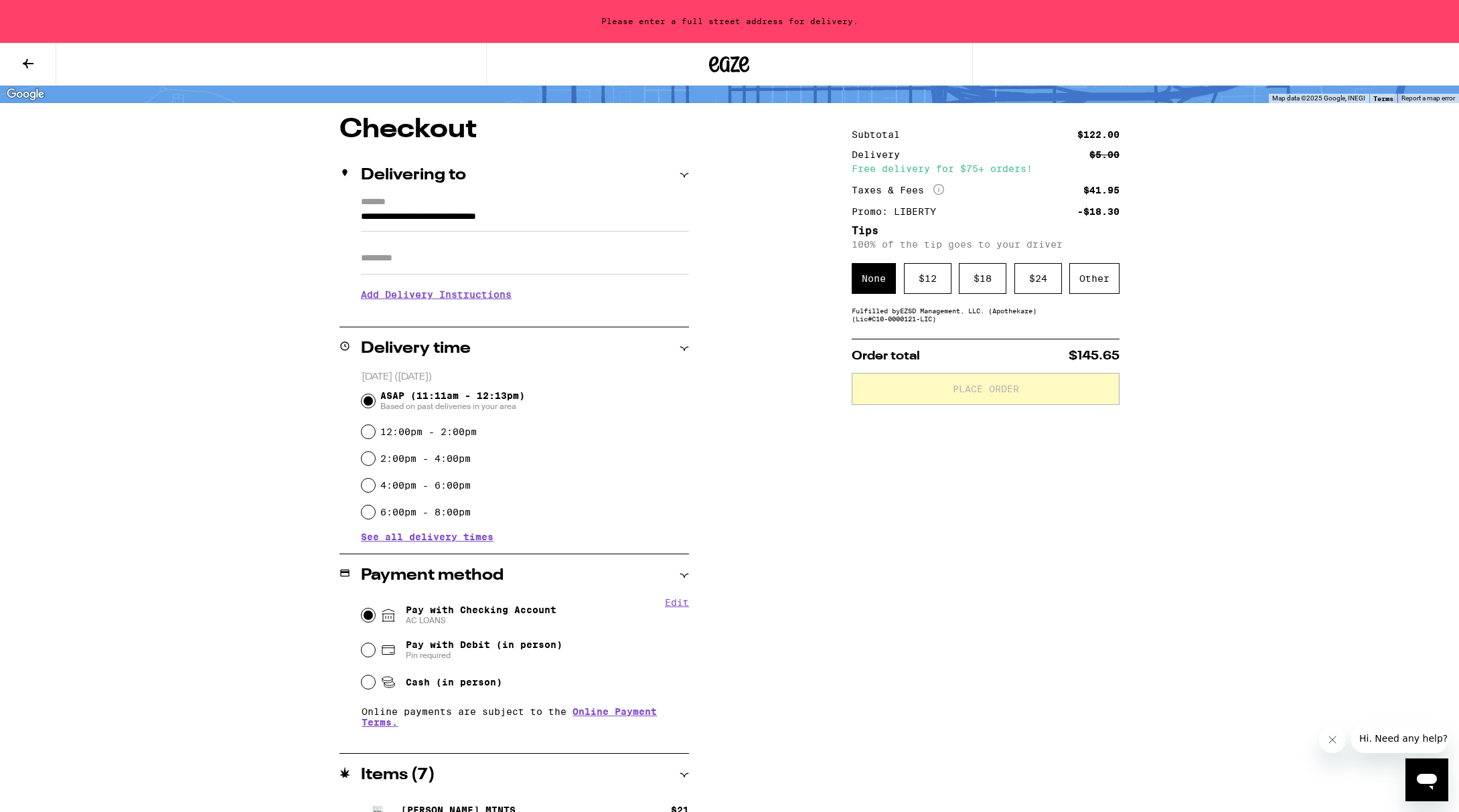
scroll to position [0, 0]
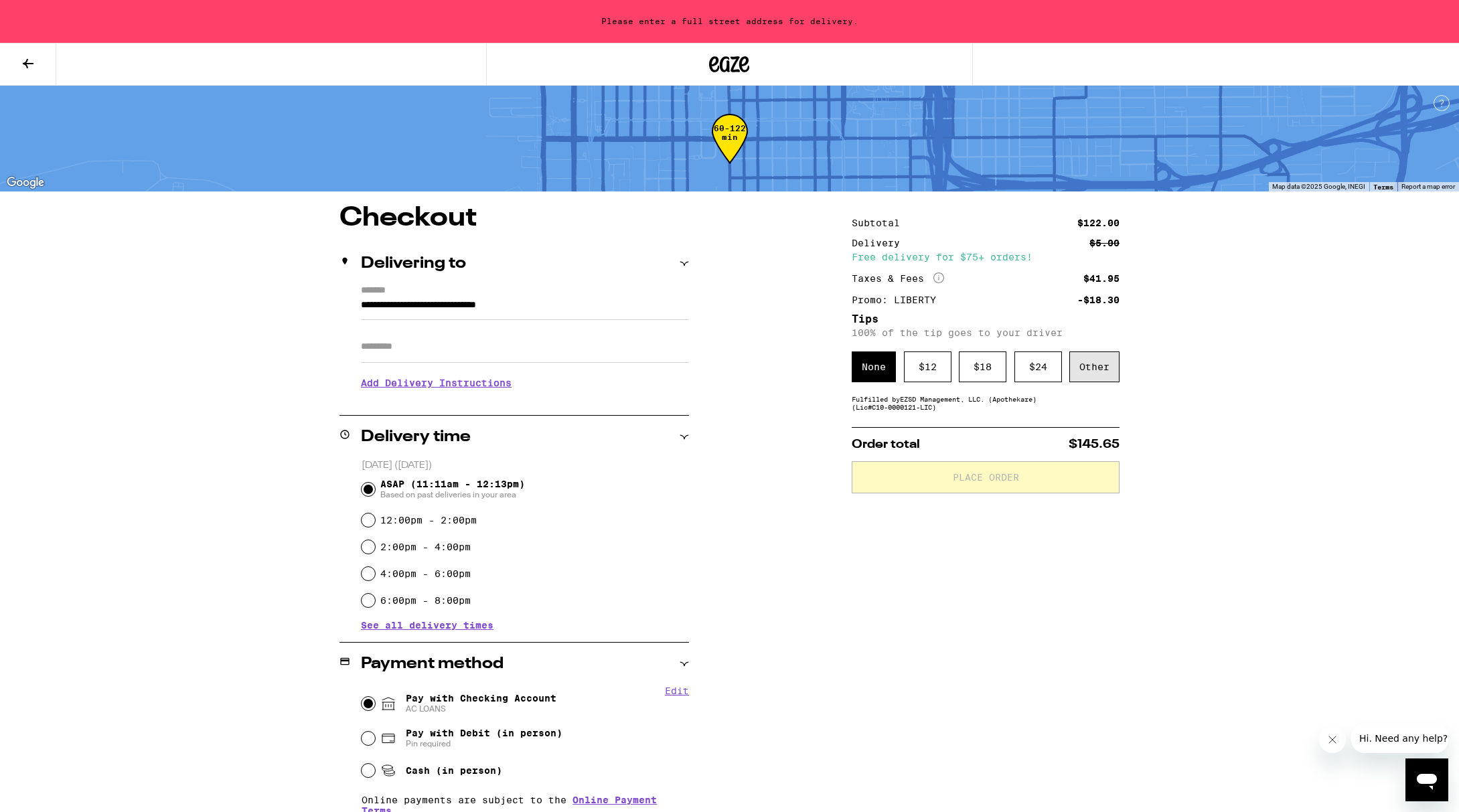
click at [968, 372] on div "Other" at bounding box center [1095, 367] width 50 height 31
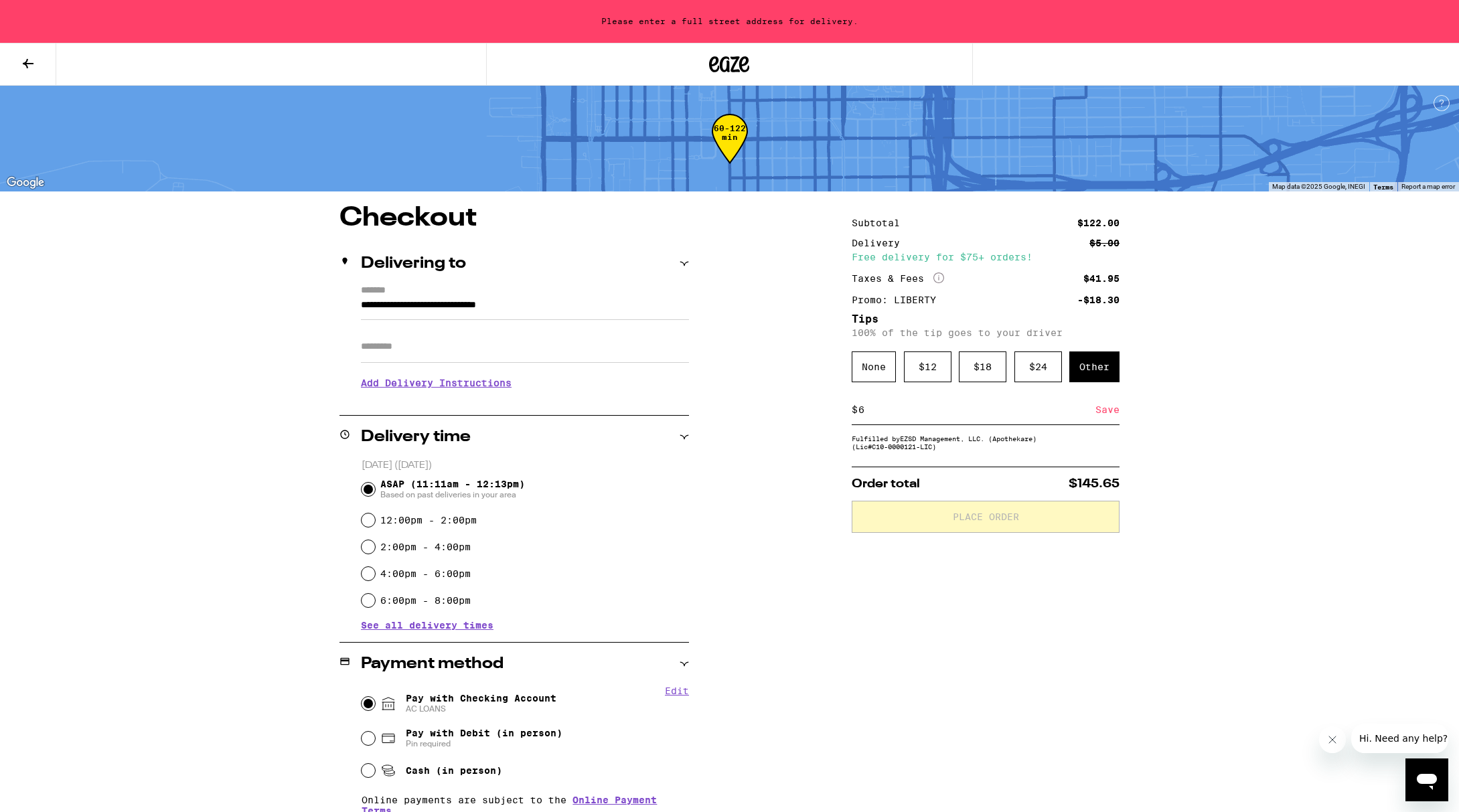
type input "6"
click at [968, 407] on div "**********" at bounding box center [730, 690] width 964 height 970
click at [968, 413] on div "Save" at bounding box center [1107, 409] width 24 height 30
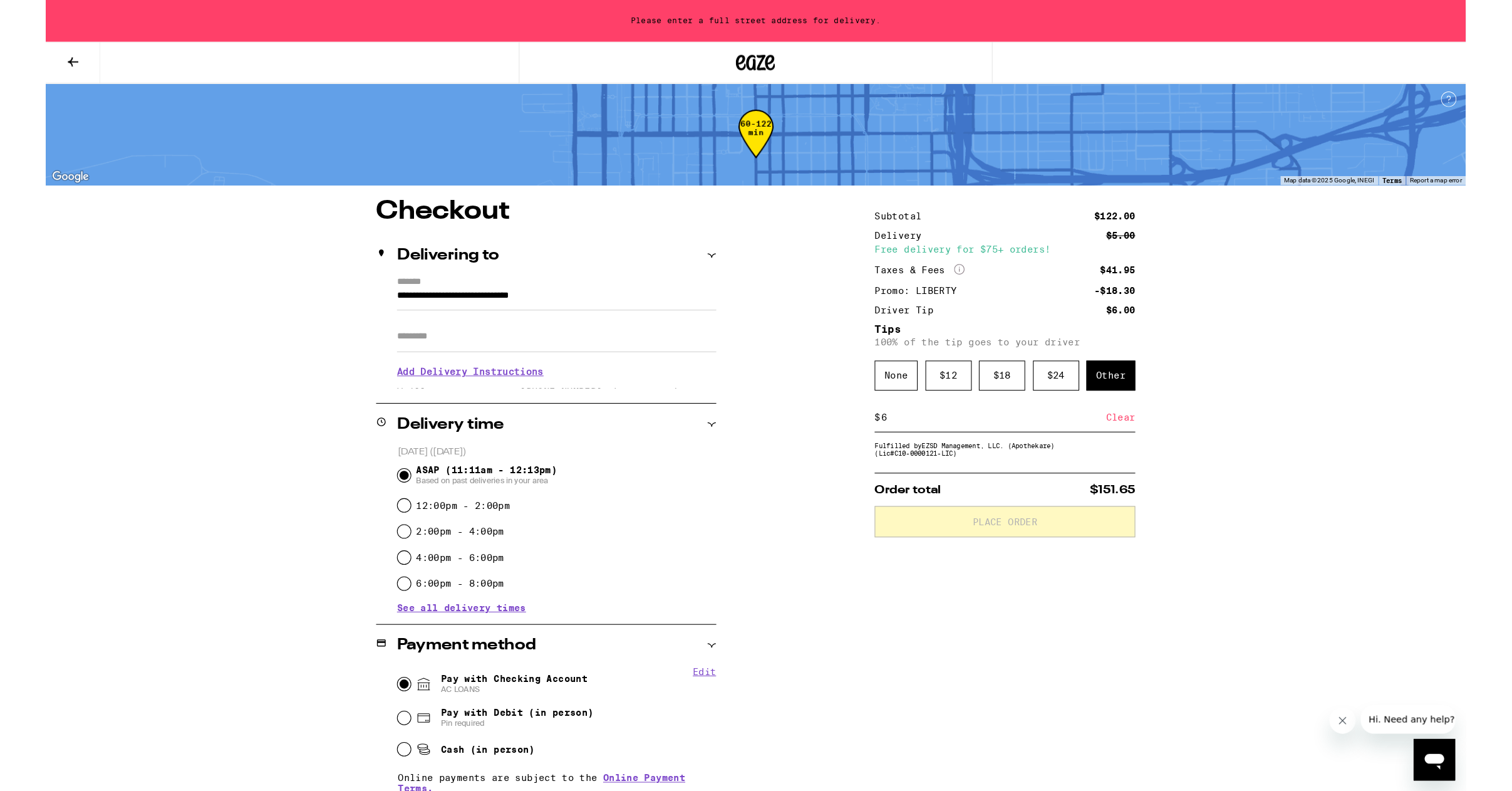
scroll to position [1, 0]
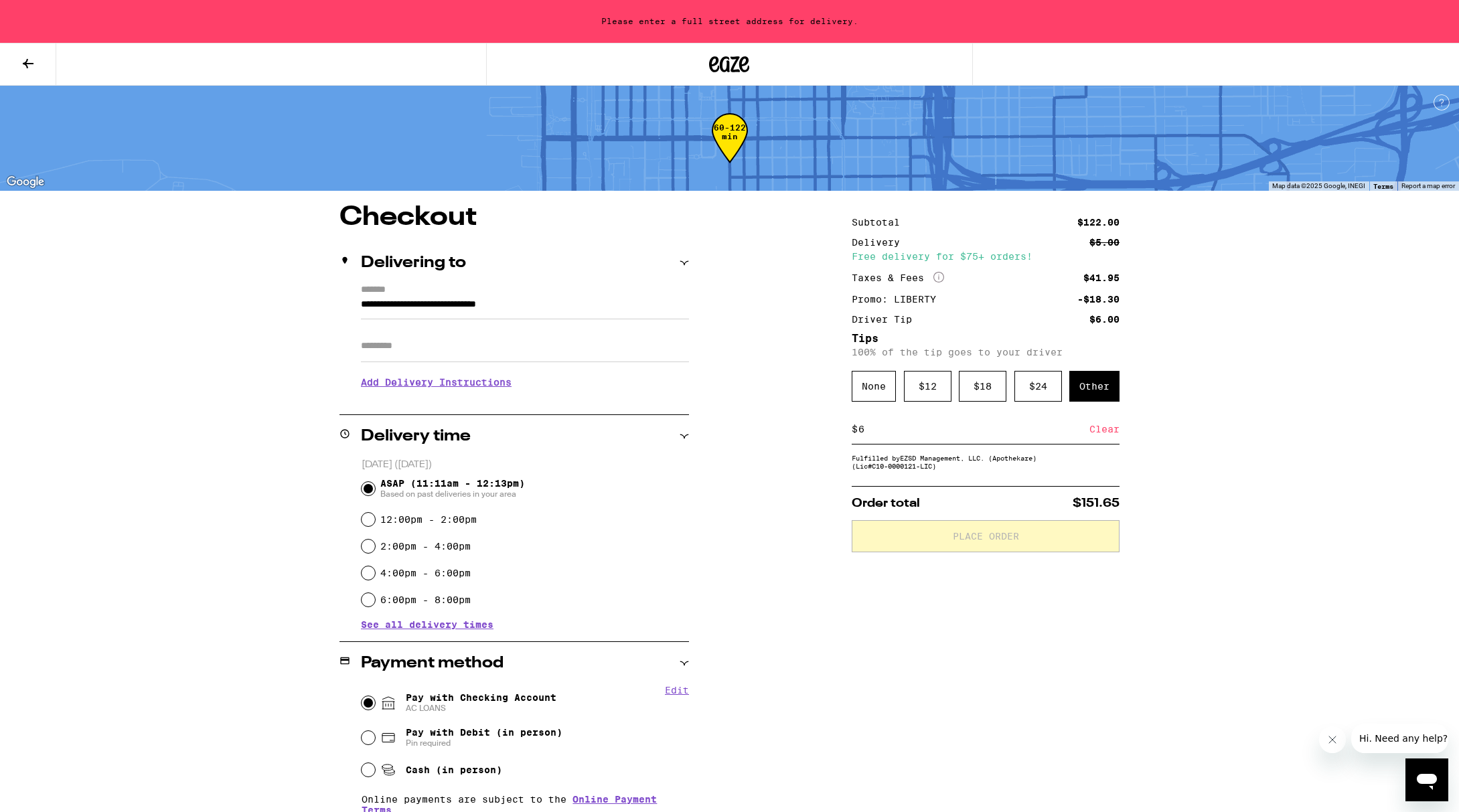
click at [968, 442] on div "$ 6 Clear" at bounding box center [986, 429] width 268 height 30
click at [958, 470] on div "Fulfilled by EZSD Management, LLC. (Apothekare) (Lic# C10-0000121-LIC )" at bounding box center [986, 461] width 268 height 16
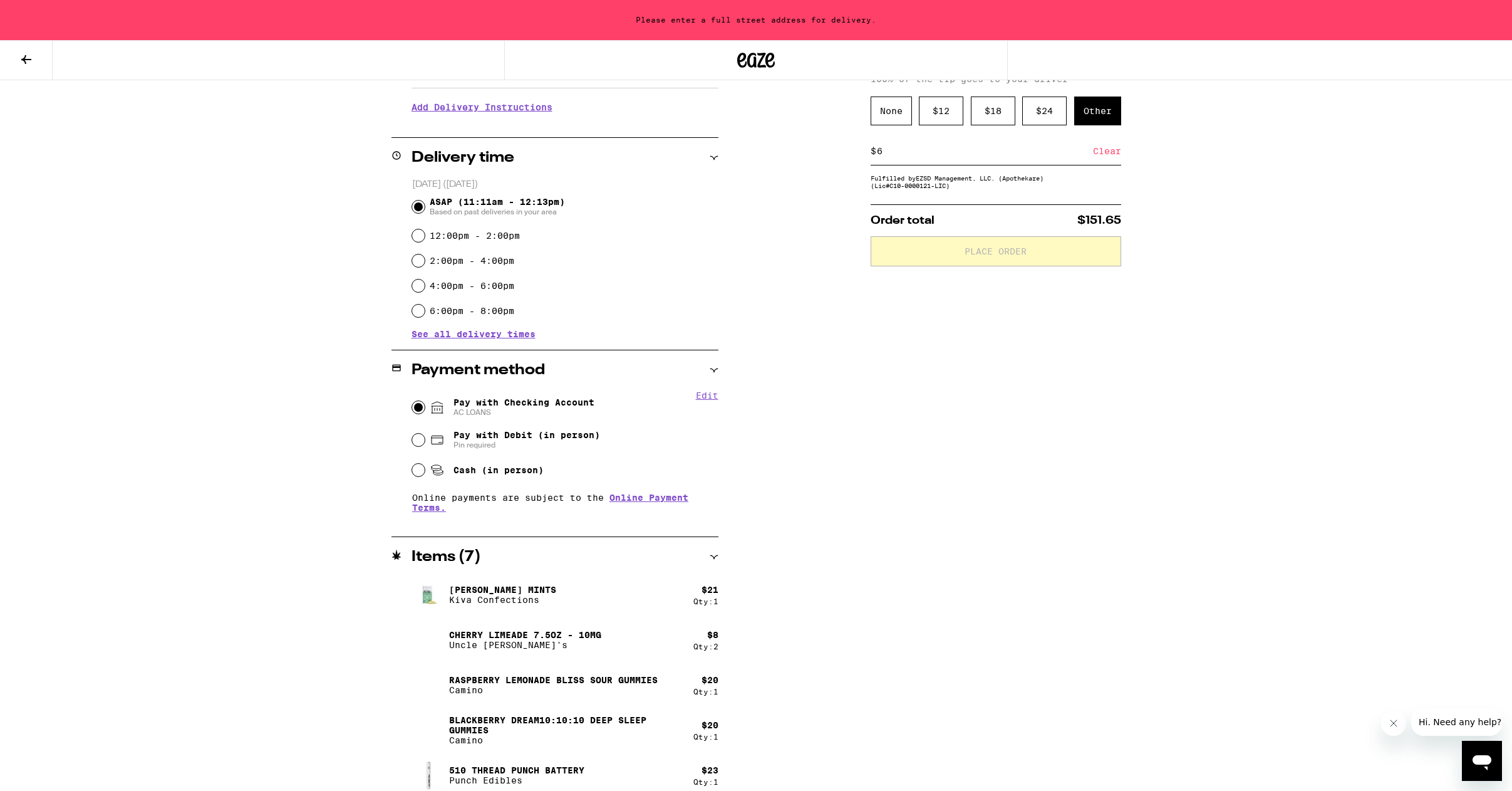
scroll to position [309, 0]
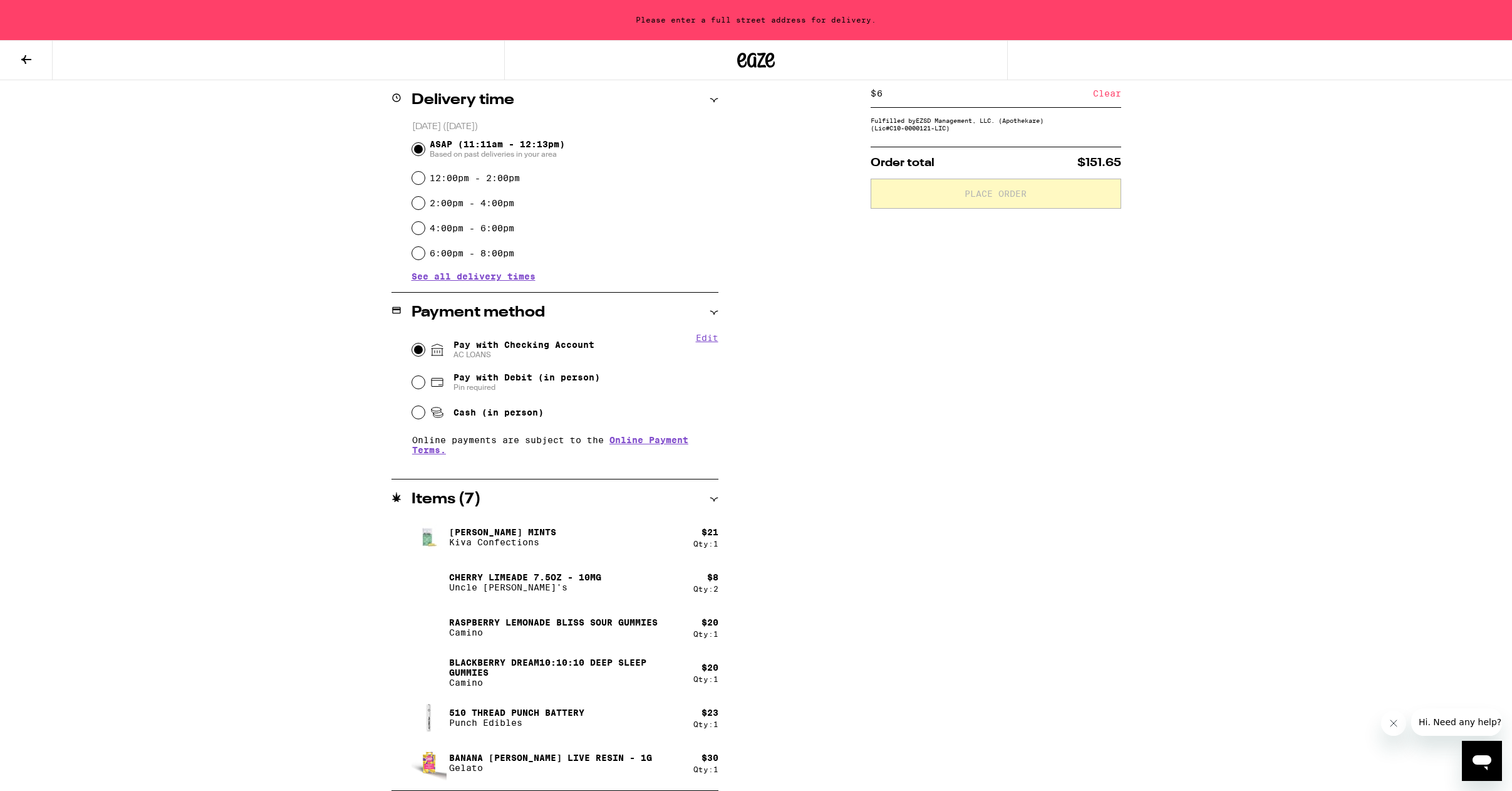
click at [714, 337] on button "Edit" at bounding box center [707, 337] width 23 height 10
click at [567, 305] on div "Payment method" at bounding box center [554, 312] width 327 height 15
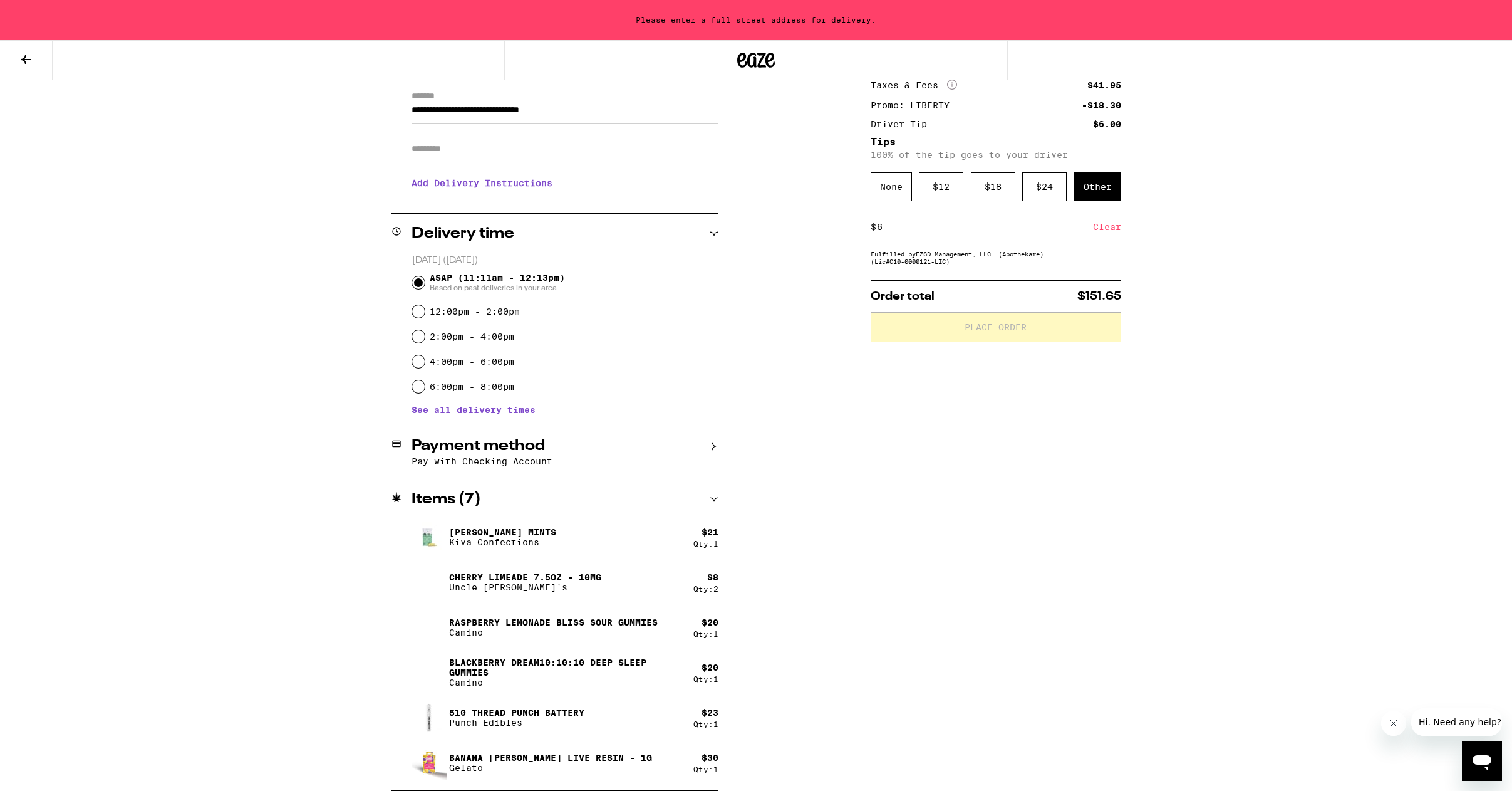
scroll to position [177, 0]
click at [722, 442] on div "**********" at bounding box center [756, 403] width 902 height 775
click at [705, 442] on div "Payment method" at bounding box center [554, 446] width 327 height 15
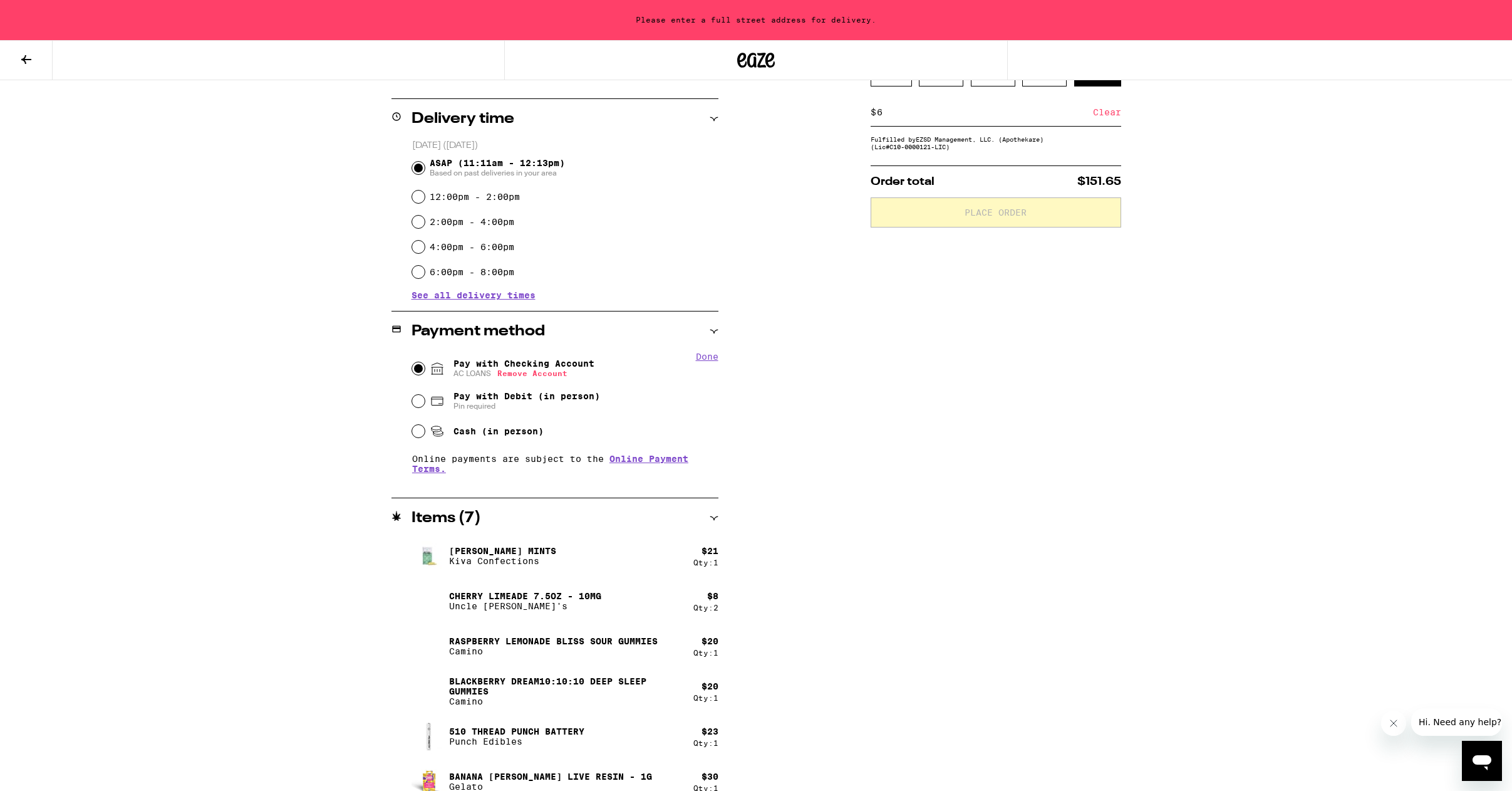
scroll to position [309, 0]
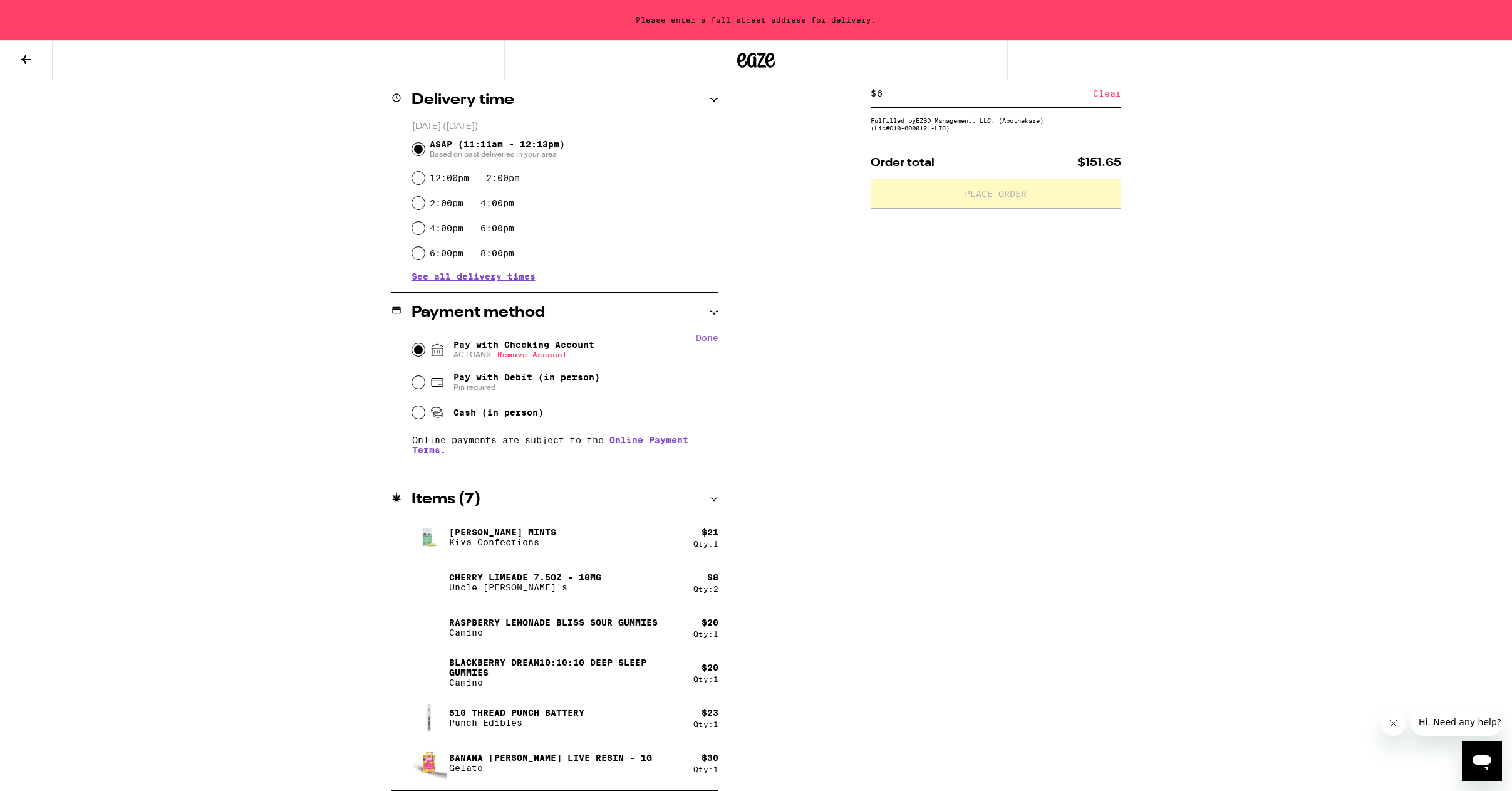
click at [800, 336] on div "**********" at bounding box center [756, 336] width 902 height 908
click at [422, 385] on input "Pay with Debit (in person) Pin required" at bounding box center [418, 382] width 13 height 13
radio input "true"
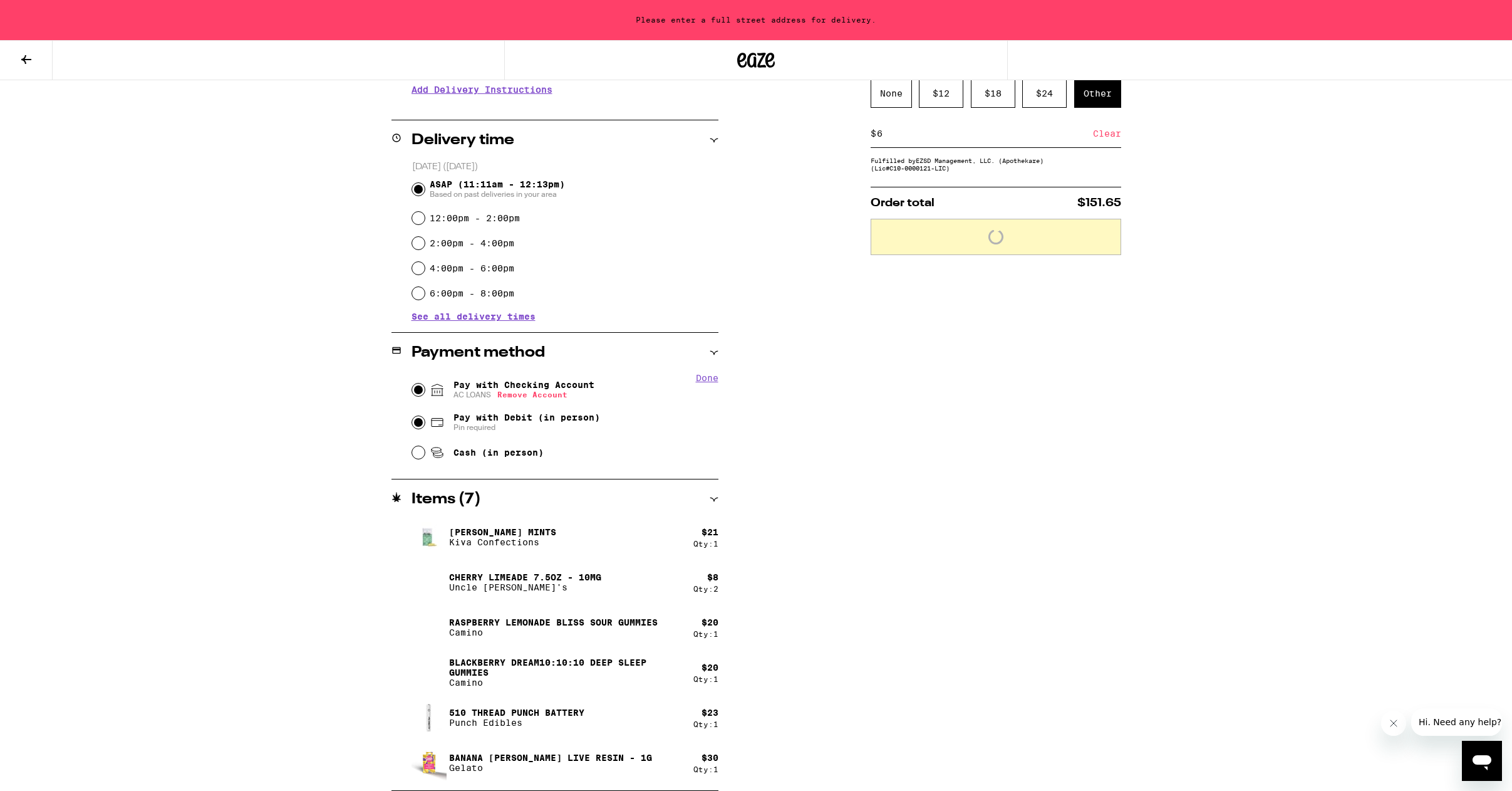
click at [418, 389] on input "Pay with Checking Account AC LOANS Remove Account" at bounding box center [418, 390] width 13 height 13
radio input "true"
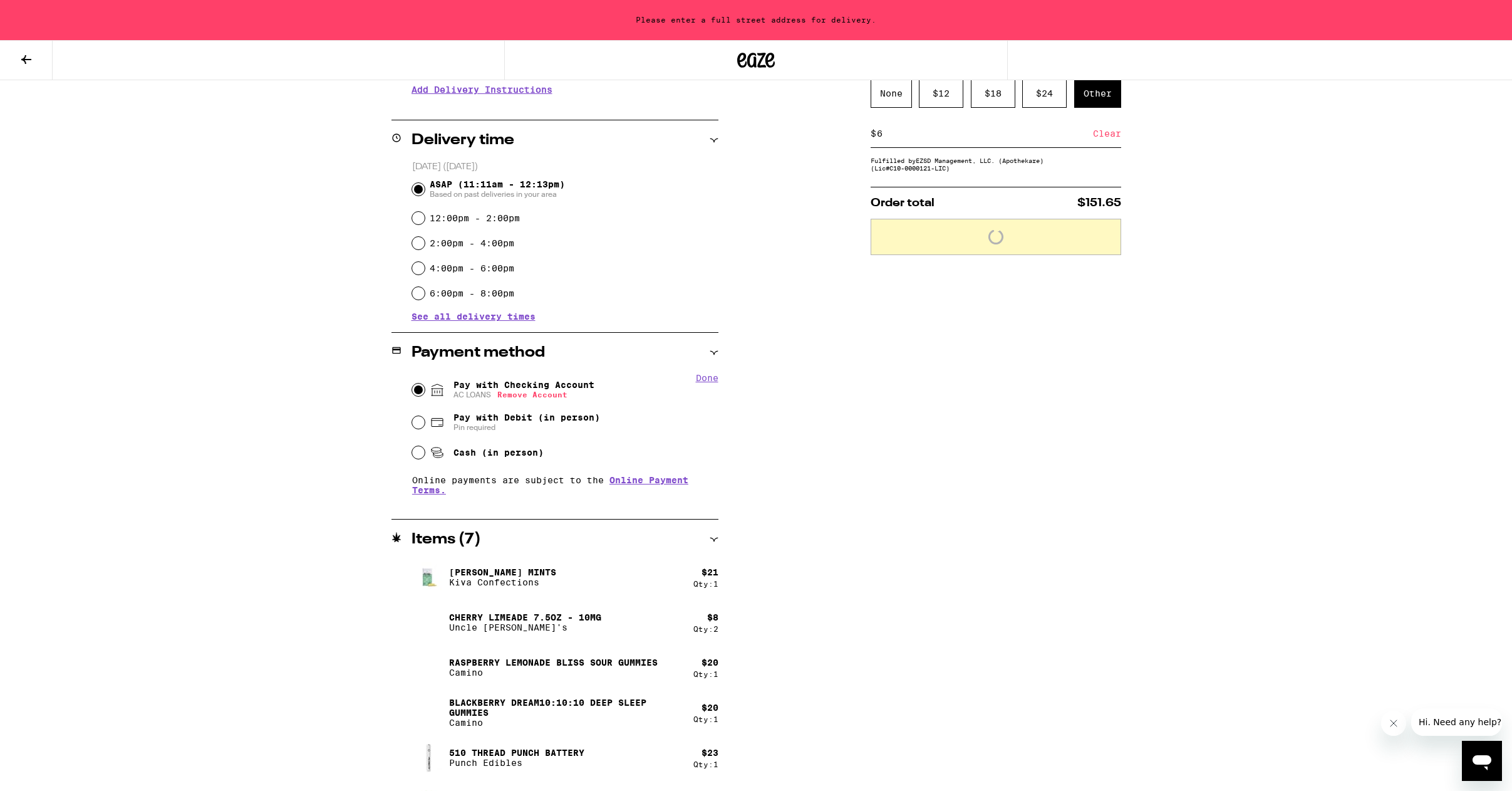
click at [458, 397] on span "AC LOANS Remove Account" at bounding box center [524, 394] width 141 height 10
click at [425, 396] on input "Pay with Checking Account AC LOANS Remove Account" at bounding box center [418, 390] width 13 height 13
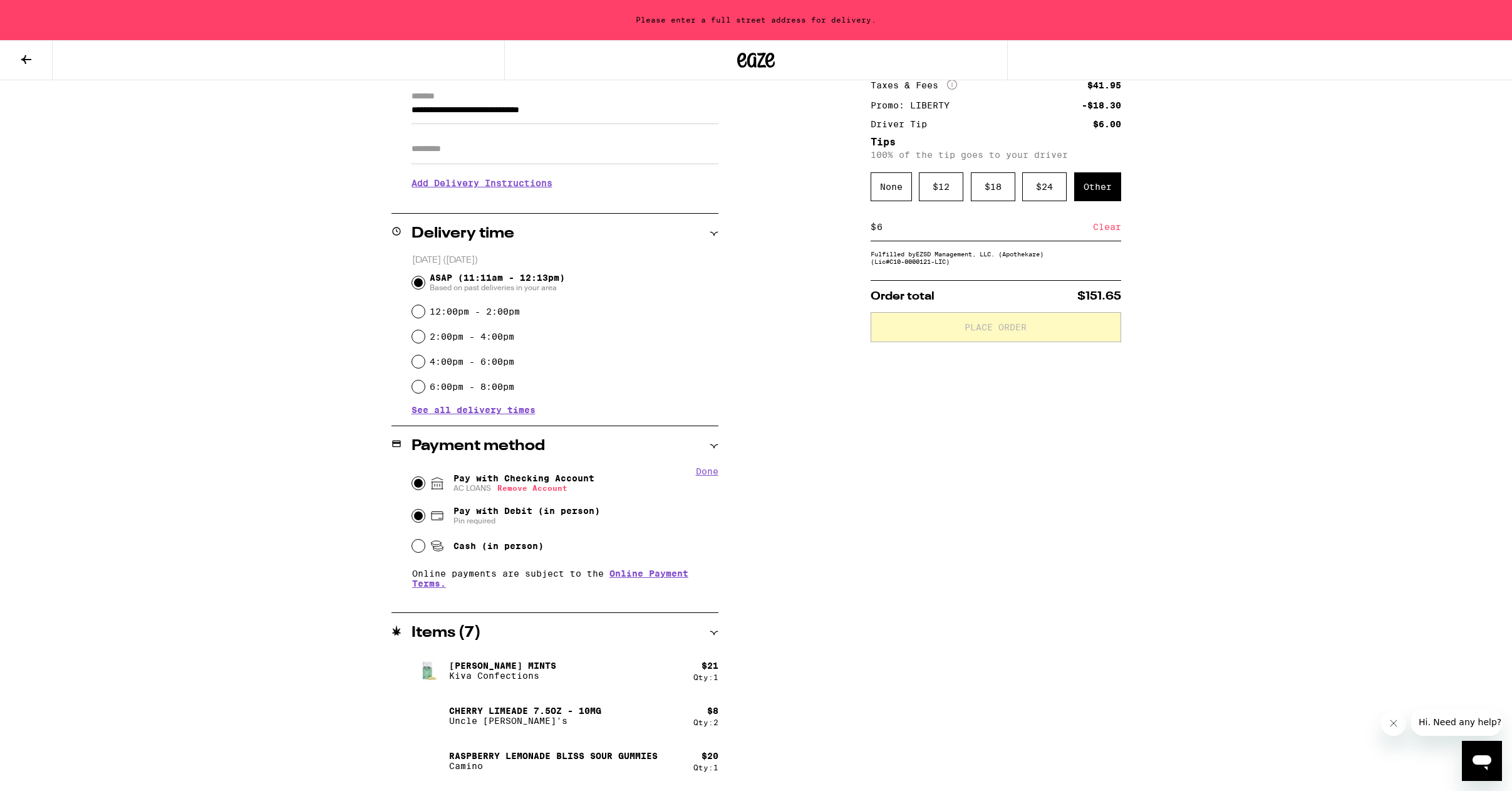
scroll to position [174, 0]
click at [424, 515] on input "Pay with Debit (in person) Pin required" at bounding box center [418, 517] width 13 height 13
radio input "true"
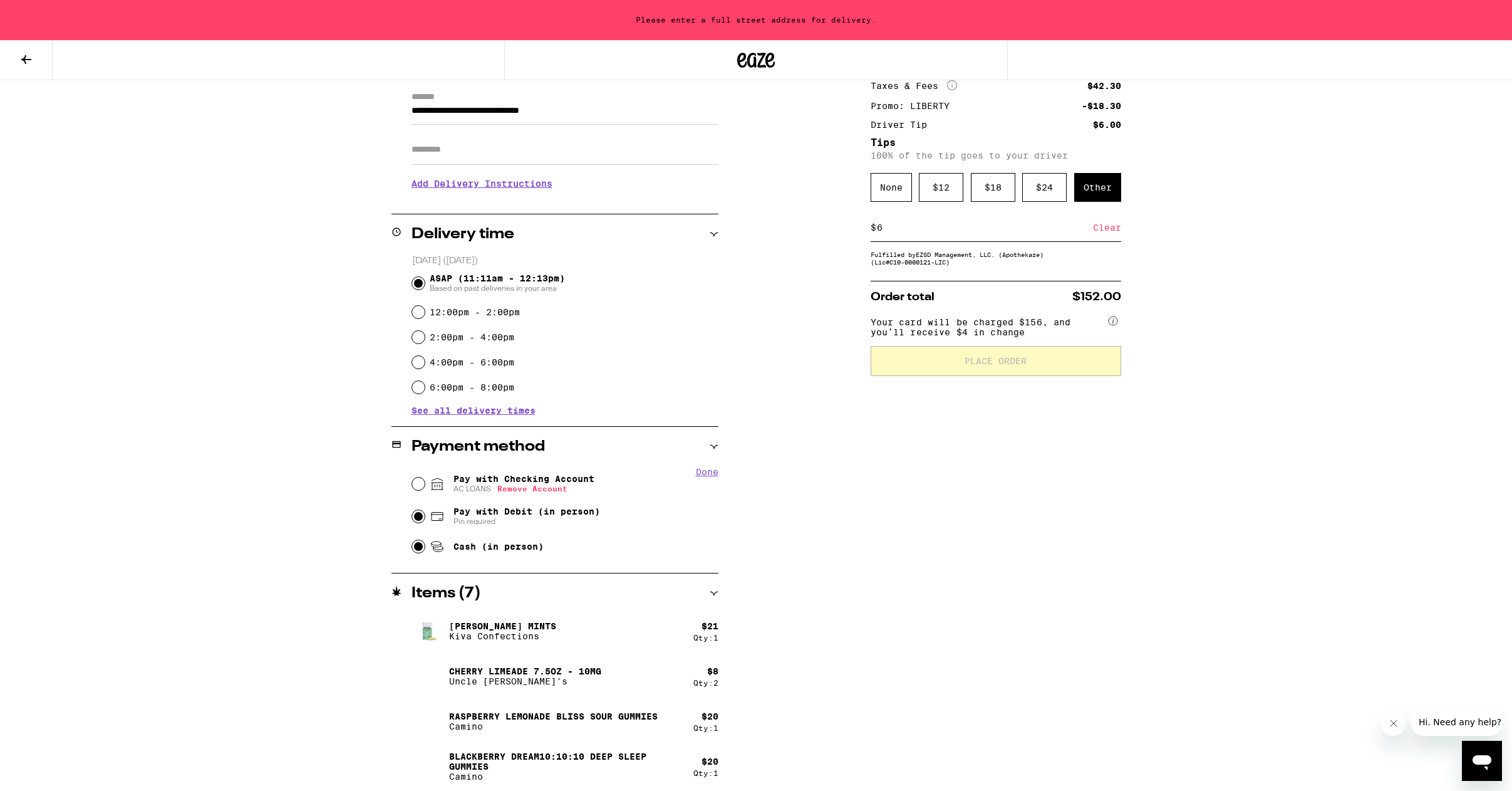
click at [416, 547] on input "Cash (in person)" at bounding box center [418, 547] width 13 height 13
radio input "true"
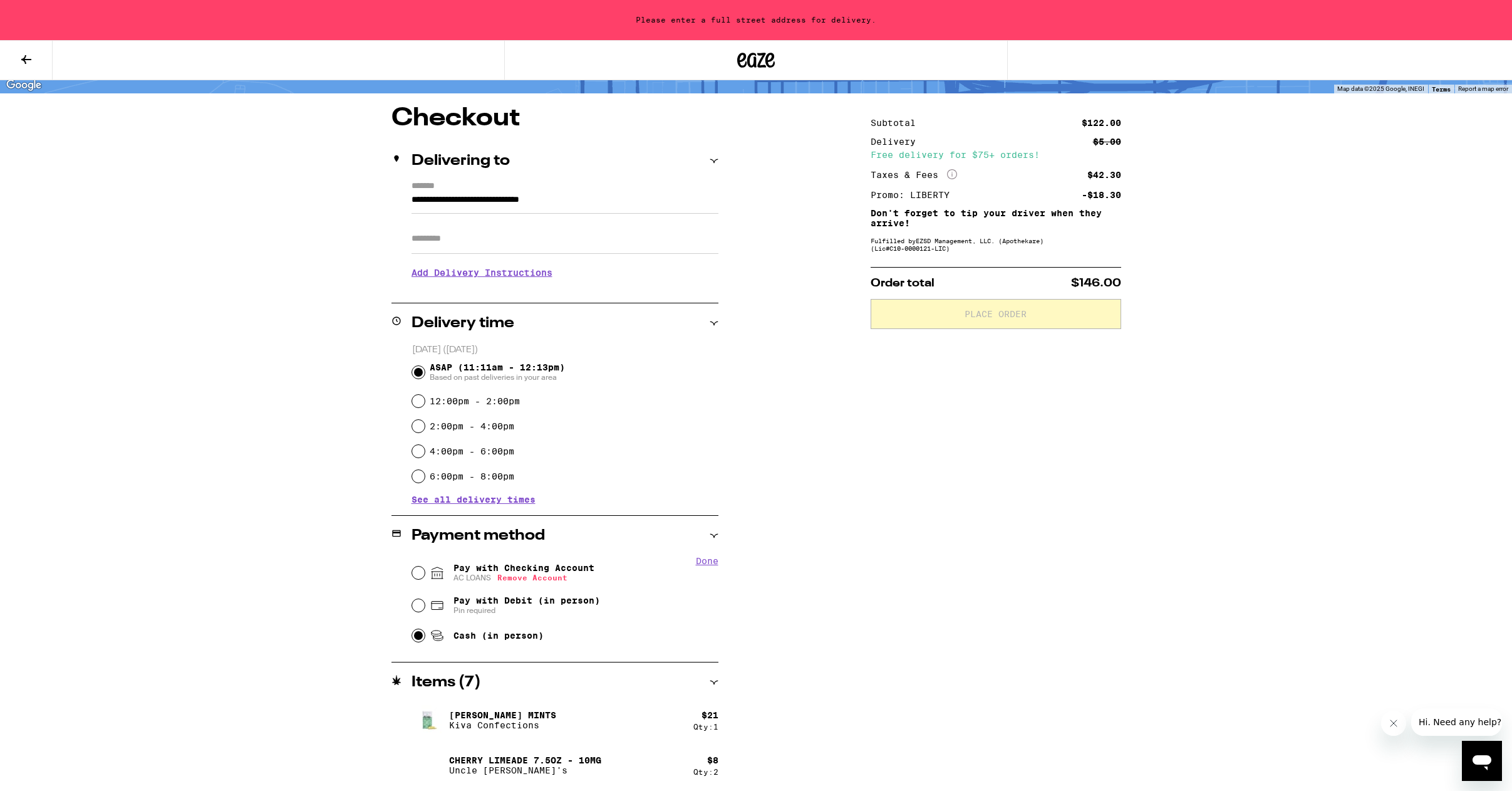
scroll to position [269, 0]
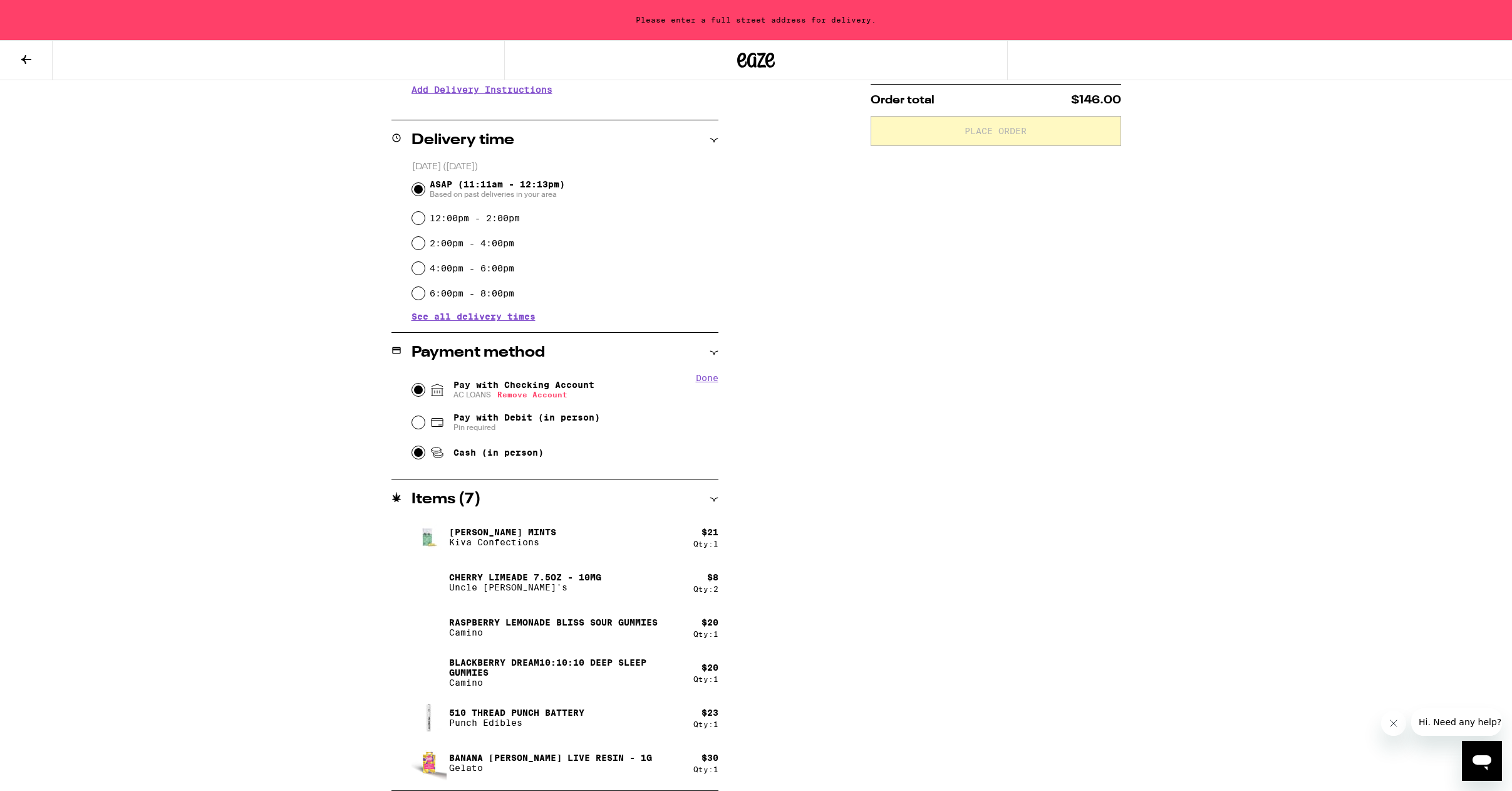
click at [418, 390] on input "Pay with Checking Account AC LOANS Remove Account" at bounding box center [418, 390] width 13 height 13
radio input "true"
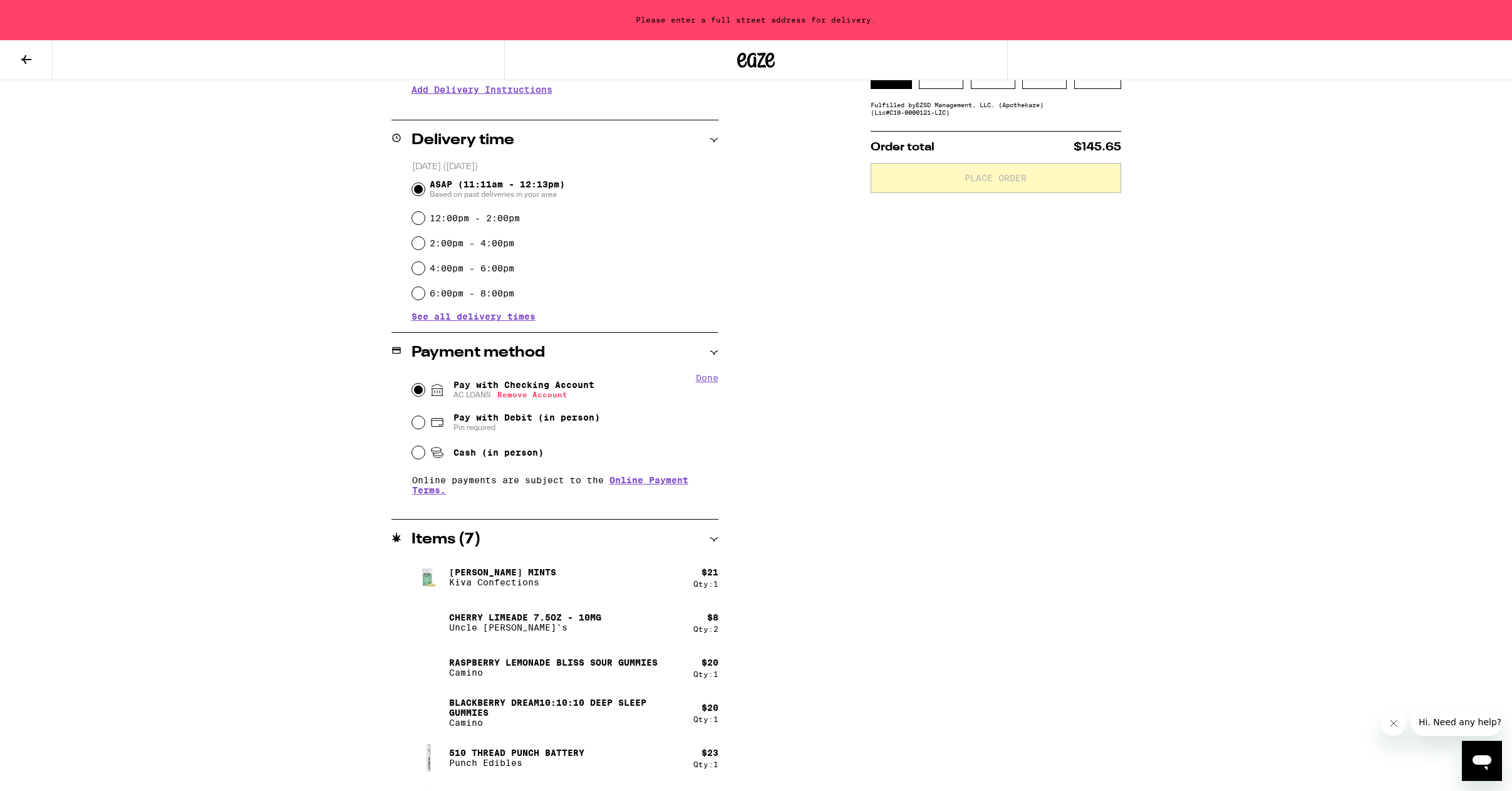
click at [469, 387] on span "Pay with Checking Account AC LOANS Remove Account" at bounding box center [524, 390] width 141 height 20
click at [425, 387] on input "Pay with Checking Account AC LOANS Remove Account" at bounding box center [418, 390] width 13 height 13
click at [707, 379] on button "Done" at bounding box center [707, 377] width 23 height 10
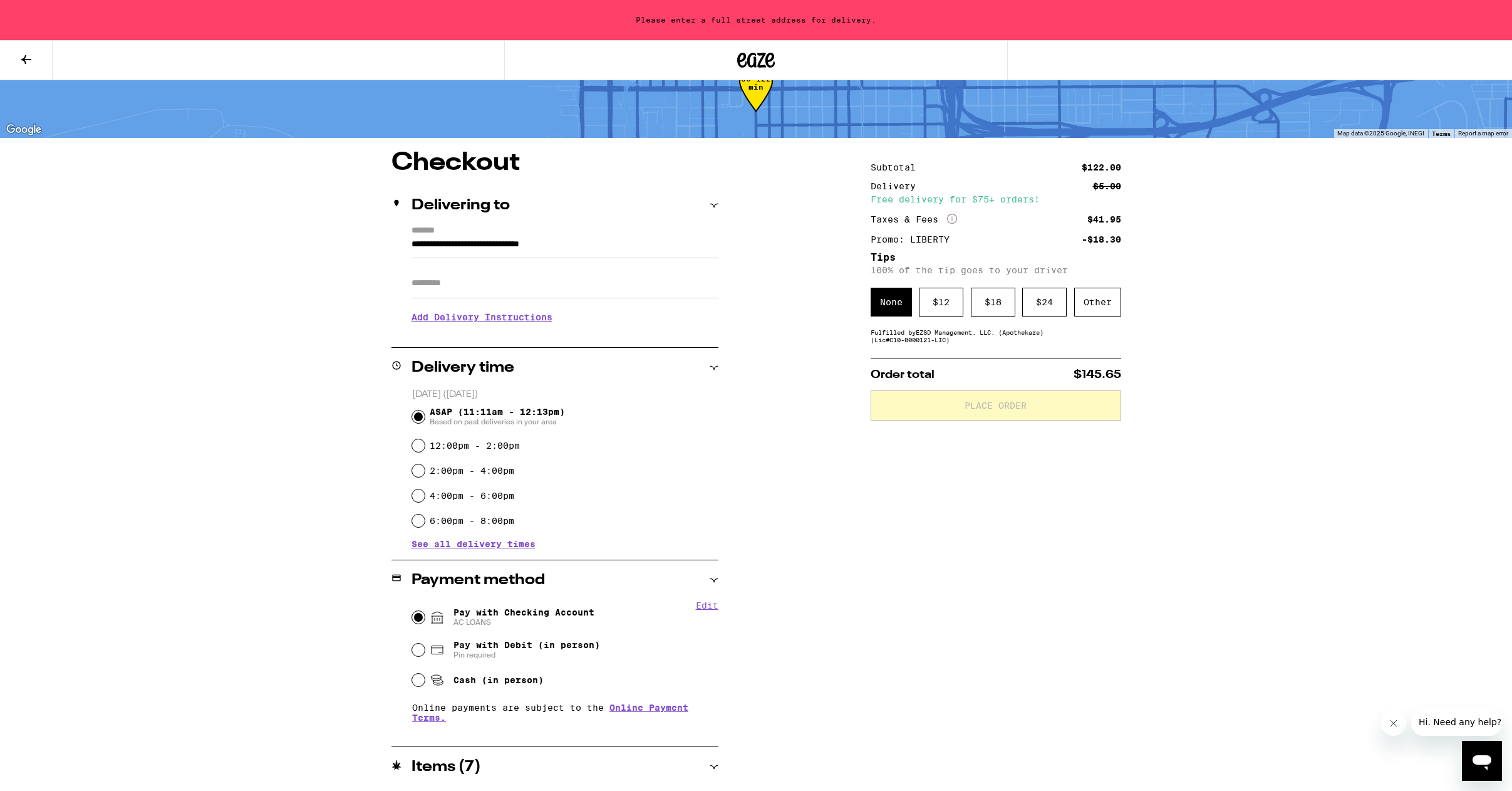
scroll to position [30, 0]
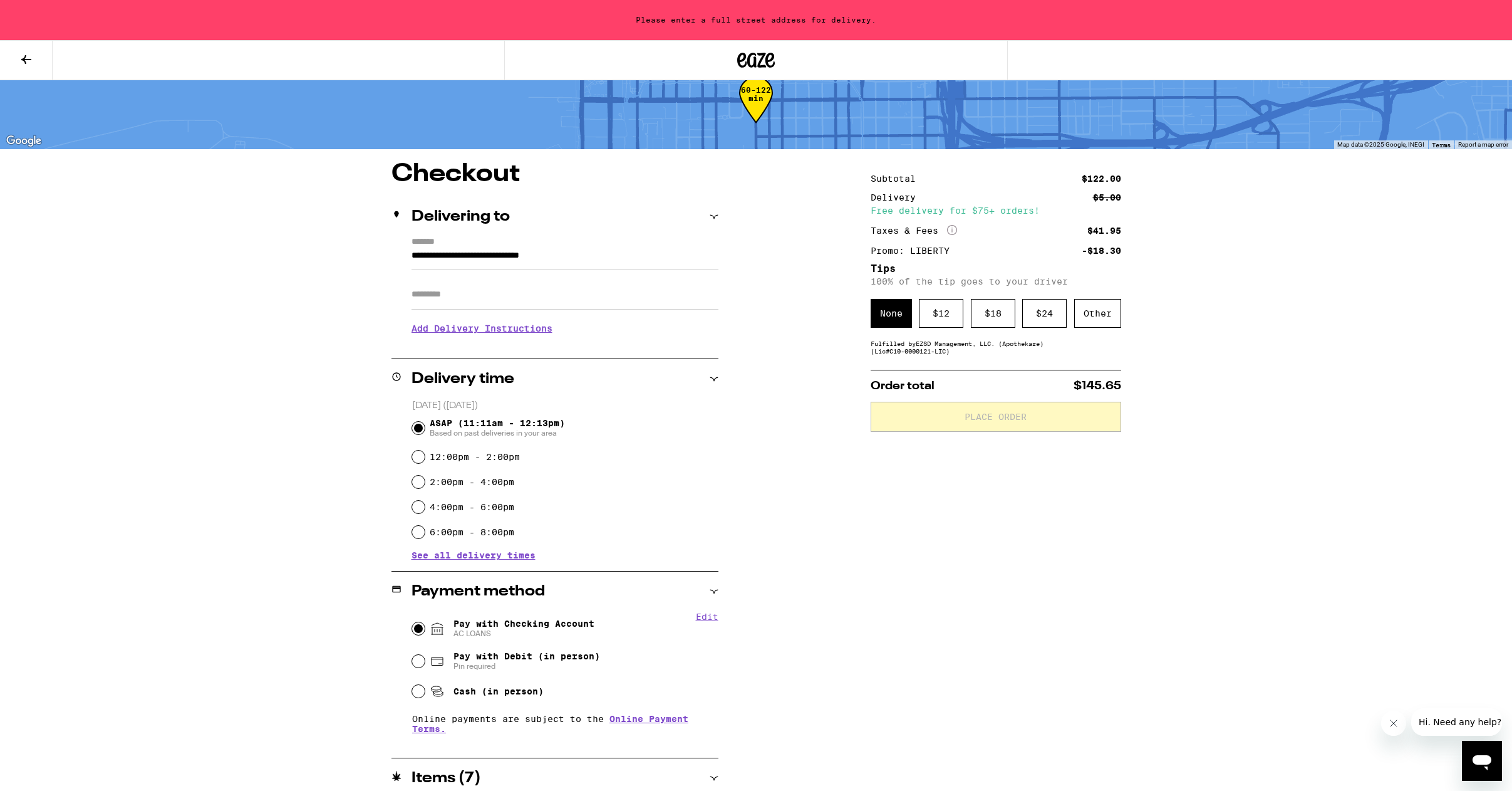
click at [473, 453] on label "12:00pm - 2:00pm" at bounding box center [475, 456] width 90 height 10
click at [425, 453] on input "12:00pm - 2:00pm" at bounding box center [418, 457] width 13 height 13
radio input "true"
drag, startPoint x: 476, startPoint y: 428, endPoint x: 487, endPoint y: 343, distance: 85.7
click at [476, 427] on span "ASAP (11:11am - 12:13pm) Based on past deliveries in your area" at bounding box center [498, 428] width 135 height 20
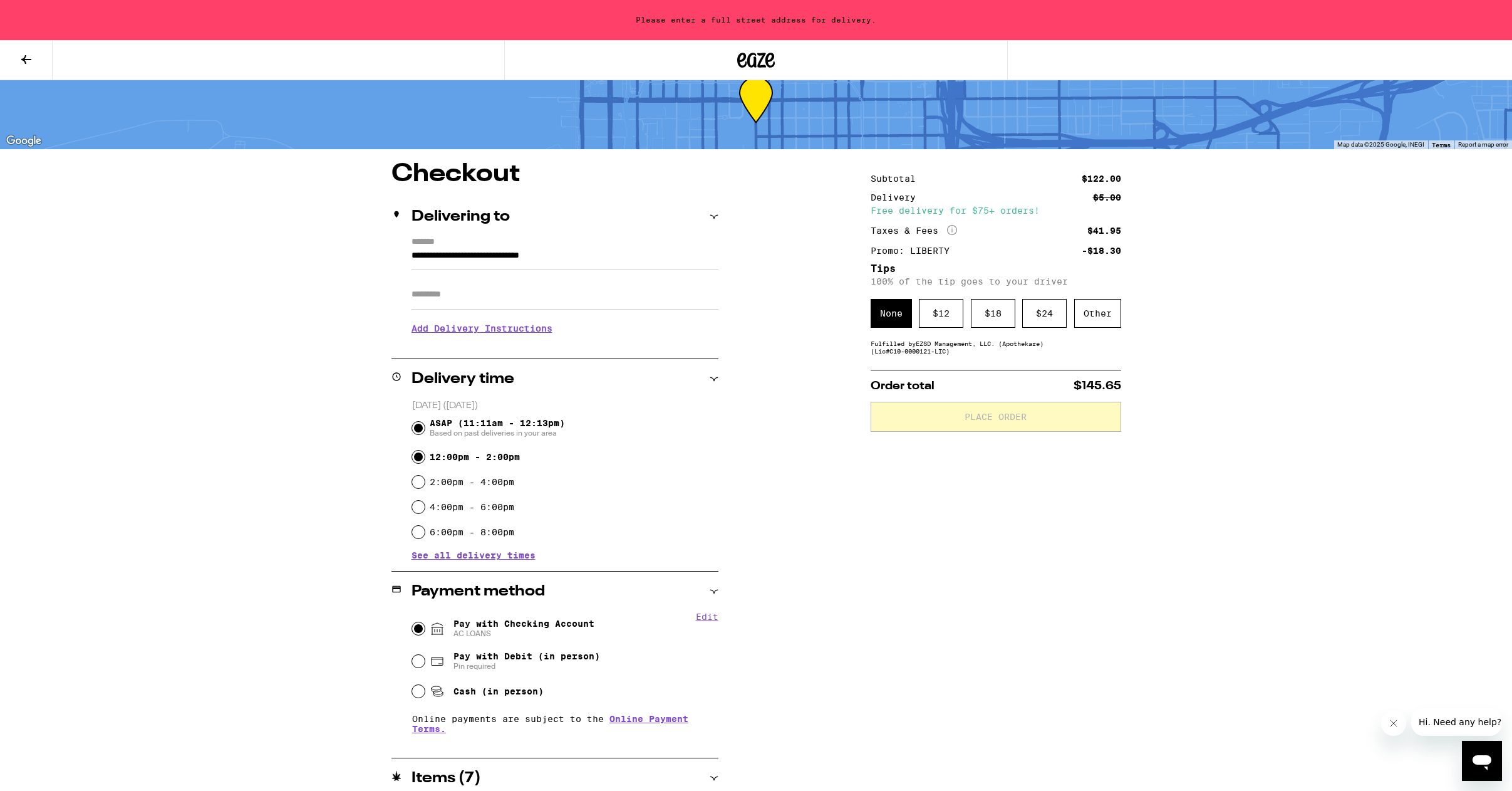
click at [425, 427] on input "ASAP (11:11am - 12:13pm) Based on past deliveries in your area" at bounding box center [418, 428] width 13 height 13
radio input "true"
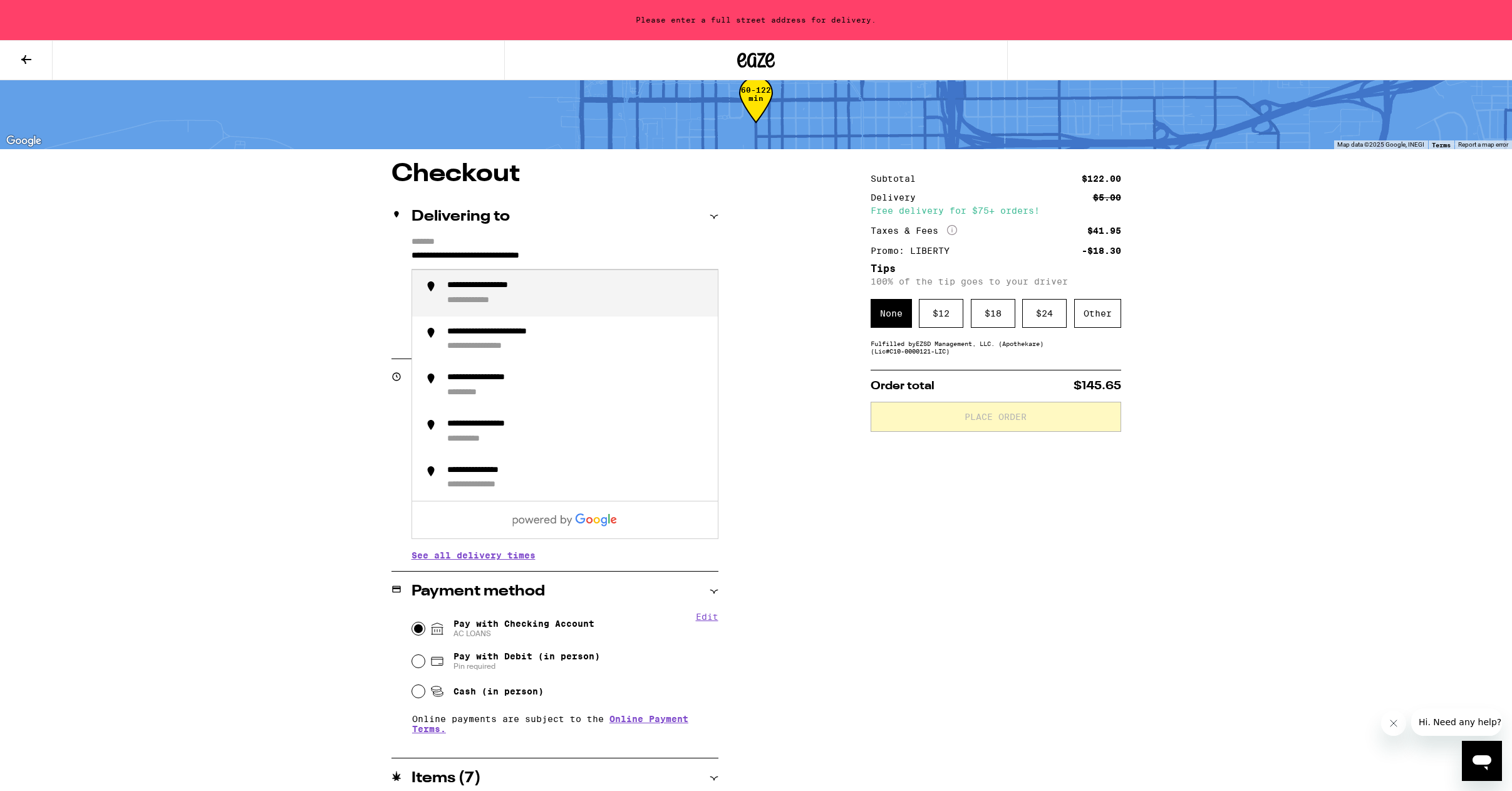
click at [499, 258] on input "**********" at bounding box center [564, 259] width 307 height 22
click at [524, 285] on div "**********" at bounding box center [500, 286] width 107 height 12
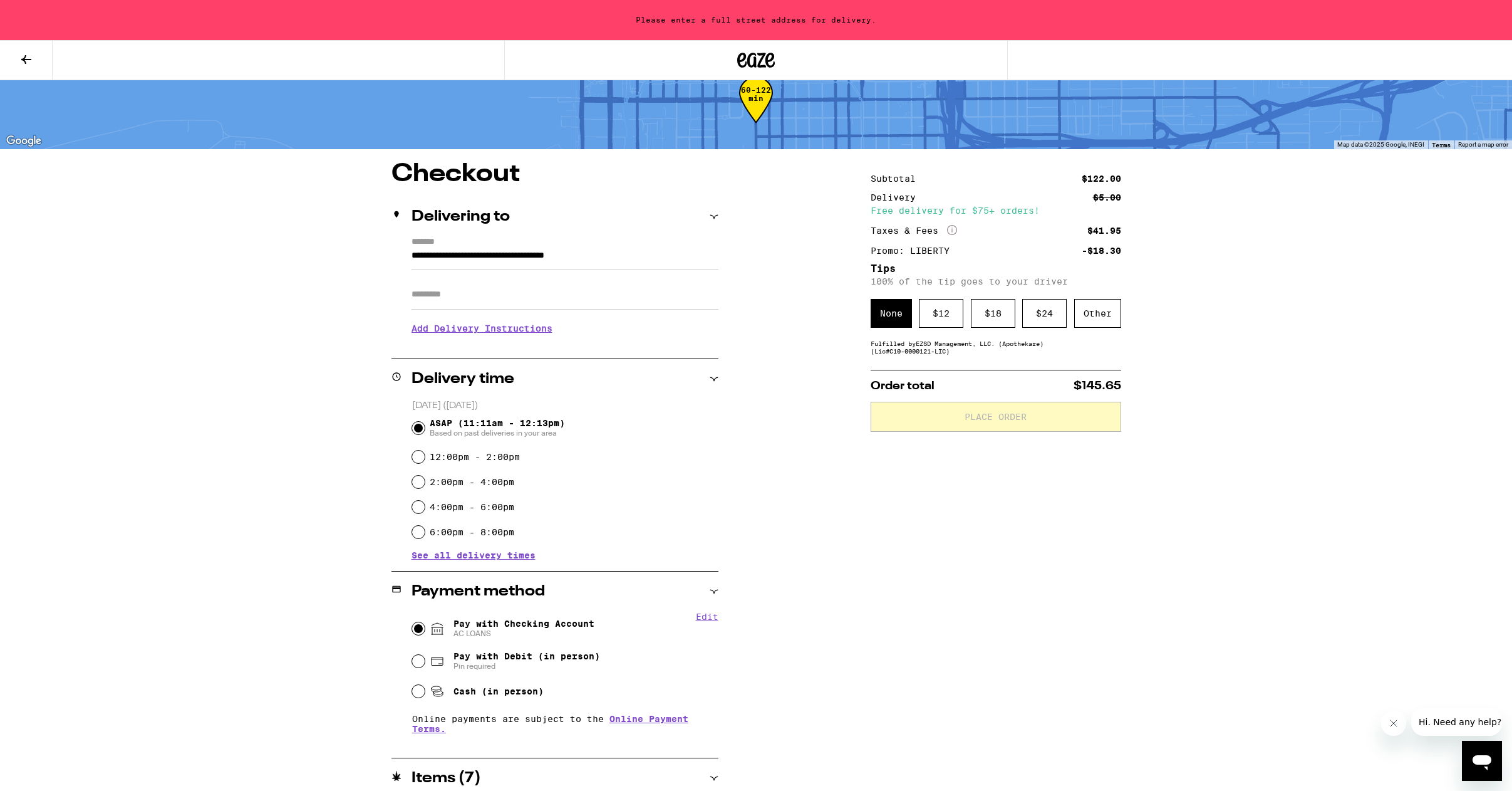
type input "**********"
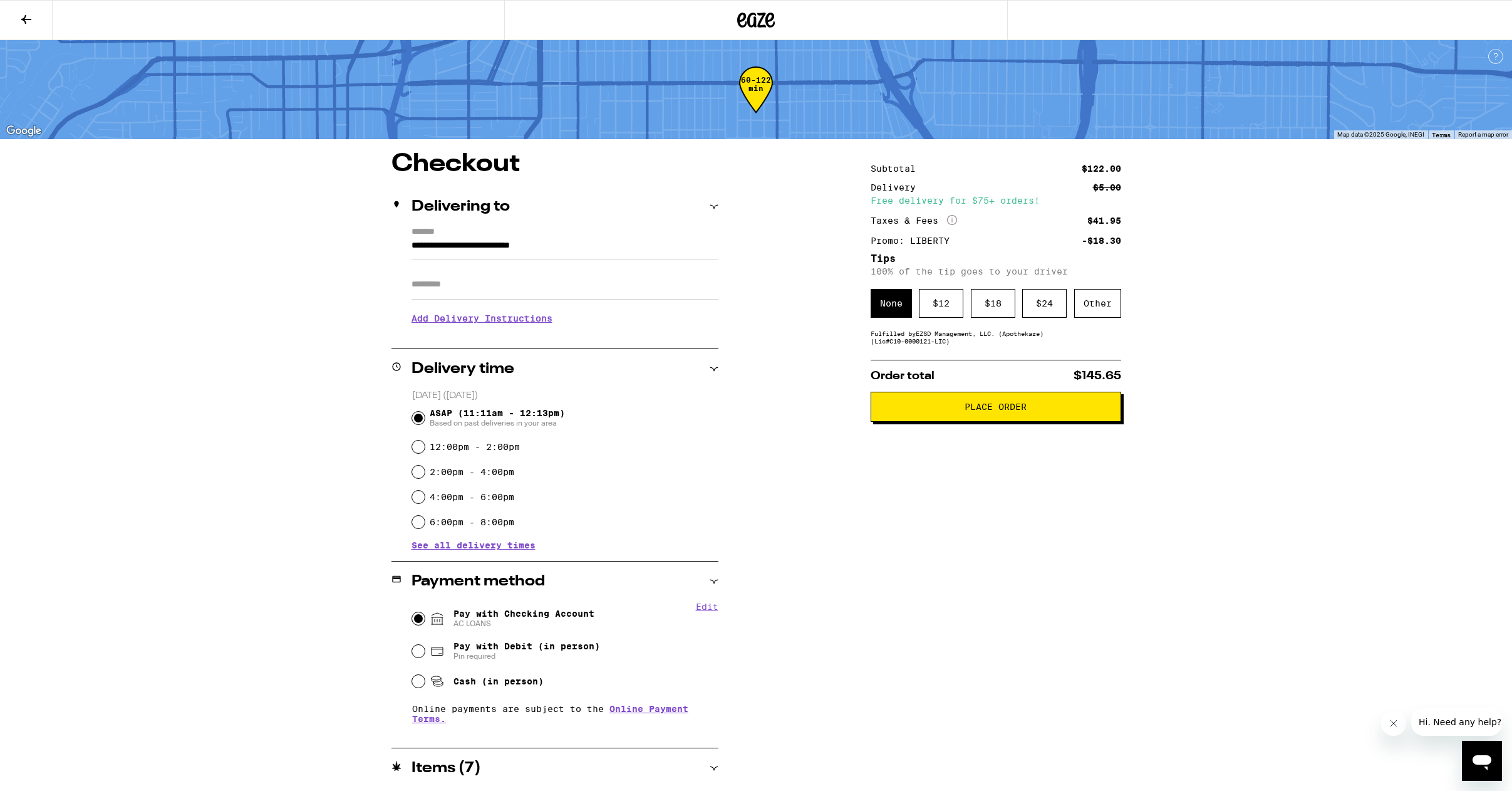
click at [906, 506] on div "Subtotal $122.00 Delivery $5.00 Free delivery for $75+ orders! Taxes & Fees Mor…" at bounding box center [996, 605] width 251 height 908
click at [906, 311] on div "Other" at bounding box center [1097, 303] width 47 height 29
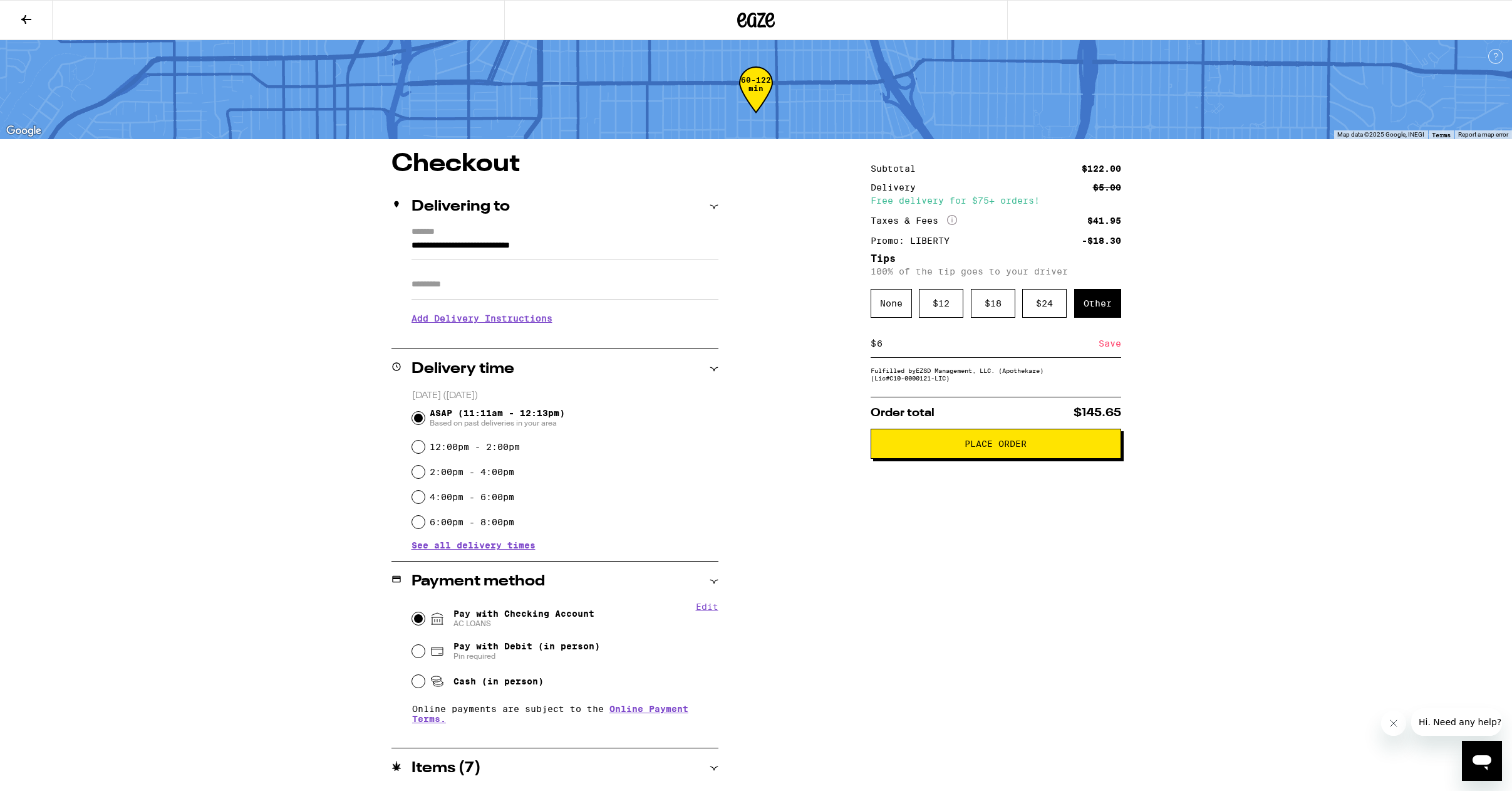
type input "6"
click at [906, 448] on span "Place Order" at bounding box center [995, 444] width 62 height 9
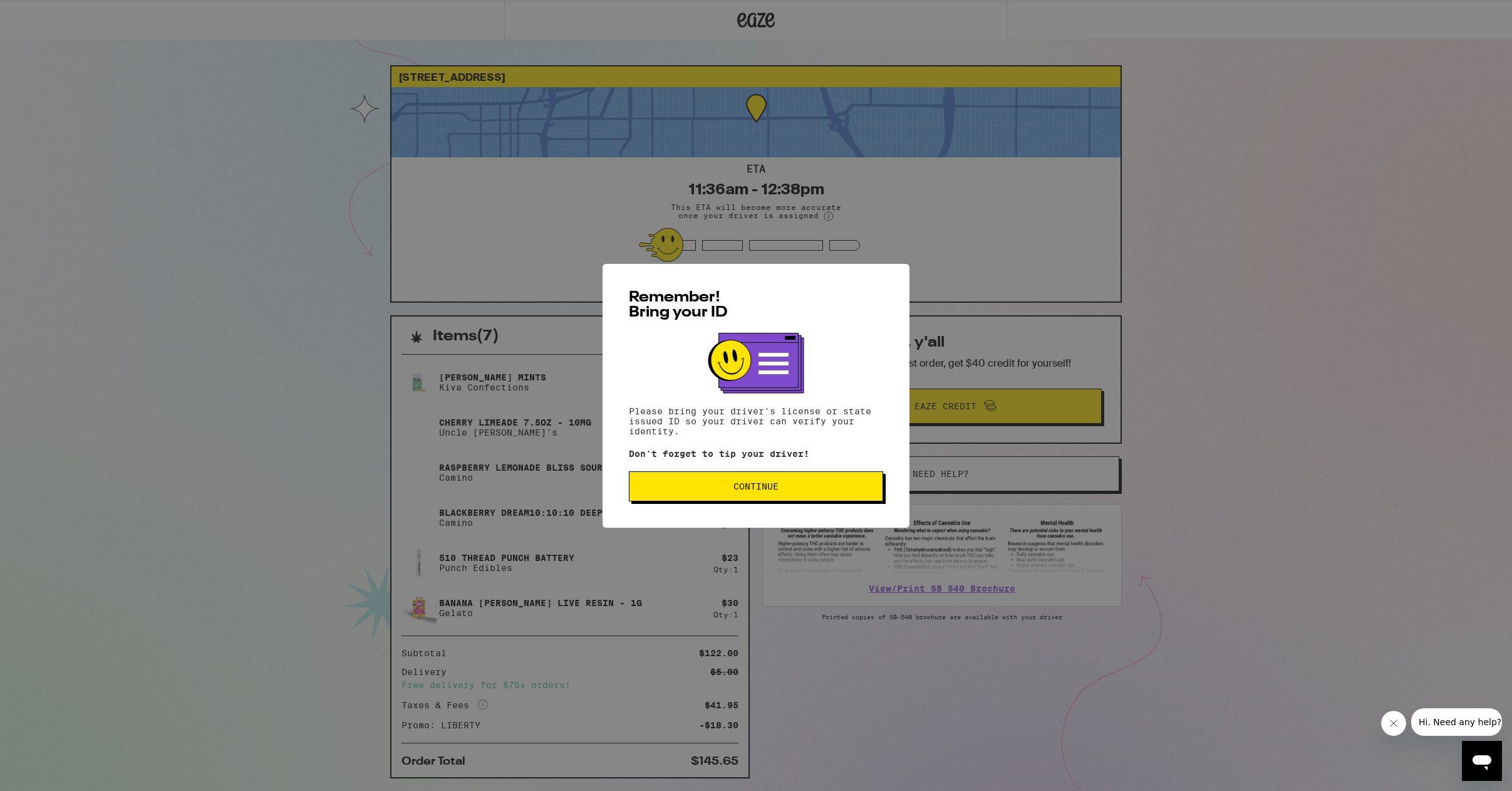
click at [795, 493] on button "Continue" at bounding box center [756, 485] width 254 height 30
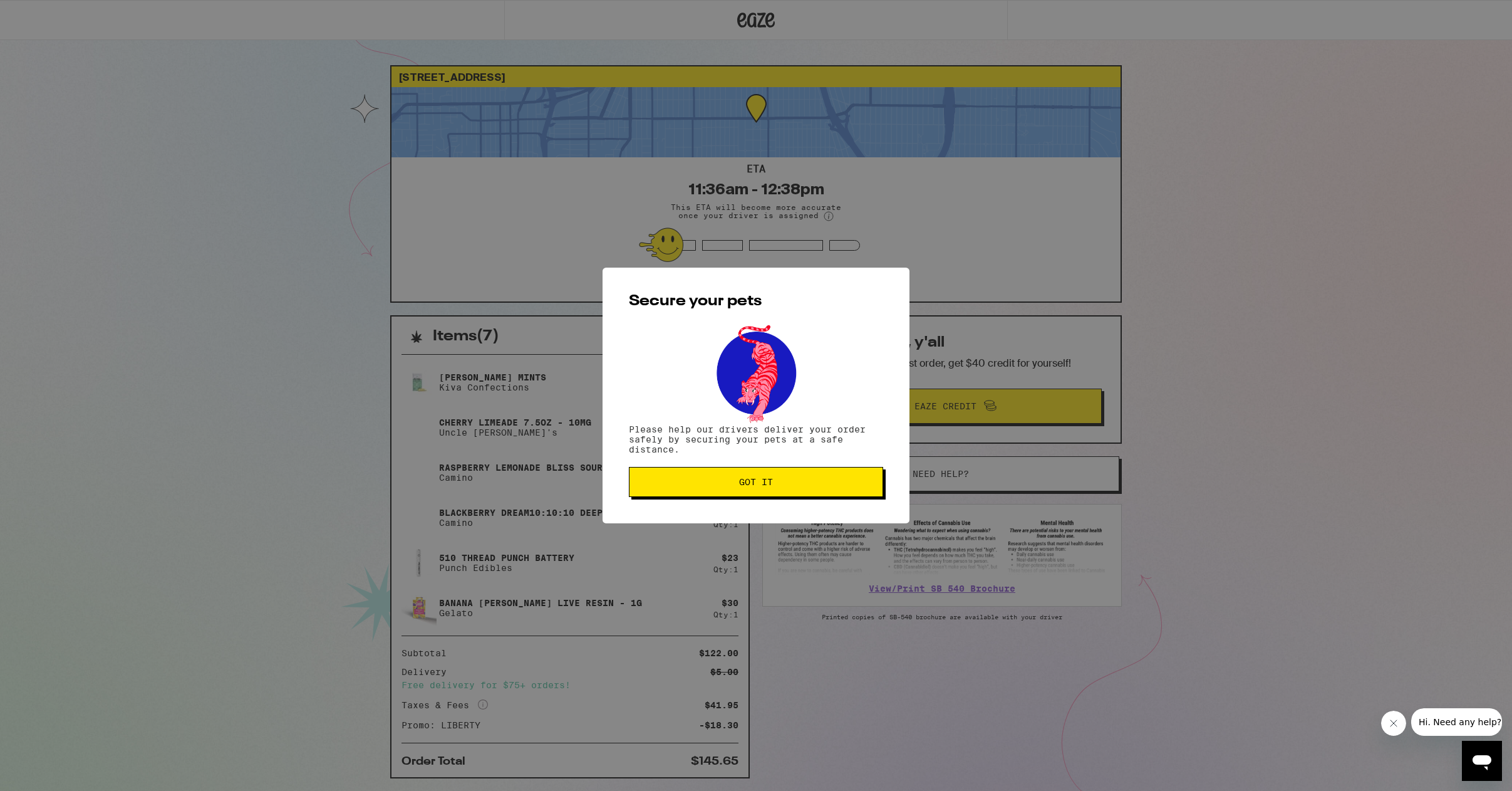
click at [811, 479] on span "Got it" at bounding box center [756, 482] width 233 height 9
